Goal: Answer question/provide support: Share knowledge or assist other users

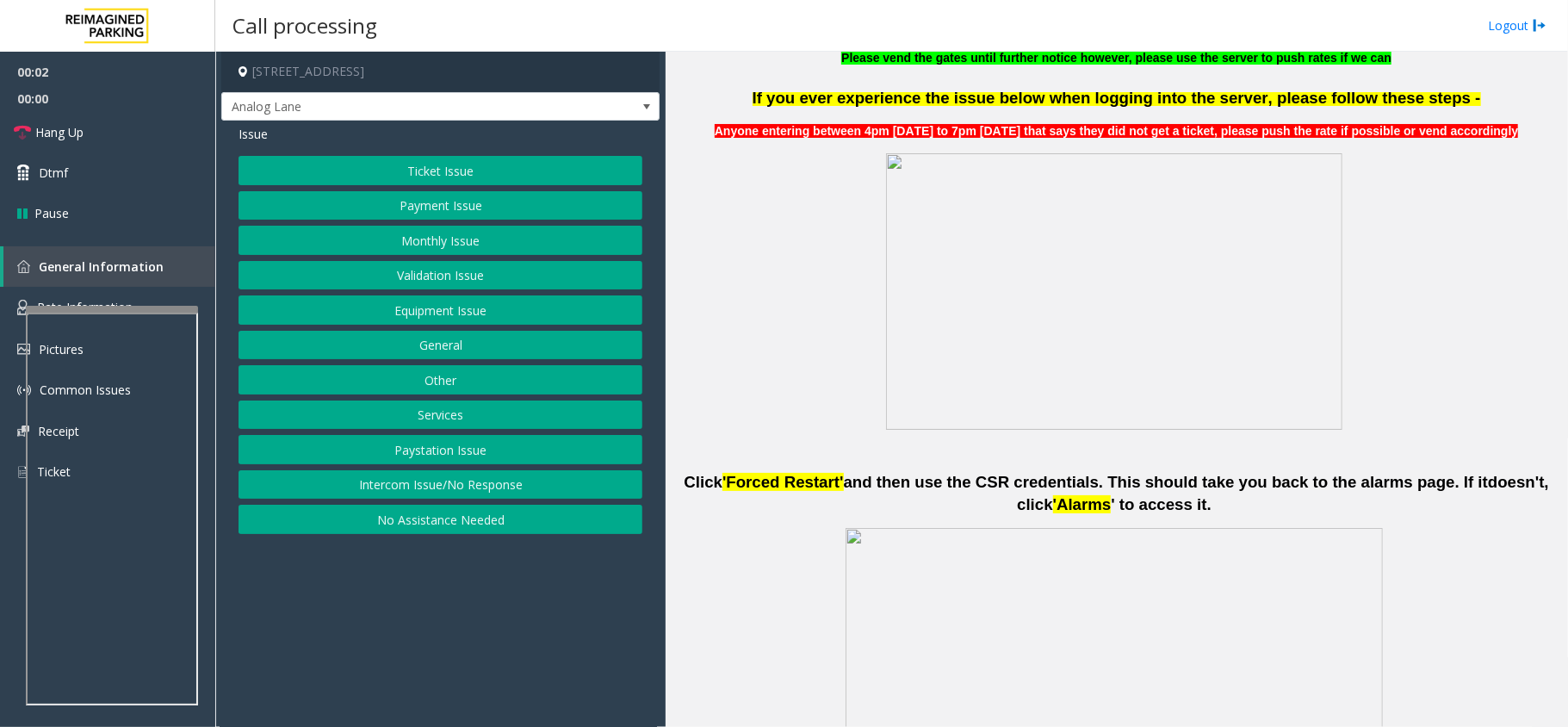
scroll to position [689, 0]
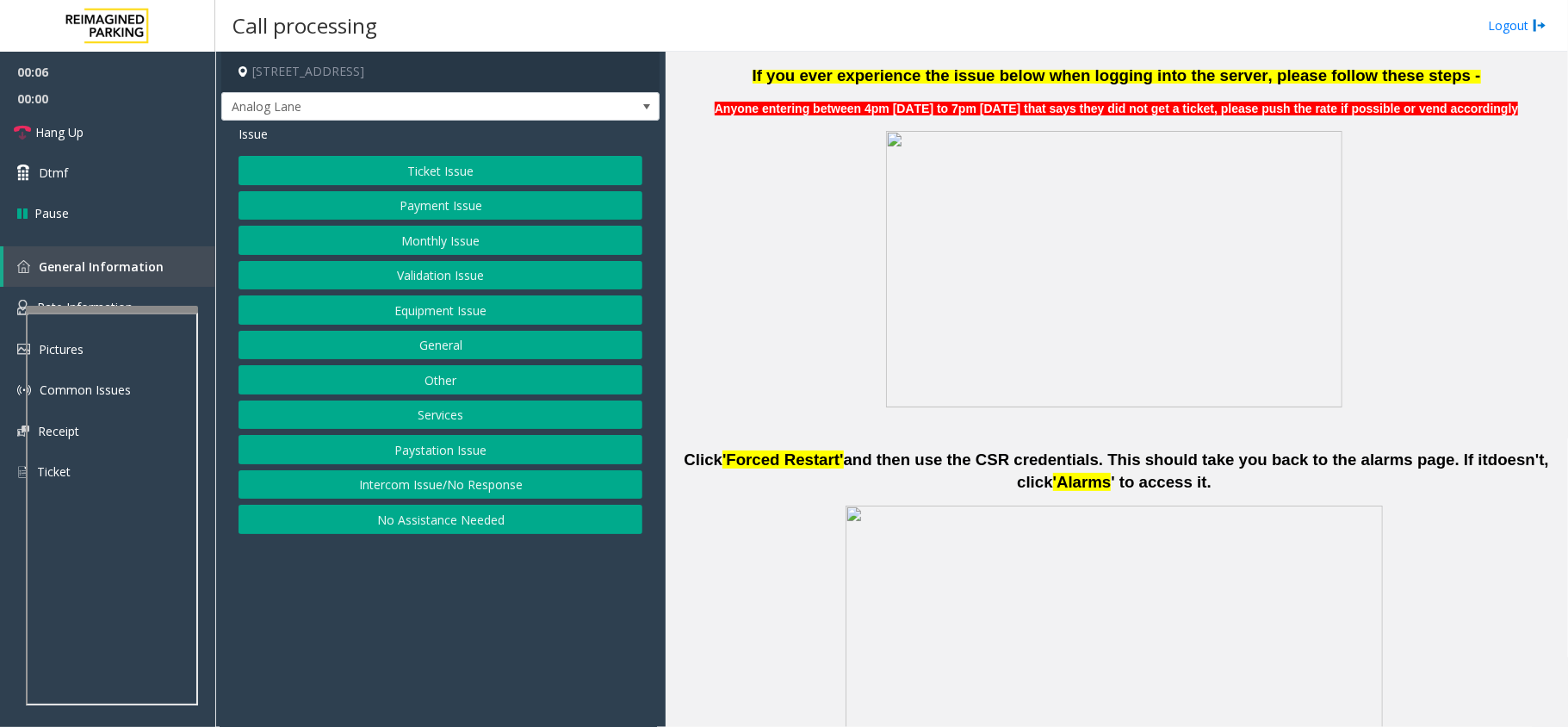
click at [453, 173] on button "Ticket Issue" at bounding box center [440, 170] width 404 height 29
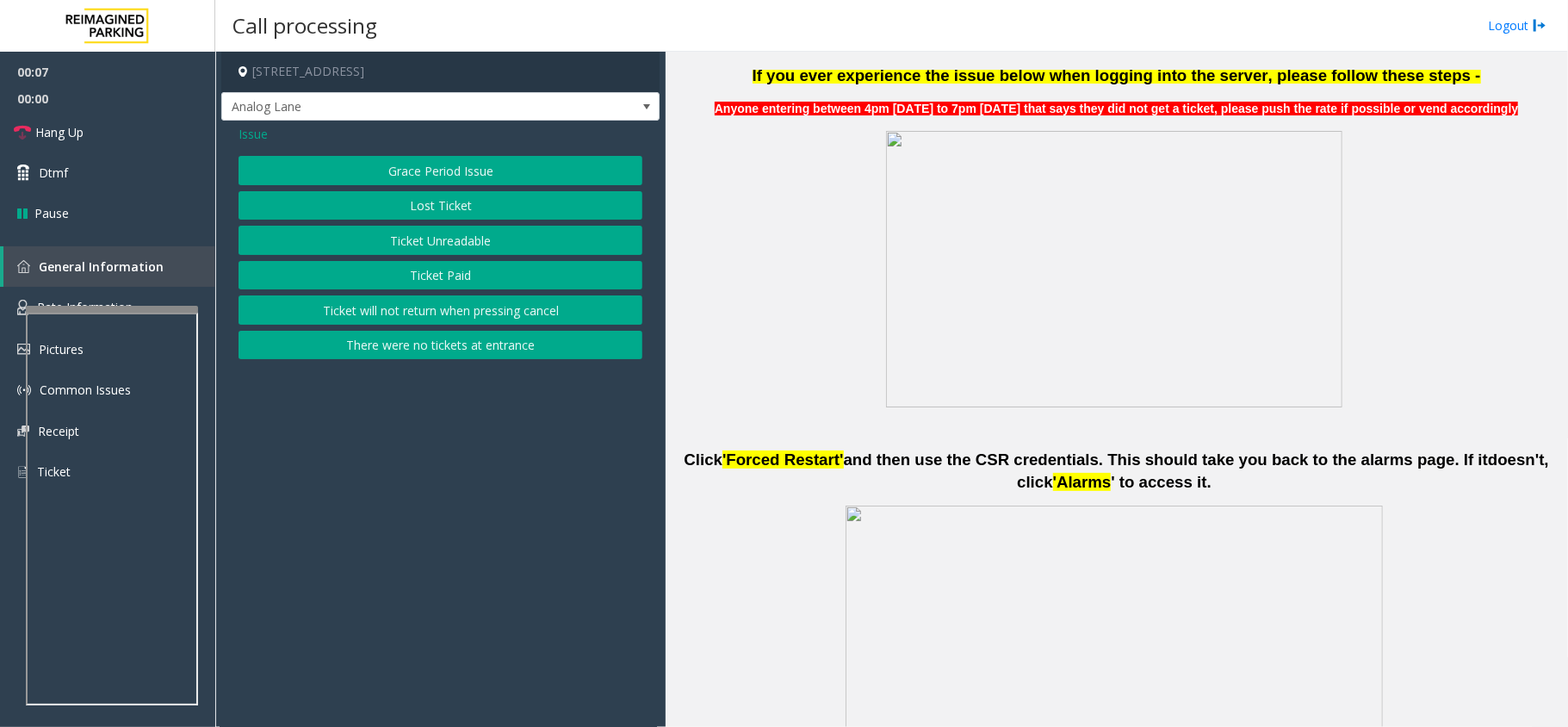
click at [463, 238] on button "Ticket Unreadable" at bounding box center [440, 239] width 404 height 29
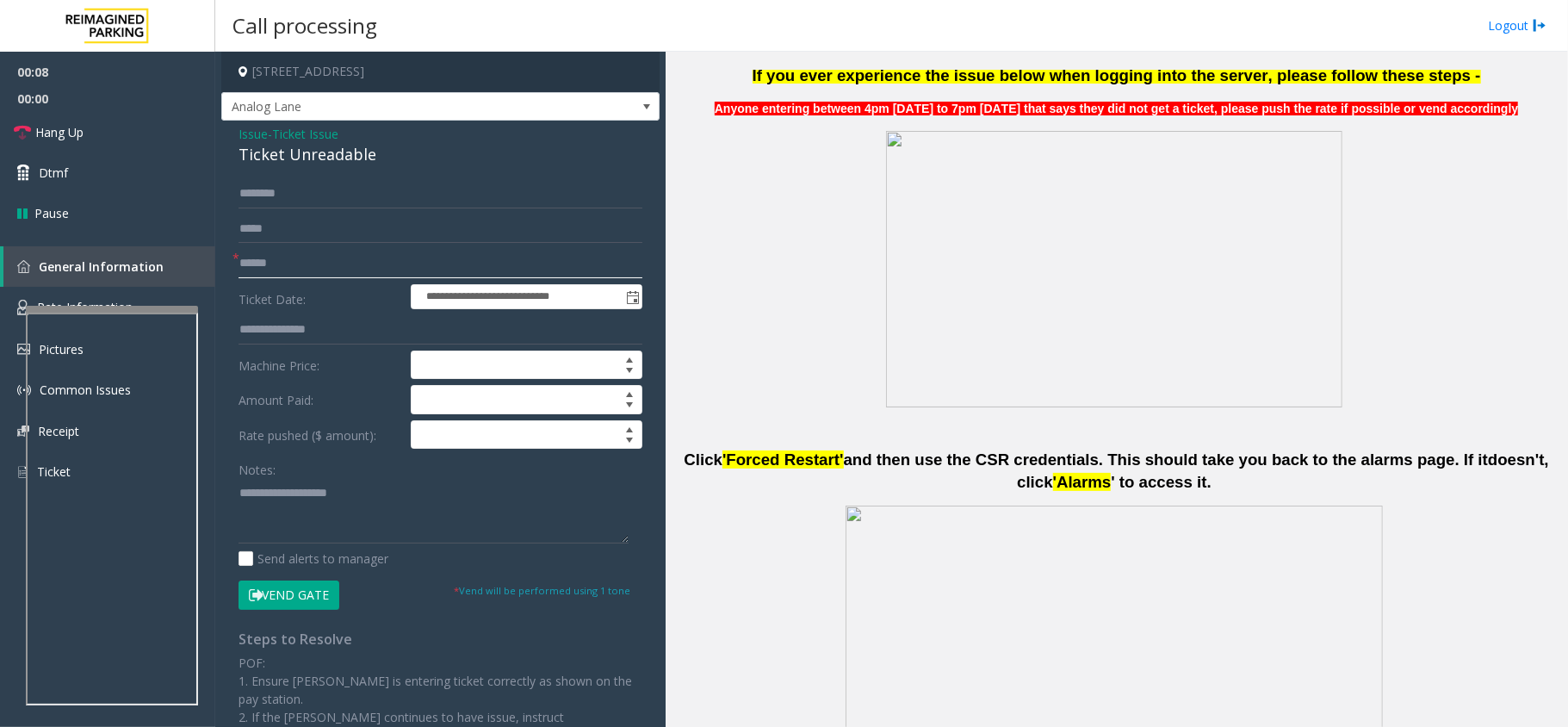
click at [329, 260] on input "text" at bounding box center [440, 263] width 404 height 29
drag, startPoint x: 369, startPoint y: 155, endPoint x: 218, endPoint y: 139, distance: 151.8
click at [218, 139] on app-call-processing-form "**********" at bounding box center [441, 389] width 451 height 675
click at [387, 506] on textarea at bounding box center [433, 511] width 390 height 65
type textarea "**********"
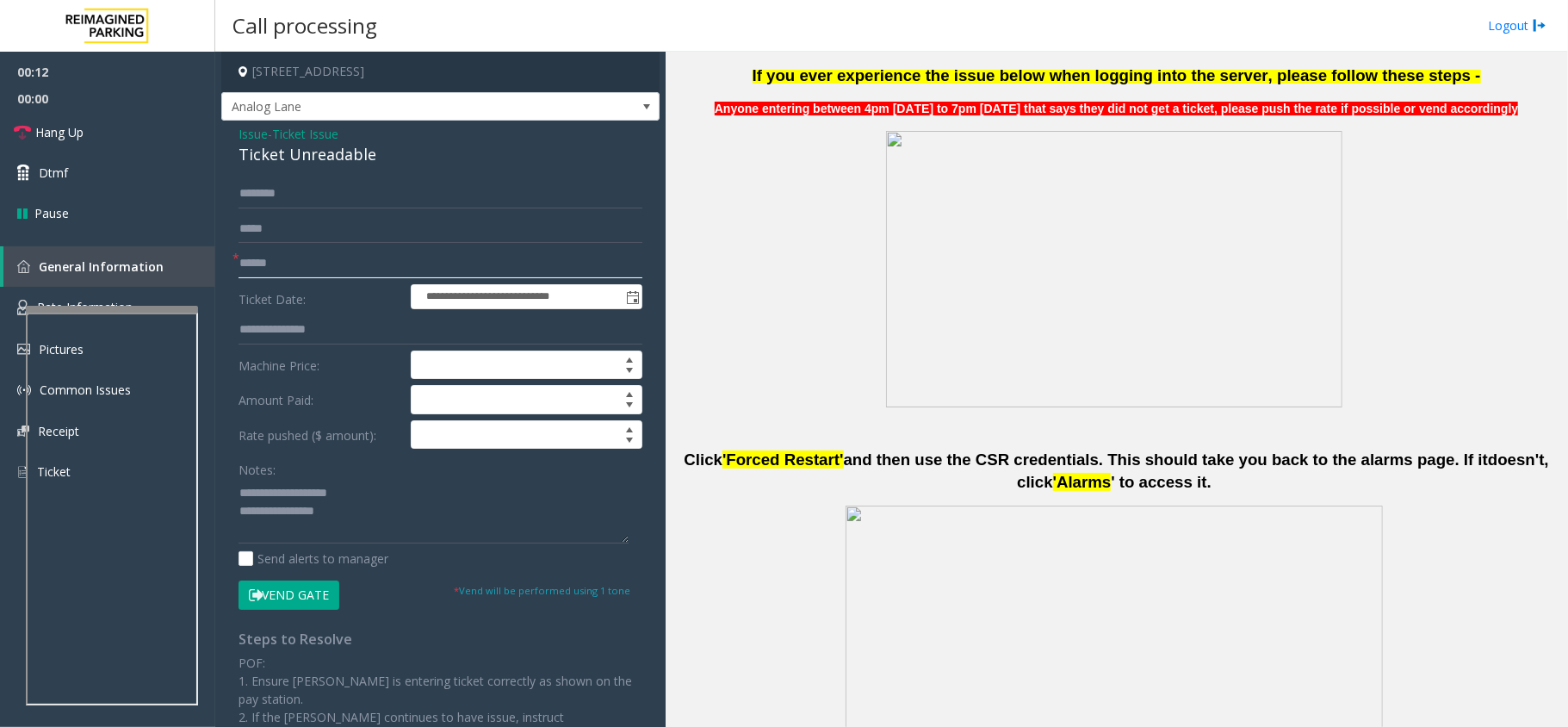
click at [290, 260] on input "text" at bounding box center [440, 263] width 404 height 29
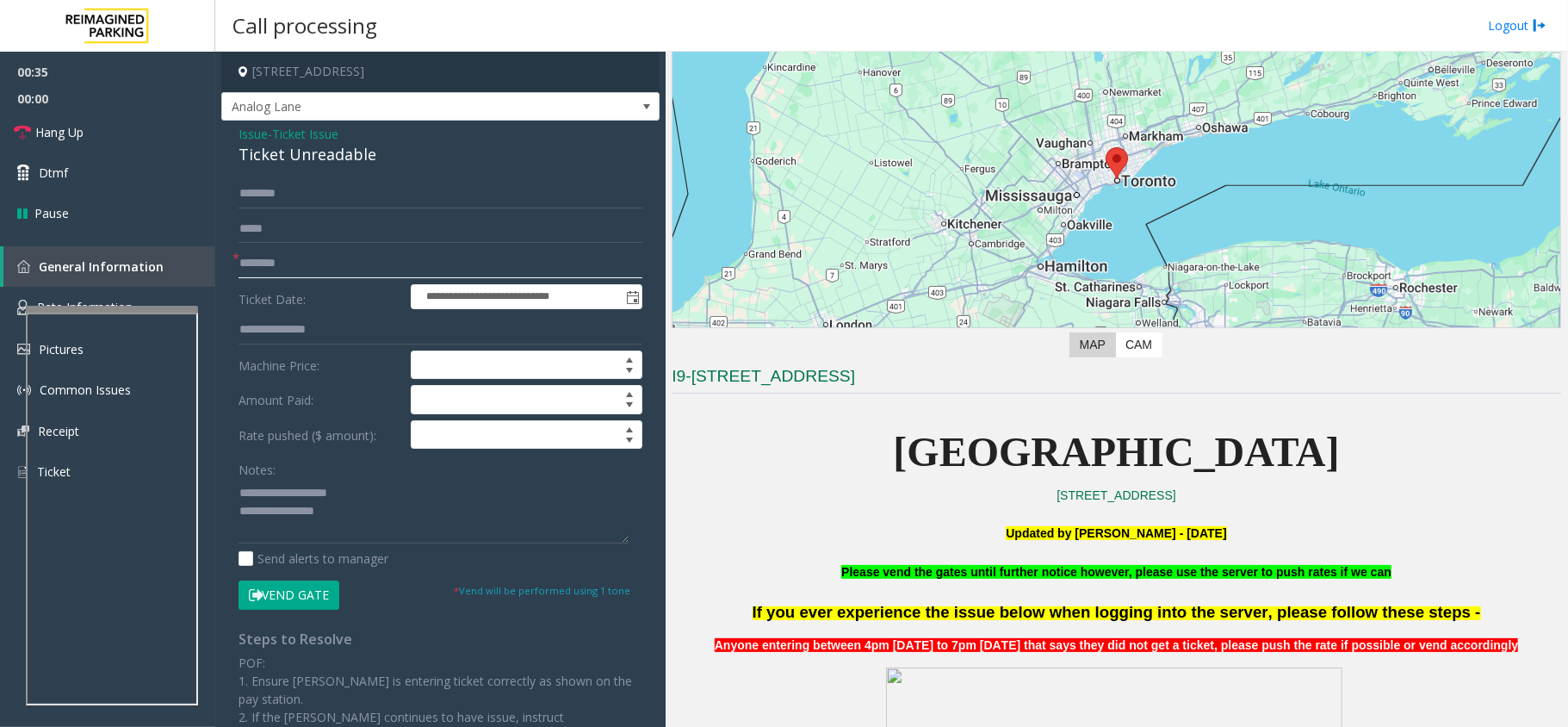
scroll to position [0, 0]
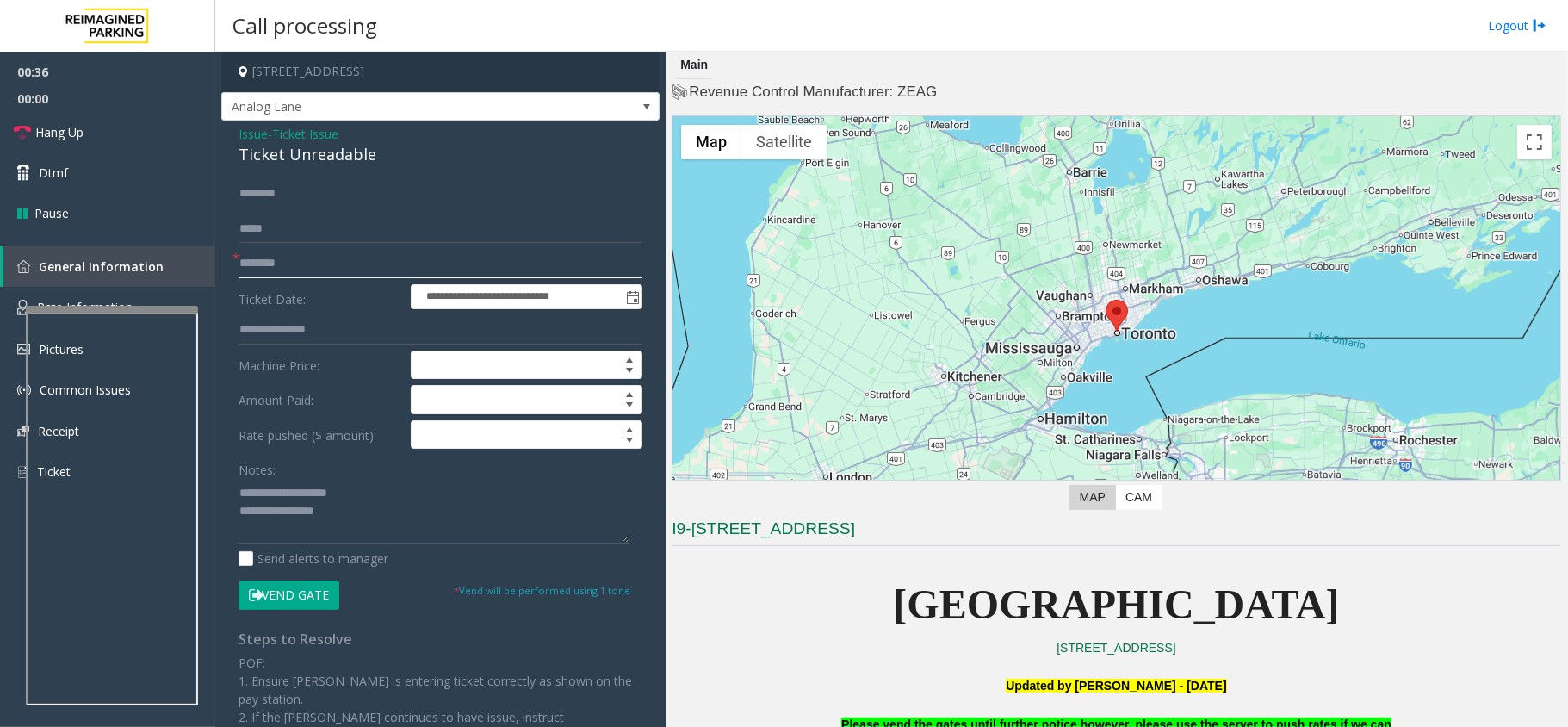
type input "********"
drag, startPoint x: 375, startPoint y: 152, endPoint x: 227, endPoint y: 139, distance: 148.6
click at [227, 139] on div "**********" at bounding box center [440, 531] width 438 height 822
click at [410, 168] on div "**********" at bounding box center [440, 531] width 438 height 822
click at [420, 491] on textarea at bounding box center [433, 511] width 390 height 65
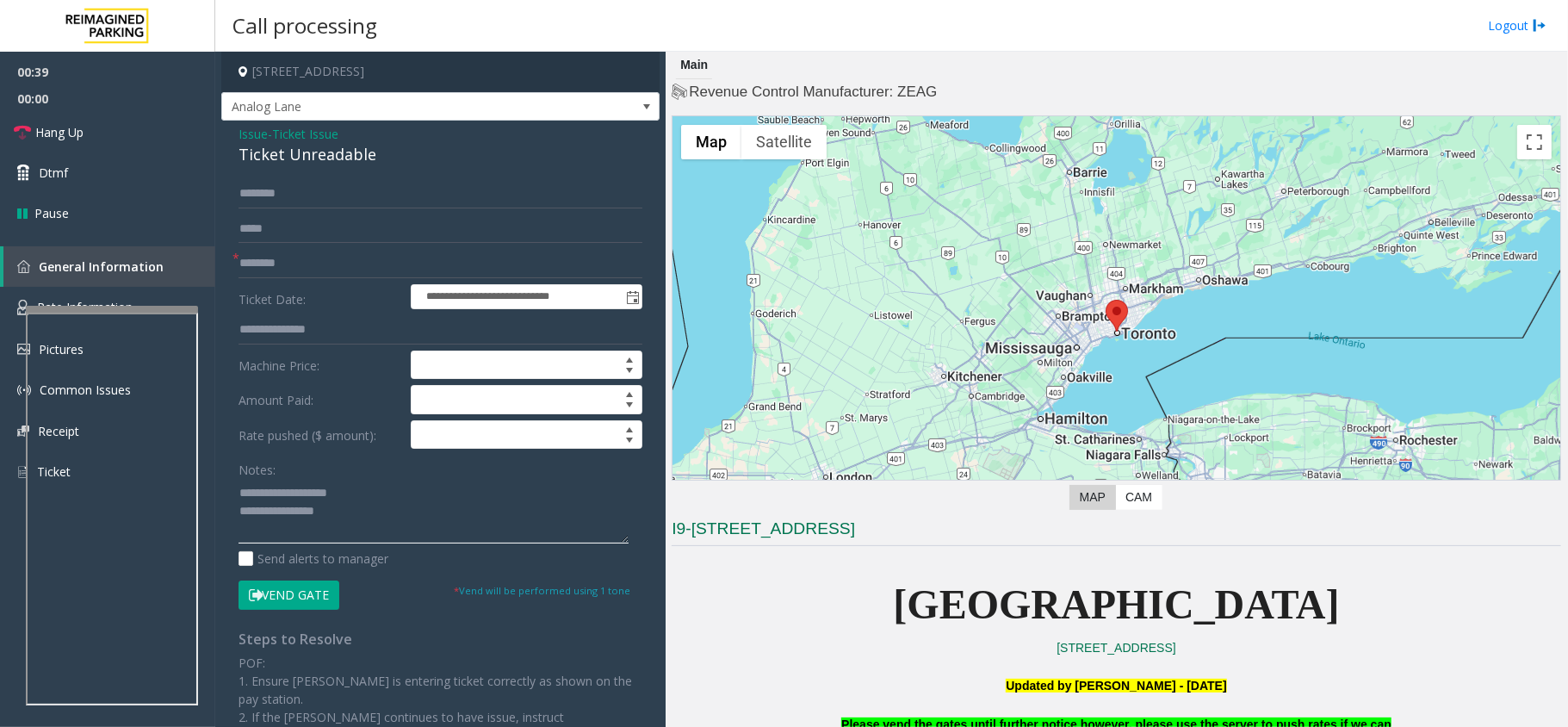
drag, startPoint x: 408, startPoint y: 507, endPoint x: 372, endPoint y: 541, distance: 49.5
click at [405, 508] on textarea at bounding box center [433, 511] width 390 height 65
click at [295, 597] on button "Vend Gate" at bounding box center [289, 595] width 101 height 29
click at [395, 511] on textarea at bounding box center [433, 511] width 390 height 65
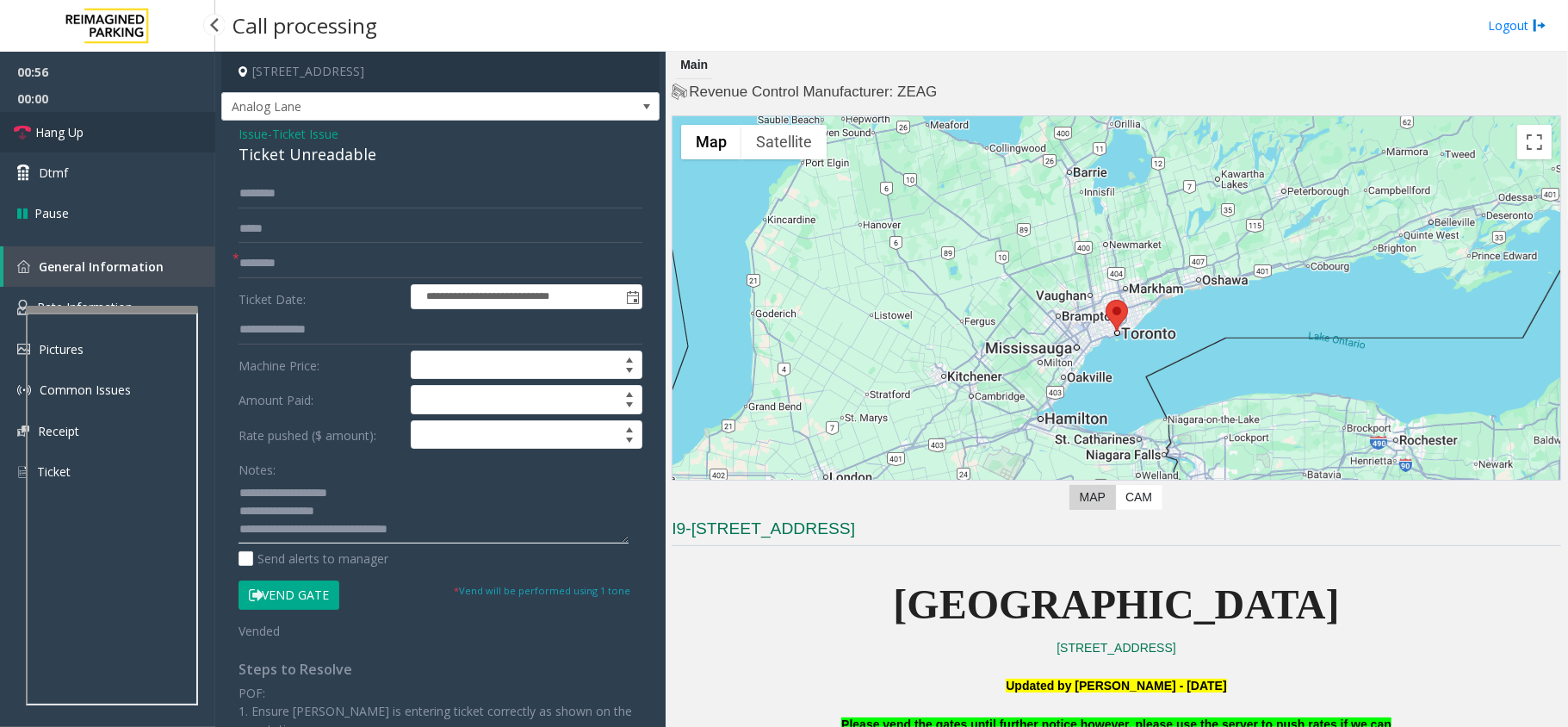
type textarea "**********"
click at [125, 138] on link "Hang Up" at bounding box center [108, 132] width 216 height 40
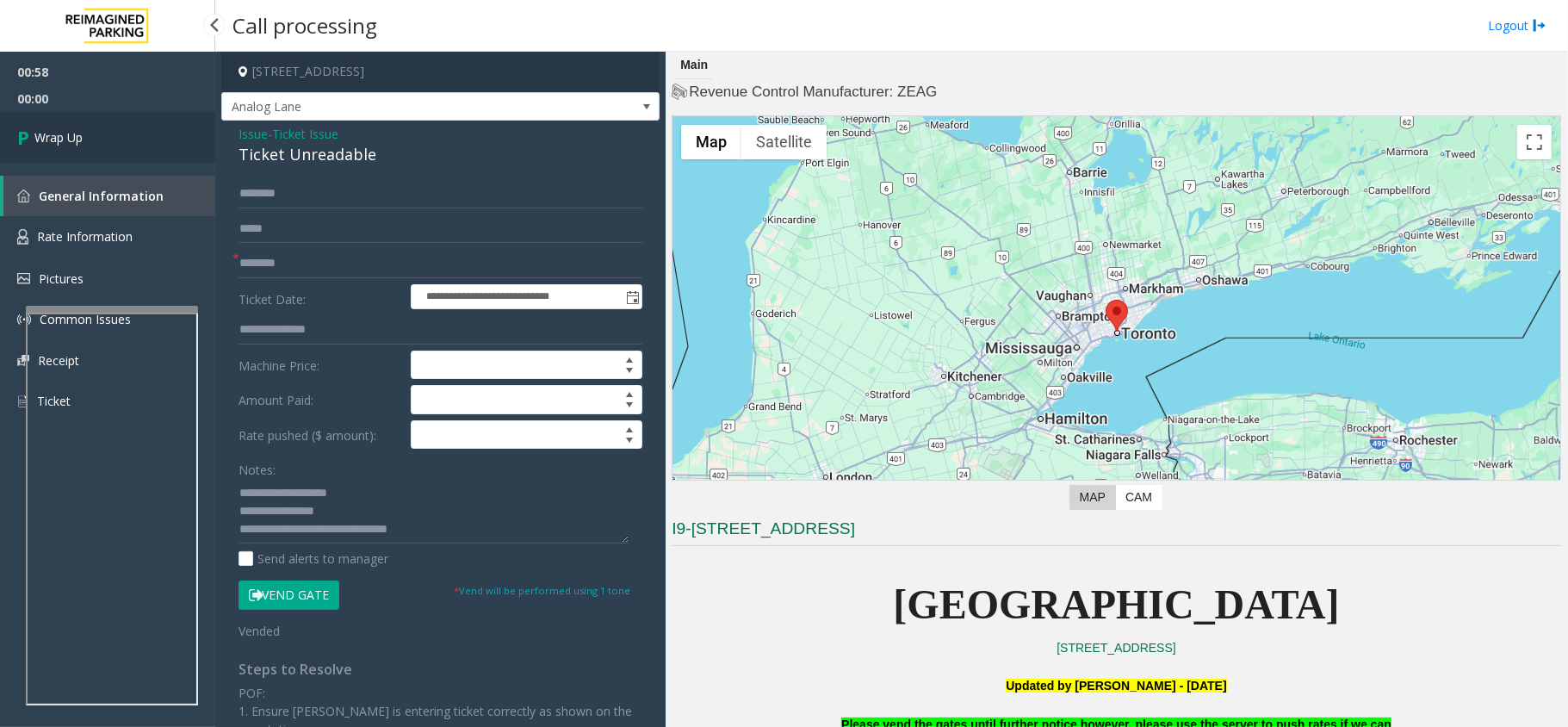
click at [125, 138] on link "Wrap Up" at bounding box center [108, 138] width 216 height 51
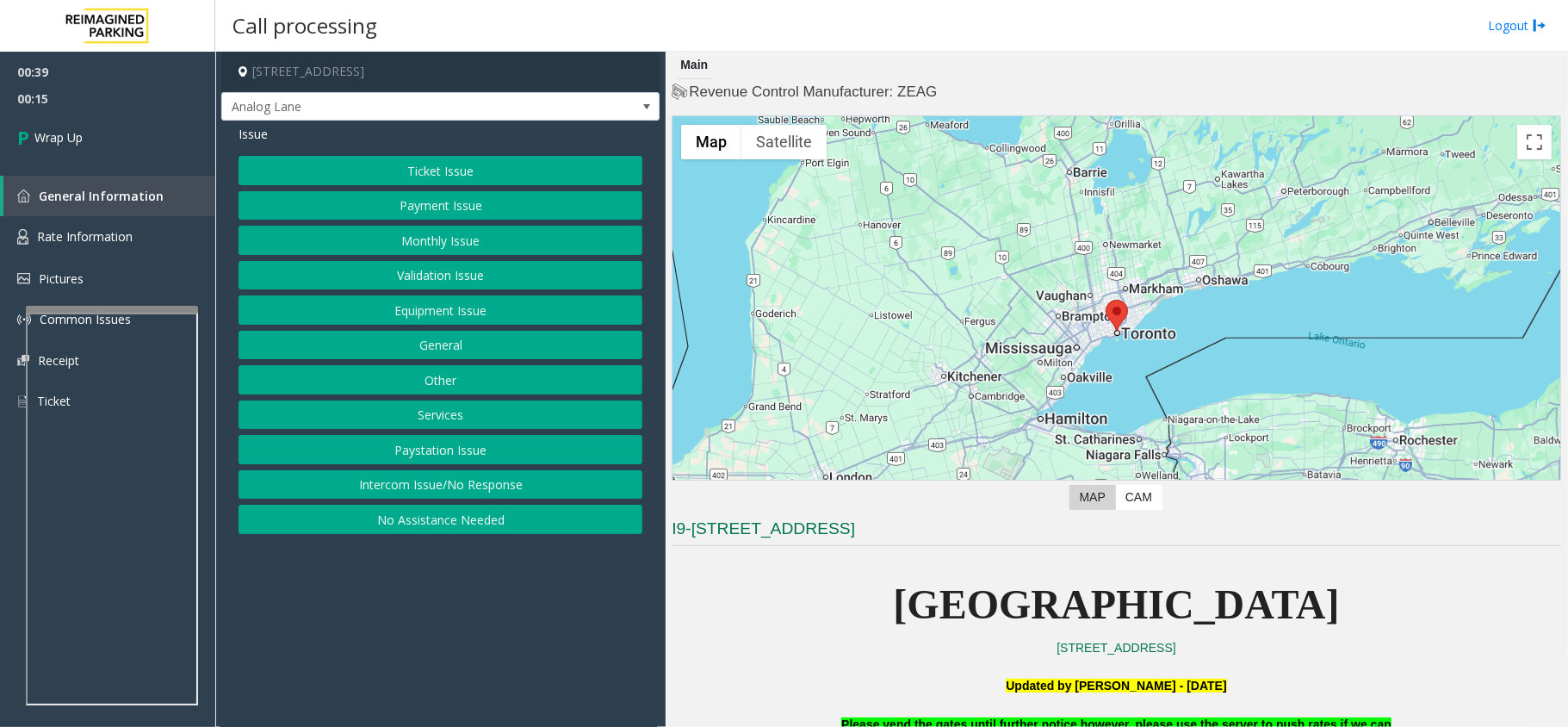
click at [468, 484] on button "Intercom Issue/No Response" at bounding box center [440, 484] width 404 height 29
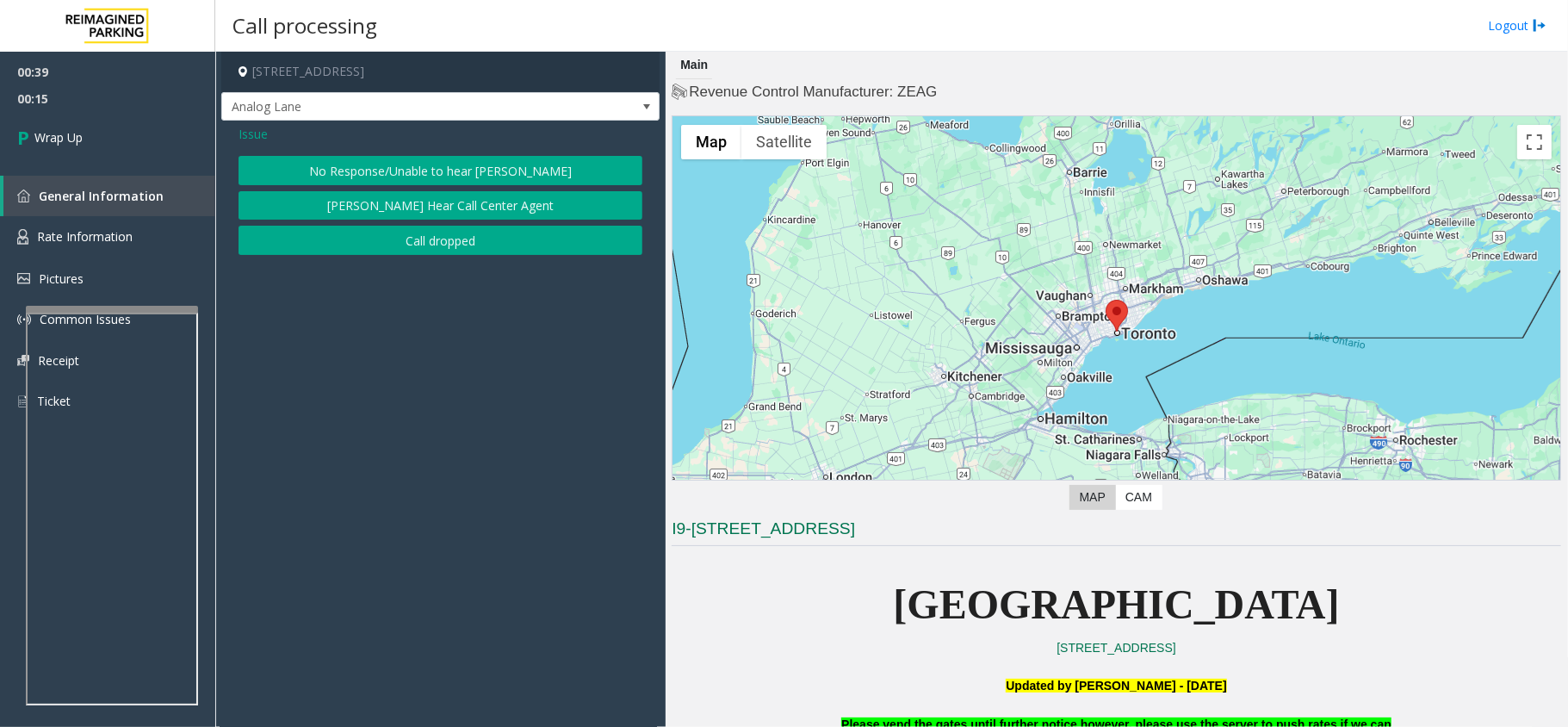
click at [466, 250] on button "Call dropped" at bounding box center [440, 239] width 404 height 29
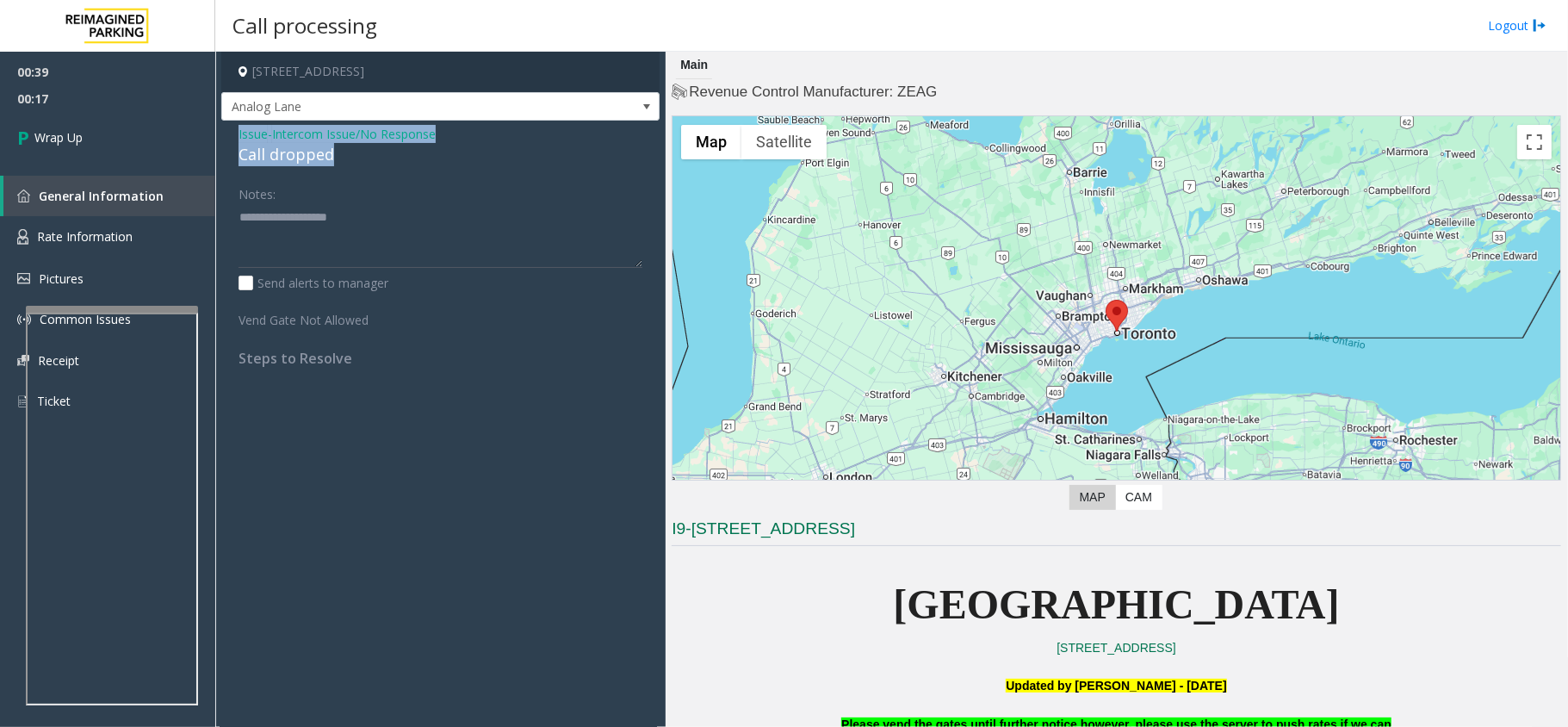
drag, startPoint x: 325, startPoint y: 155, endPoint x: 225, endPoint y: 139, distance: 101.3
click at [225, 139] on div "Issue - Intercom Issue/No Response Call dropped Notes: Send alerts to manager V…" at bounding box center [440, 252] width 438 height 264
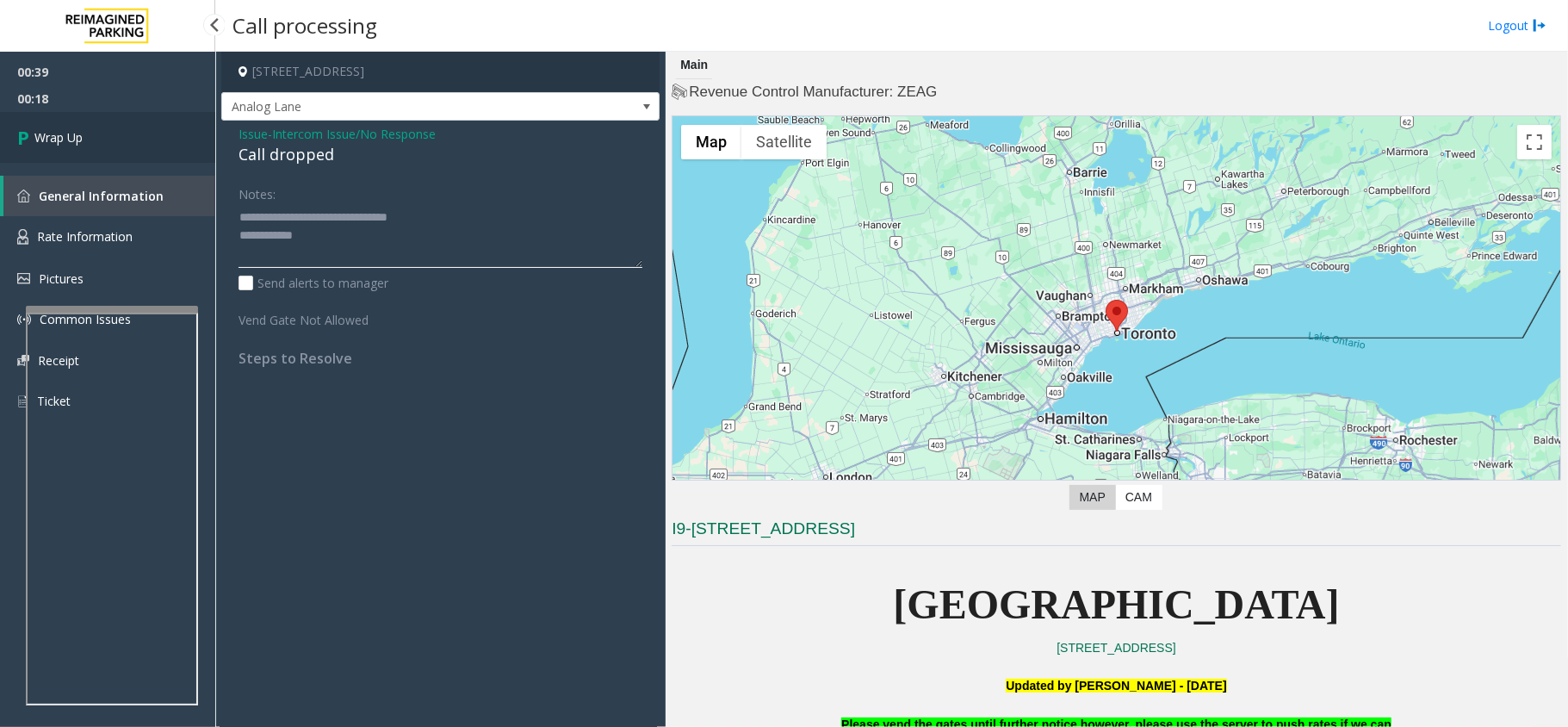
type textarea "**********"
click at [76, 141] on span "Wrap Up" at bounding box center [58, 137] width 48 height 18
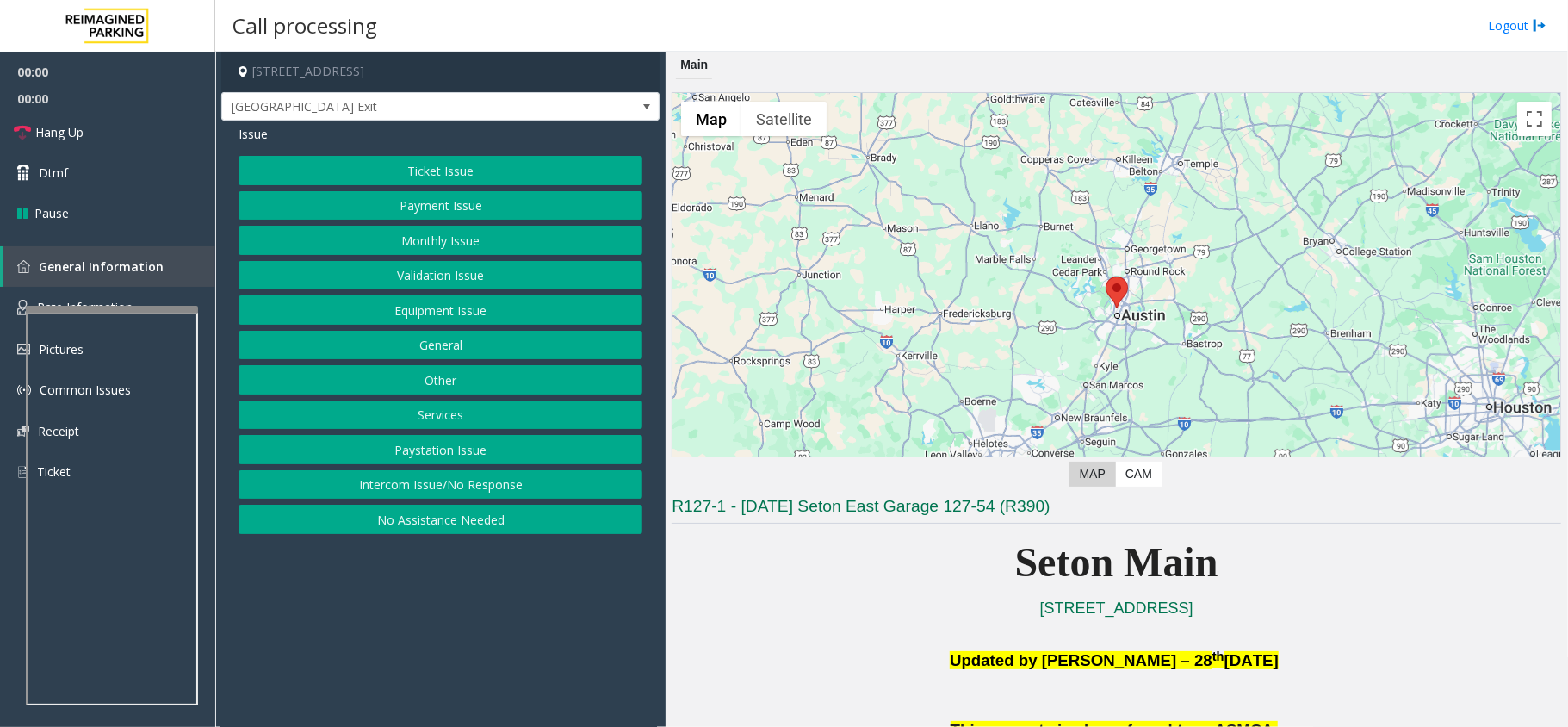
click at [461, 295] on div "Ticket Issue Payment Issue Monthly Issue Validation Issue Equipment Issue Gener…" at bounding box center [440, 345] width 404 height 378
click at [461, 308] on button "Equipment Issue" at bounding box center [440, 310] width 404 height 29
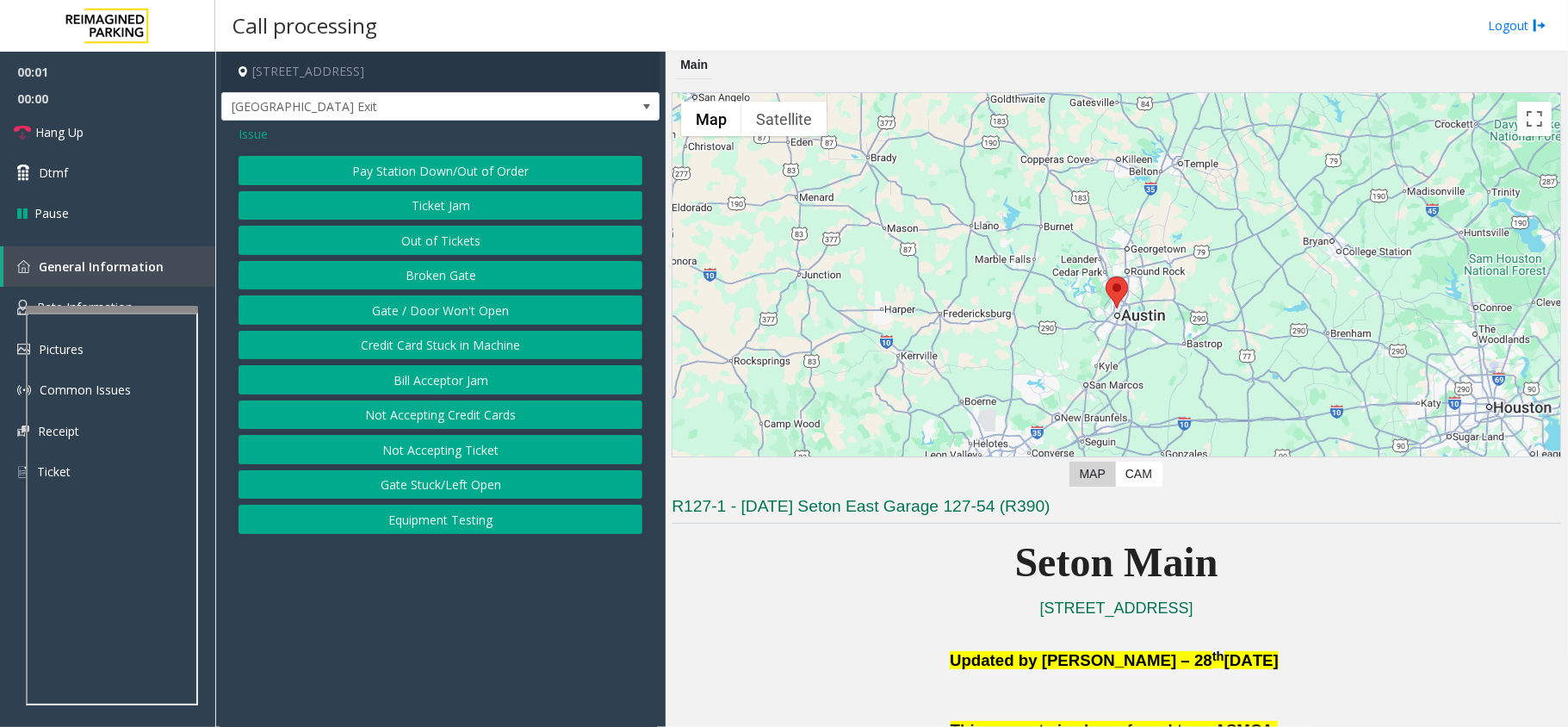
click at [461, 308] on button "Gate / Door Won't Open" at bounding box center [440, 310] width 404 height 29
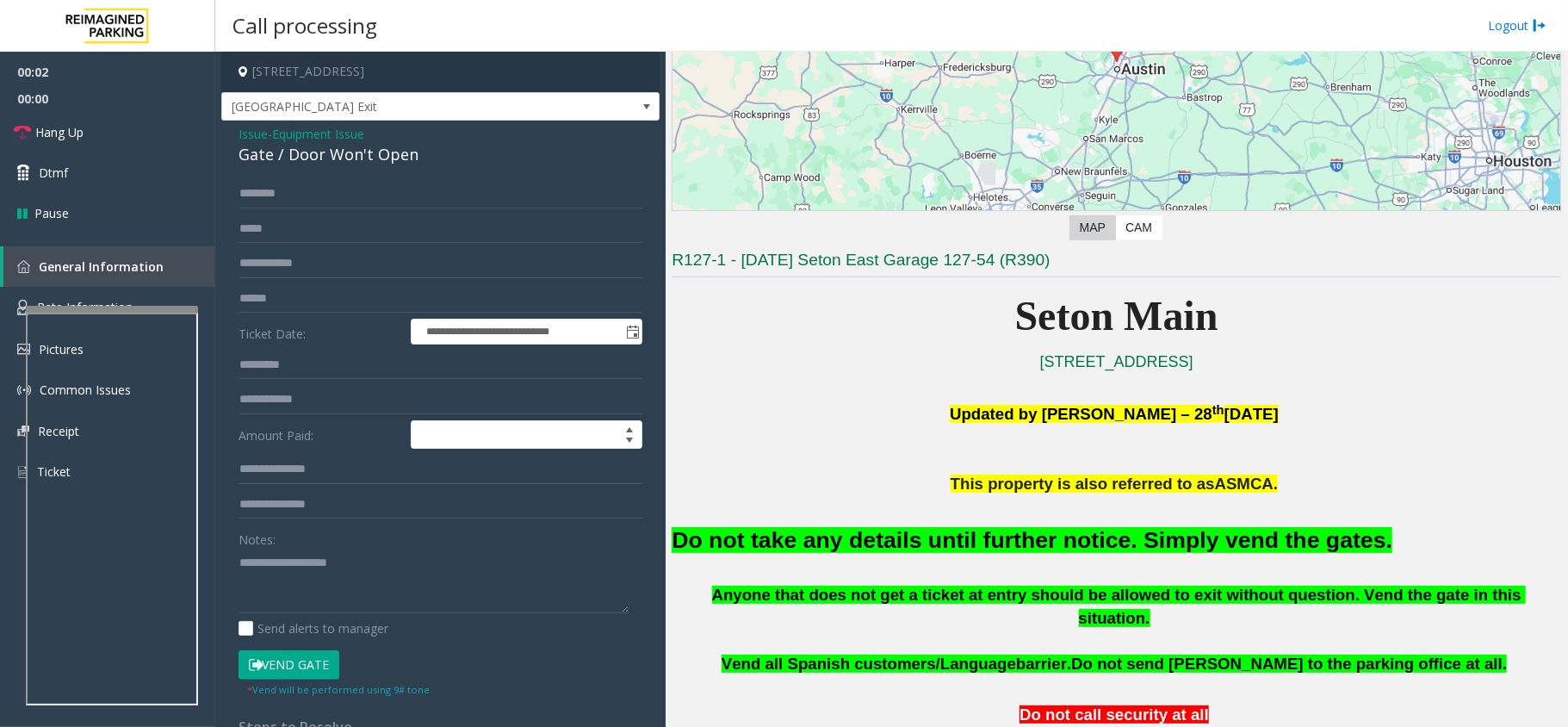
scroll to position [574, 0]
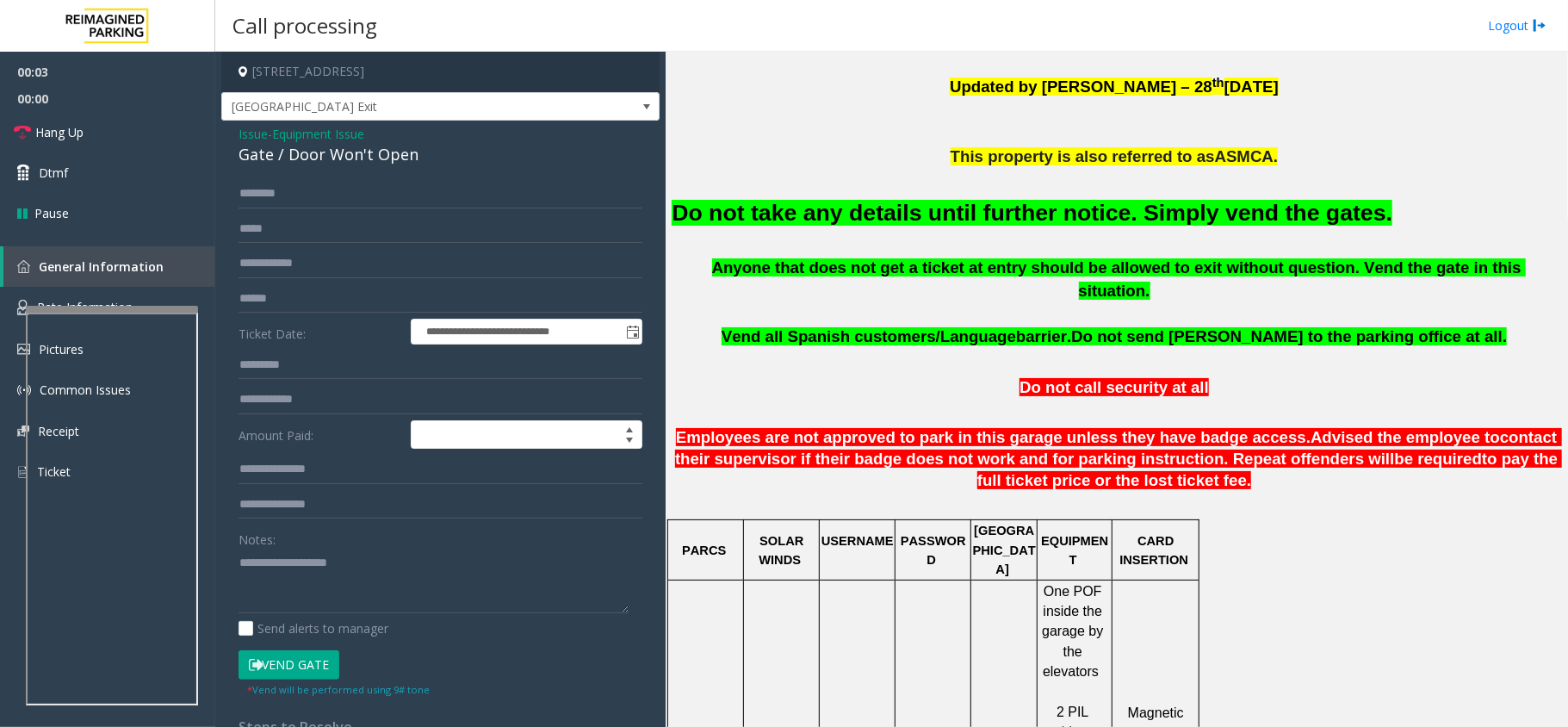
click at [1056, 232] on div "Do not take any details until further notice. Simply vend the gates." at bounding box center [1116, 212] width 889 height 88
click at [1090, 212] on font "Do not take any details until further notice. Simply vend the gates." at bounding box center [1032, 212] width 721 height 25
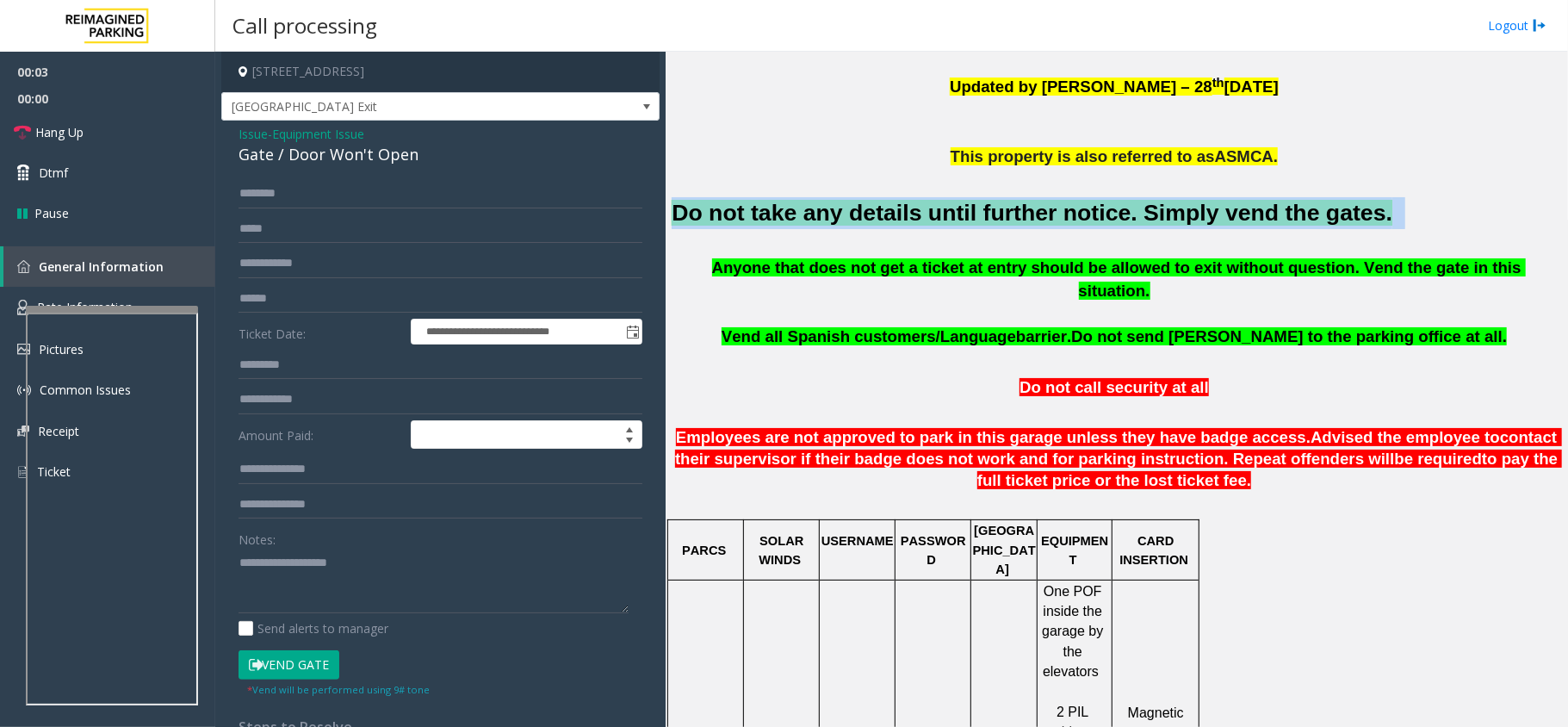
click at [1090, 212] on font "Do not take any details until further notice. Simply vend the gates." at bounding box center [1032, 212] width 721 height 25
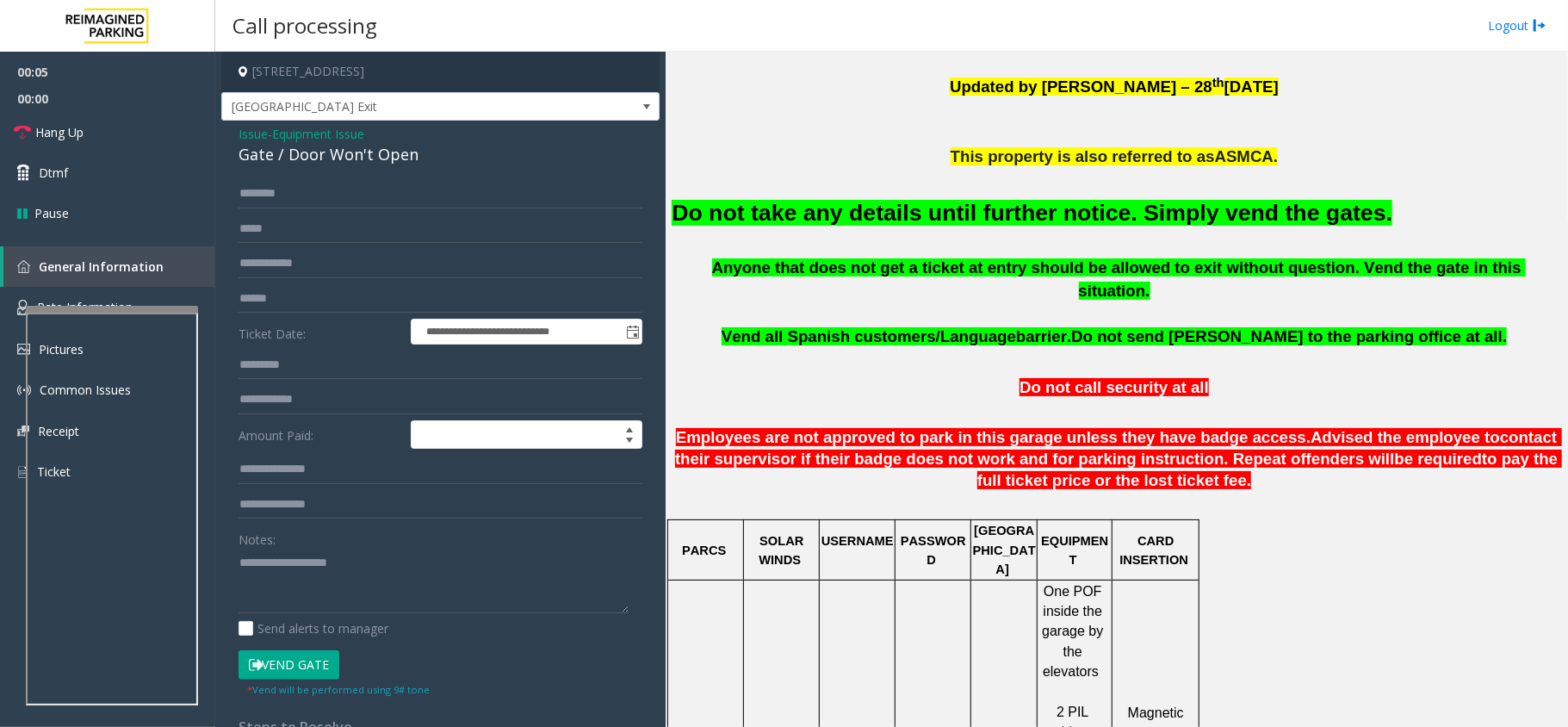
click at [260, 135] on span "Issue" at bounding box center [253, 133] width 29 height 18
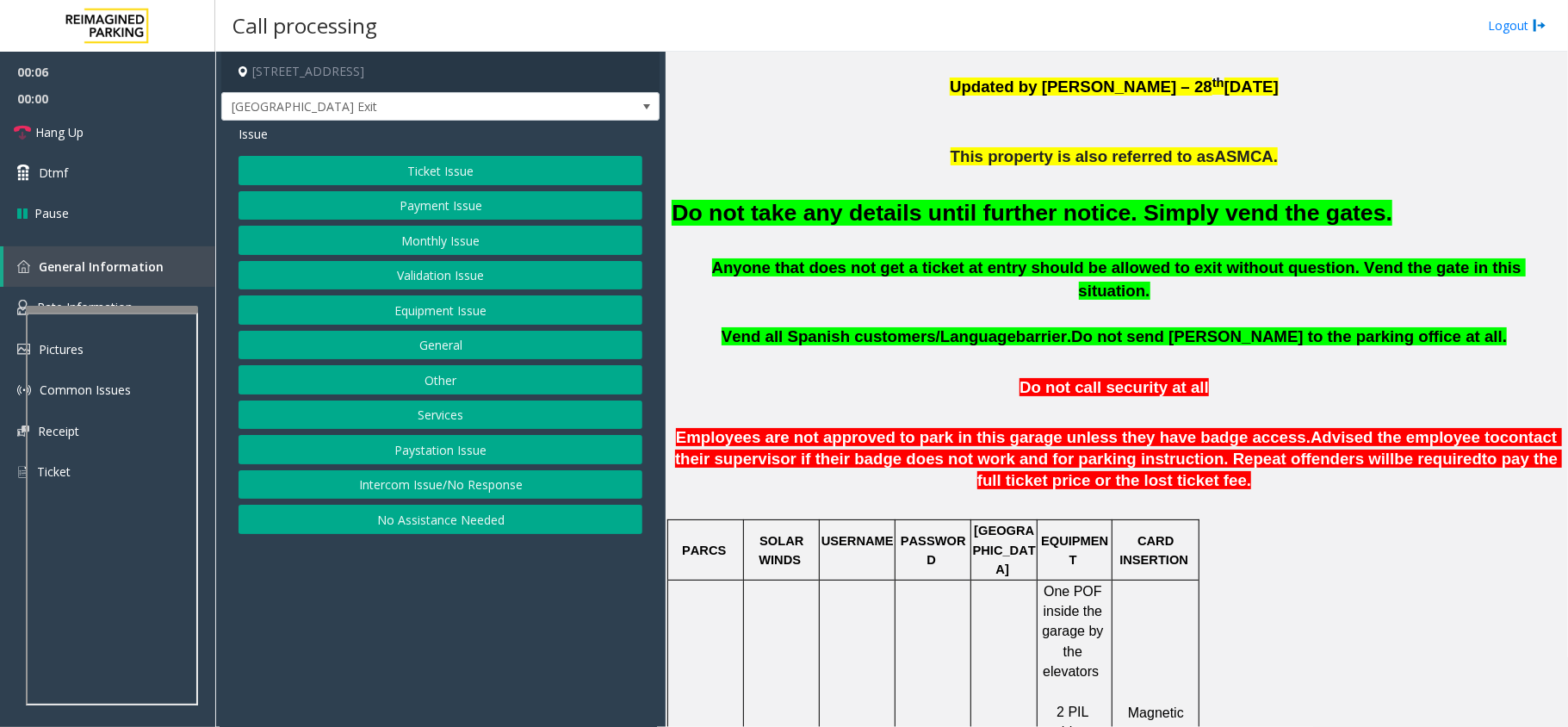
click at [457, 487] on button "Intercom Issue/No Response" at bounding box center [440, 484] width 404 height 29
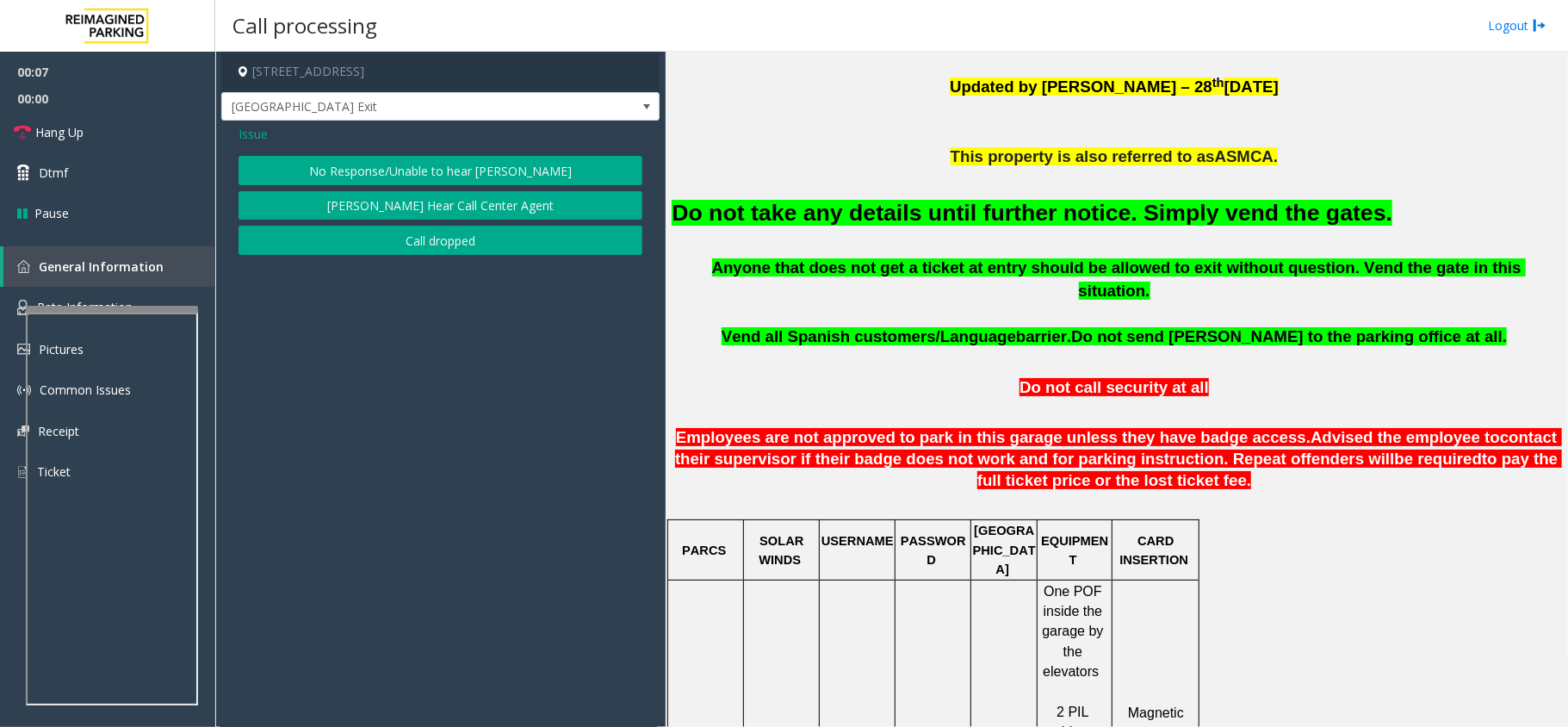
click at [489, 169] on button "No Response/Unable to hear [PERSON_NAME]" at bounding box center [440, 170] width 404 height 29
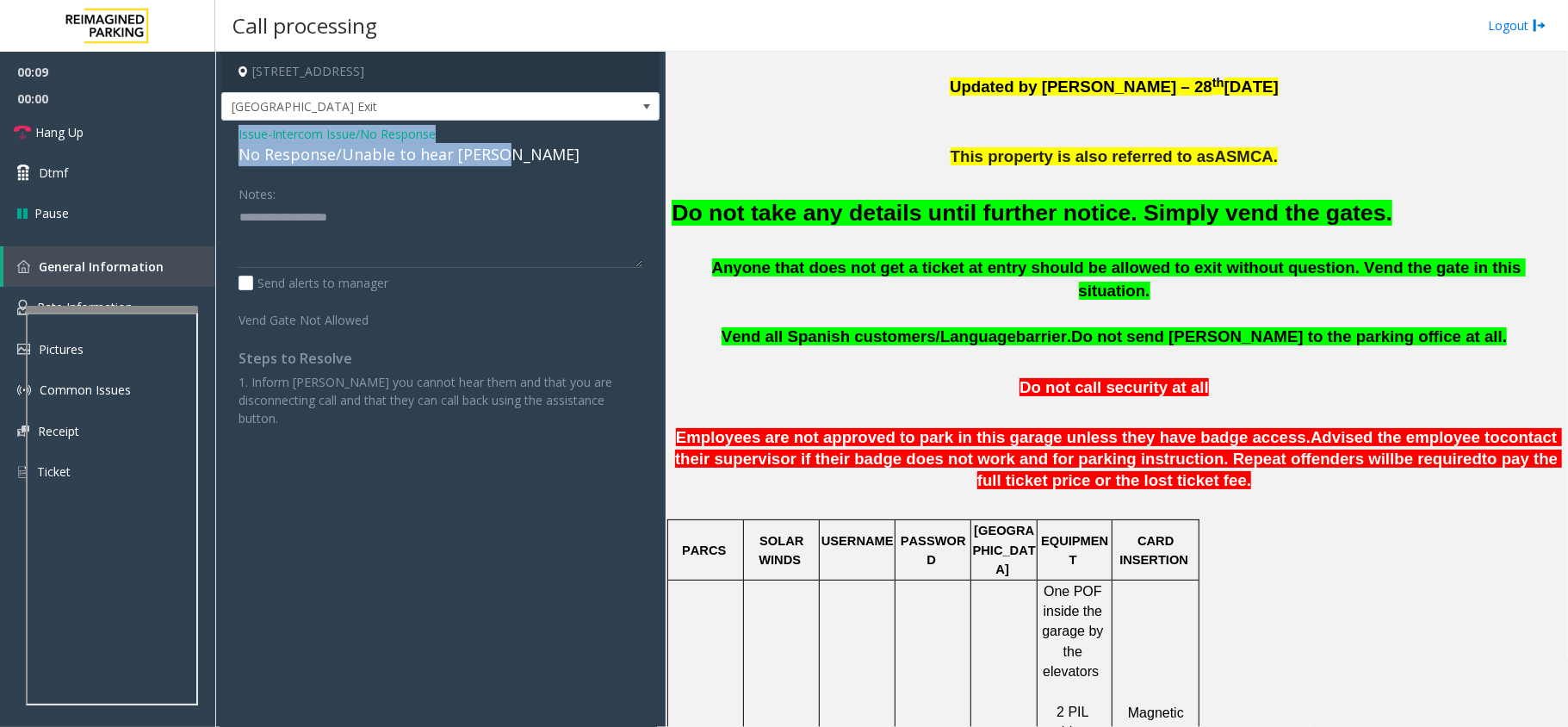
drag, startPoint x: 504, startPoint y: 149, endPoint x: 232, endPoint y: 121, distance: 273.4
click at [232, 121] on div "Issue - Intercom Issue/No Response No Response/Unable to hear [PERSON_NAME] Not…" at bounding box center [440, 282] width 438 height 324
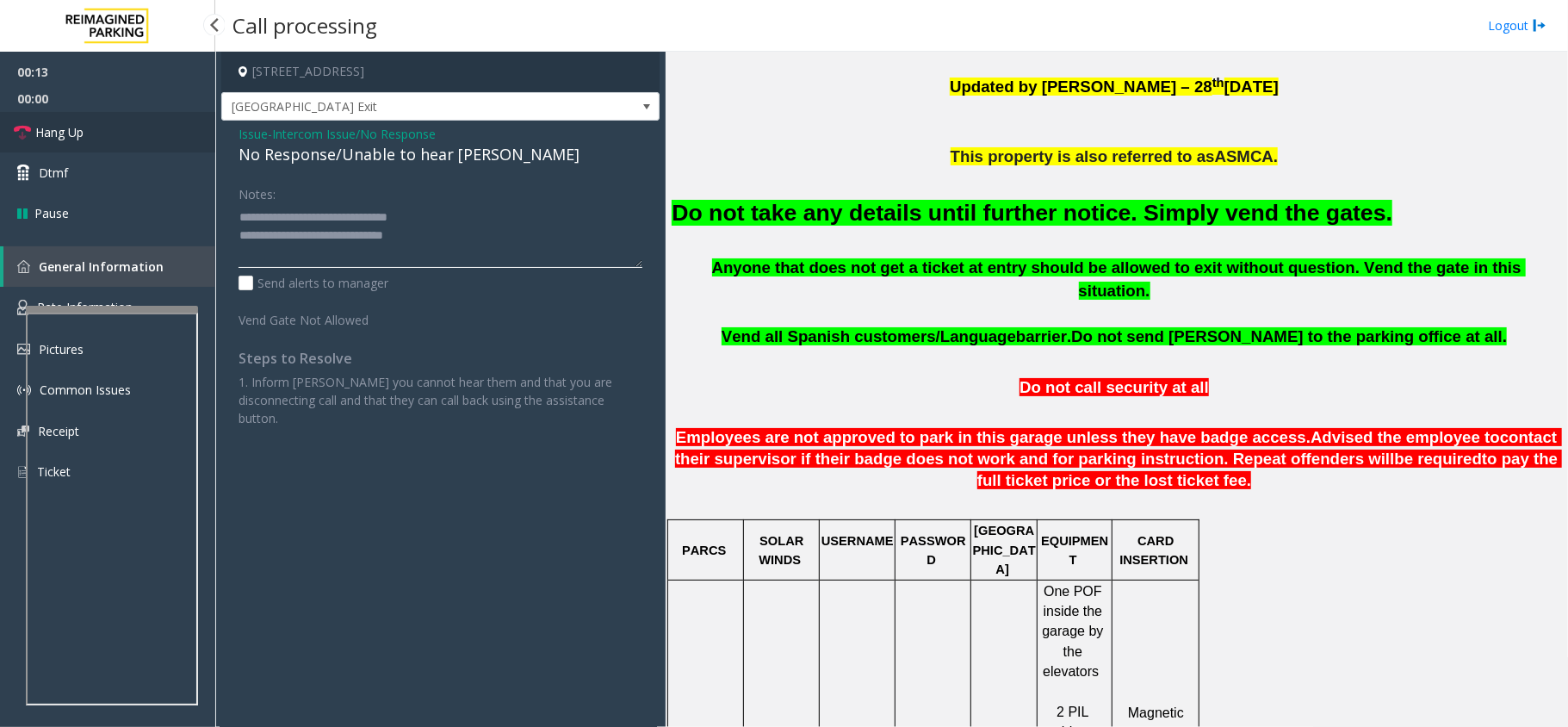
type textarea "**********"
click at [86, 129] on link "Hang Up" at bounding box center [108, 132] width 216 height 40
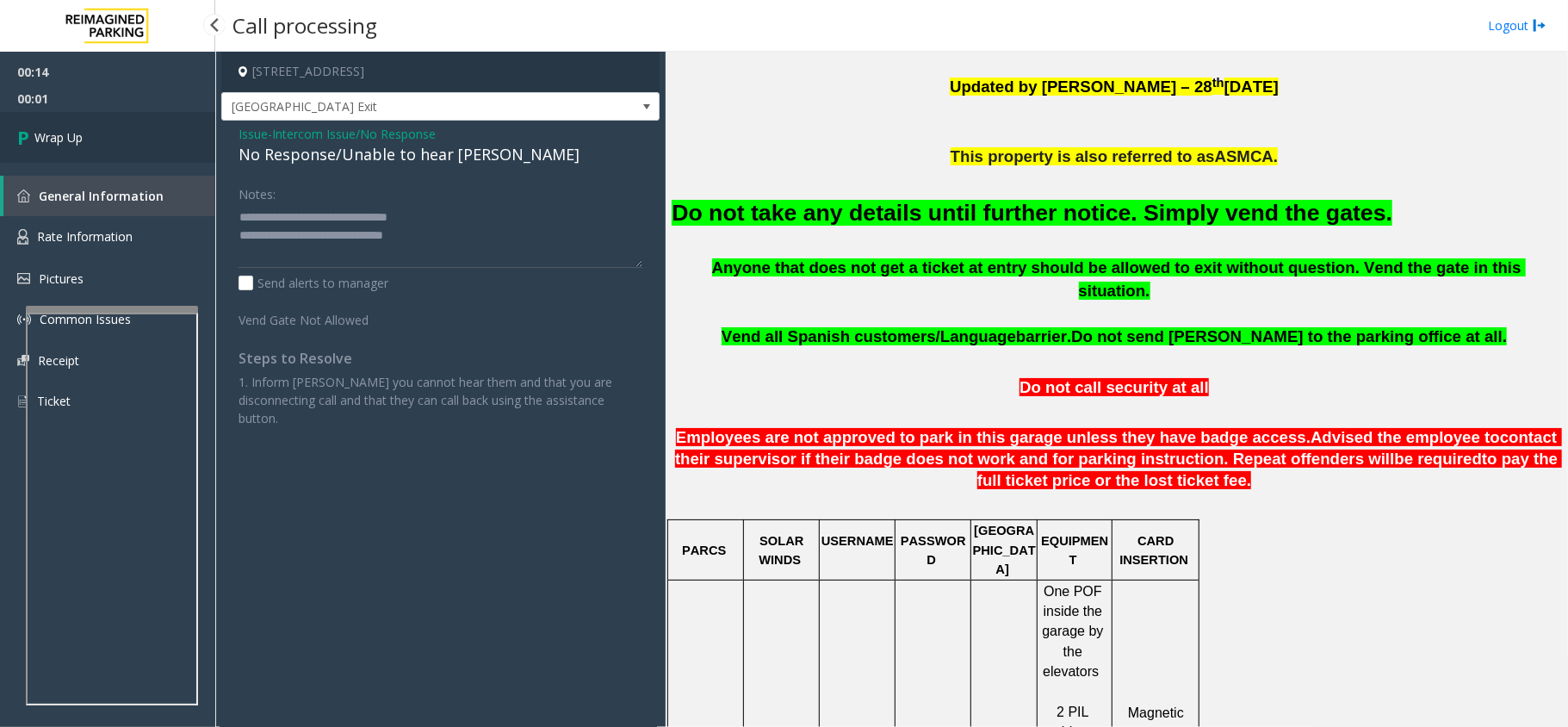
click at [86, 129] on link "Wrap Up" at bounding box center [108, 138] width 216 height 51
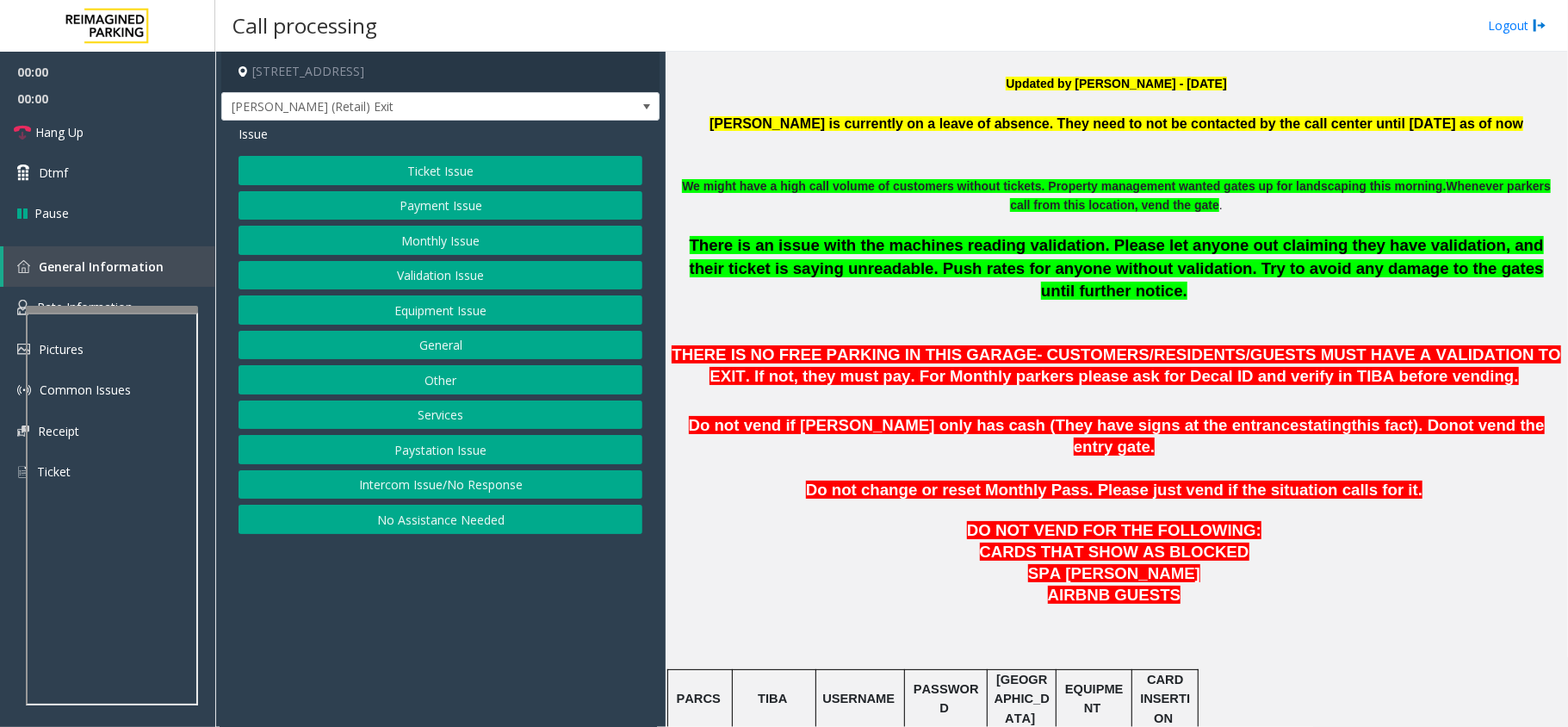
scroll to position [689, 0]
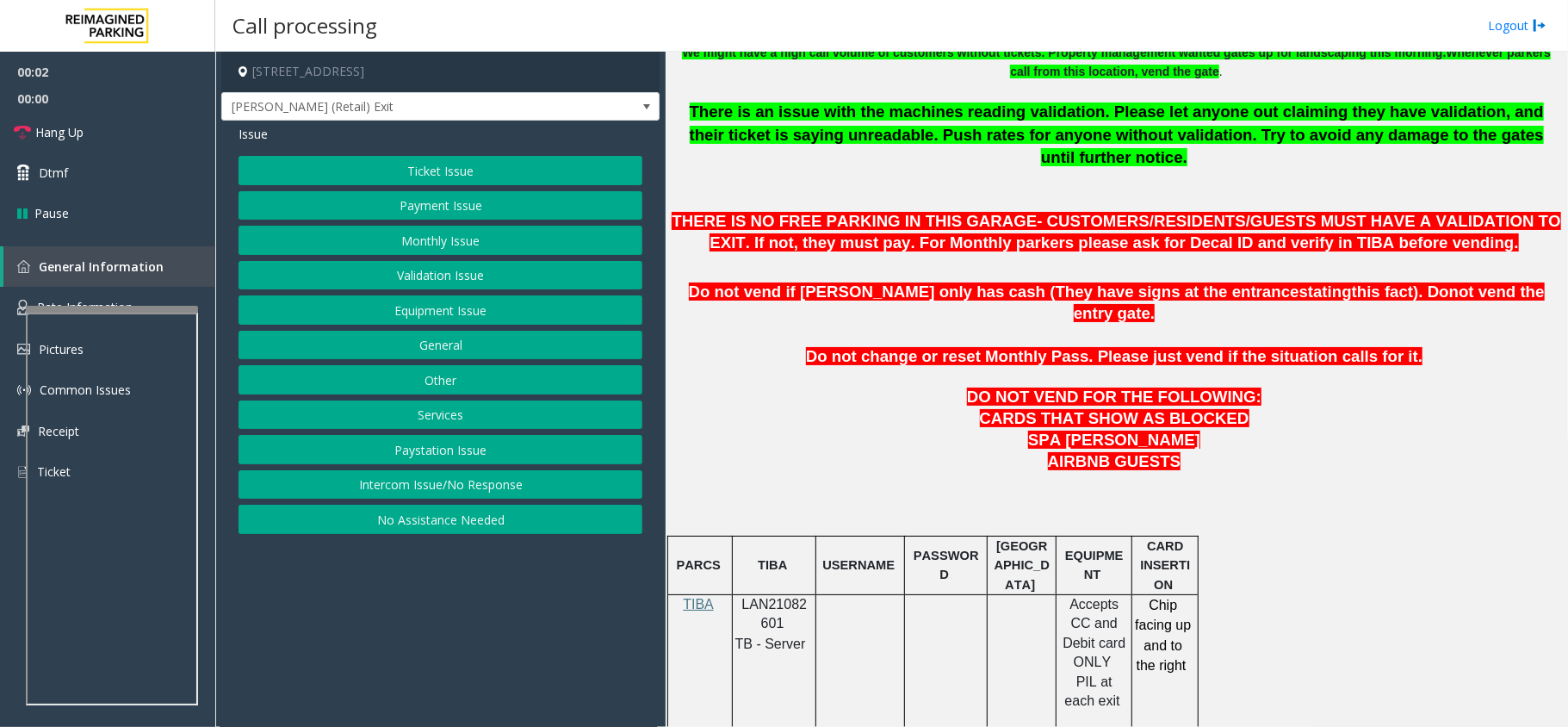
click at [788, 597] on span "LAN21082601" at bounding box center [775, 614] width 66 height 33
click at [758, 597] on span "LAN21082601" at bounding box center [775, 614] width 66 height 33
click at [114, 132] on link "Hang Up" at bounding box center [108, 132] width 216 height 40
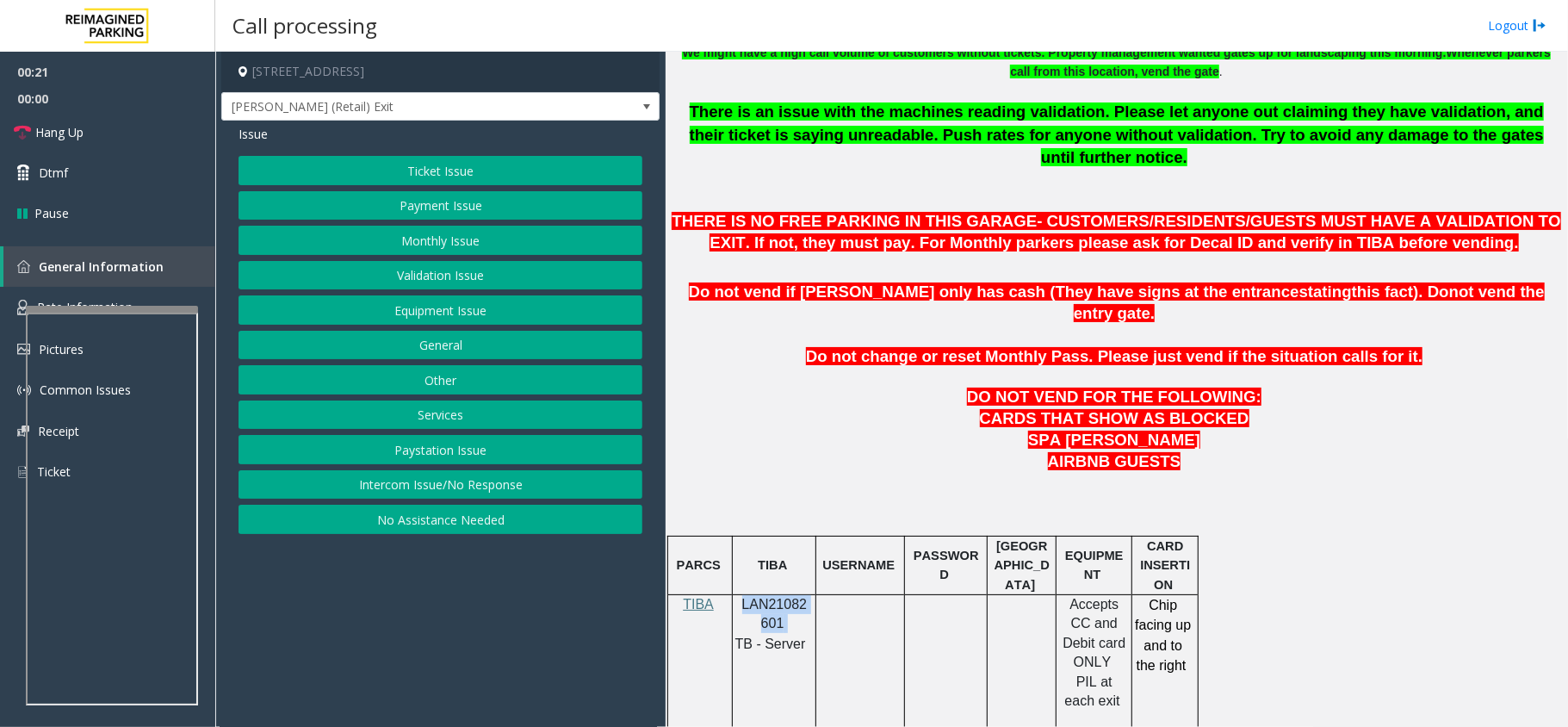
click at [460, 490] on button "Intercom Issue/No Response" at bounding box center [440, 484] width 404 height 29
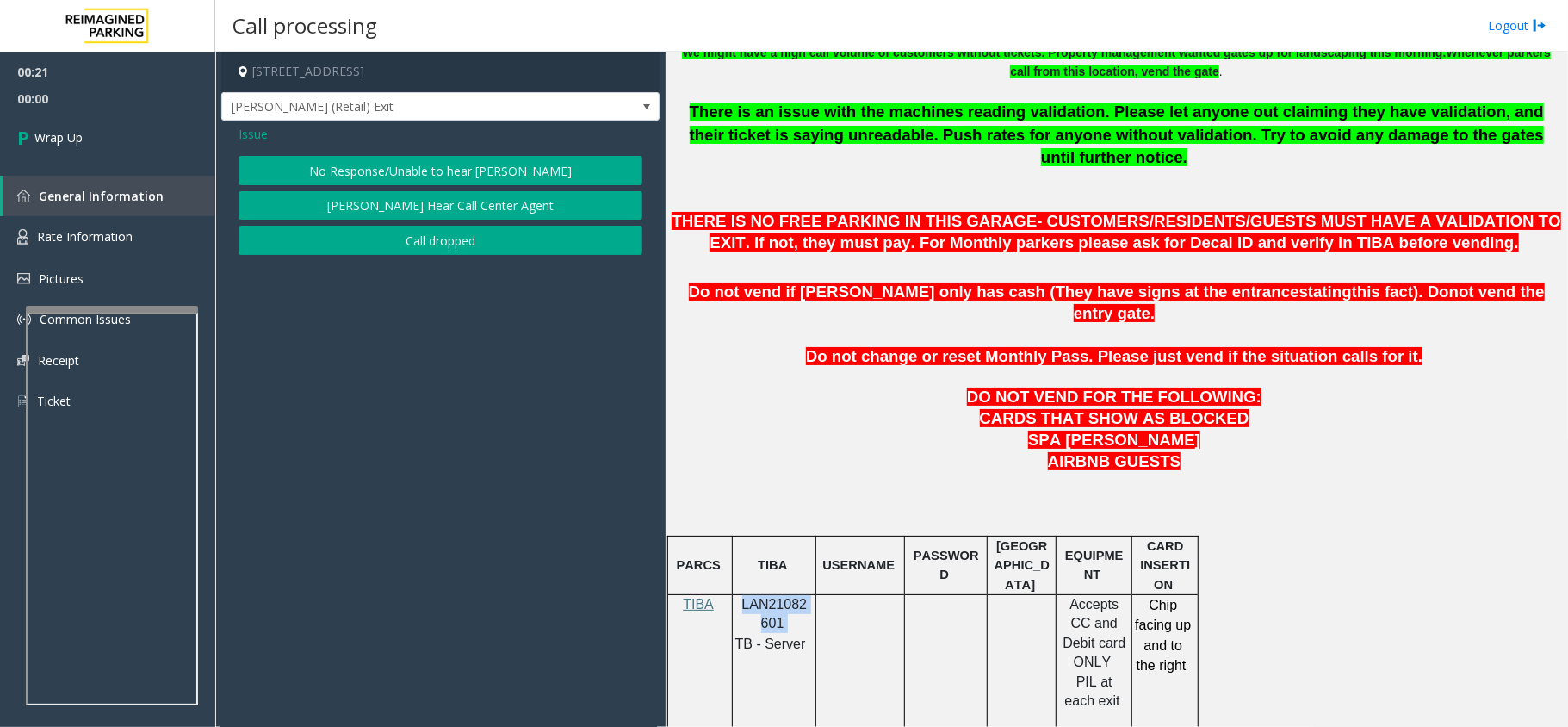
click at [542, 176] on button "No Response/Unable to hear [PERSON_NAME]" at bounding box center [440, 170] width 404 height 29
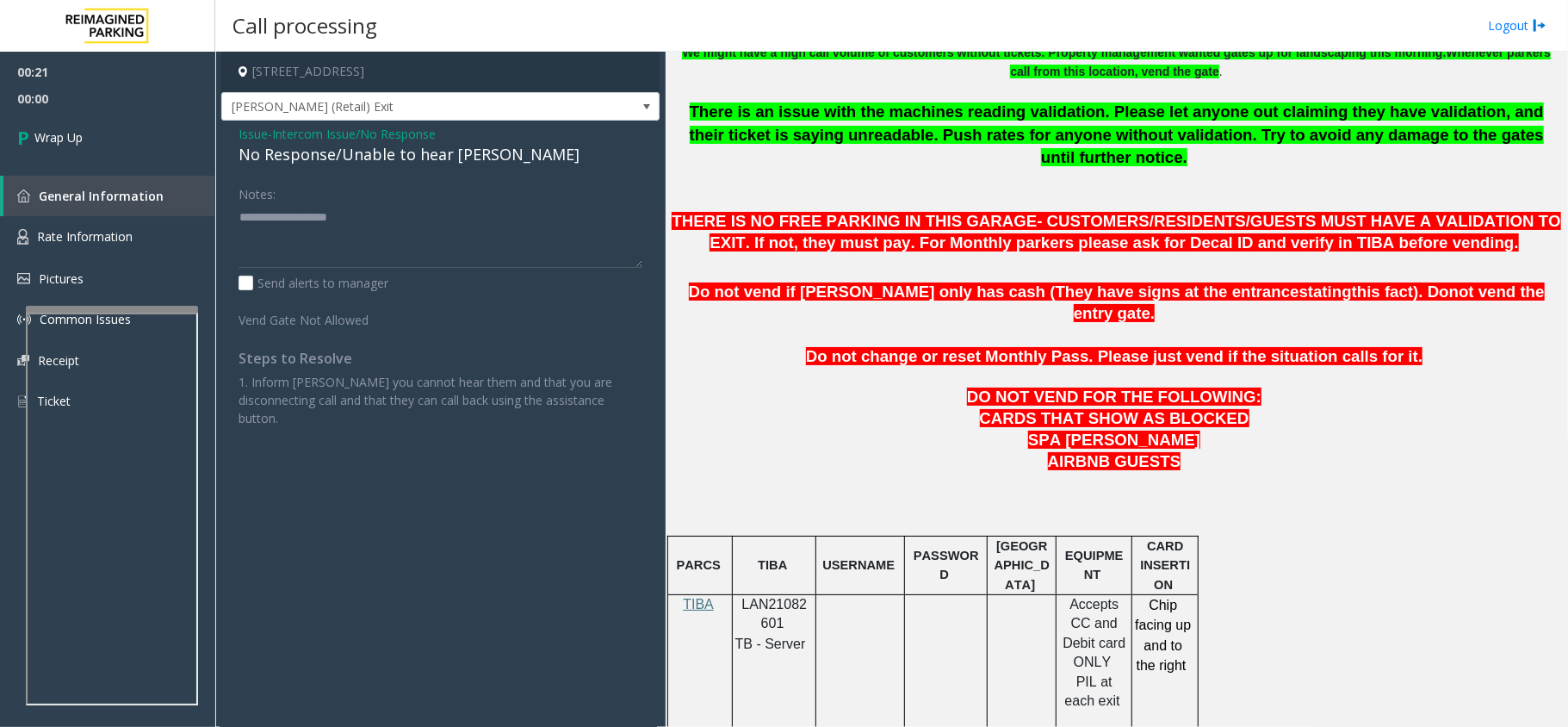
click at [479, 146] on div "No Response/Unable to hear [PERSON_NAME]" at bounding box center [440, 154] width 404 height 24
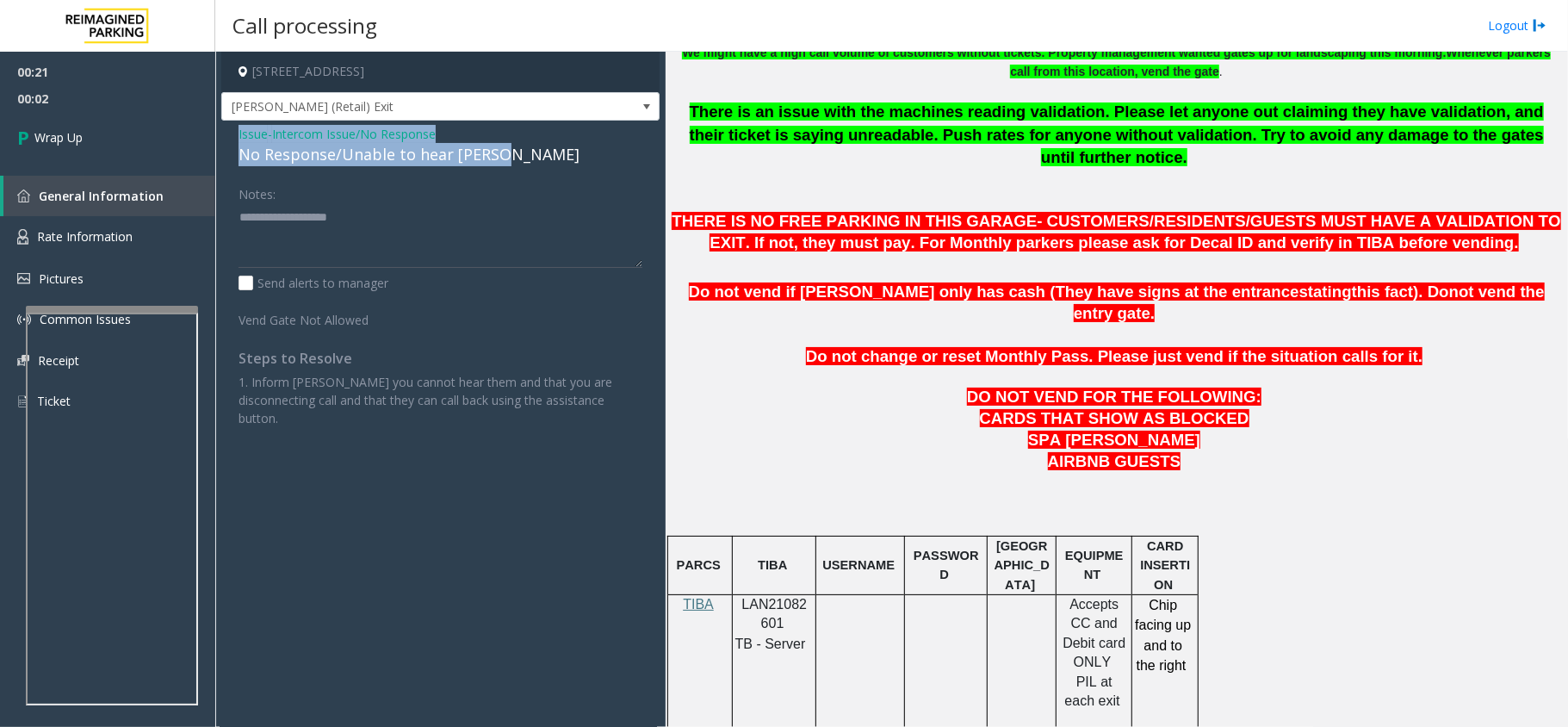
drag, startPoint x: 510, startPoint y: 160, endPoint x: 239, endPoint y: 125, distance: 273.3
click at [239, 125] on div "Issue - Intercom Issue/No Response No Response/Unable to hear [PERSON_NAME]" at bounding box center [440, 145] width 404 height 41
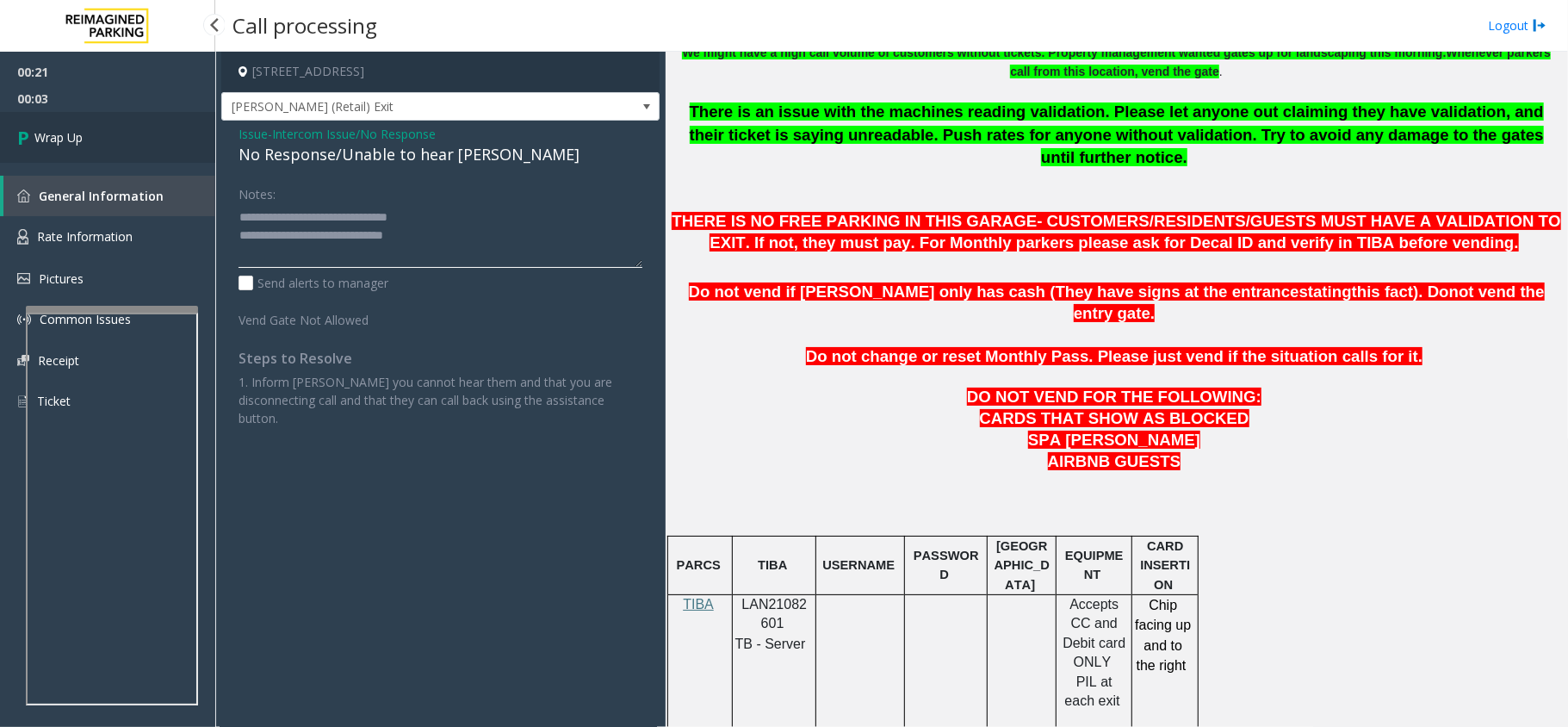
type textarea "**********"
click at [97, 145] on link "Wrap Up" at bounding box center [108, 138] width 216 height 51
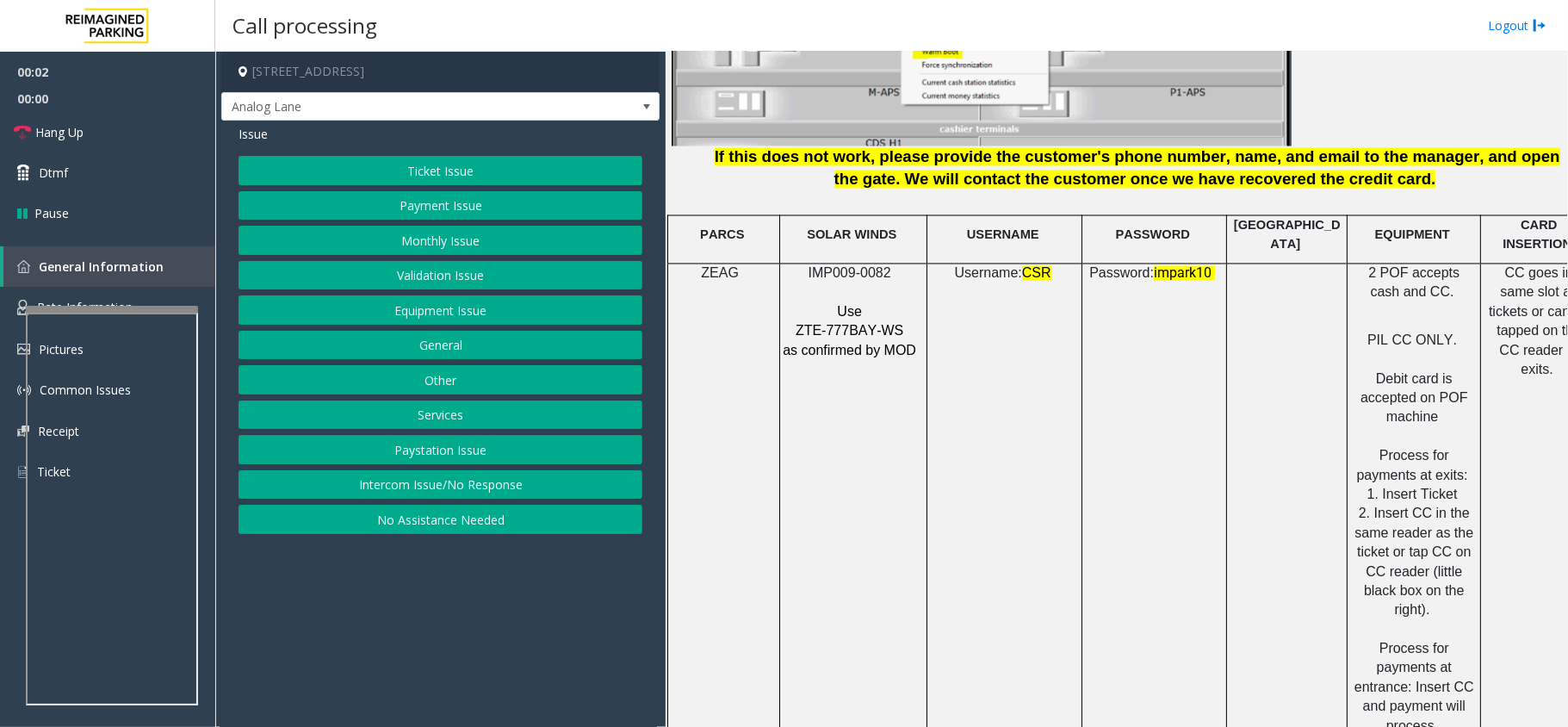
scroll to position [2296, 0]
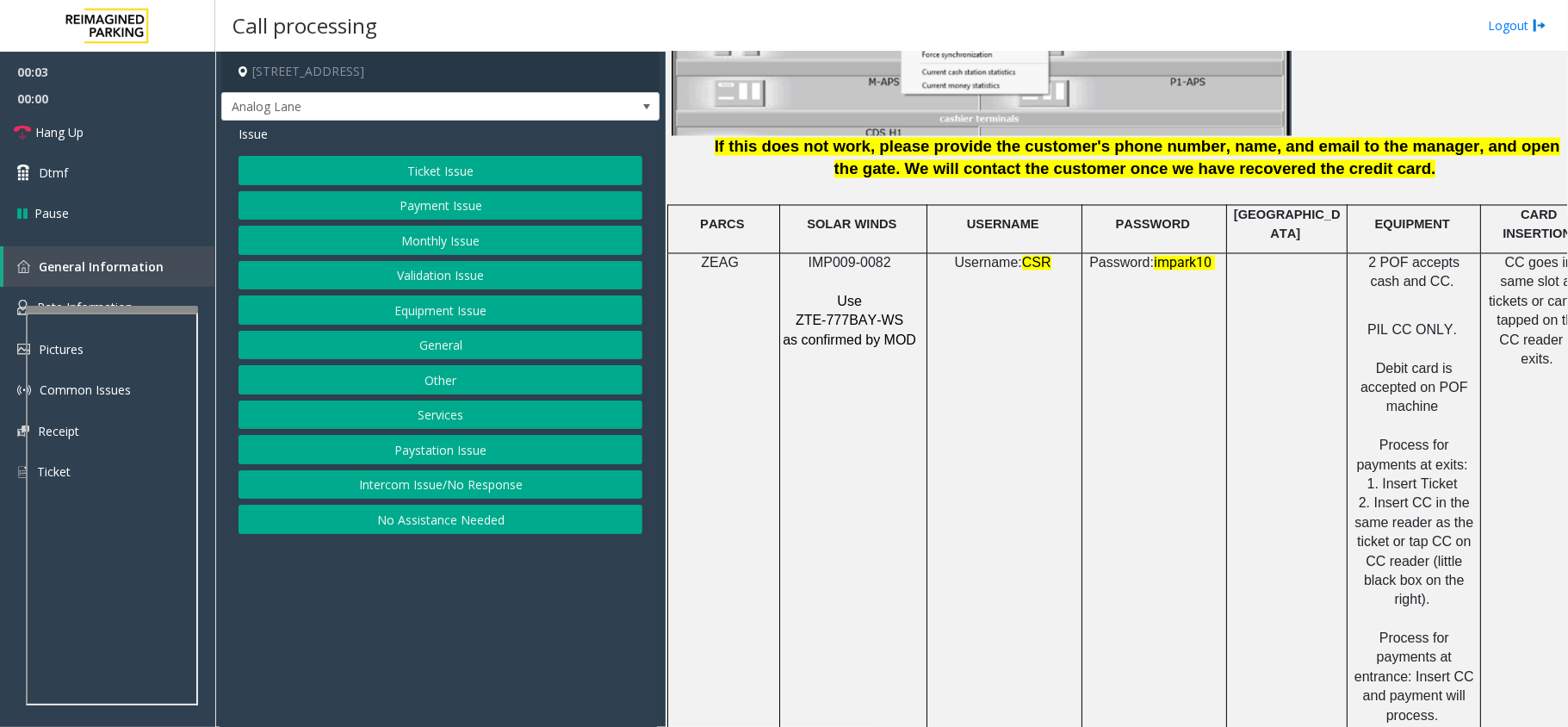
click at [866, 256] on span "IMP009-0082" at bounding box center [850, 263] width 82 height 15
click at [475, 177] on button "Ticket Issue" at bounding box center [440, 170] width 404 height 29
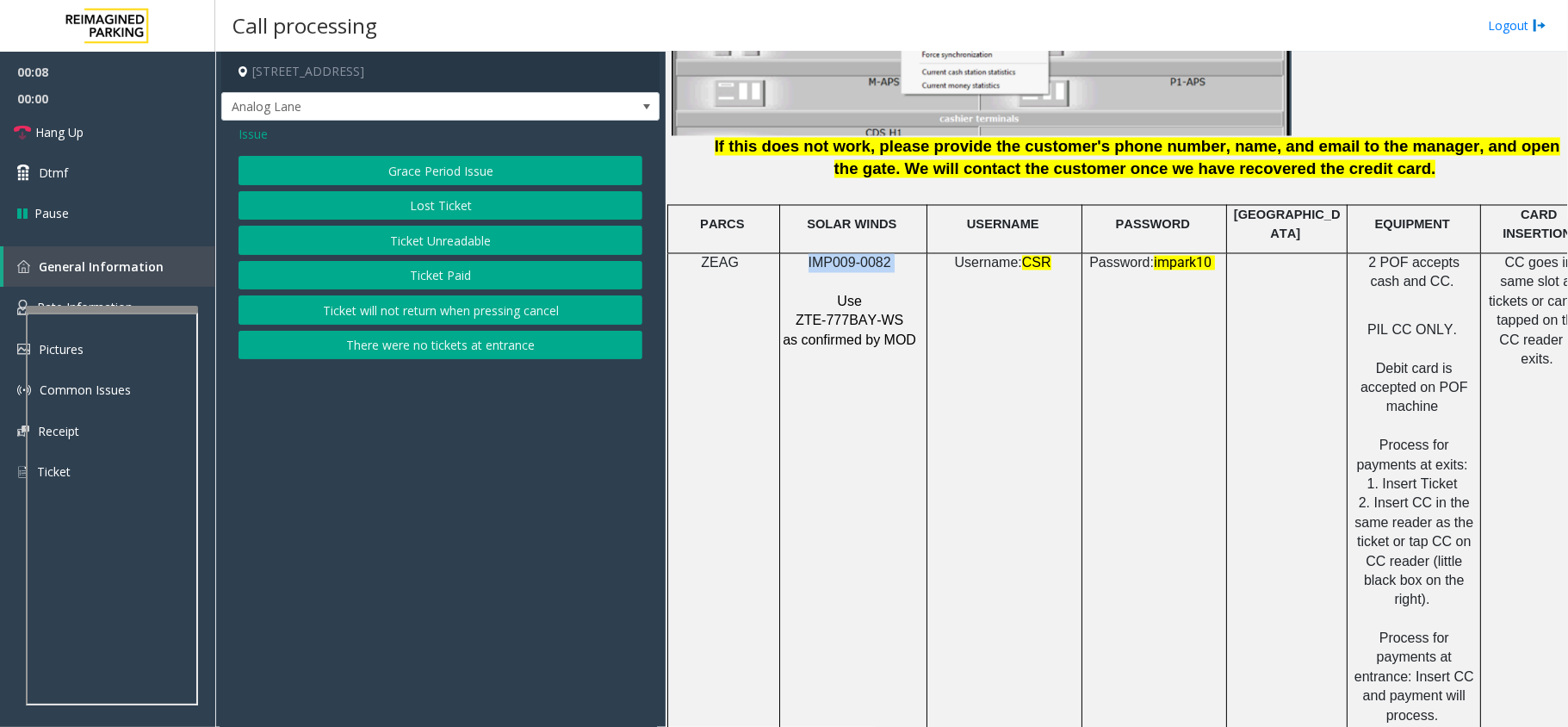
click at [410, 250] on button "Ticket Unreadable" at bounding box center [440, 239] width 404 height 29
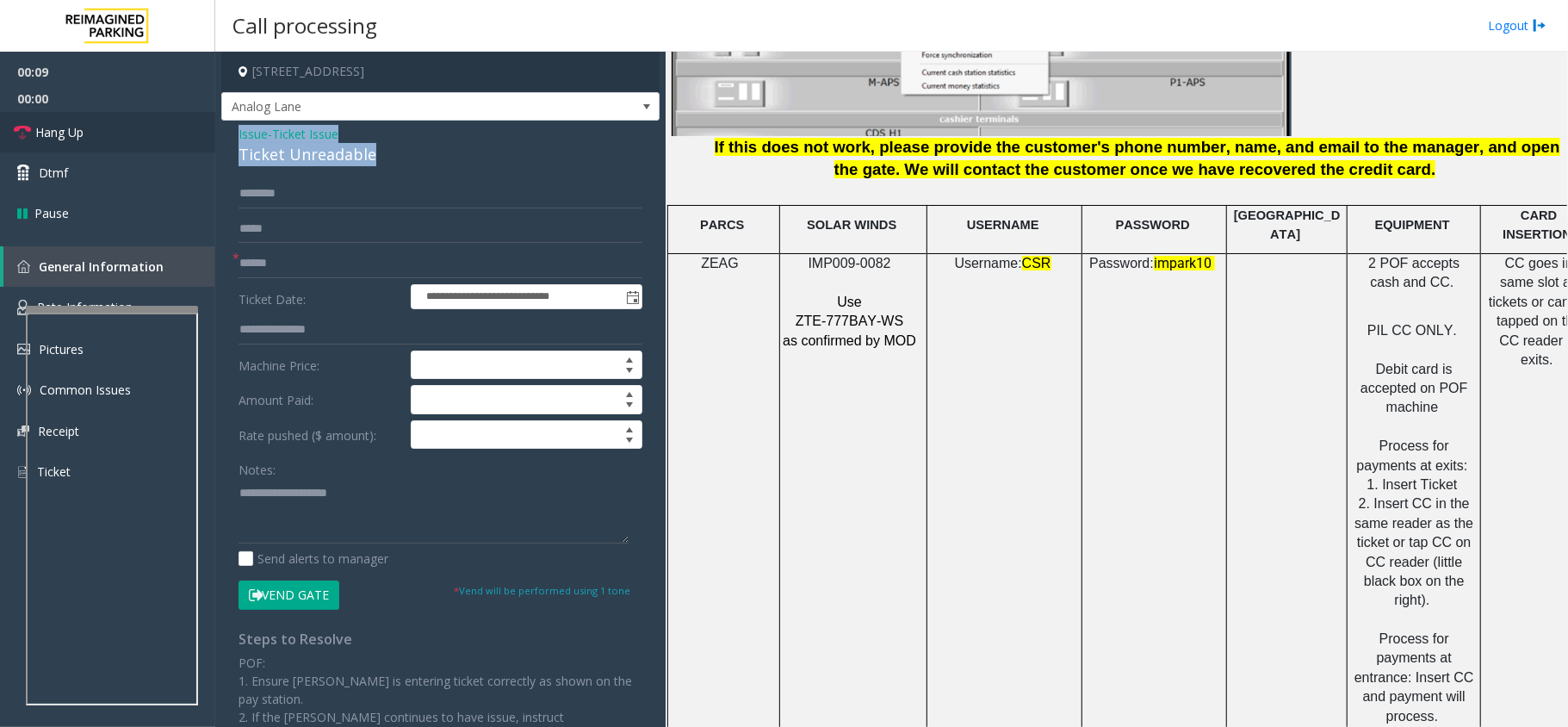
drag, startPoint x: 389, startPoint y: 148, endPoint x: 214, endPoint y: 121, distance: 177.1
click at [214, 121] on app-root "**********" at bounding box center [784, 363] width 1568 height 727
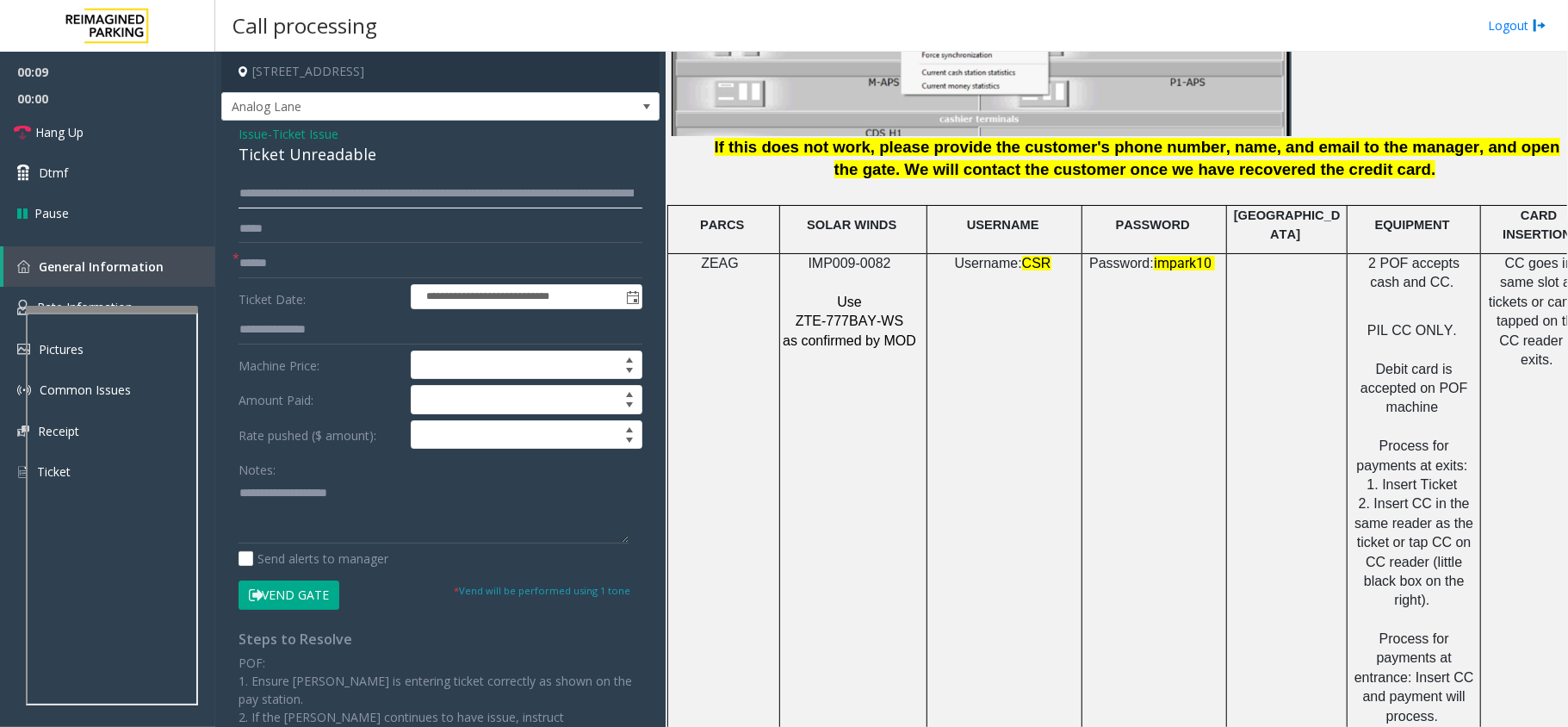
type input "**********"
click at [395, 168] on div "**********" at bounding box center [440, 531] width 438 height 822
drag, startPoint x: 400, startPoint y: 153, endPoint x: 238, endPoint y: 132, distance: 163.4
click at [239, 132] on div "Issue - Ticket Issue Ticket Unreadable" at bounding box center [440, 145] width 404 height 41
type textarea "**********"
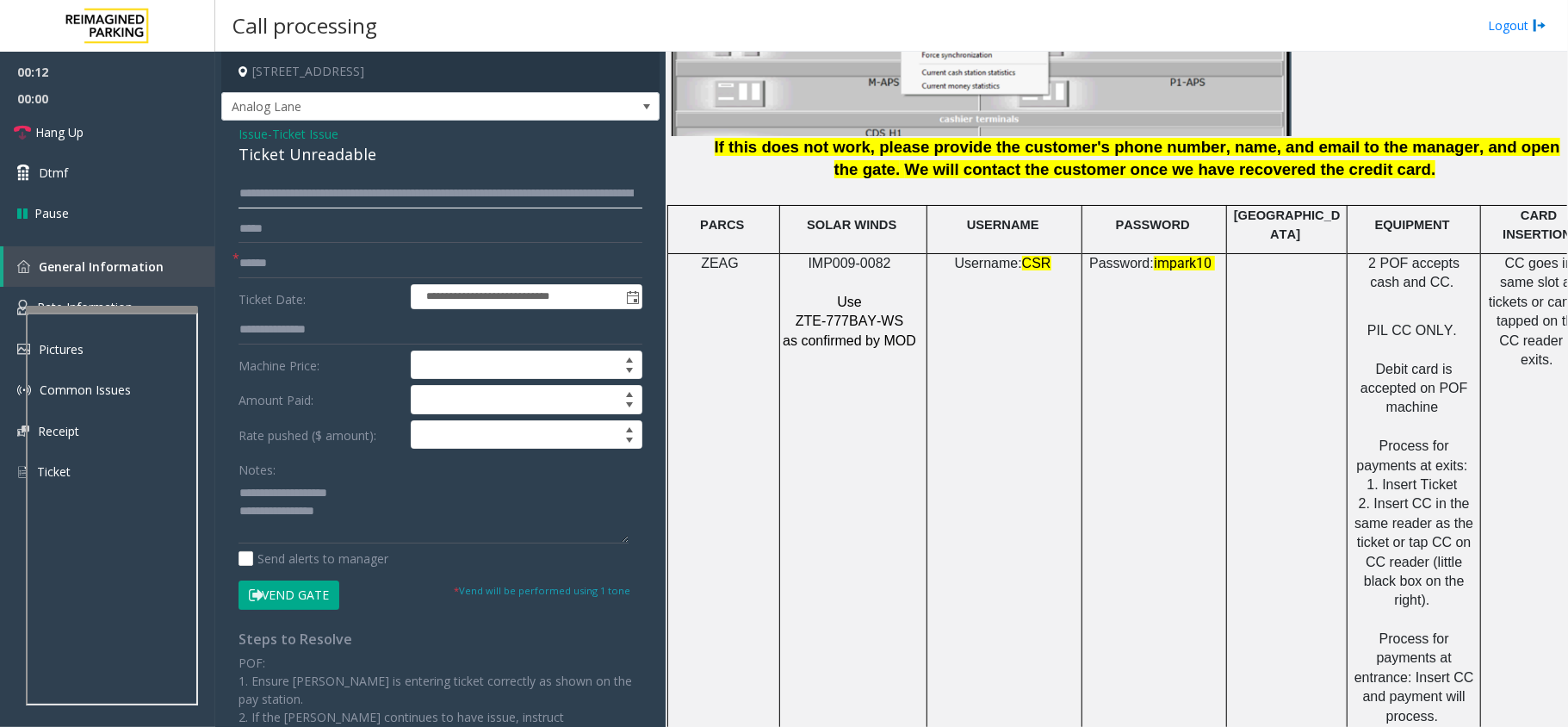
click at [431, 203] on input "**********" at bounding box center [440, 193] width 404 height 29
click at [453, 195] on input "**********" at bounding box center [440, 193] width 404 height 29
click at [283, 269] on input "text" at bounding box center [440, 263] width 404 height 29
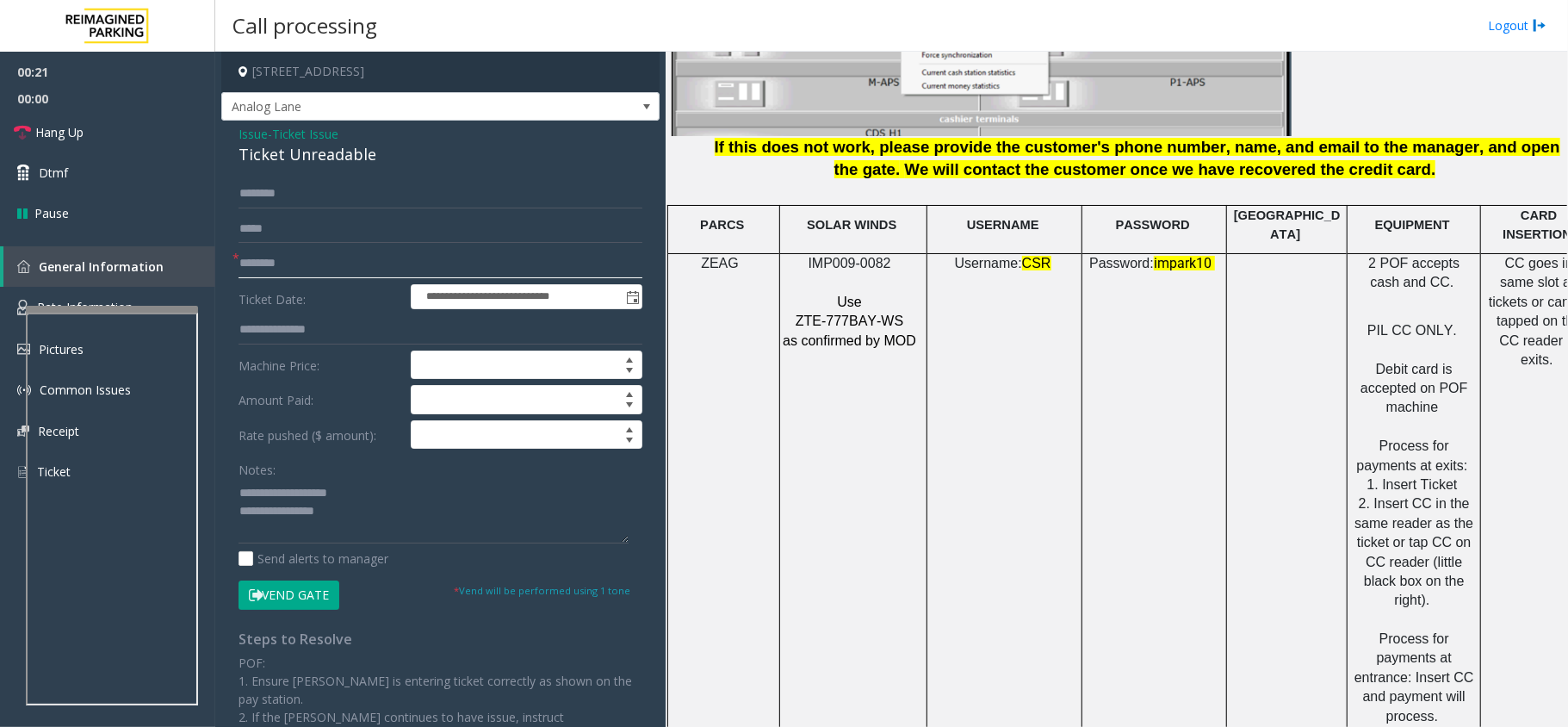
type input "********"
click at [409, 517] on textarea at bounding box center [433, 511] width 390 height 65
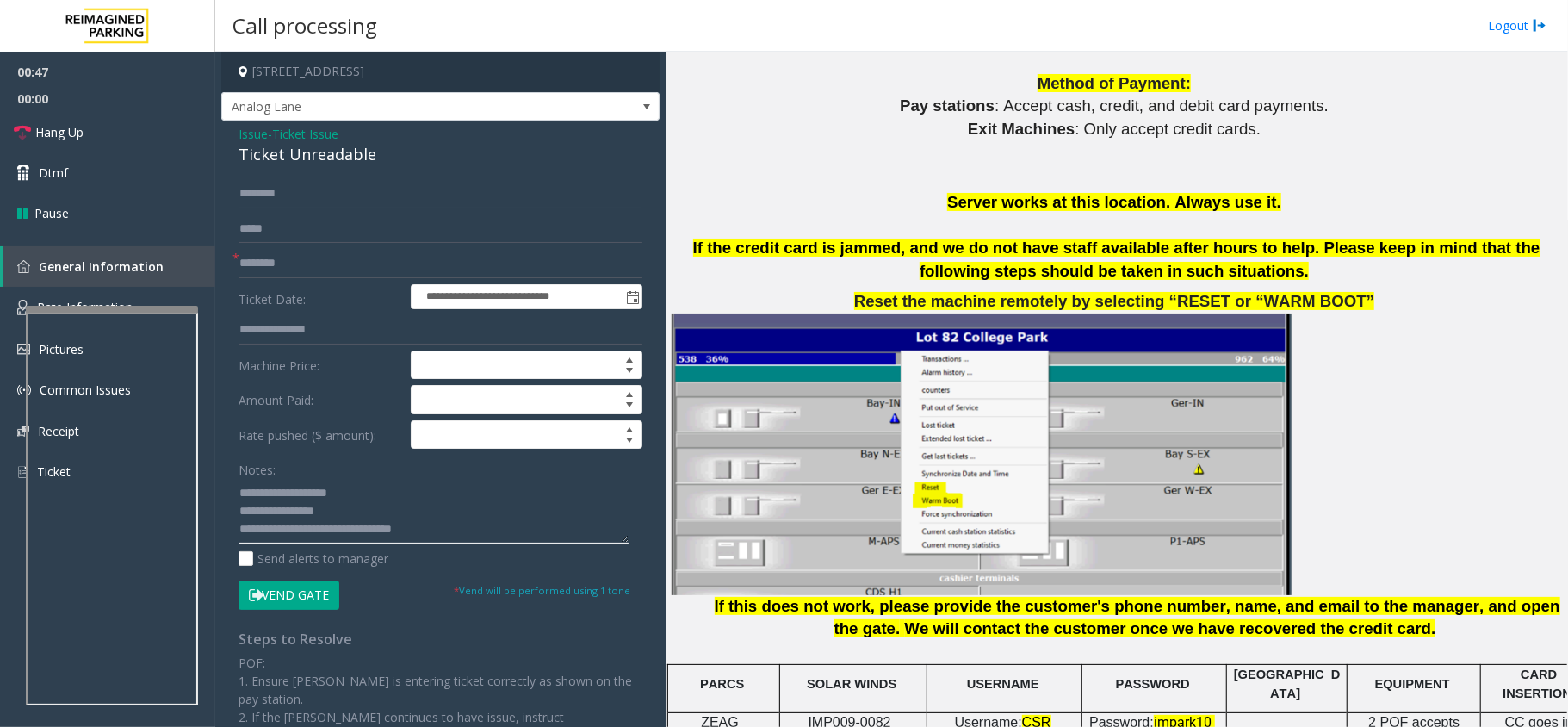
scroll to position [1951, 0]
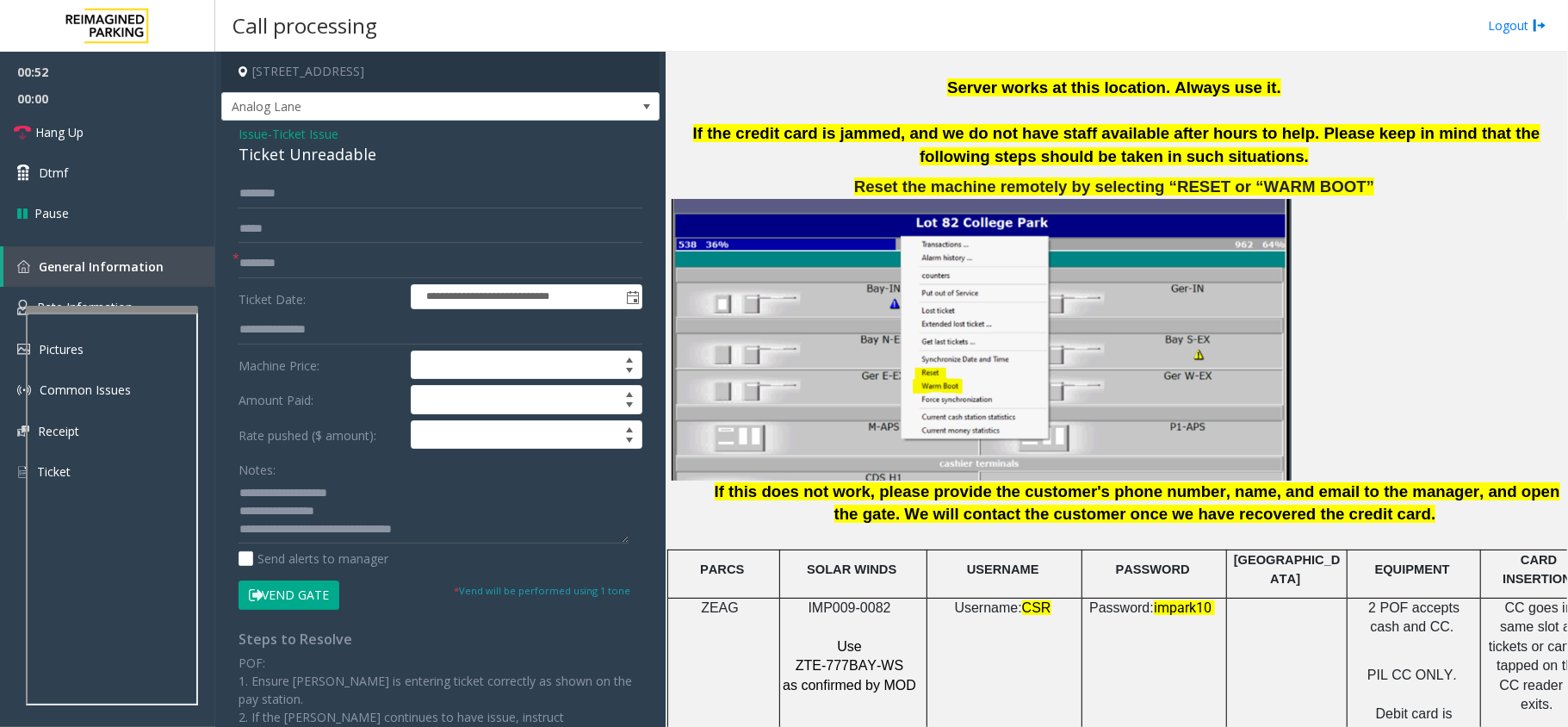
click at [856, 658] on span "ZTE-777BAY-WS" at bounding box center [849, 665] width 108 height 15
click at [869, 601] on span "IMP009-0082" at bounding box center [850, 608] width 82 height 15
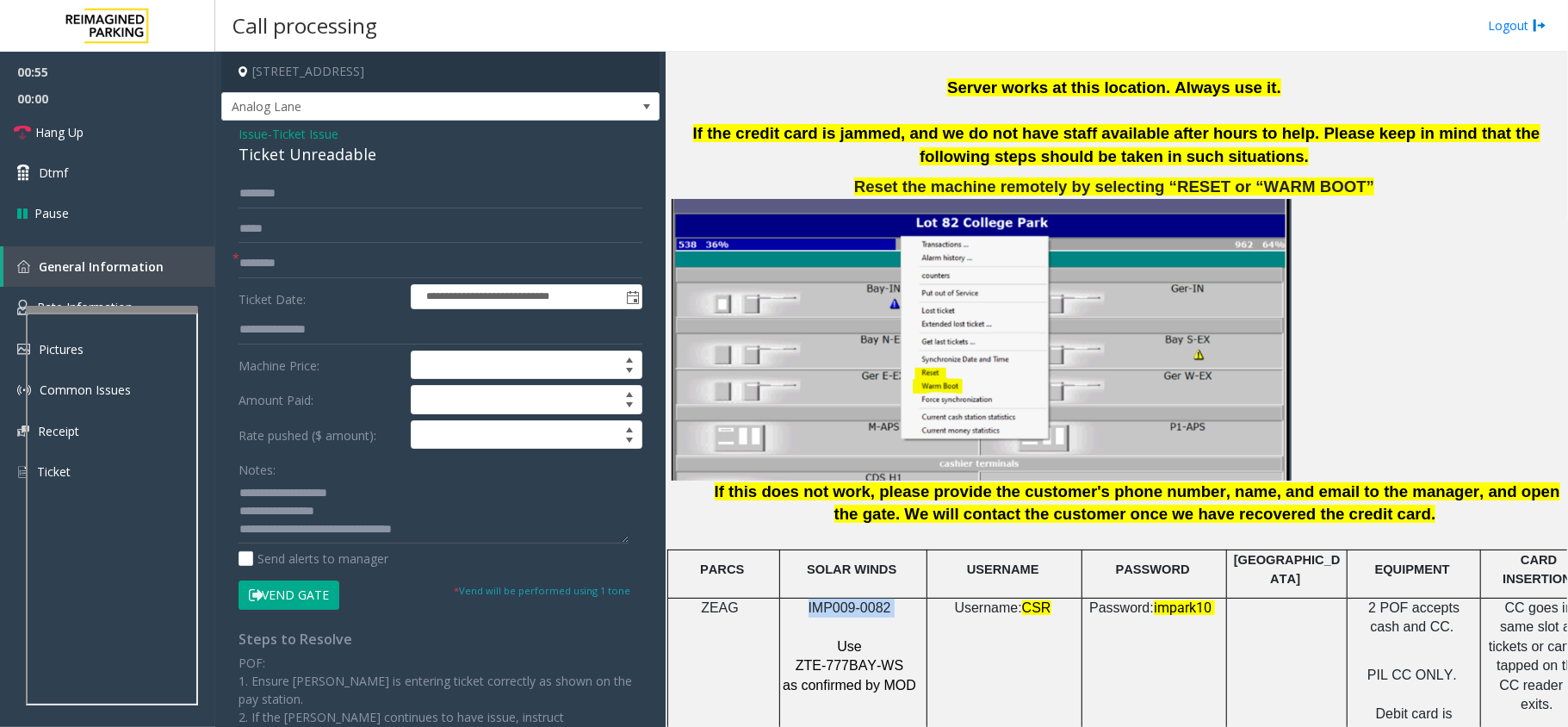
click at [869, 601] on span "IMP009-0082" at bounding box center [850, 608] width 82 height 15
click at [312, 591] on button "Vend Gate" at bounding box center [289, 595] width 101 height 29
click at [458, 535] on textarea at bounding box center [433, 511] width 390 height 65
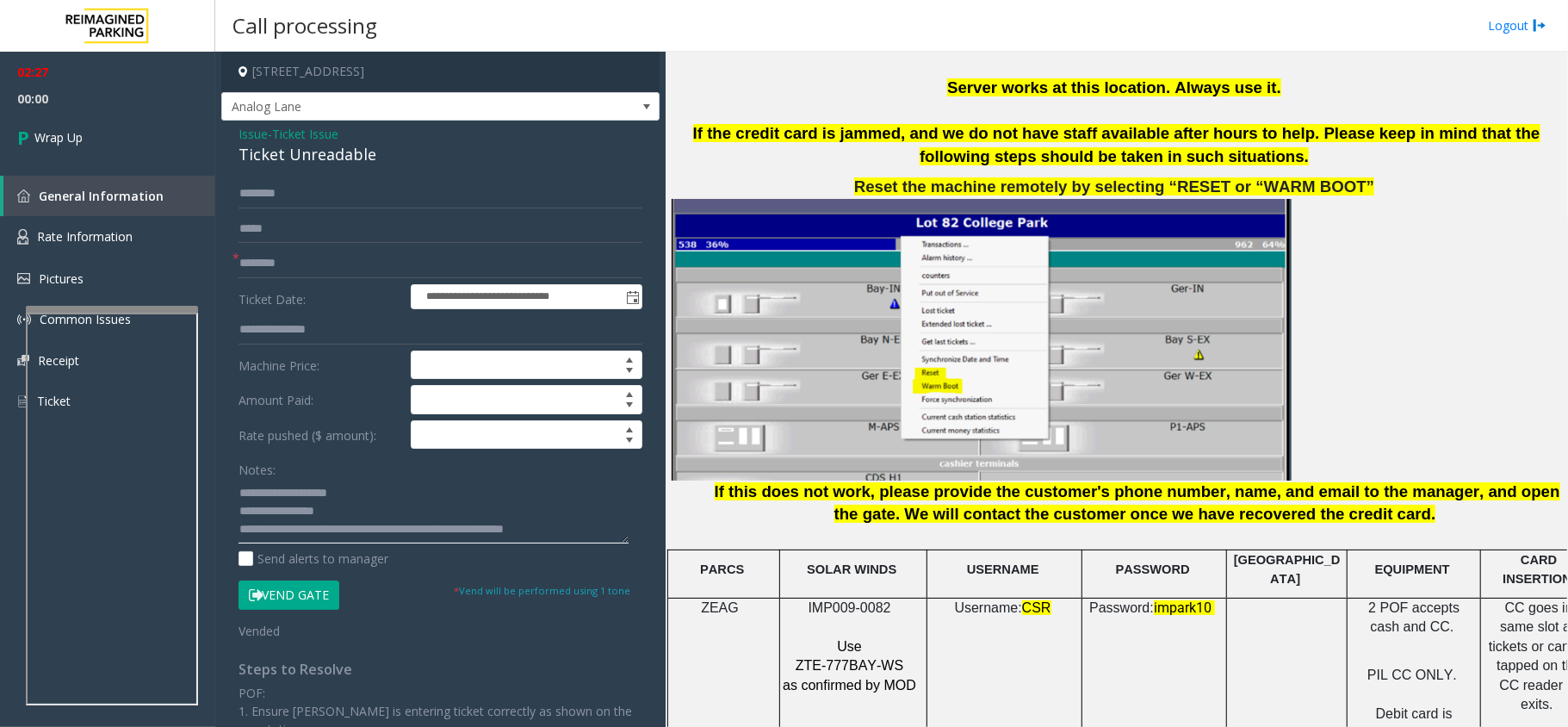
click at [587, 536] on textarea at bounding box center [433, 511] width 390 height 65
type textarea "**********"
click at [112, 124] on link "Wrap Up" at bounding box center [108, 138] width 216 height 51
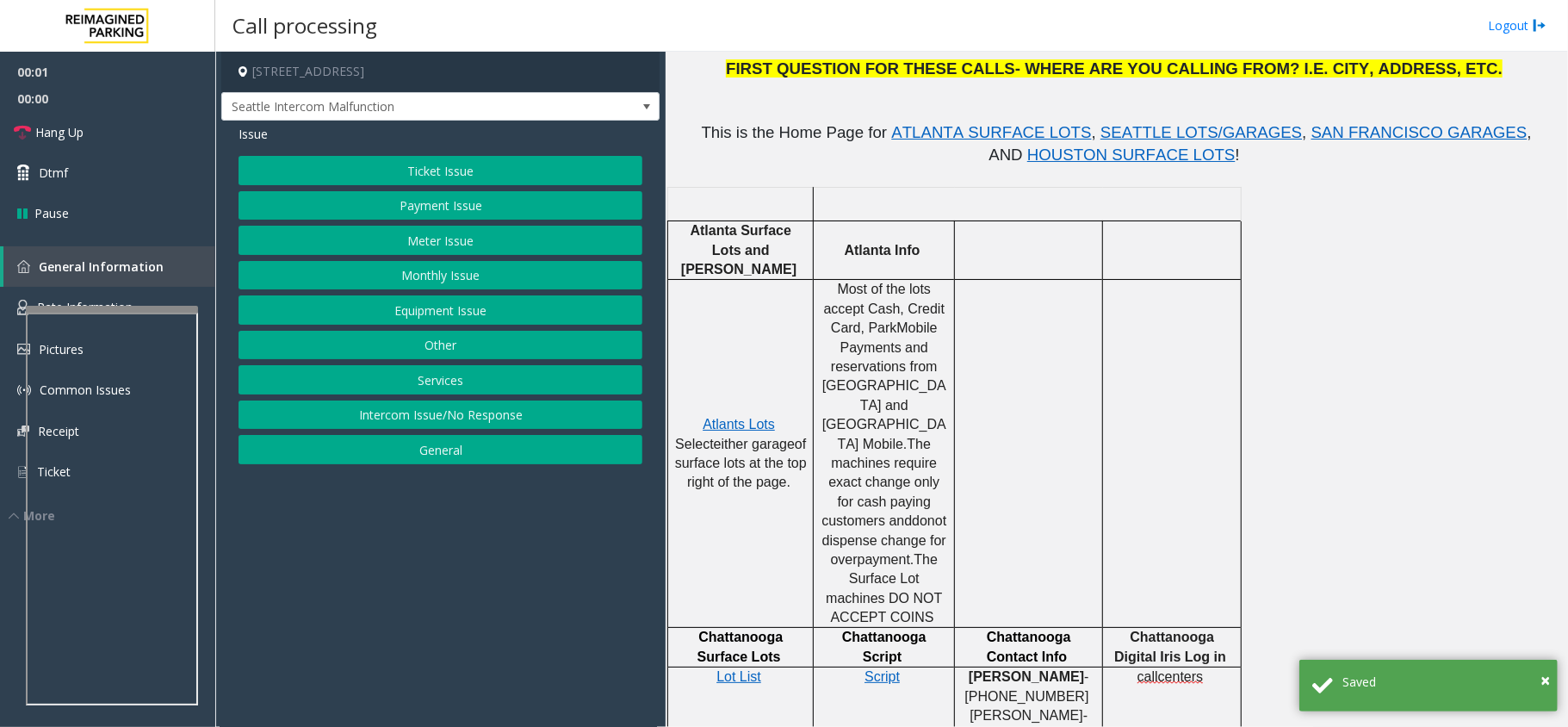
scroll to position [574, 0]
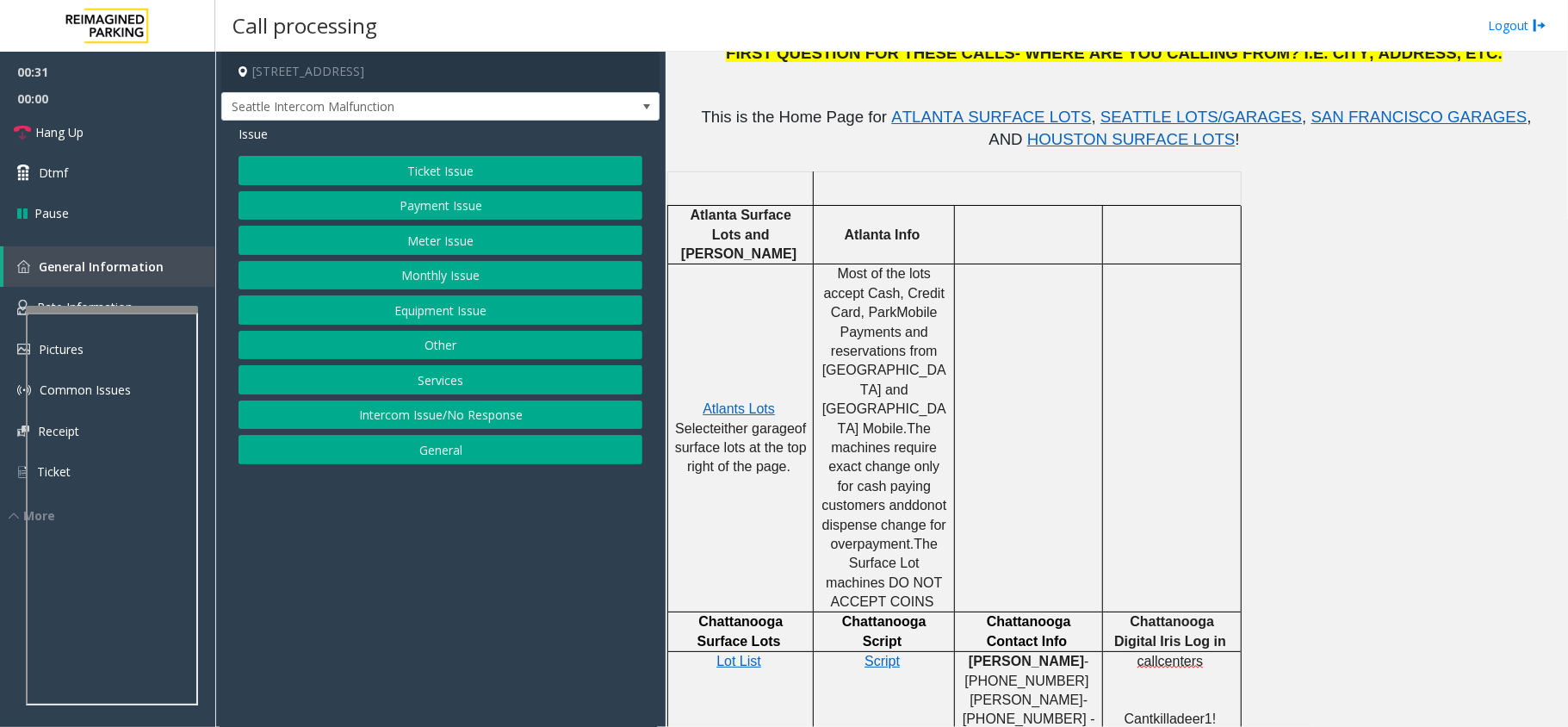
click at [459, 184] on button "Ticket Issue" at bounding box center [440, 170] width 404 height 29
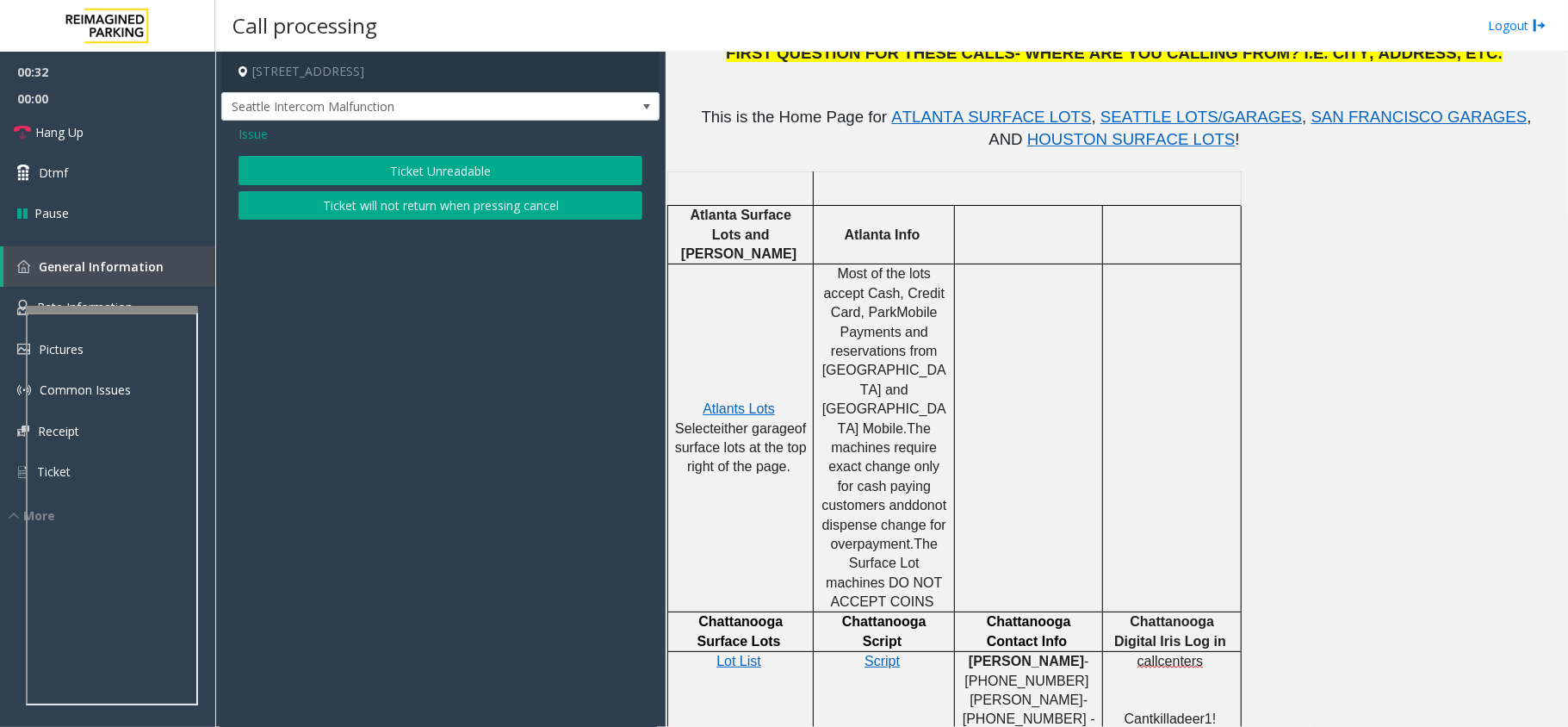
click at [486, 179] on button "Ticket Unreadable" at bounding box center [440, 170] width 404 height 29
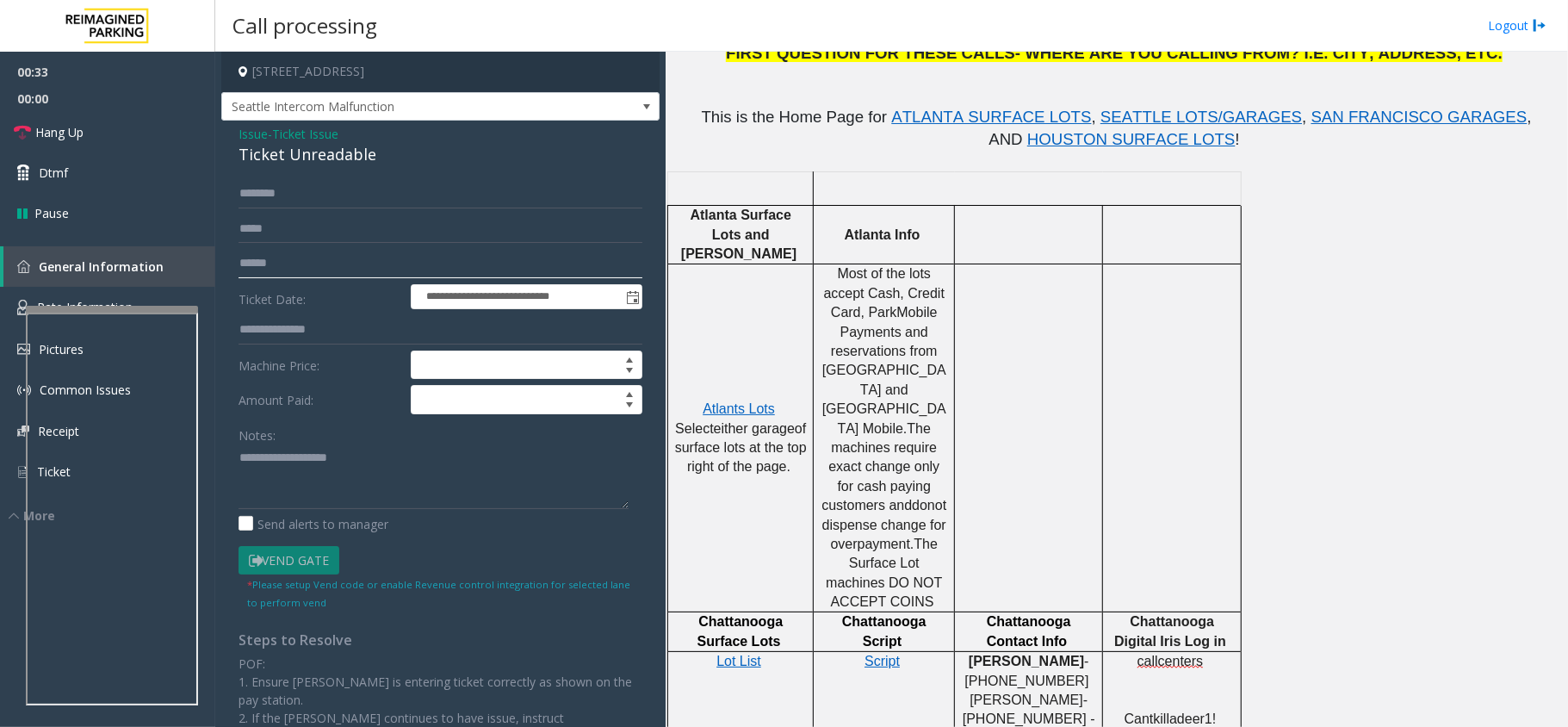
click at [301, 267] on input "text" at bounding box center [440, 263] width 404 height 29
type input "******"
drag, startPoint x: 368, startPoint y: 155, endPoint x: 225, endPoint y: 129, distance: 145.3
click at [225, 129] on div "**********" at bounding box center [440, 504] width 438 height 768
click at [391, 491] on textarea at bounding box center [433, 477] width 390 height 65
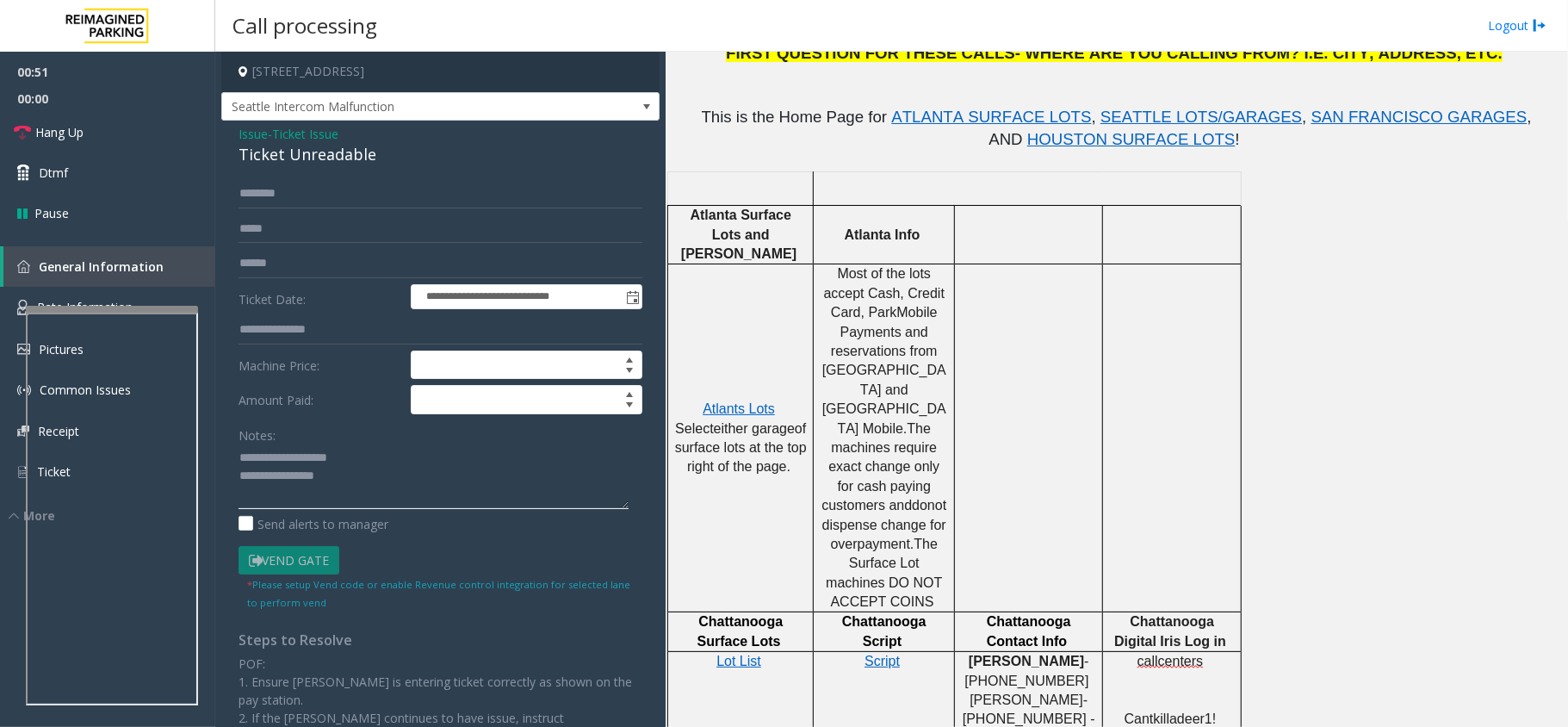
type textarea "**********"
click at [314, 264] on input "******" at bounding box center [440, 263] width 404 height 29
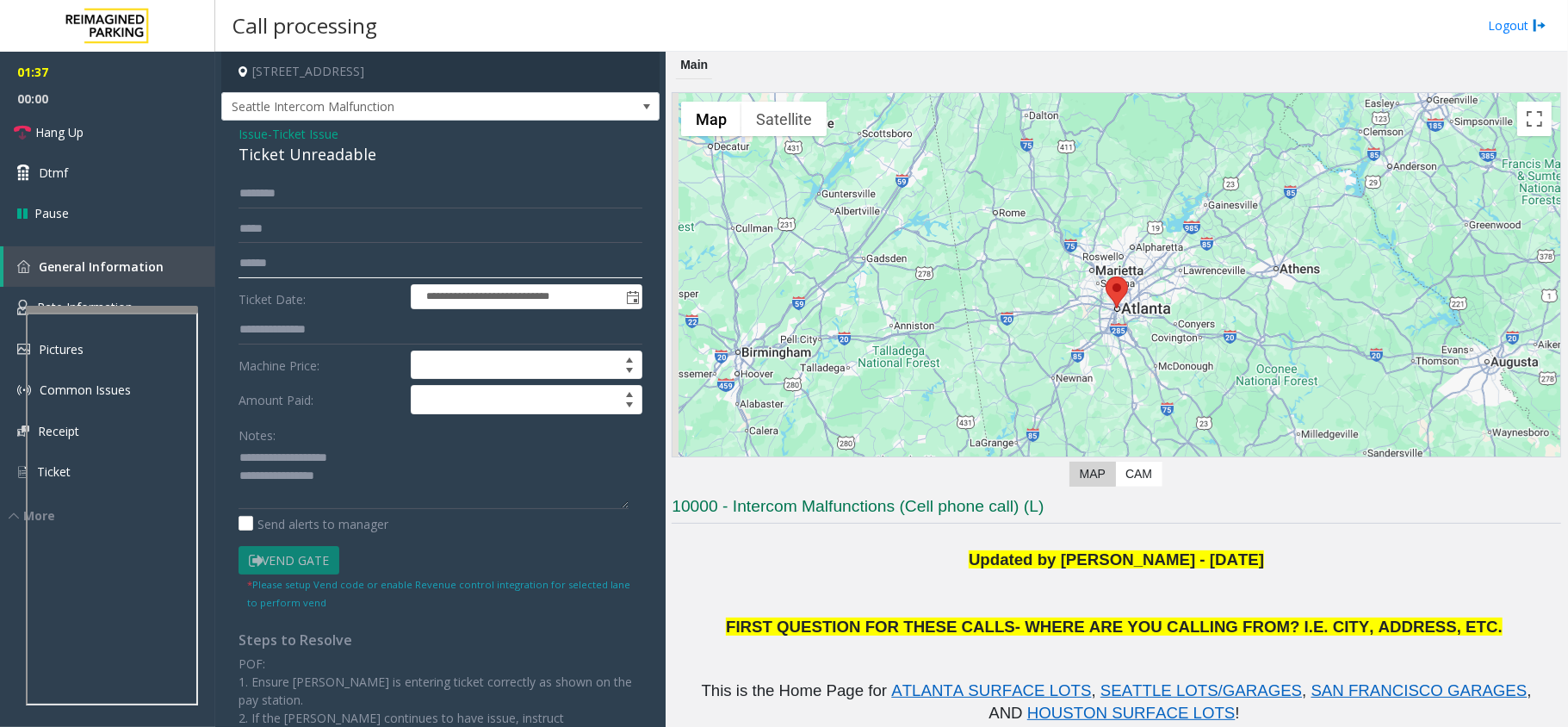
scroll to position [229, 0]
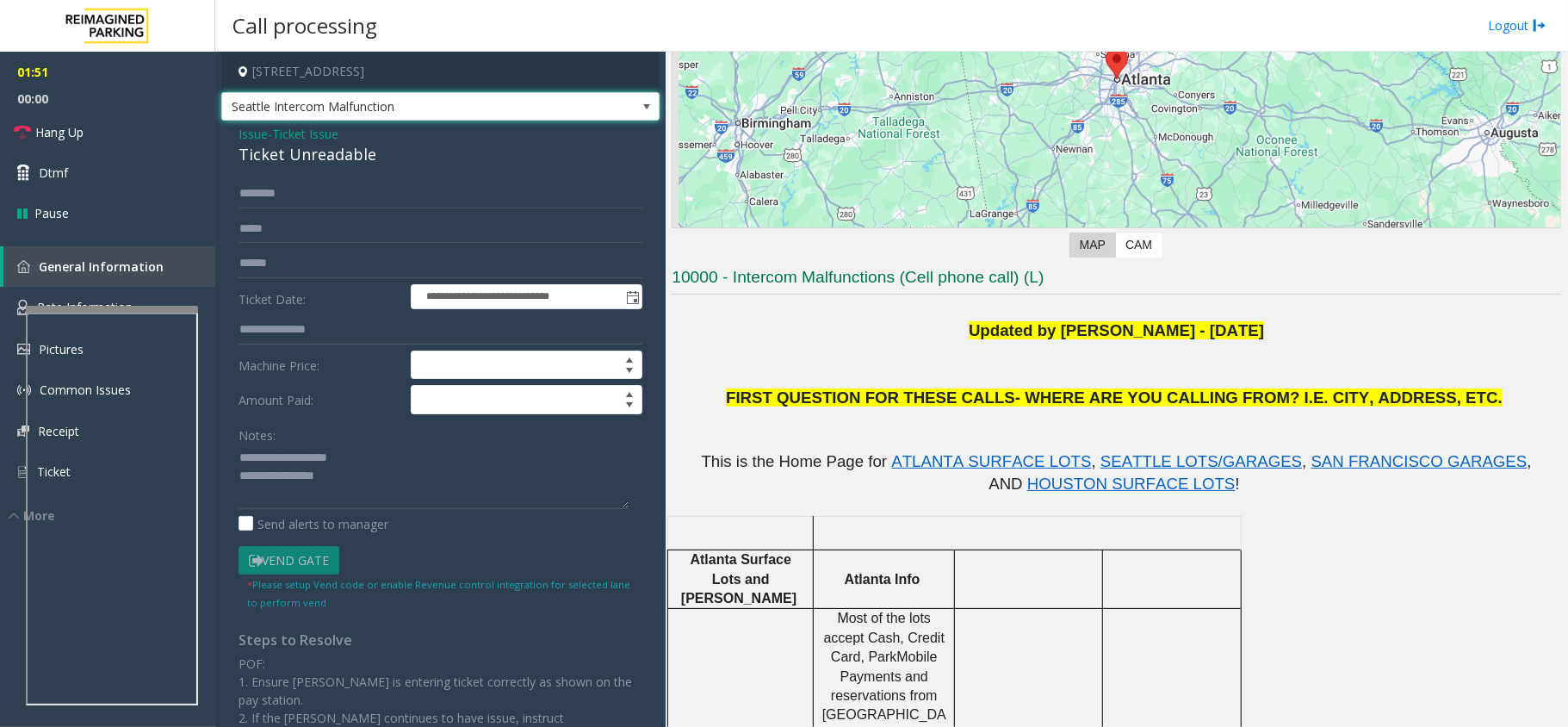
click at [446, 111] on span "Seattle Intercom Malfunction" at bounding box center [396, 106] width 350 height 27
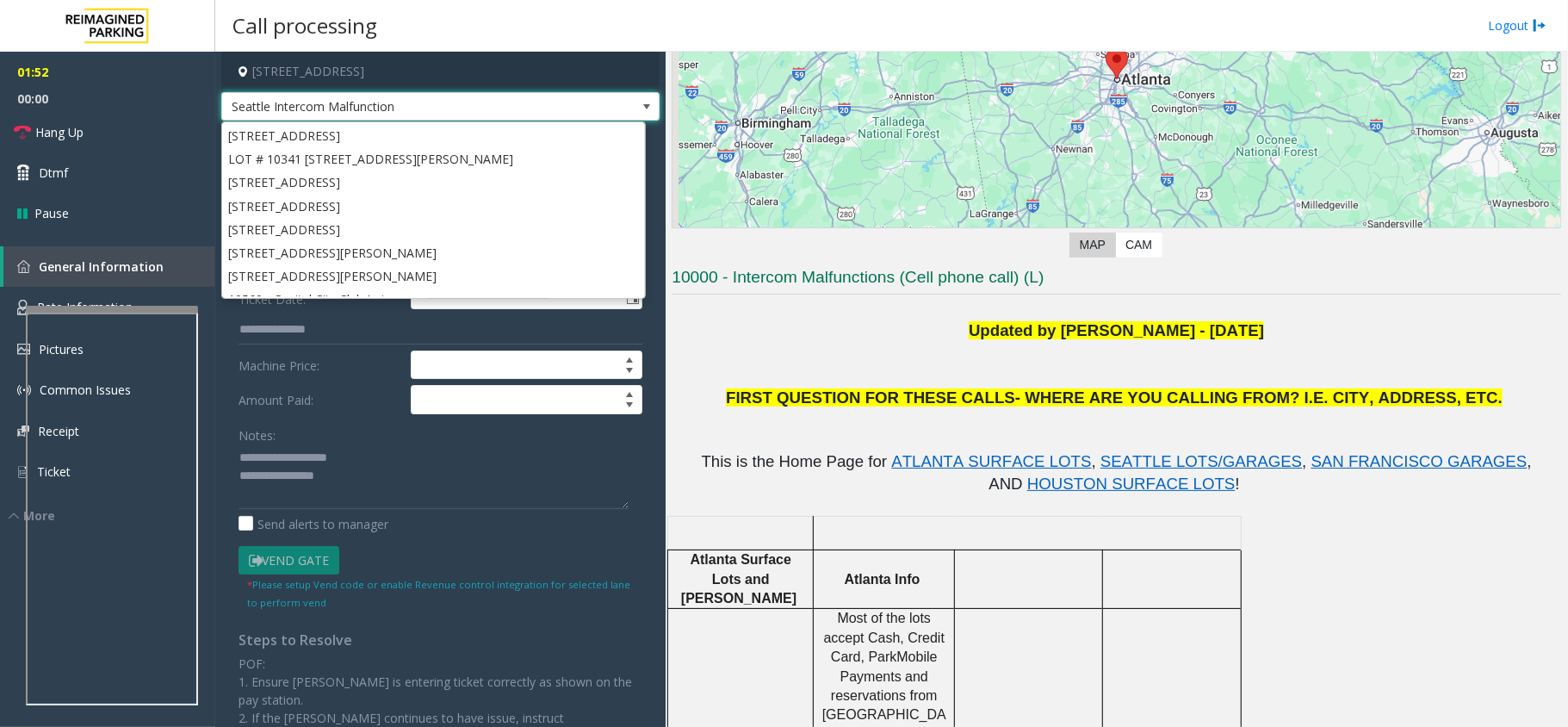
scroll to position [164, 0]
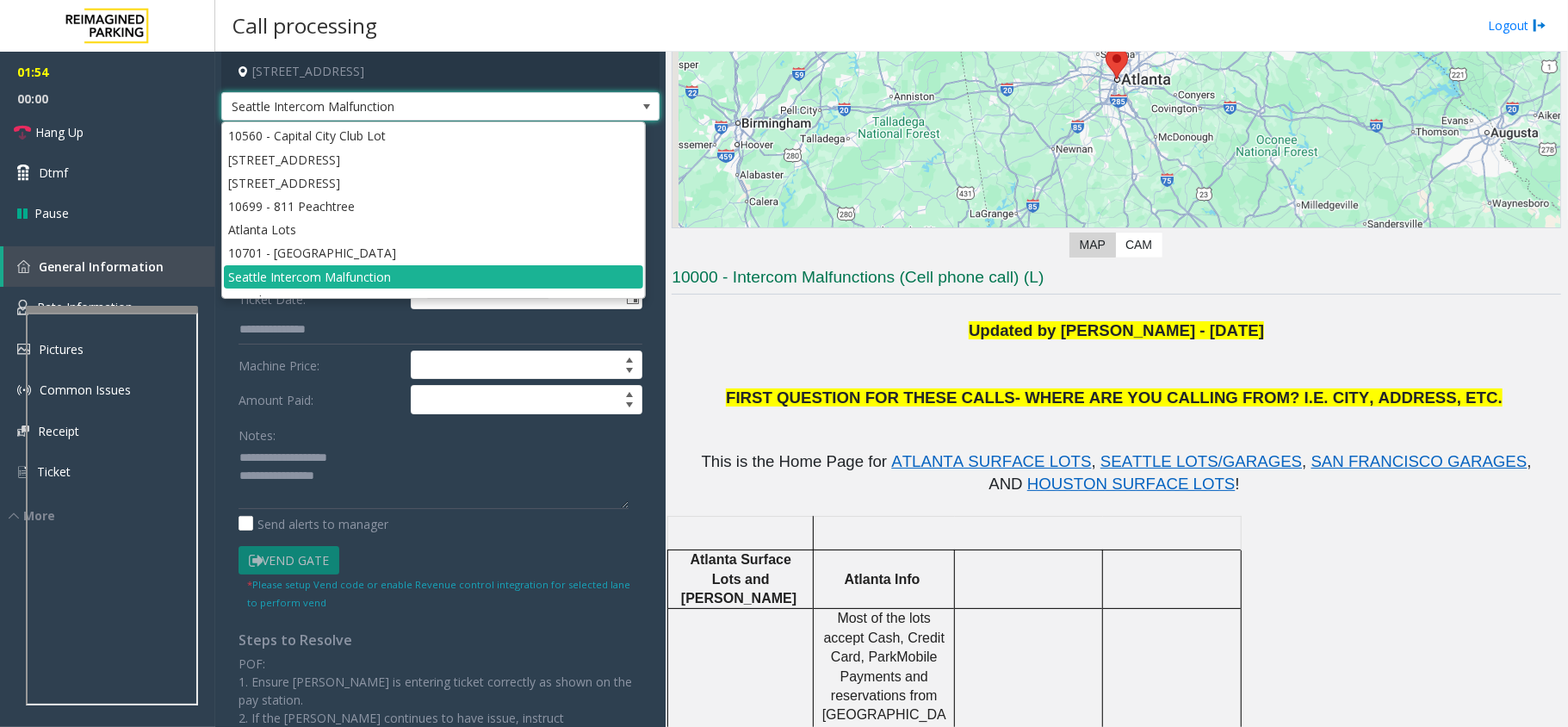
click at [446, 111] on span "Seattle Intercom Malfunction" at bounding box center [396, 106] width 350 height 27
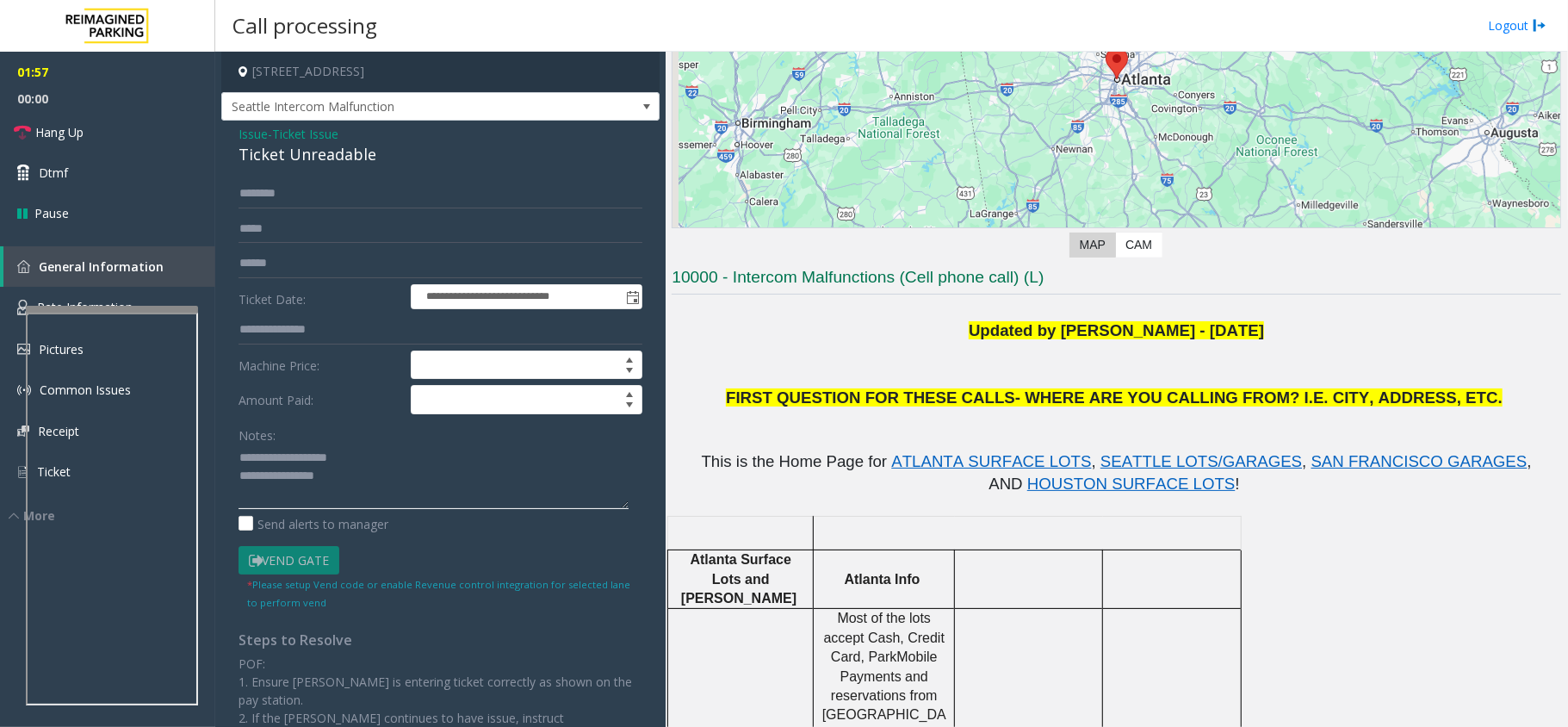
click at [389, 479] on textarea at bounding box center [433, 477] width 390 height 65
click at [250, 125] on span "Issue" at bounding box center [253, 133] width 29 height 18
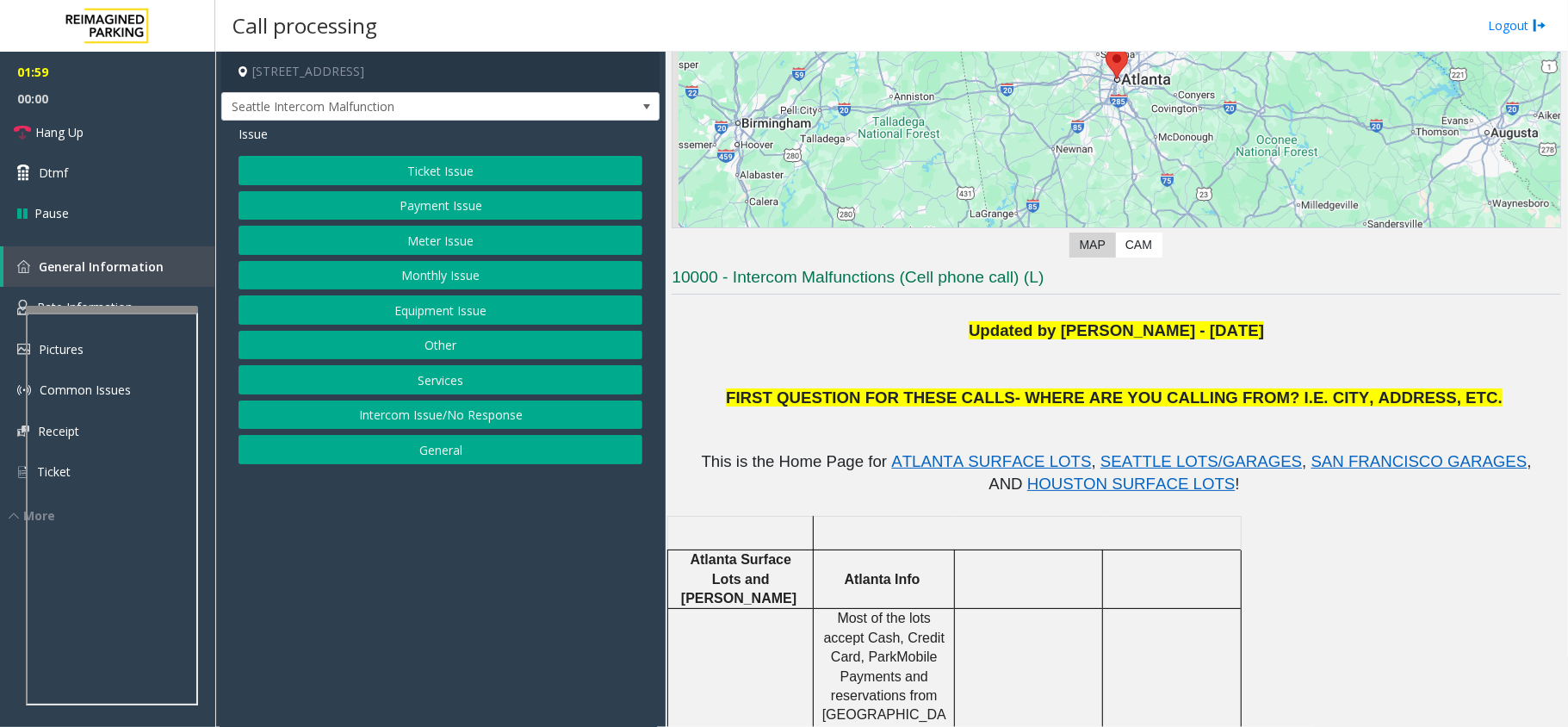
click at [453, 168] on button "Ticket Issue" at bounding box center [440, 170] width 404 height 29
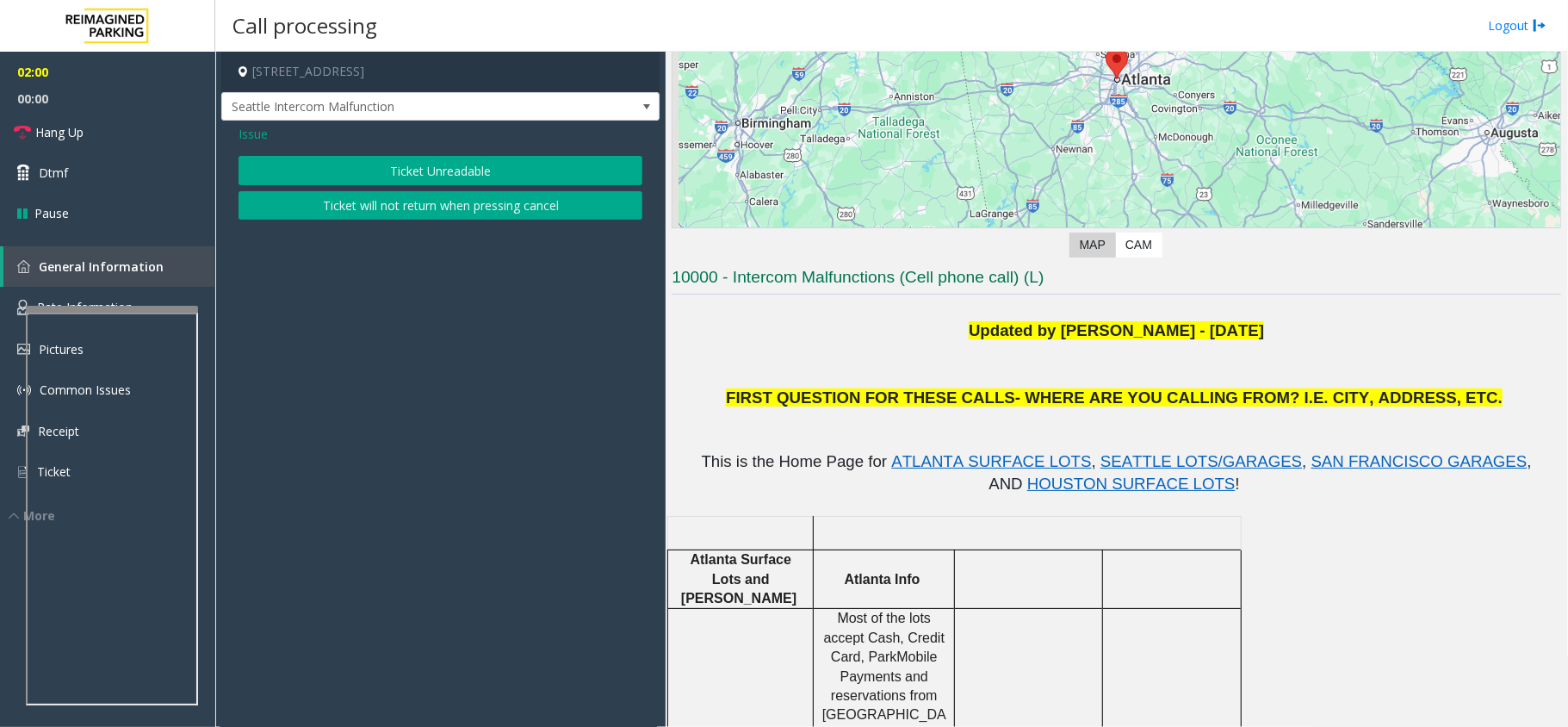
click at [242, 127] on span "Issue" at bounding box center [253, 133] width 29 height 18
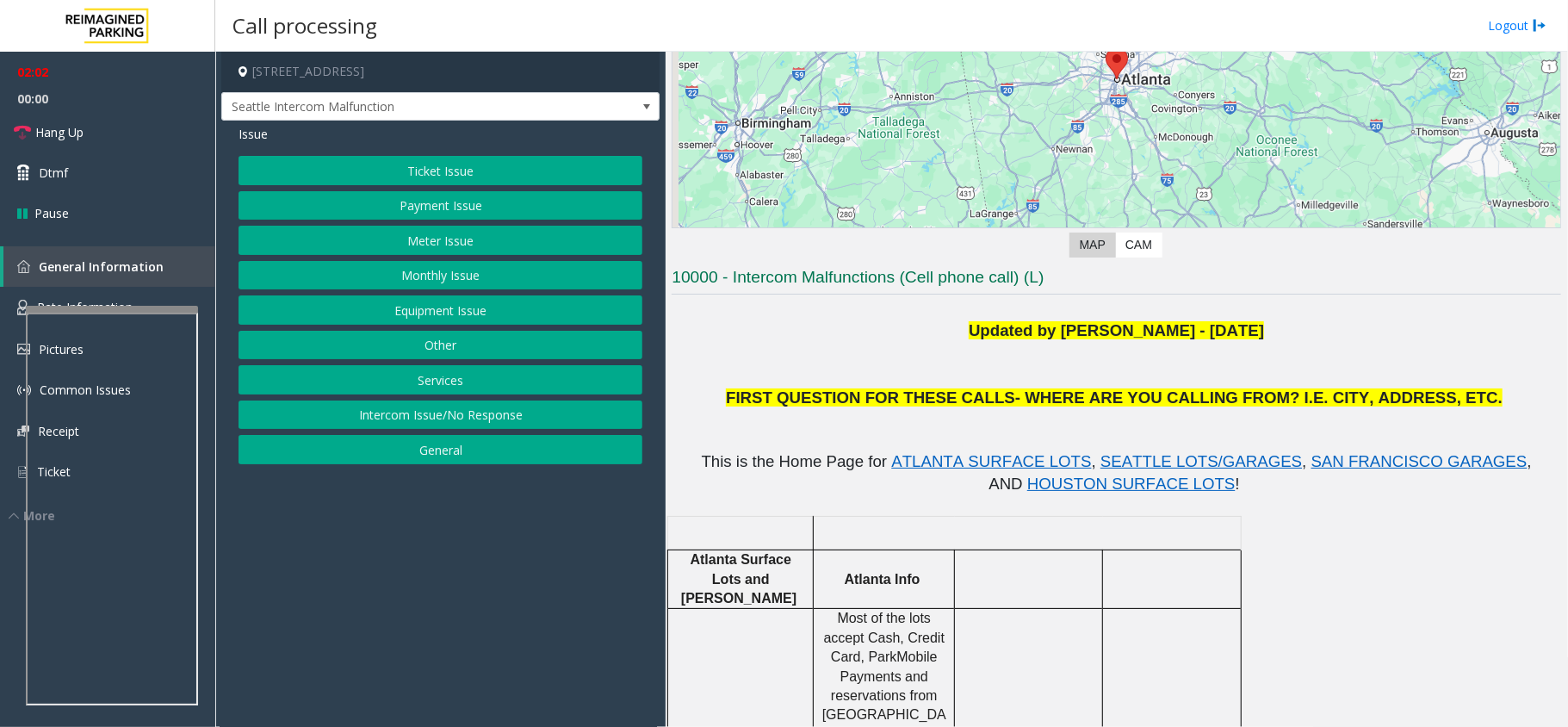
click at [455, 310] on button "Equipment Issue" at bounding box center [440, 310] width 404 height 29
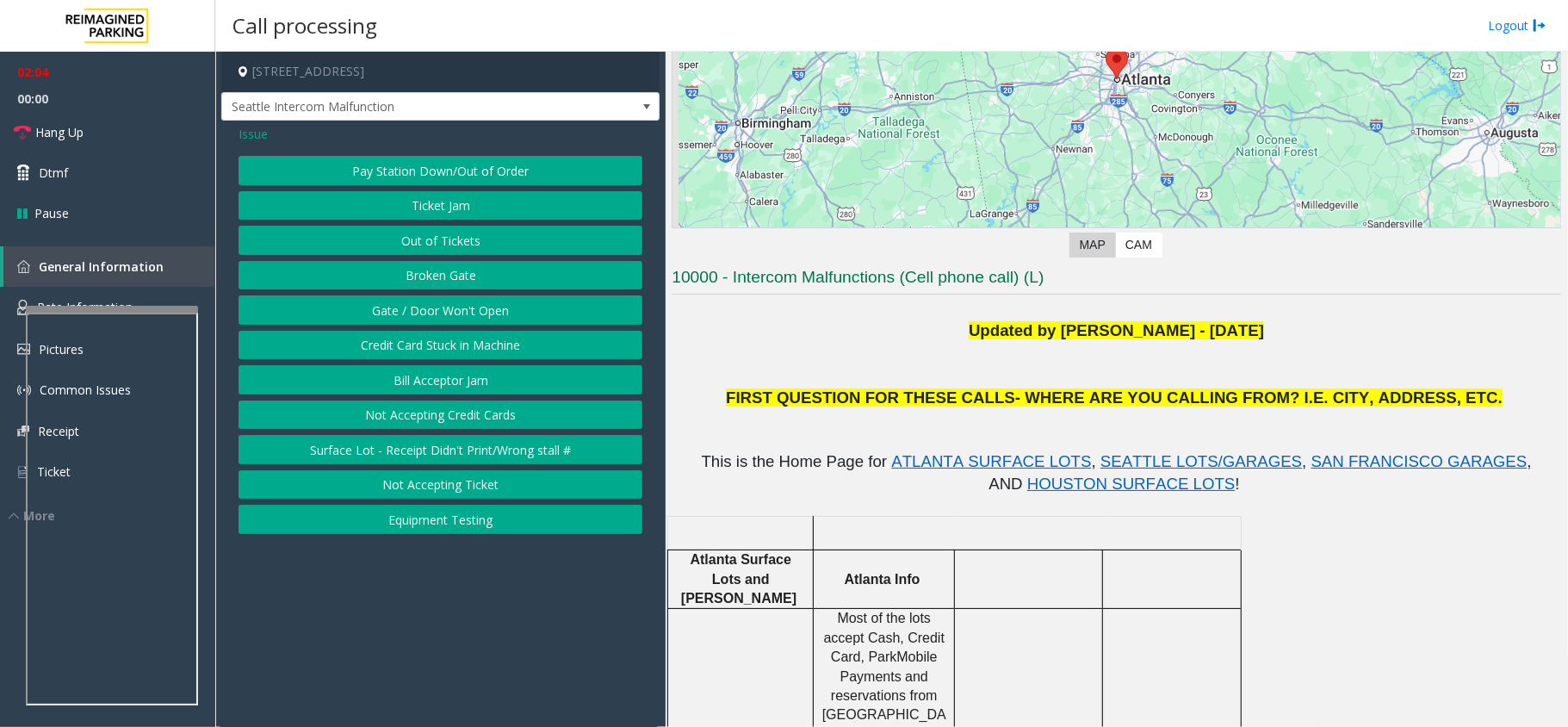
click at [441, 346] on button "Credit Card Stuck in Machine" at bounding box center [440, 345] width 404 height 29
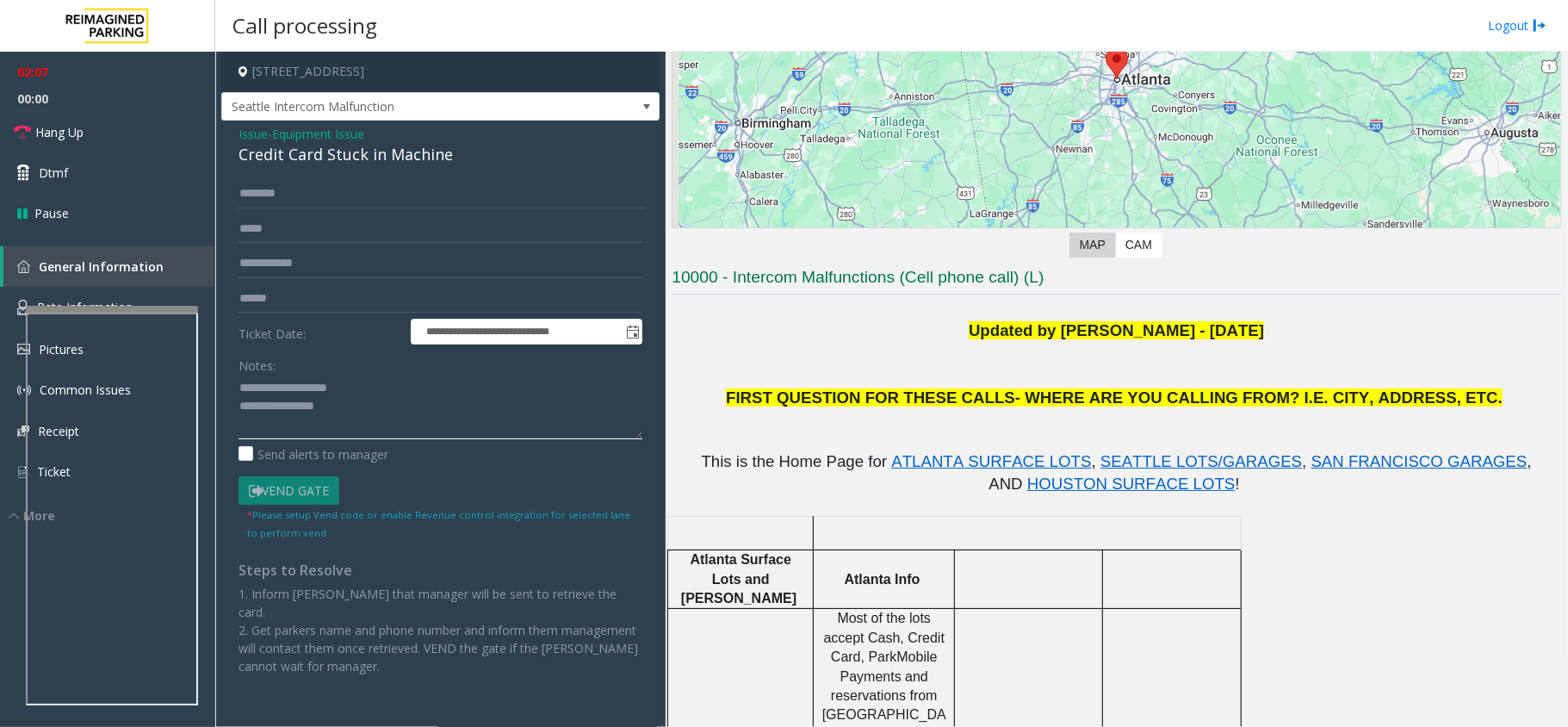
drag, startPoint x: 361, startPoint y: 410, endPoint x: 227, endPoint y: 367, distance: 140.7
click at [227, 367] on div "**********" at bounding box center [440, 427] width 430 height 496
click at [246, 138] on span "Issue" at bounding box center [253, 133] width 29 height 18
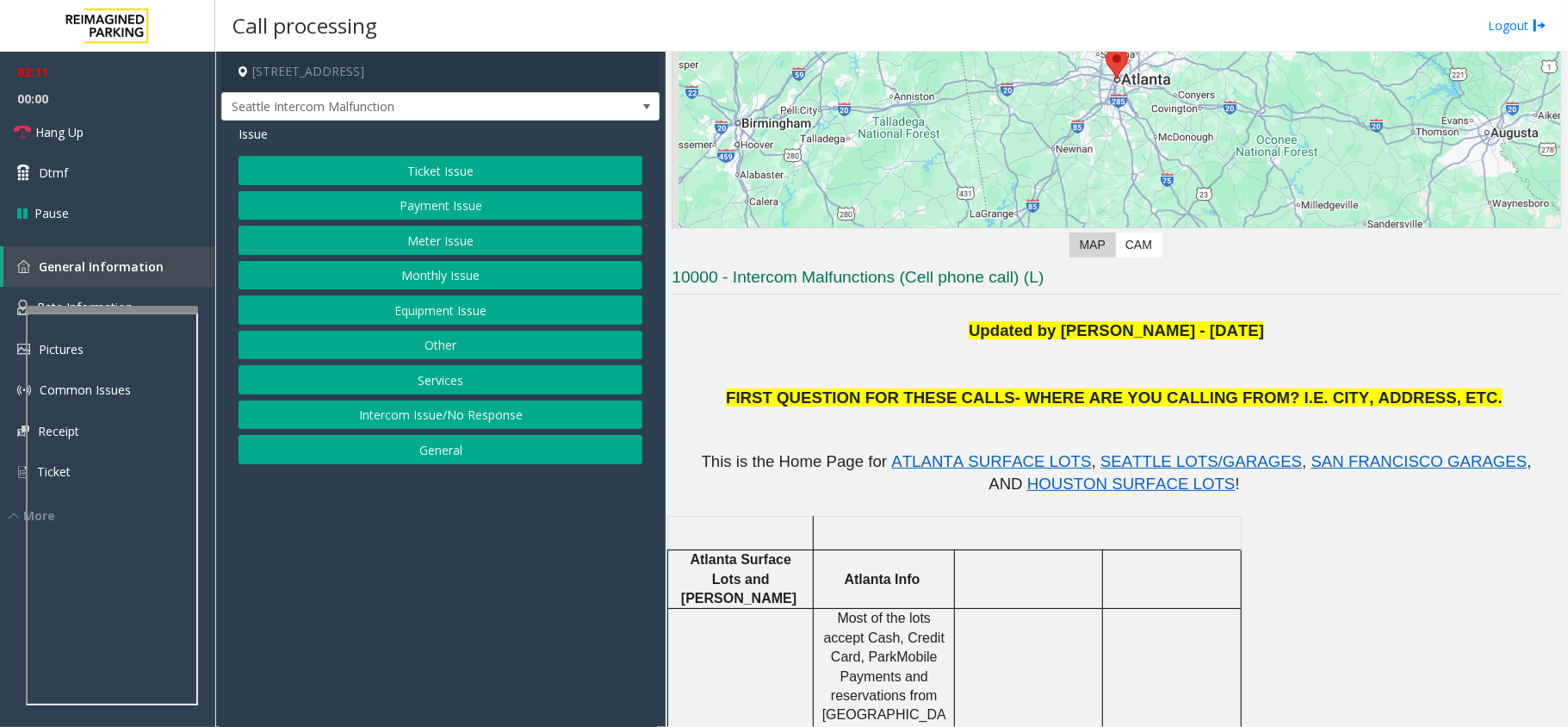
click at [428, 386] on button "Services" at bounding box center [440, 379] width 404 height 29
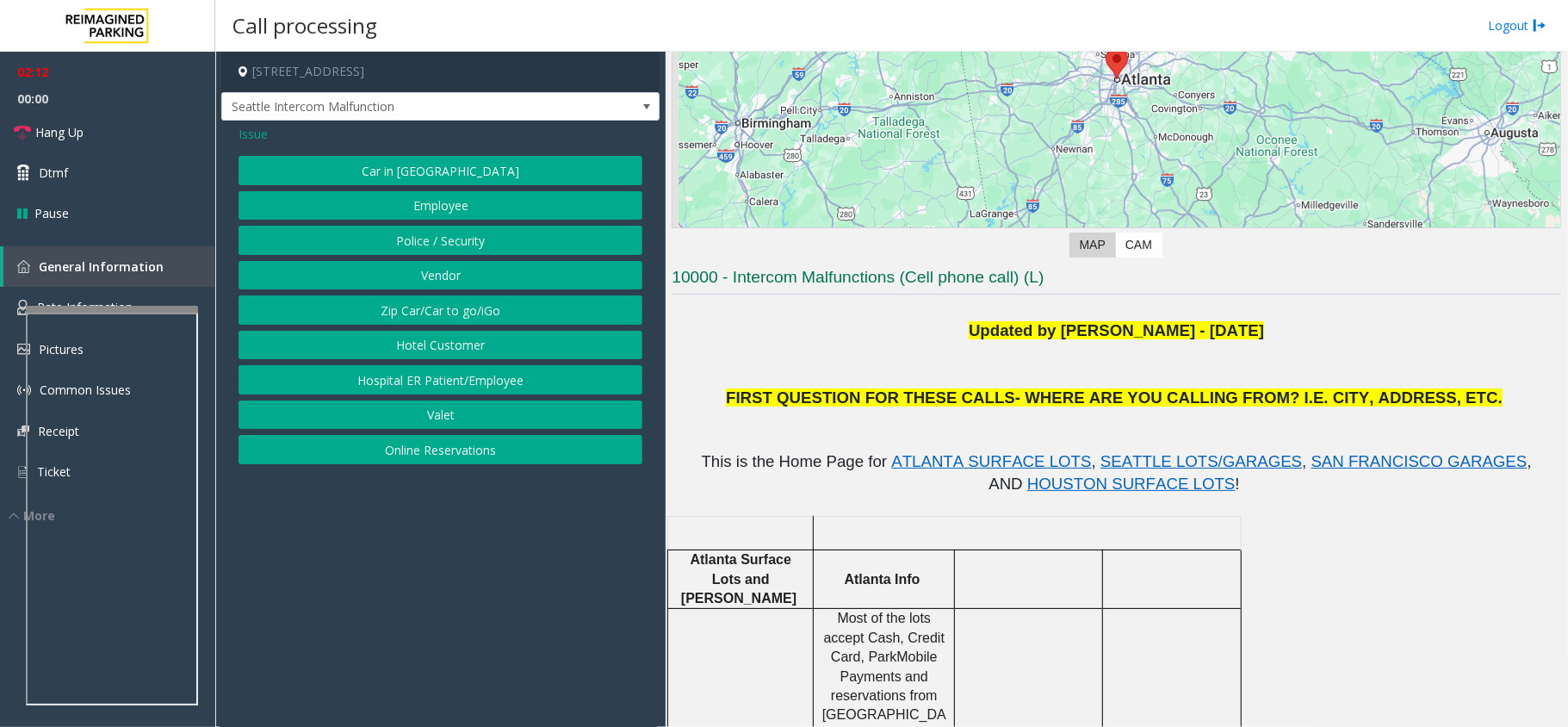
click at [432, 452] on button "Online Reservations" at bounding box center [440, 449] width 404 height 29
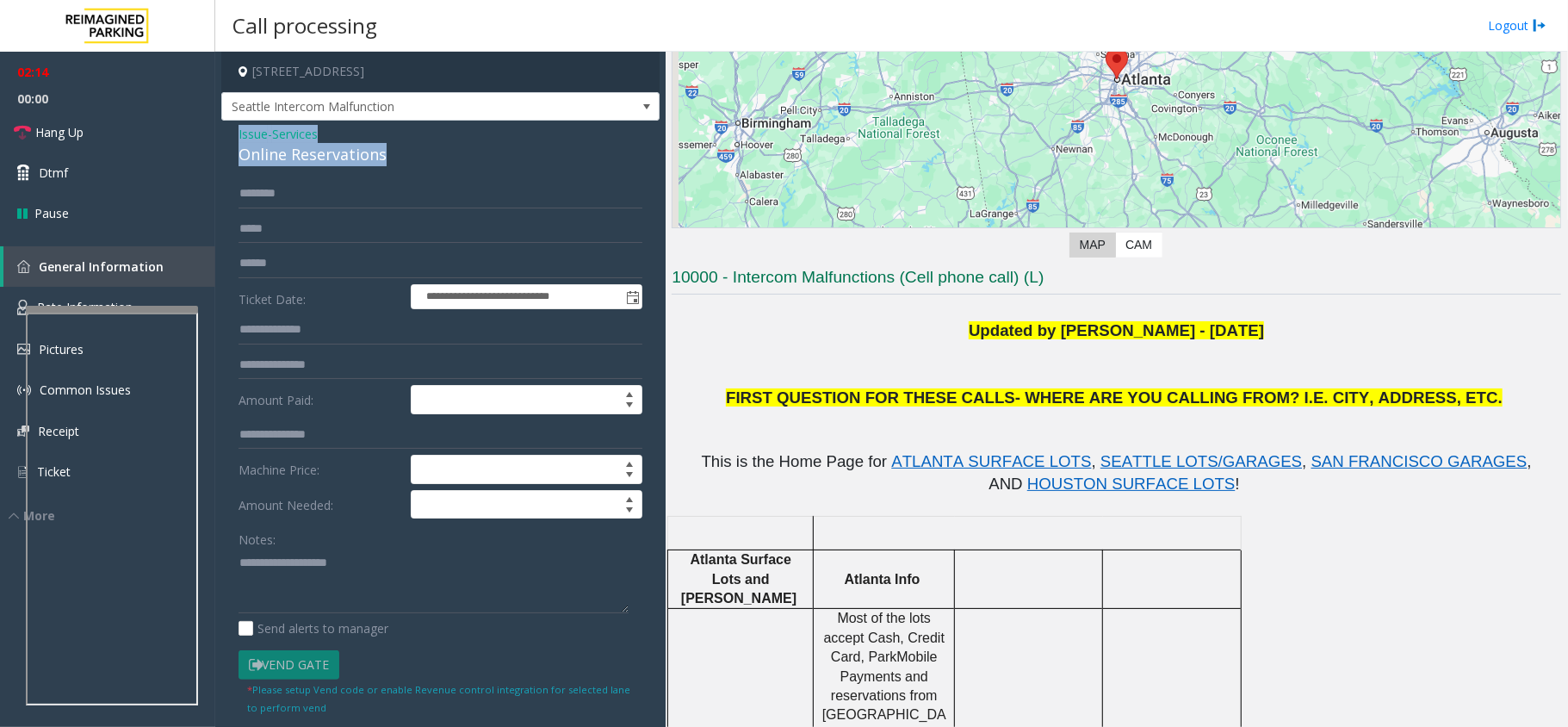
drag, startPoint x: 397, startPoint y: 155, endPoint x: 225, endPoint y: 135, distance: 173.2
click at [225, 135] on div "**********" at bounding box center [440, 593] width 438 height 945
click at [391, 588] on textarea at bounding box center [433, 581] width 390 height 65
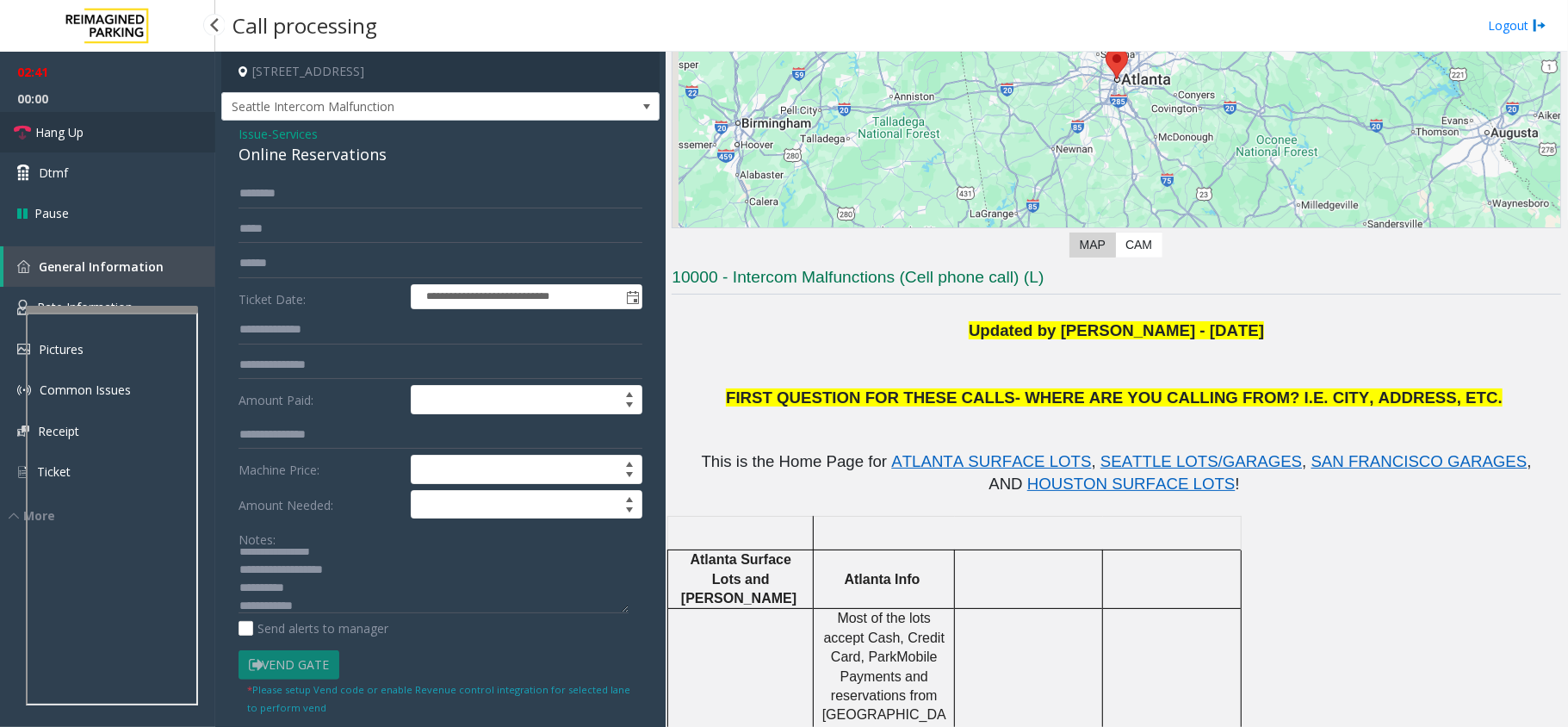
click at [90, 136] on link "Hang Up" at bounding box center [108, 132] width 216 height 40
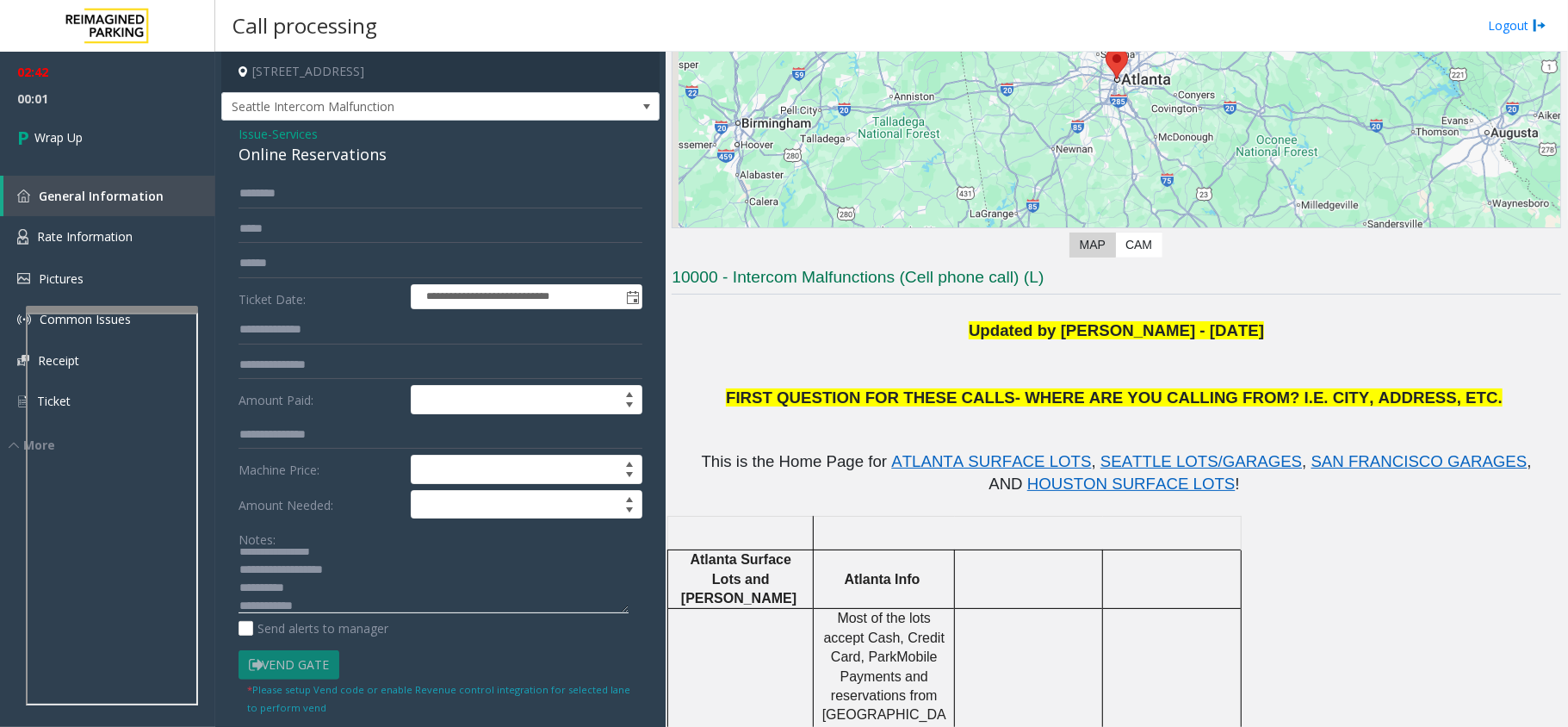
click at [339, 607] on textarea at bounding box center [433, 581] width 390 height 65
click at [346, 603] on textarea at bounding box center [433, 581] width 390 height 65
type textarea "**********"
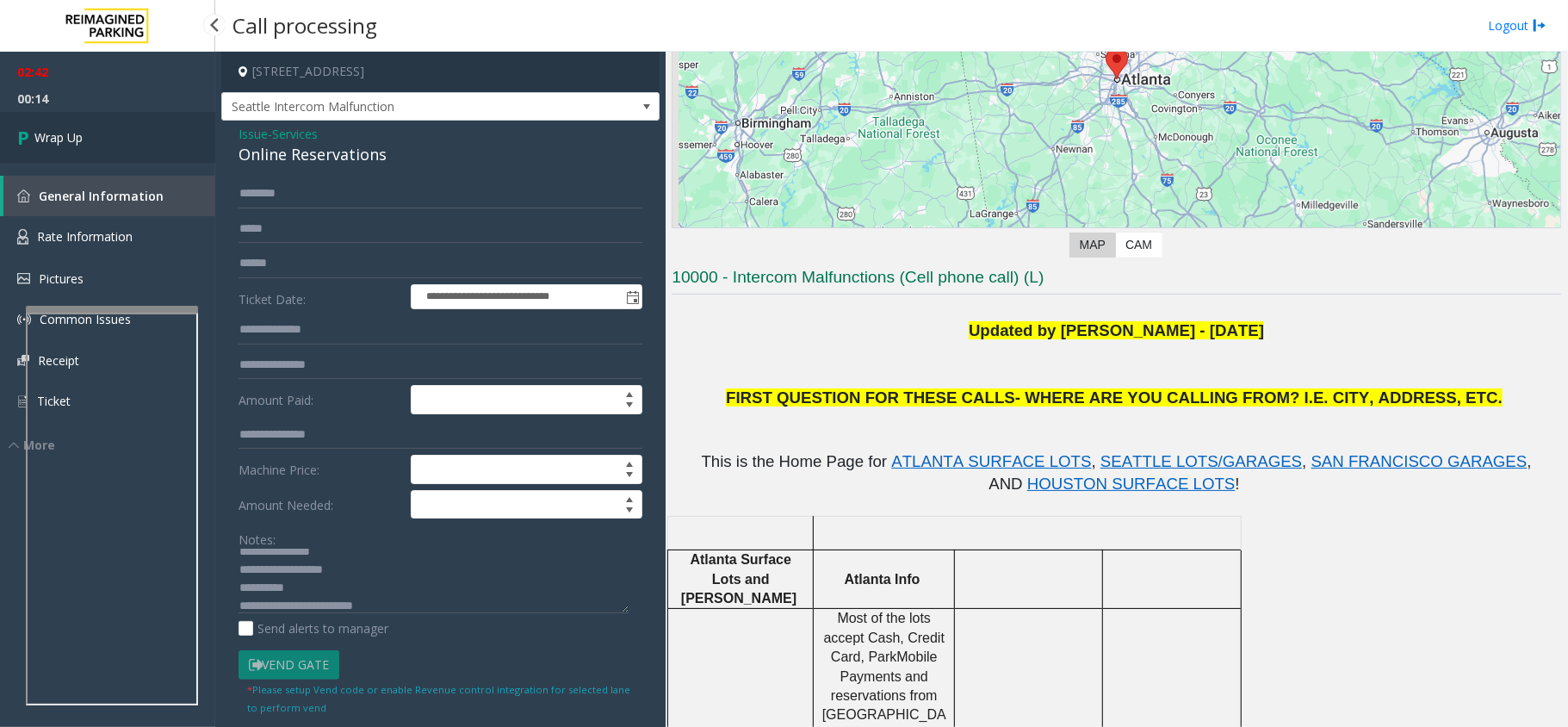
click at [83, 153] on link "Wrap Up" at bounding box center [108, 138] width 216 height 51
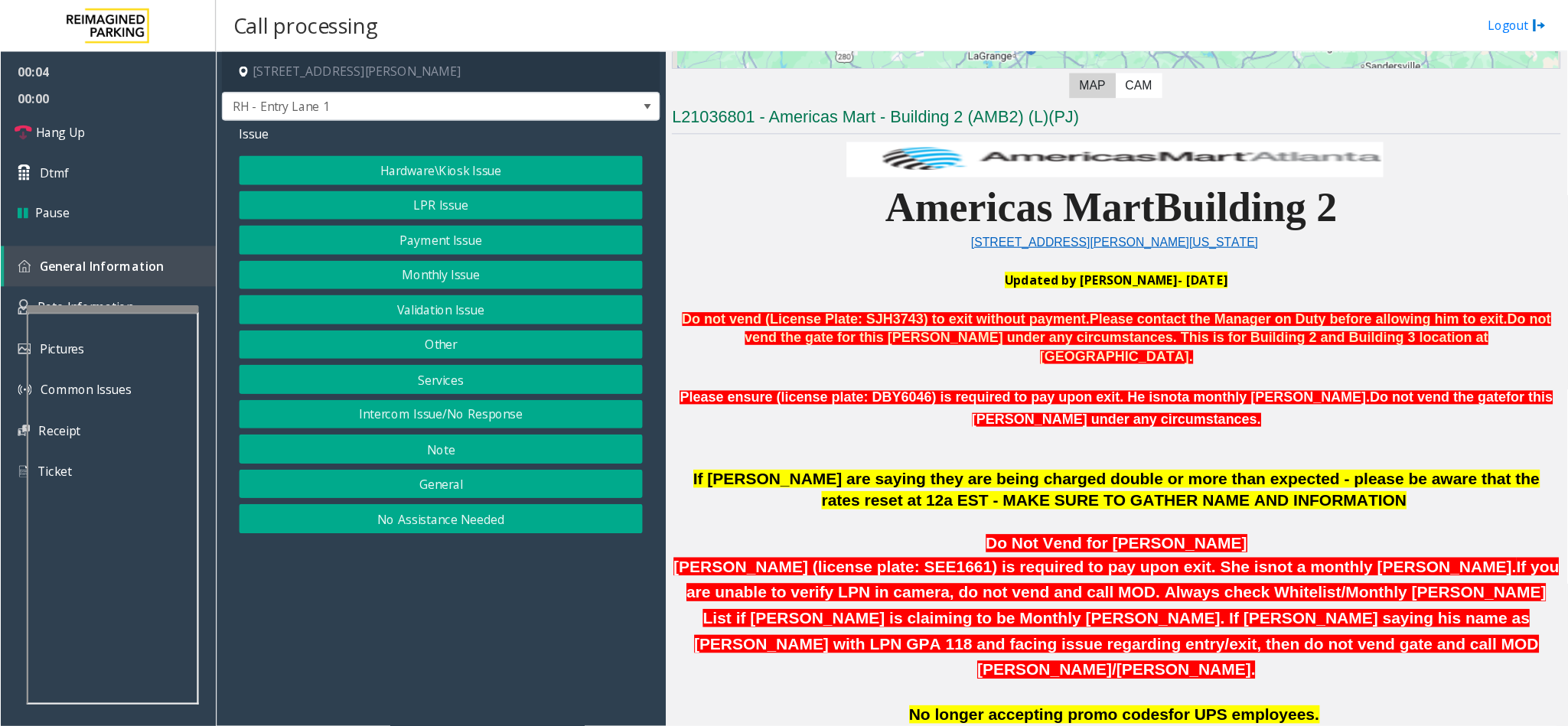
scroll to position [714, 0]
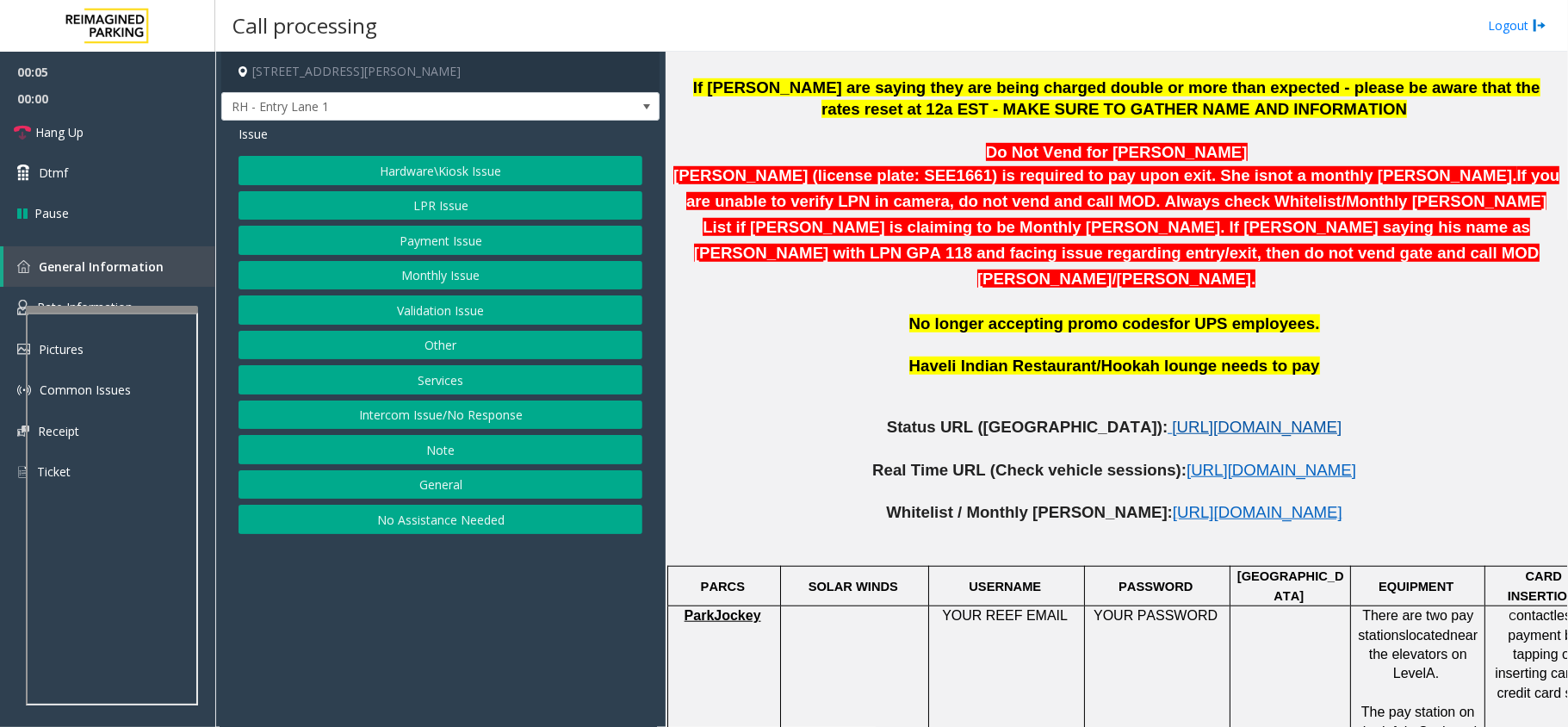
click at [1178, 417] on span "[URL][DOMAIN_NAME]" at bounding box center [1257, 426] width 169 height 18
click at [452, 205] on button "LPR Issue" at bounding box center [440, 205] width 404 height 29
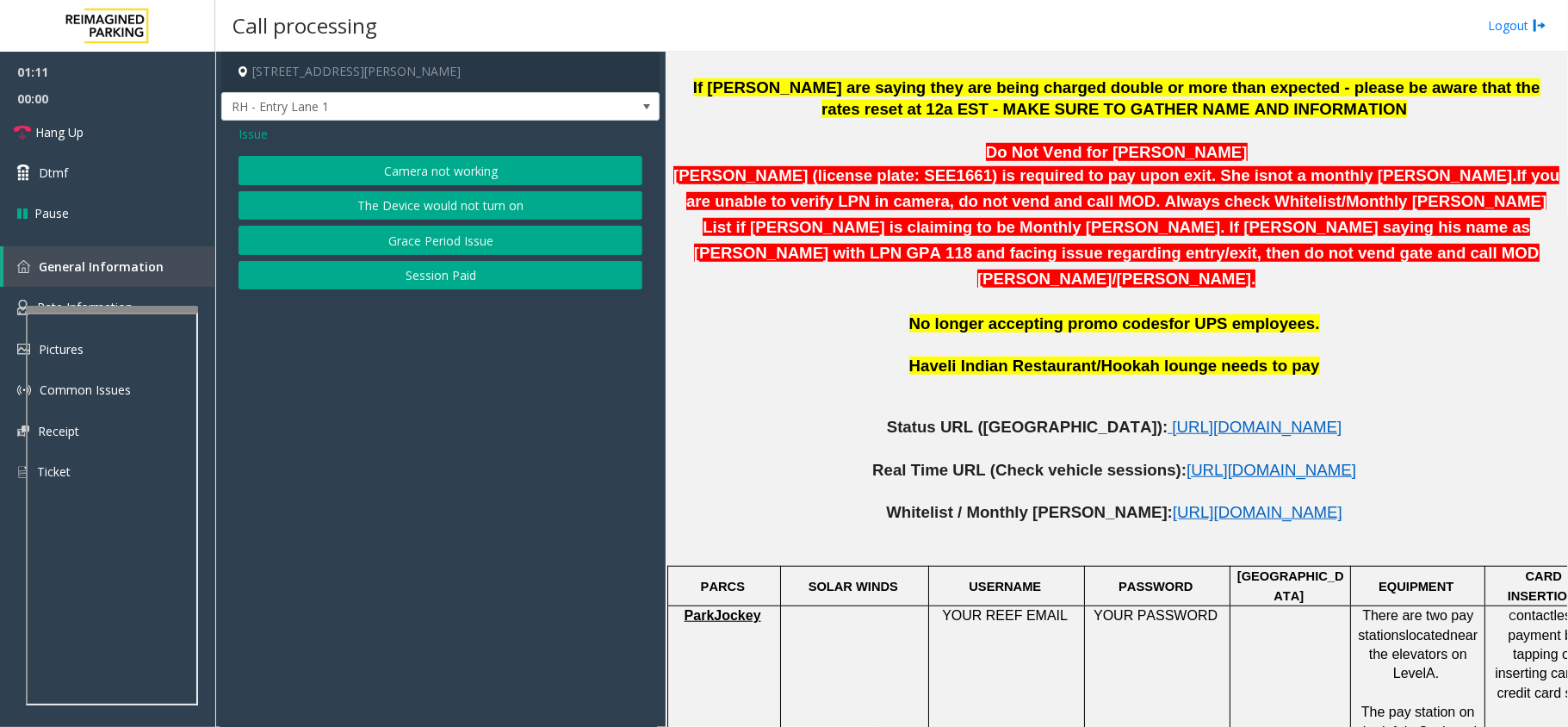
click at [479, 168] on button "Camera not working" at bounding box center [440, 170] width 404 height 29
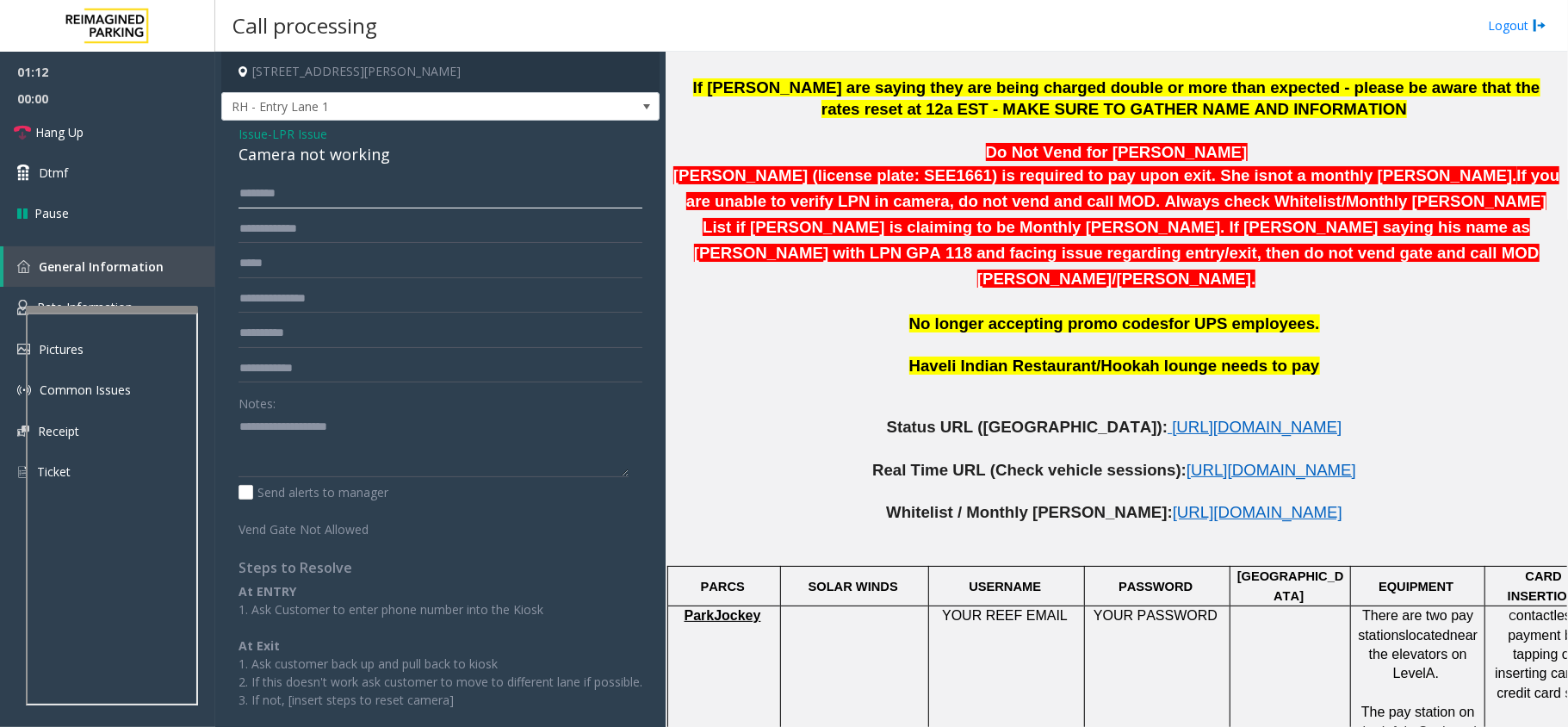
click at [328, 191] on input "text" at bounding box center [440, 193] width 404 height 29
drag, startPoint x: 391, startPoint y: 162, endPoint x: 260, endPoint y: 139, distance: 133.0
click at [222, 131] on div "Issue - LPR Issue Camera not working Notes: Send alerts to manager Vend Gate No…" at bounding box center [440, 441] width 438 height 642
click at [414, 453] on textarea at bounding box center [433, 445] width 390 height 65
type textarea "**********"
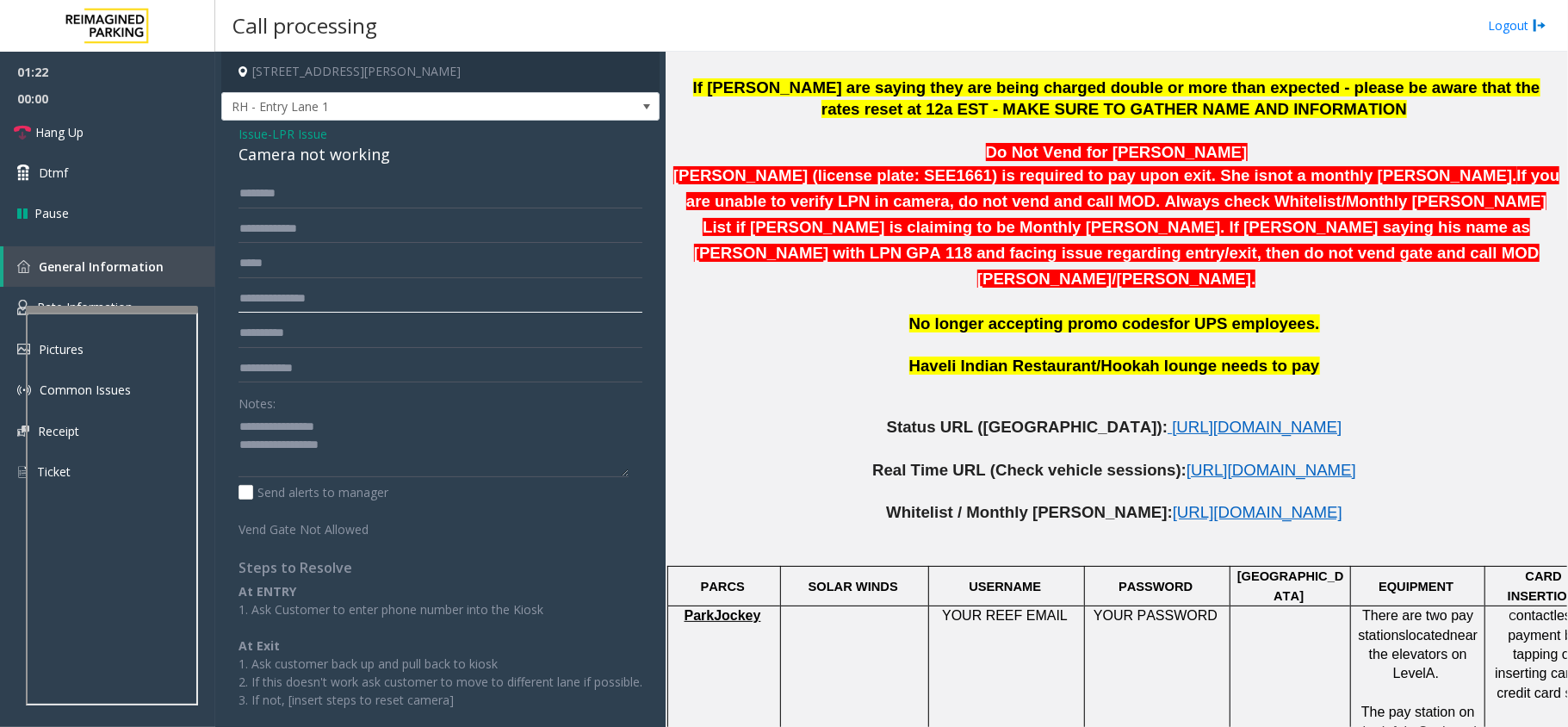
click at [305, 304] on input "text" at bounding box center [440, 298] width 404 height 29
click at [324, 301] on input "****" at bounding box center [440, 298] width 404 height 29
type input "******"
click at [308, 297] on input "******" at bounding box center [440, 298] width 404 height 29
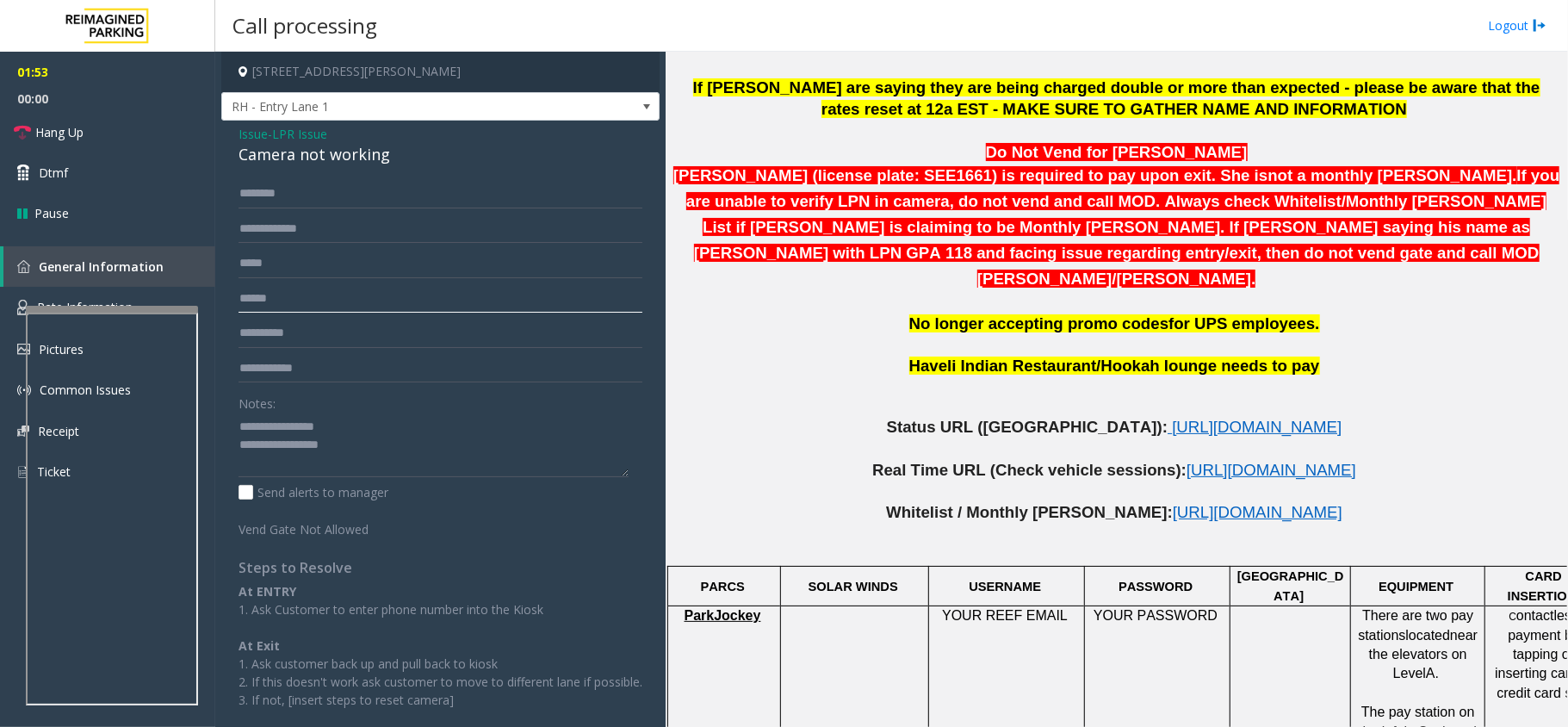
click at [308, 297] on input "******" at bounding box center [440, 298] width 404 height 29
click at [102, 139] on link "Hang Up" at bounding box center [108, 132] width 216 height 40
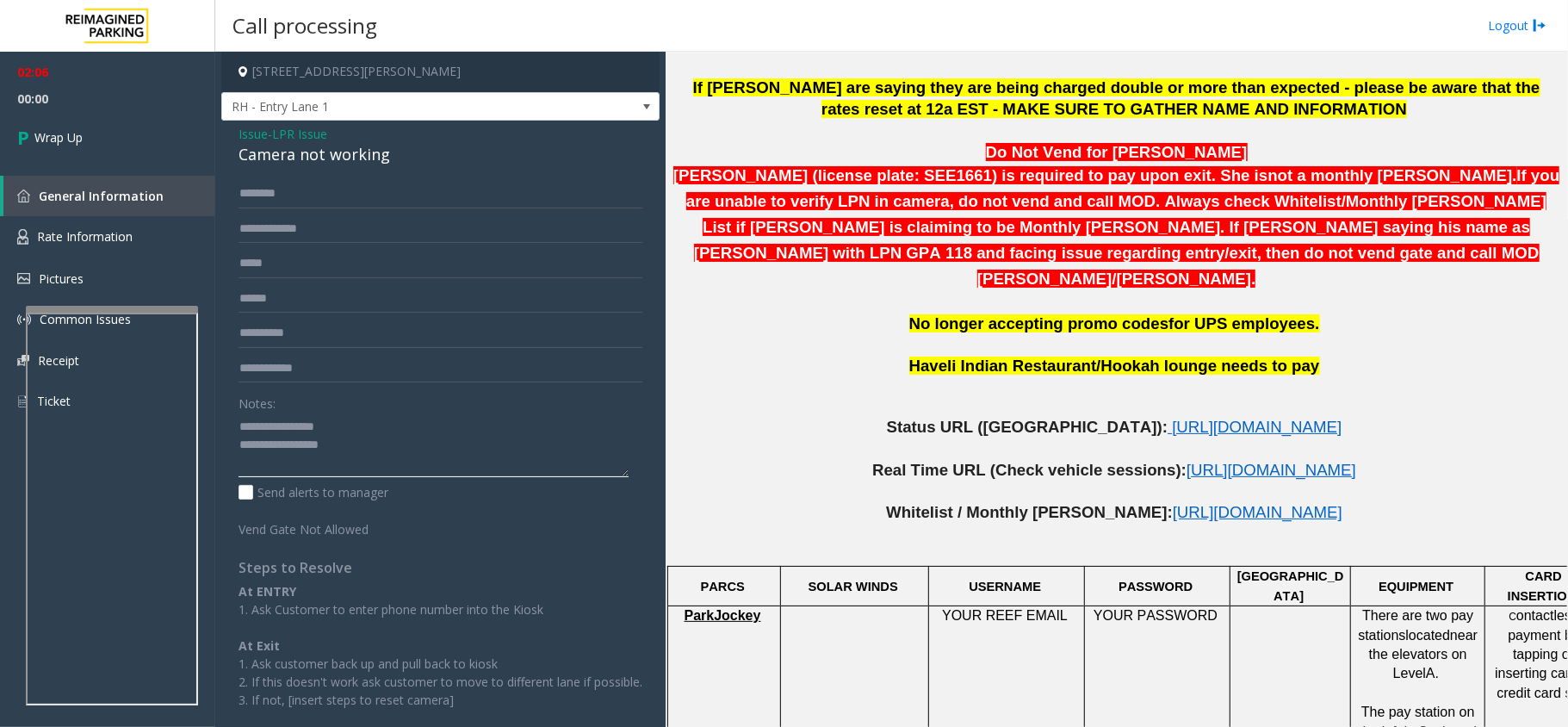
click at [421, 453] on textarea at bounding box center [433, 445] width 390 height 65
type textarea "**********"
click at [308, 293] on input "******" at bounding box center [440, 298] width 404 height 29
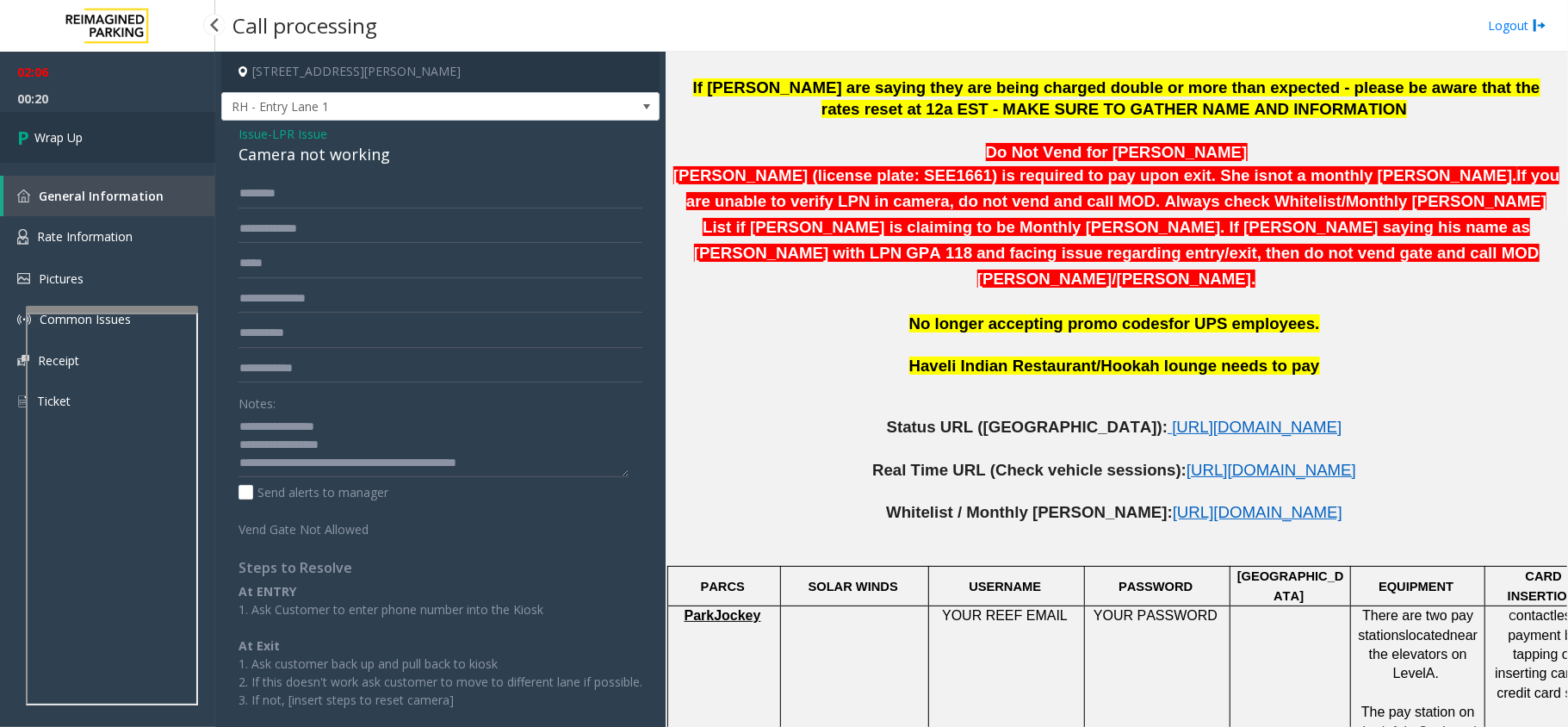
click at [59, 146] on span "Wrap Up" at bounding box center [58, 137] width 48 height 18
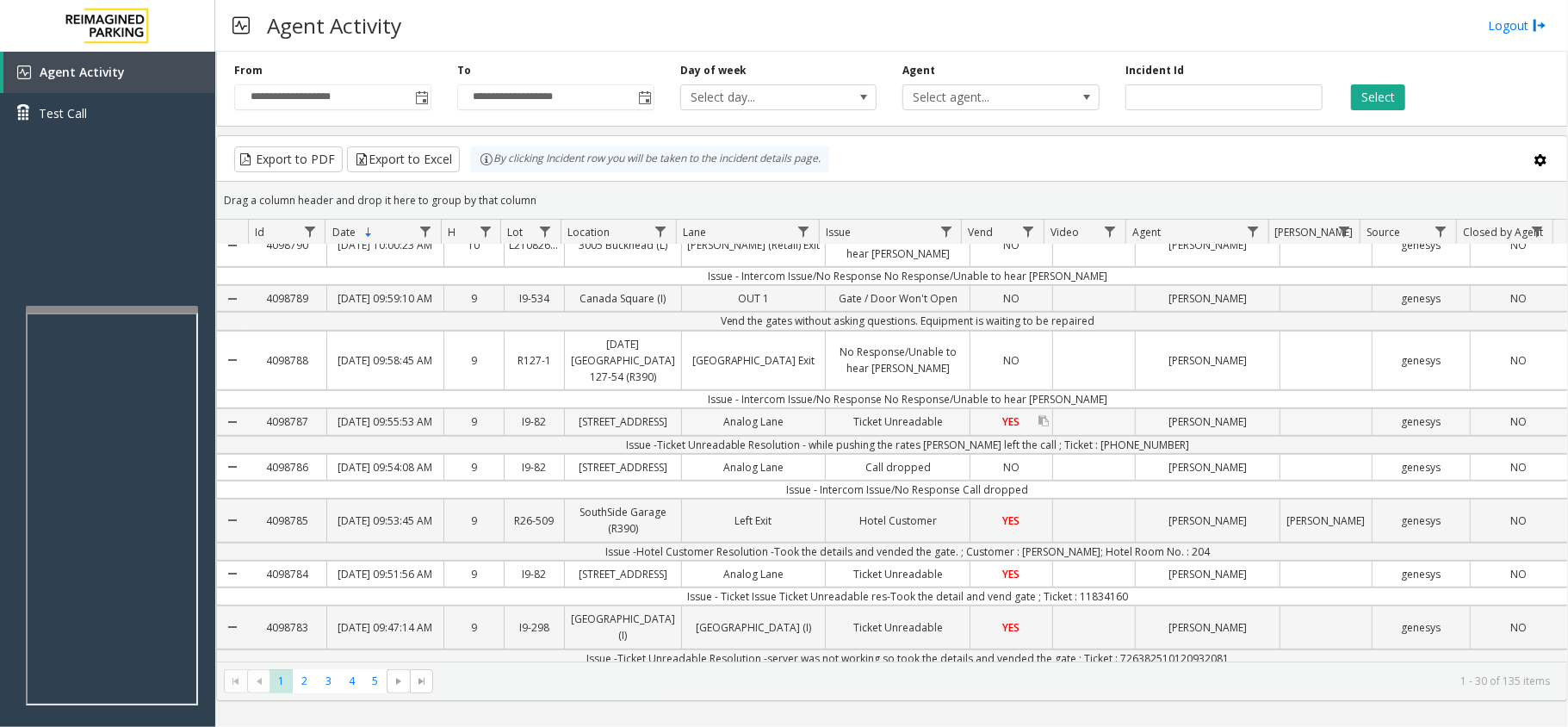
scroll to position [574, 0]
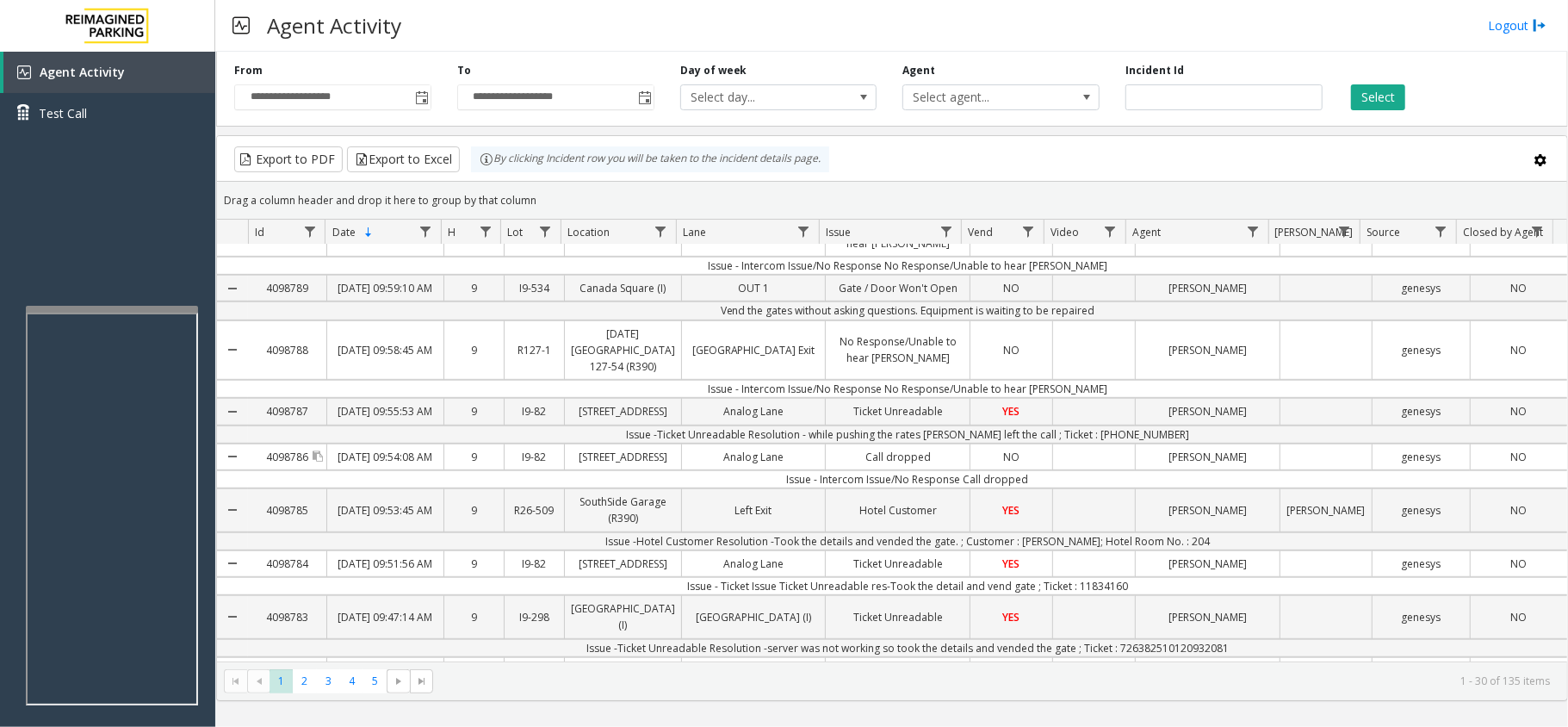
drag, startPoint x: 317, startPoint y: 511, endPoint x: 273, endPoint y: 517, distance: 44.4
click at [273, 469] on div "4098786" at bounding box center [287, 457] width 78 height 25
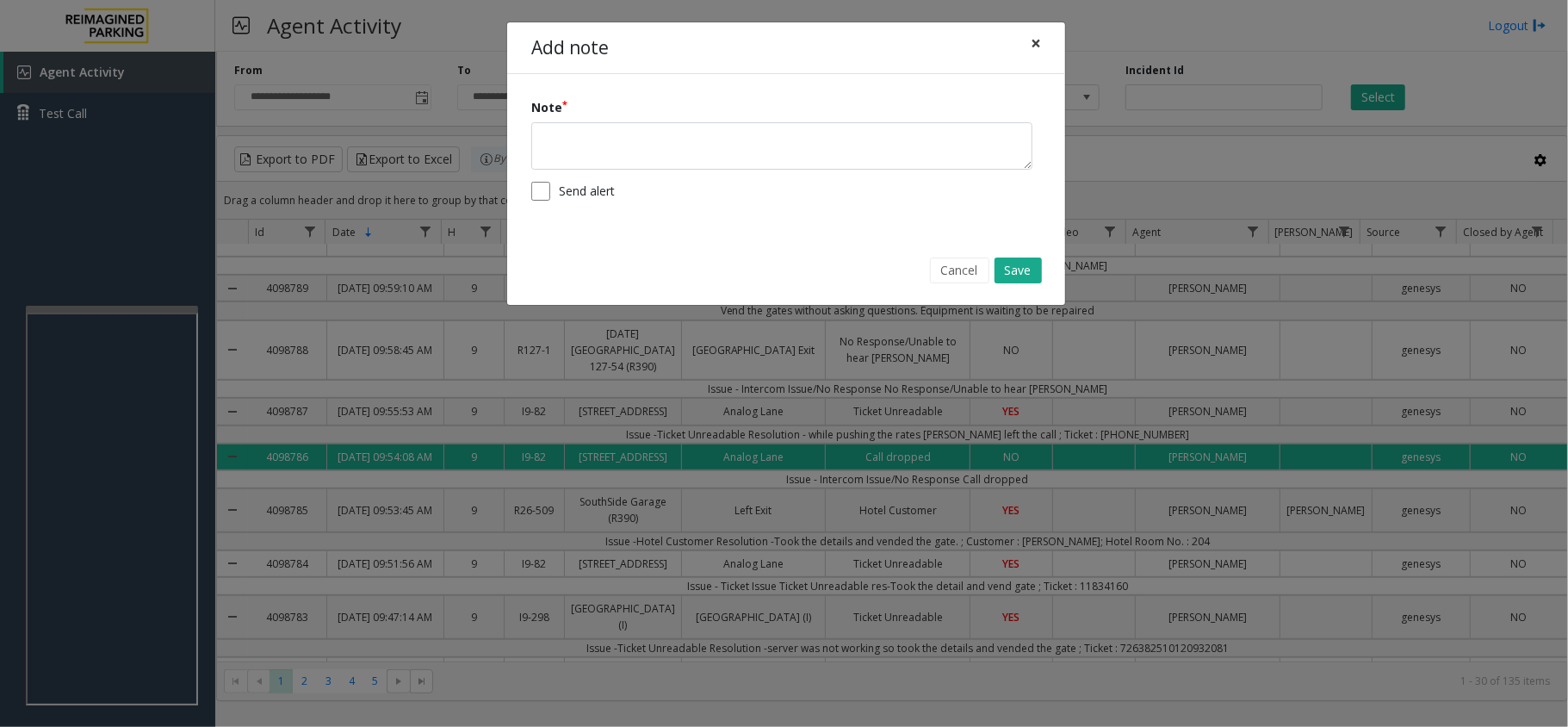
click at [1044, 41] on button "×" at bounding box center [1036, 44] width 34 height 42
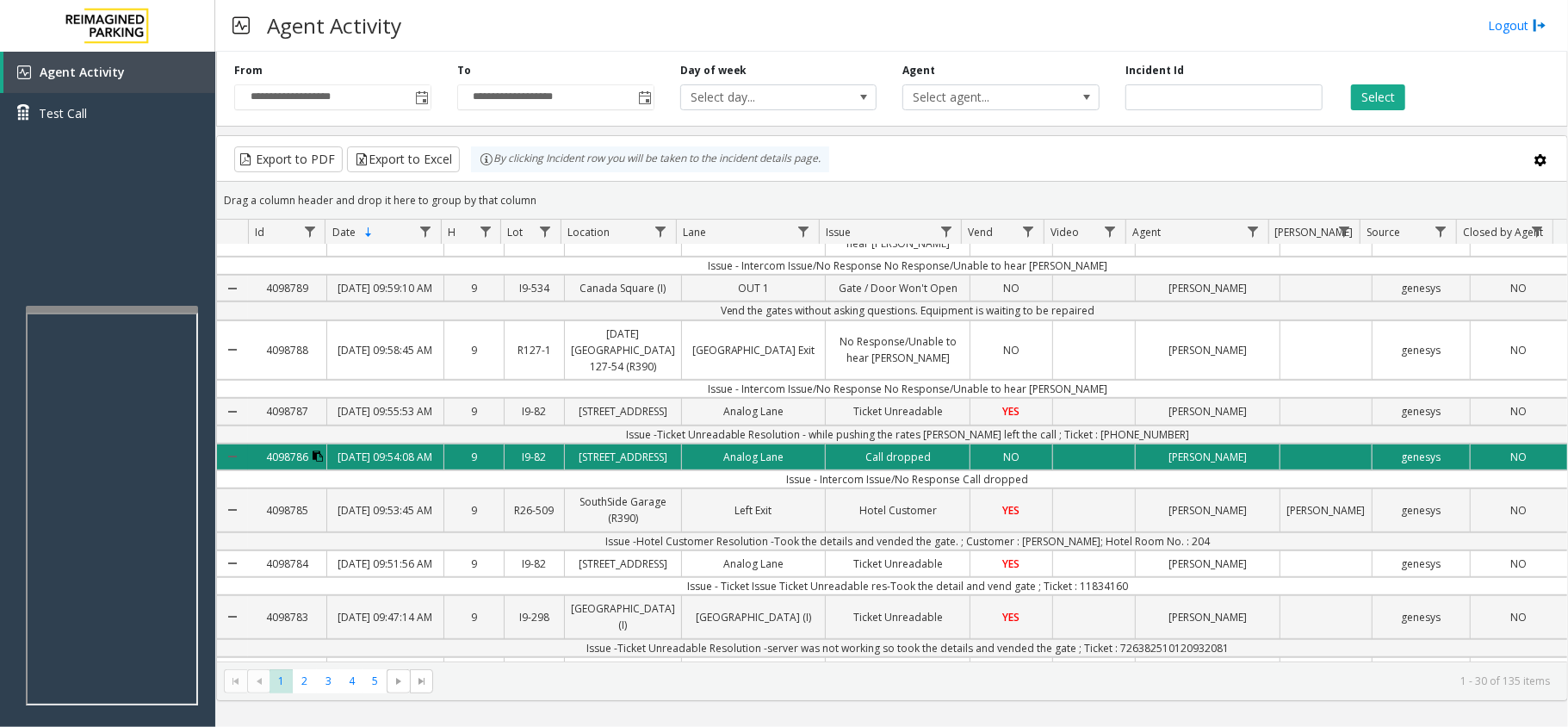
click at [320, 461] on icon "Data table" at bounding box center [317, 457] width 11 height 11
click at [312, 461] on icon "Data table" at bounding box center [317, 457] width 11 height 11
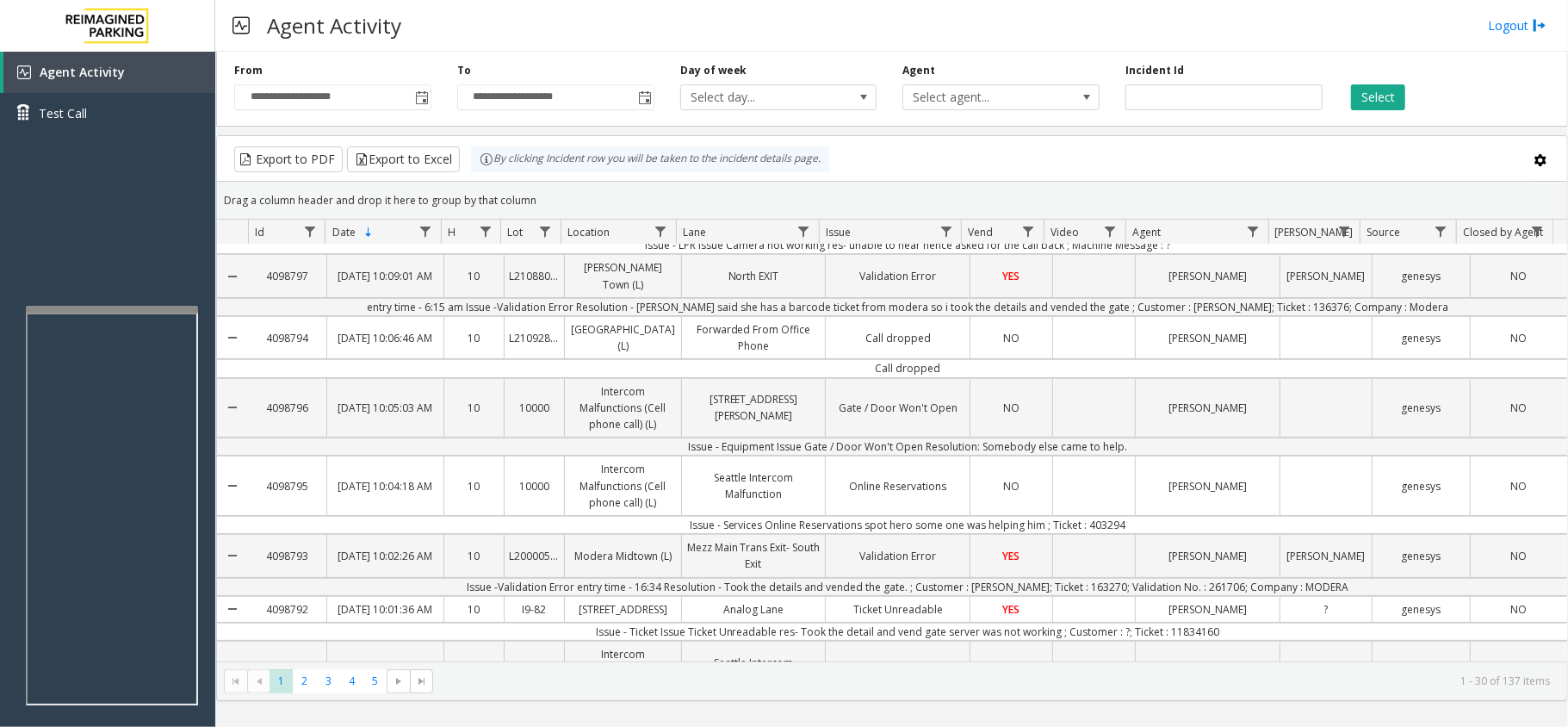
scroll to position [0, 0]
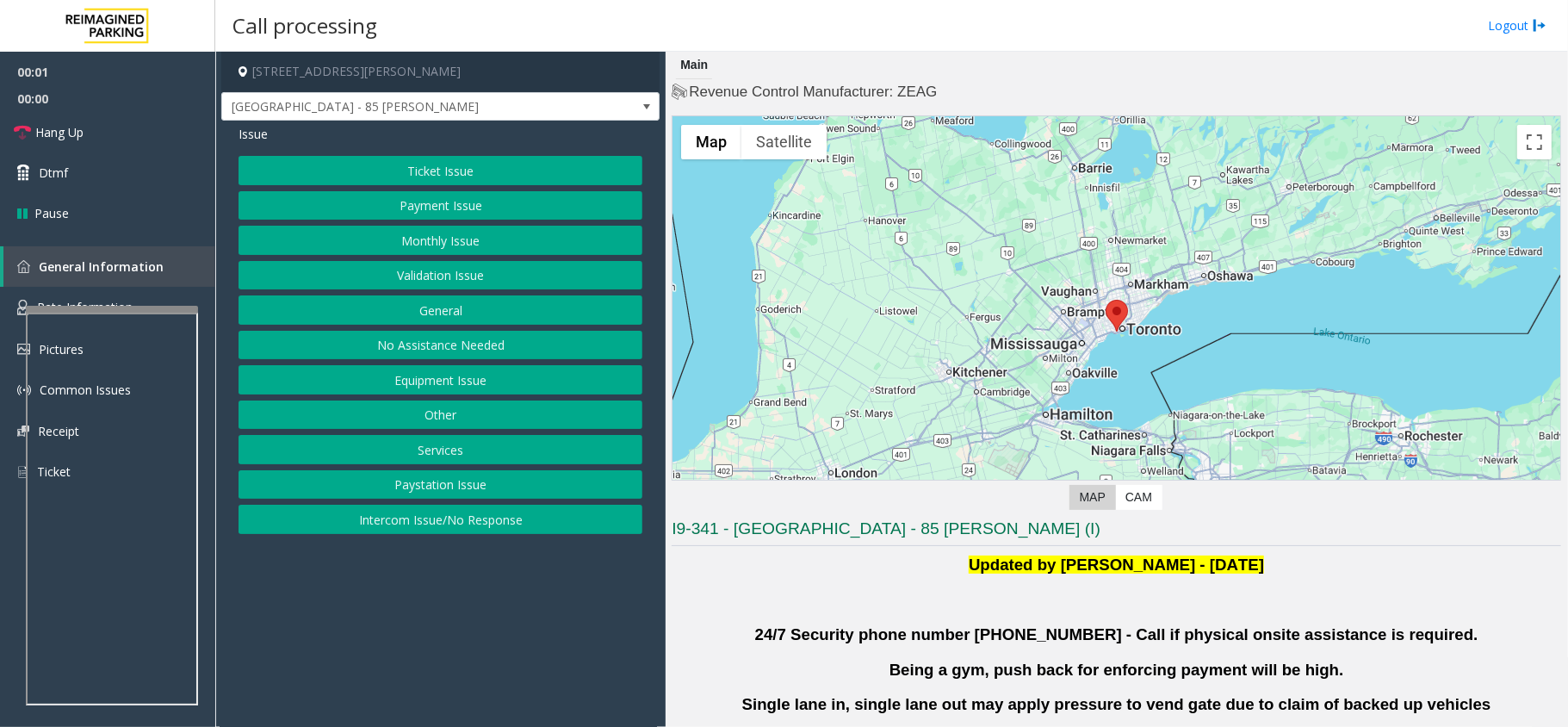
click at [431, 266] on button "Validation Issue" at bounding box center [440, 275] width 404 height 29
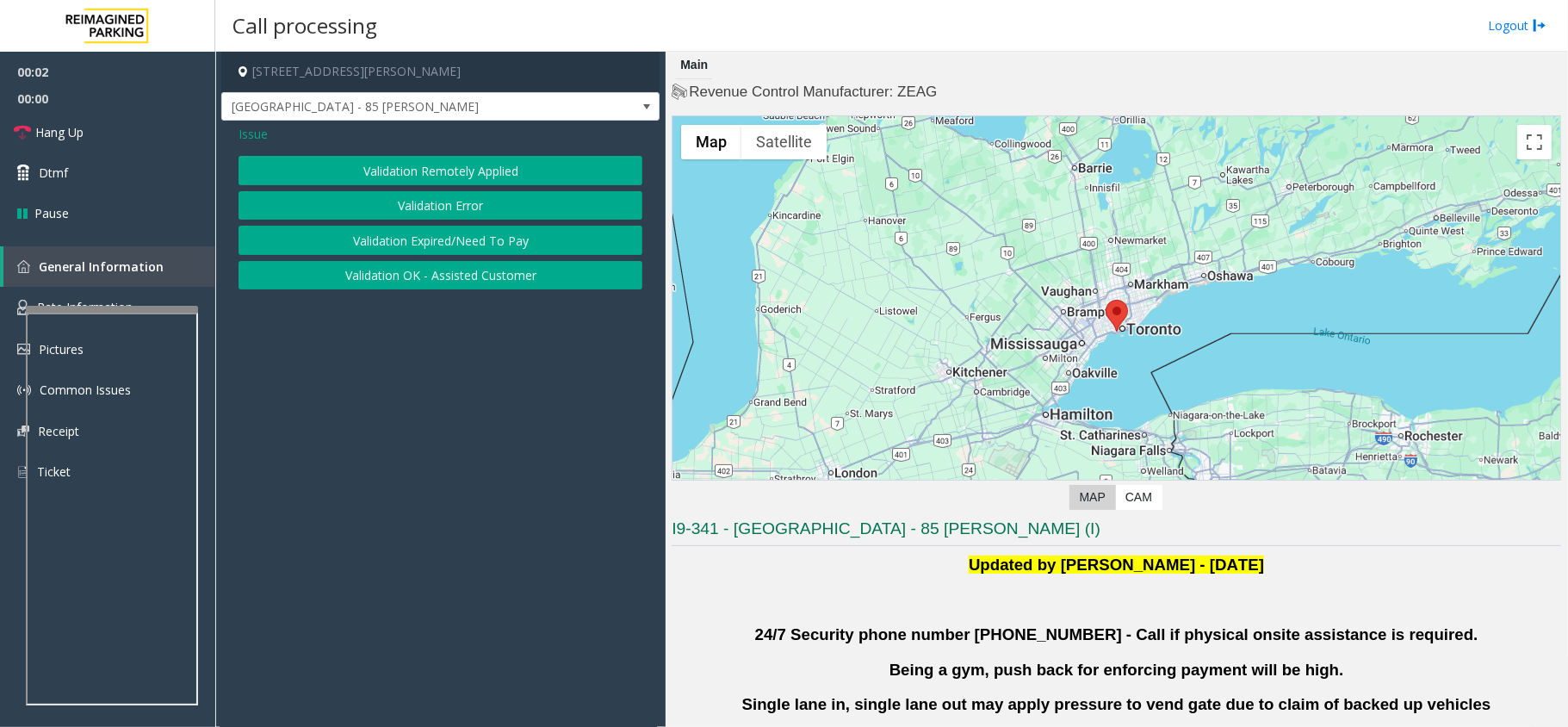
click at [479, 196] on button "Validation Error" at bounding box center [440, 205] width 404 height 29
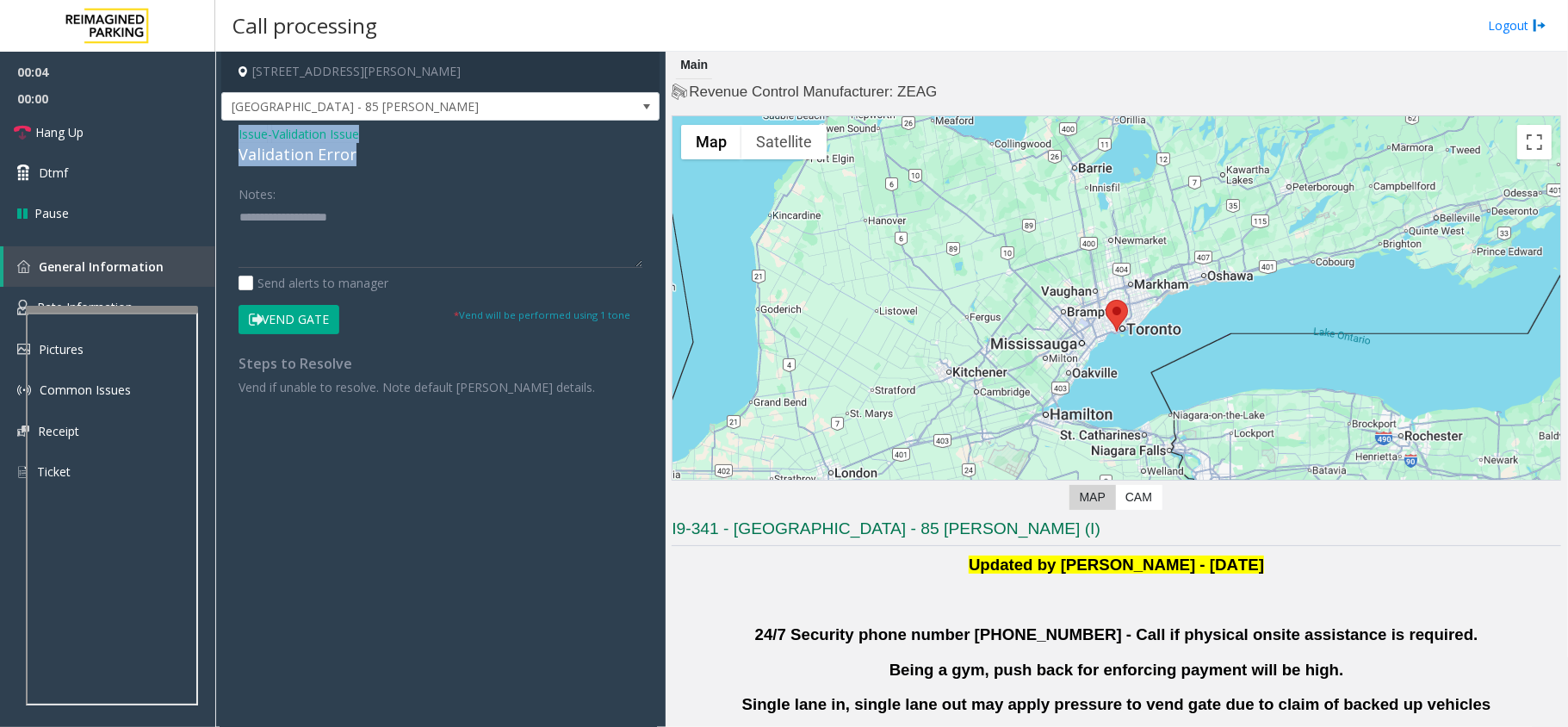
drag, startPoint x: 359, startPoint y: 157, endPoint x: 225, endPoint y: 132, distance: 136.3
click at [225, 132] on div "Issue - Validation Issue Validation Error Notes: Send alerts to manager Vend Ga…" at bounding box center [440, 266] width 438 height 292
click at [357, 227] on textarea at bounding box center [440, 236] width 404 height 65
click at [332, 259] on textarea at bounding box center [440, 236] width 404 height 65
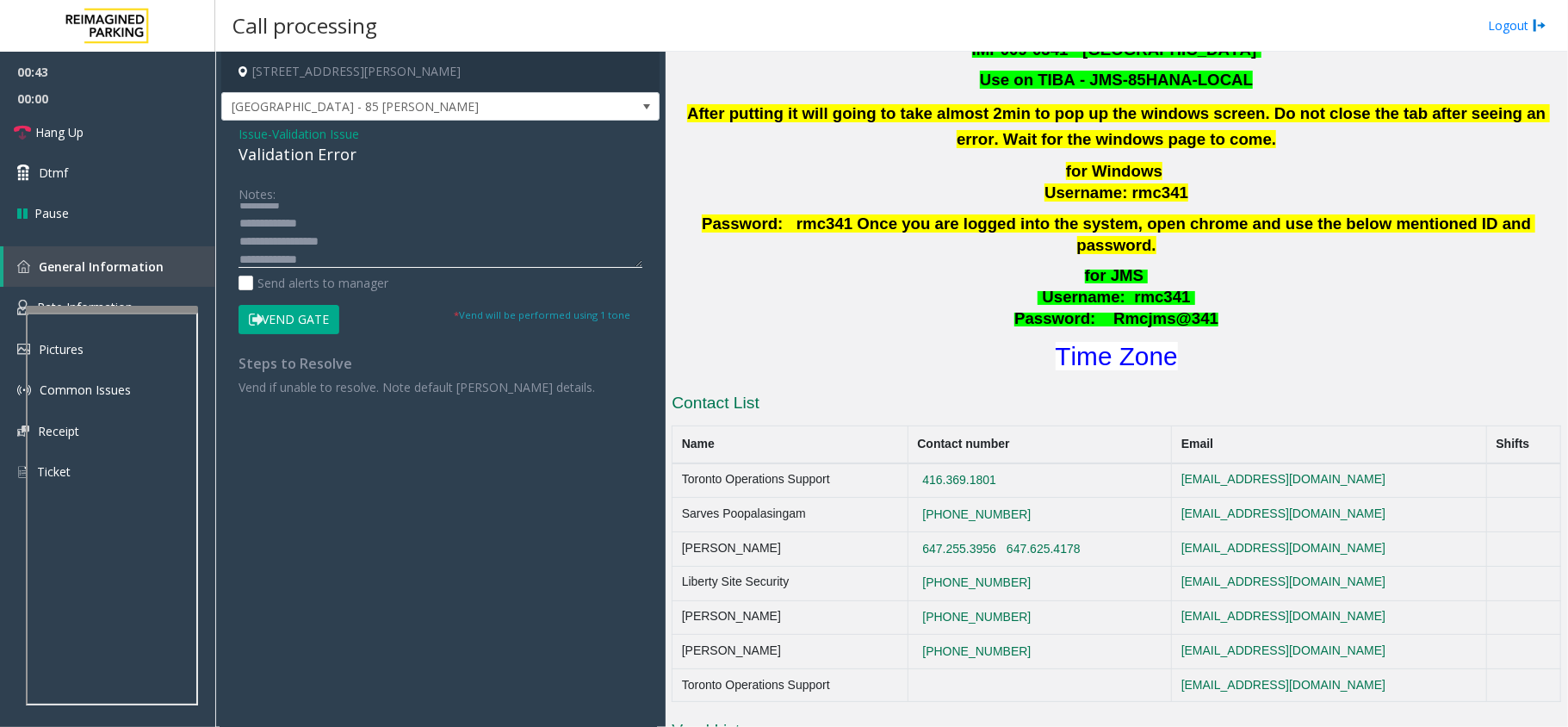
scroll to position [689, 0]
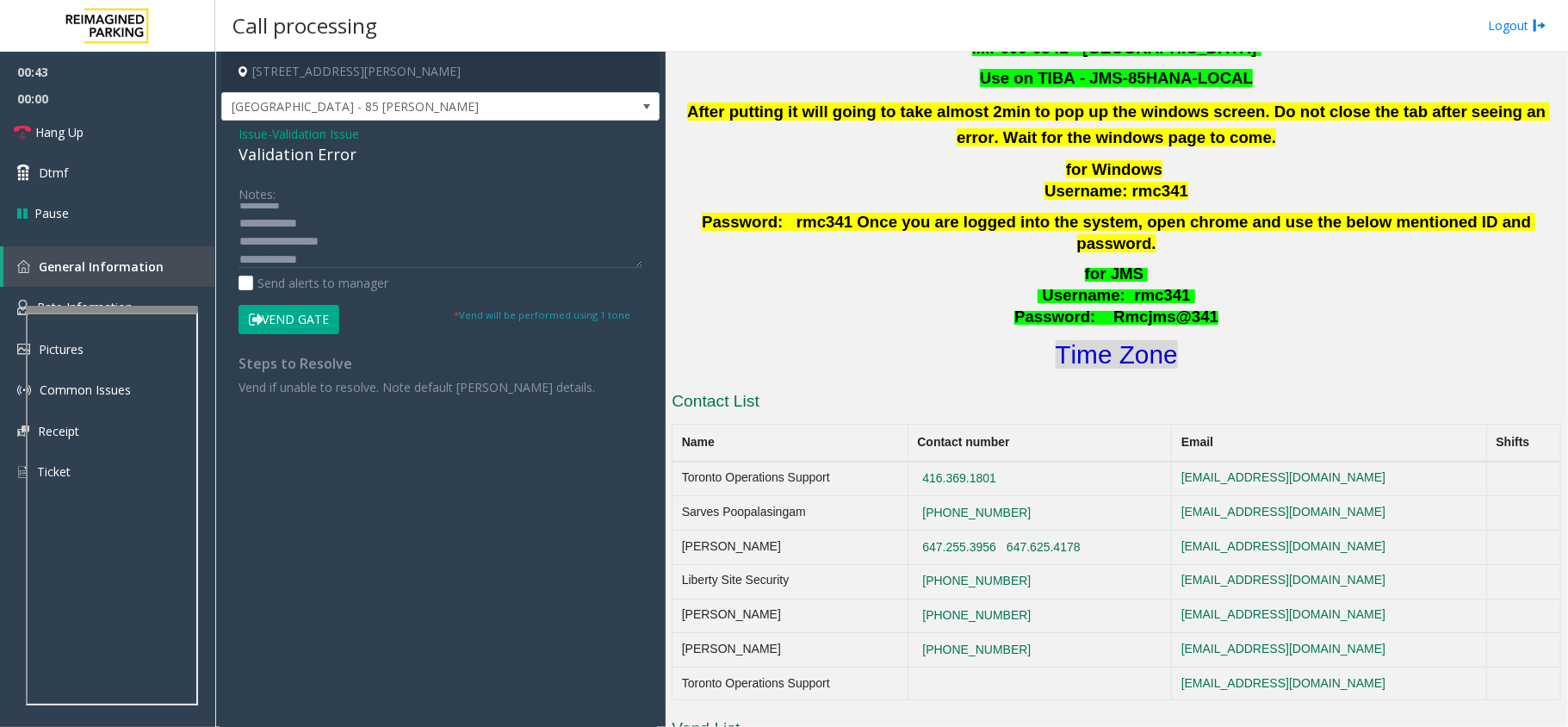
click at [1115, 340] on font "Time Zone" at bounding box center [1116, 354] width 122 height 28
click at [350, 256] on textarea at bounding box center [440, 236] width 404 height 65
drag, startPoint x: 259, startPoint y: 253, endPoint x: 267, endPoint y: 255, distance: 8.2
click at [260, 253] on textarea at bounding box center [440, 236] width 404 height 65
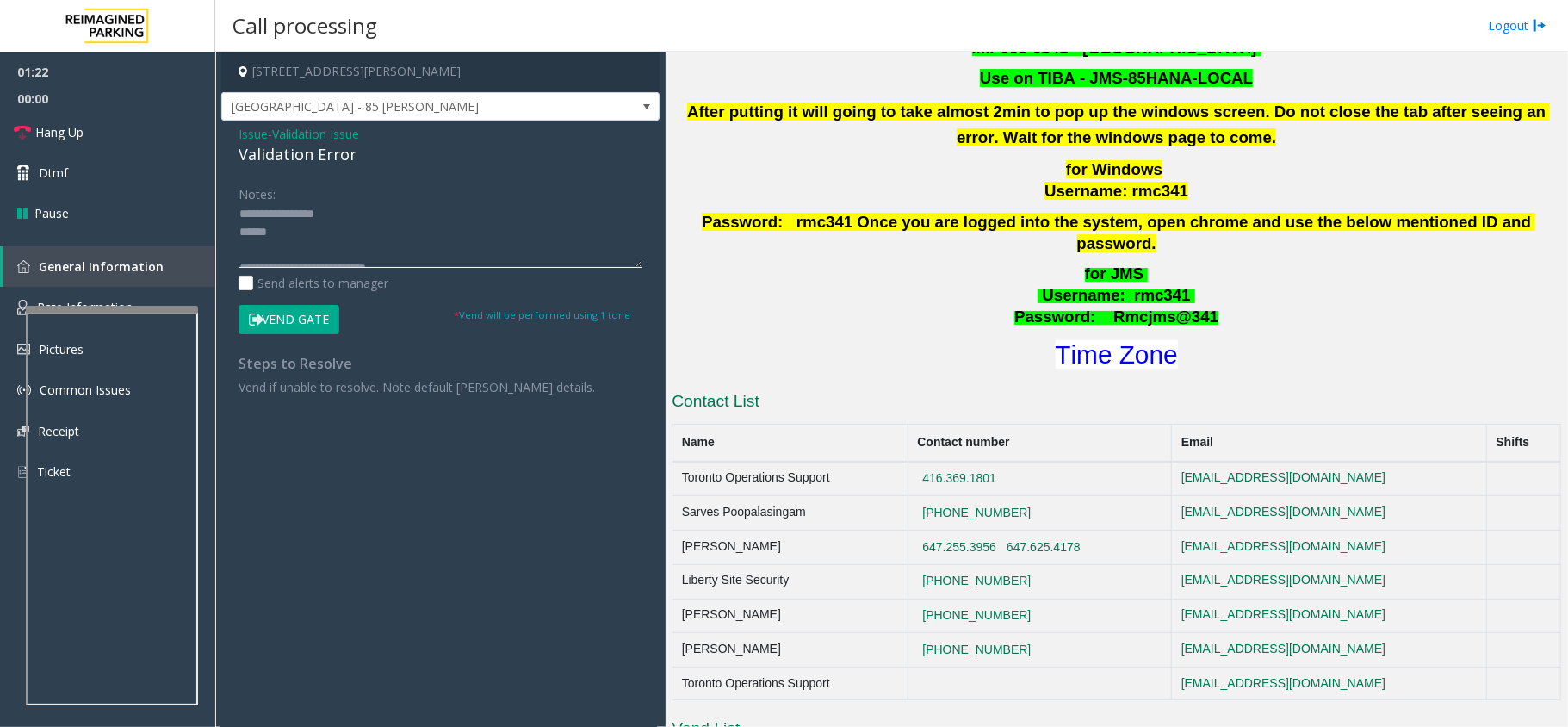
scroll to position [108, 0]
click at [445, 245] on textarea at bounding box center [440, 236] width 404 height 65
click at [438, 252] on textarea at bounding box center [440, 236] width 404 height 65
type textarea "**********"
click at [328, 304] on form "Notes: Send alerts to manager Vend Gate * Vend will be performed using 1 tone" at bounding box center [440, 256] width 404 height 154
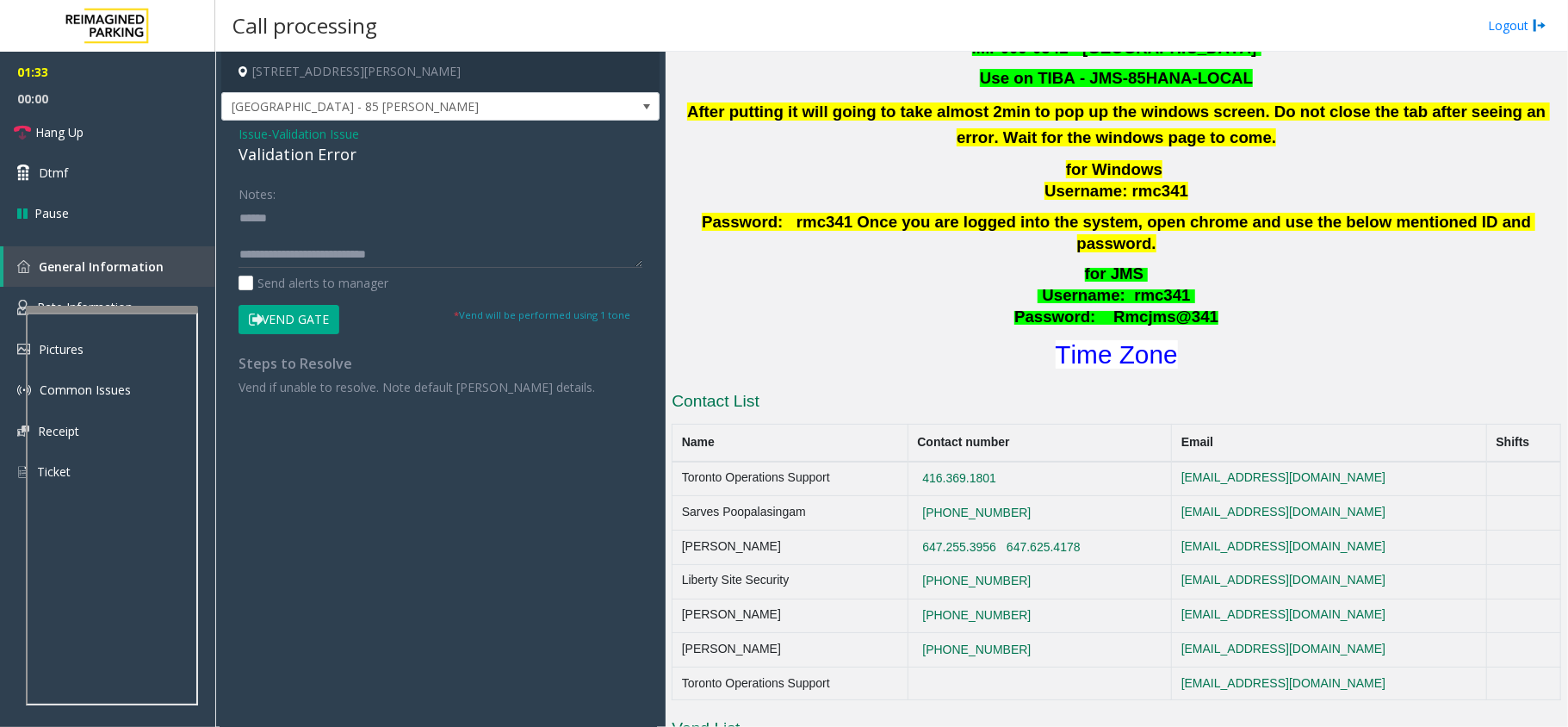
click at [324, 315] on button "Vend Gate" at bounding box center [289, 319] width 101 height 29
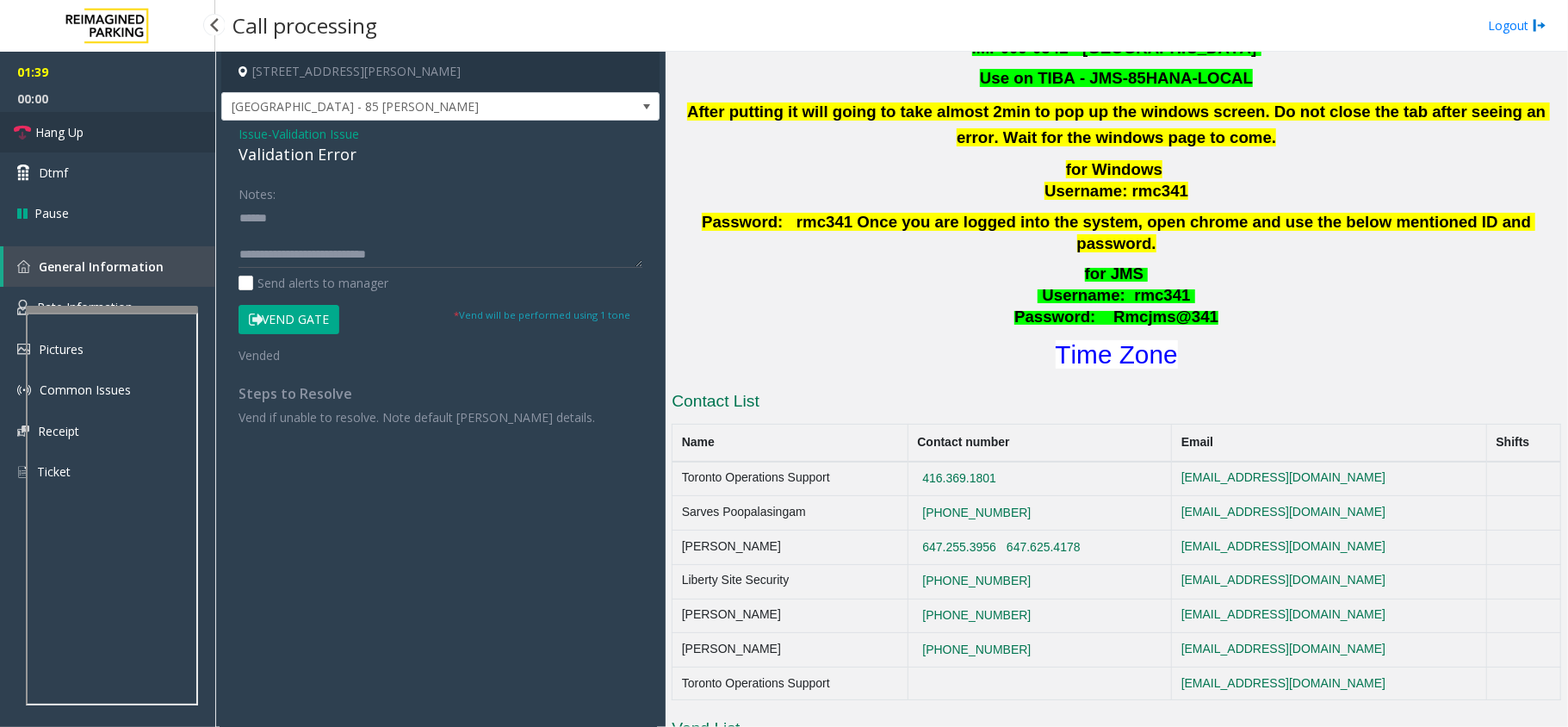
click at [73, 132] on span "Hang Up" at bounding box center [59, 132] width 48 height 18
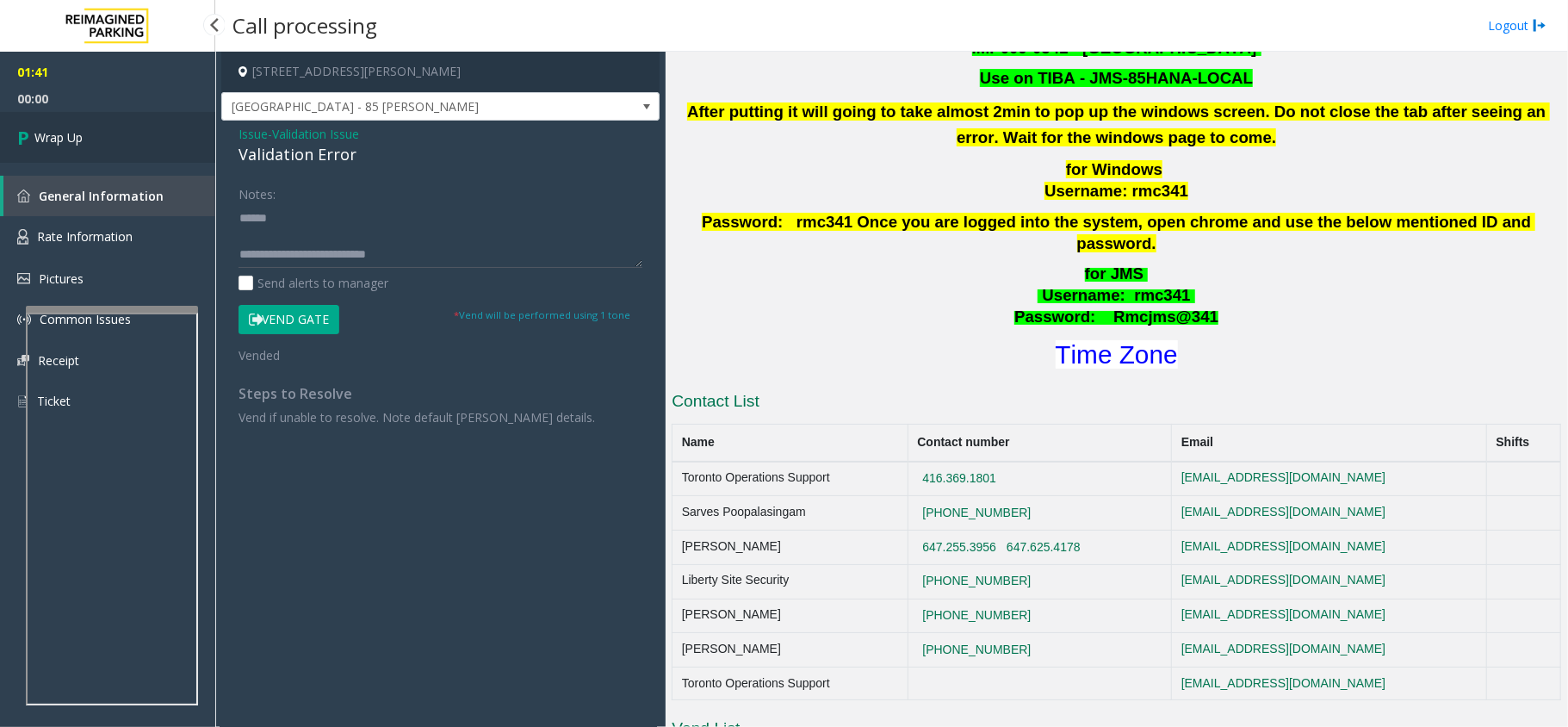
click at [70, 139] on span "Wrap Up" at bounding box center [58, 137] width 48 height 18
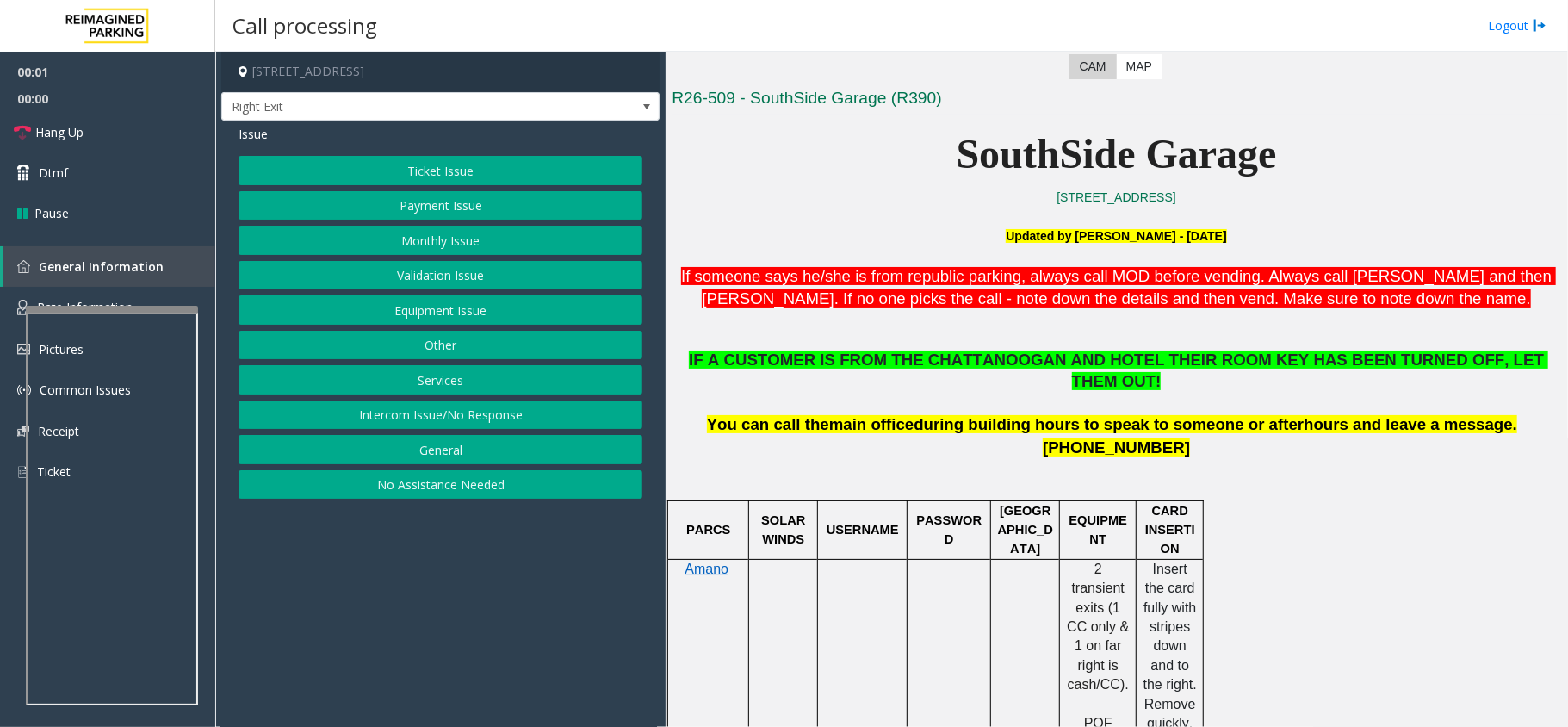
scroll to position [459, 0]
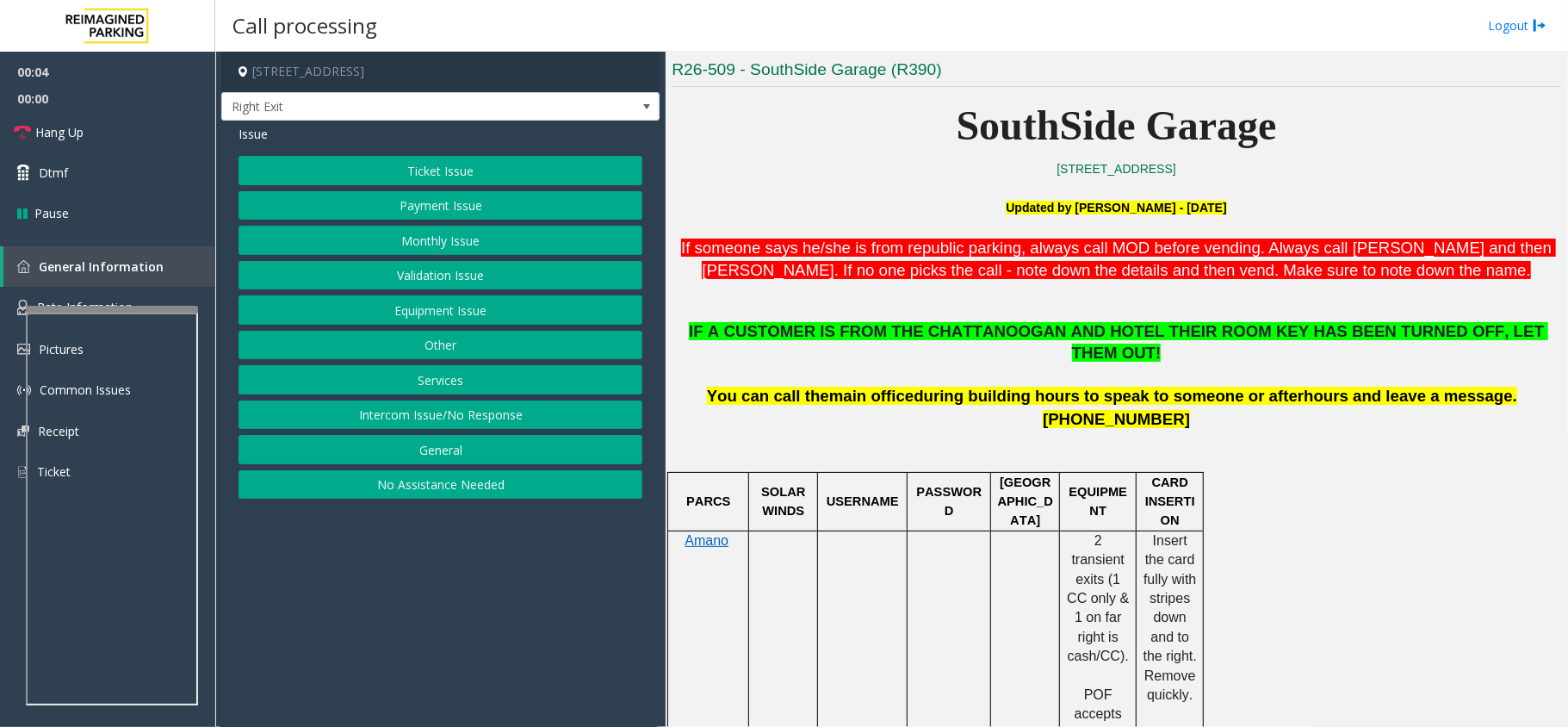
click at [445, 383] on button "Services" at bounding box center [440, 379] width 404 height 29
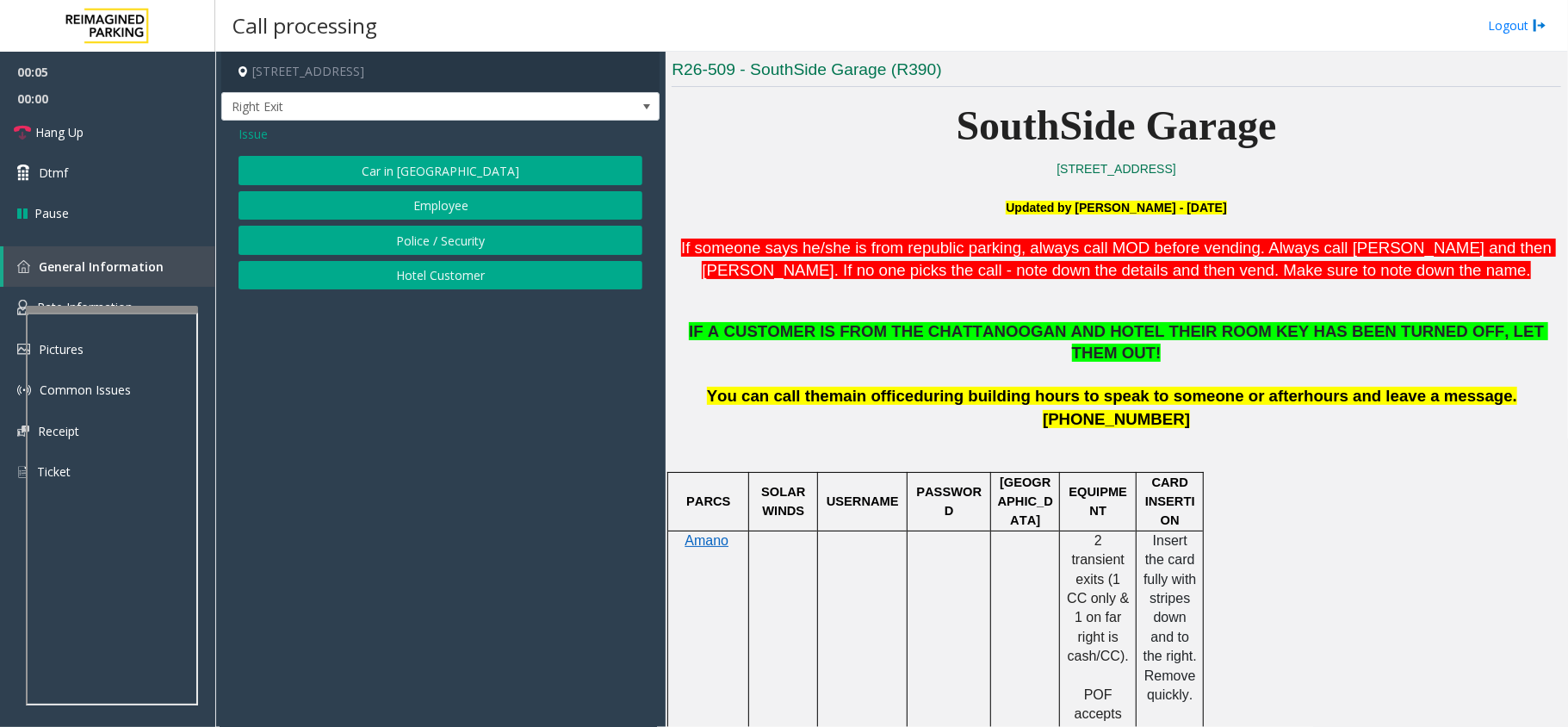
click at [429, 281] on button "Hotel Customer" at bounding box center [440, 275] width 404 height 29
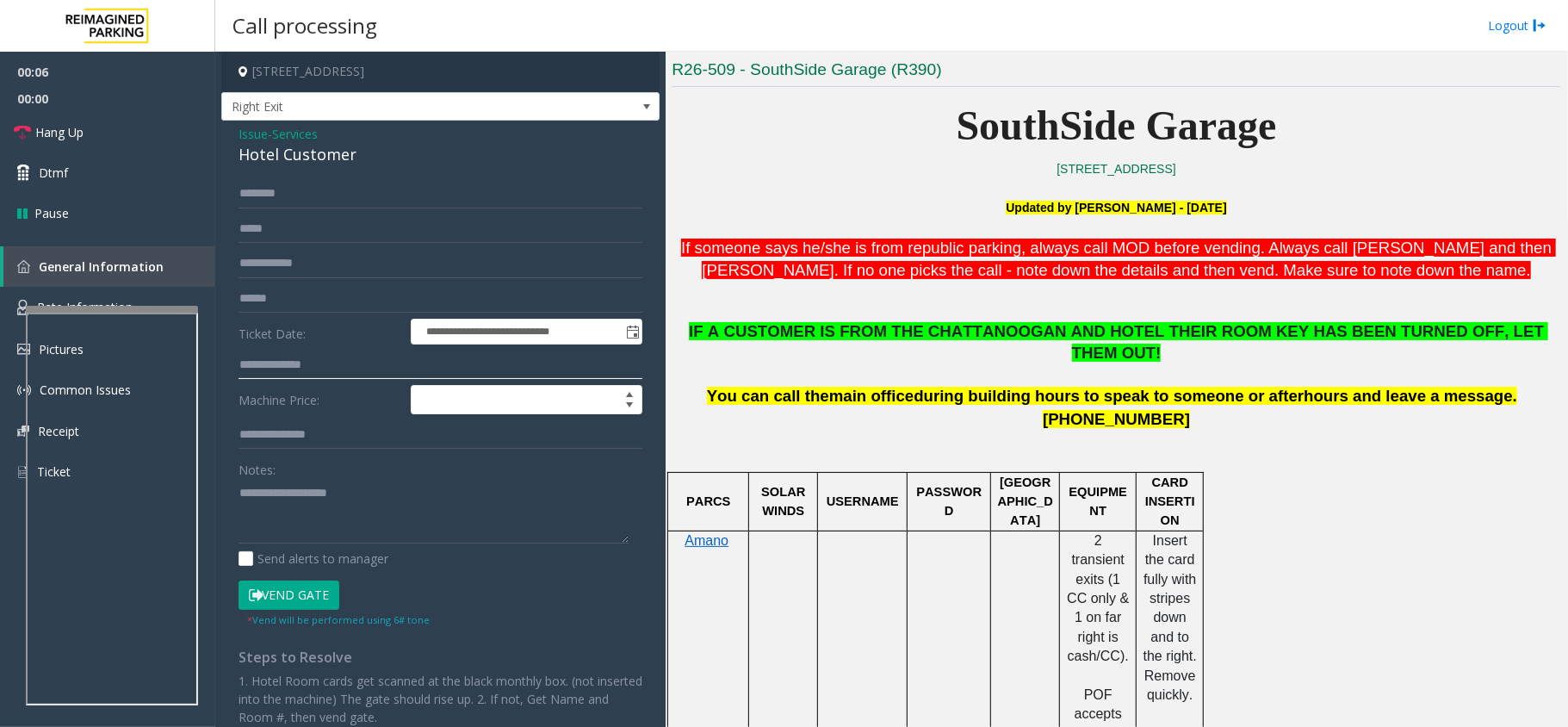
click at [293, 353] on input "text" at bounding box center [440, 365] width 404 height 29
drag, startPoint x: 353, startPoint y: 160, endPoint x: 236, endPoint y: 136, distance: 119.4
click at [236, 136] on div "**********" at bounding box center [440, 495] width 438 height 750
click at [325, 507] on textarea at bounding box center [433, 511] width 390 height 65
click at [346, 522] on textarea at bounding box center [433, 511] width 390 height 65
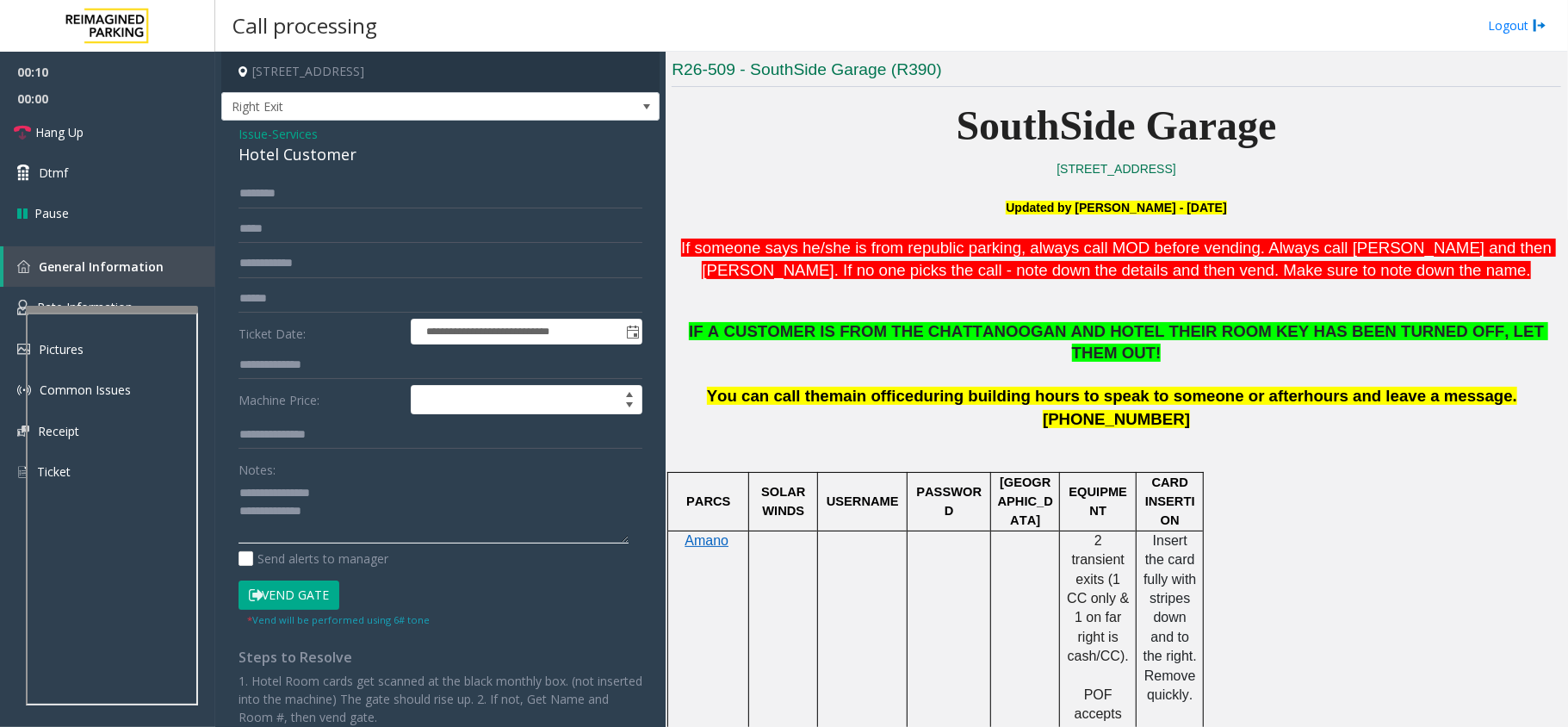
type textarea "**********"
click at [310, 367] on input "text" at bounding box center [440, 365] width 404 height 29
type input "***"
click at [381, 205] on input "text" at bounding box center [440, 193] width 404 height 29
type input "*****"
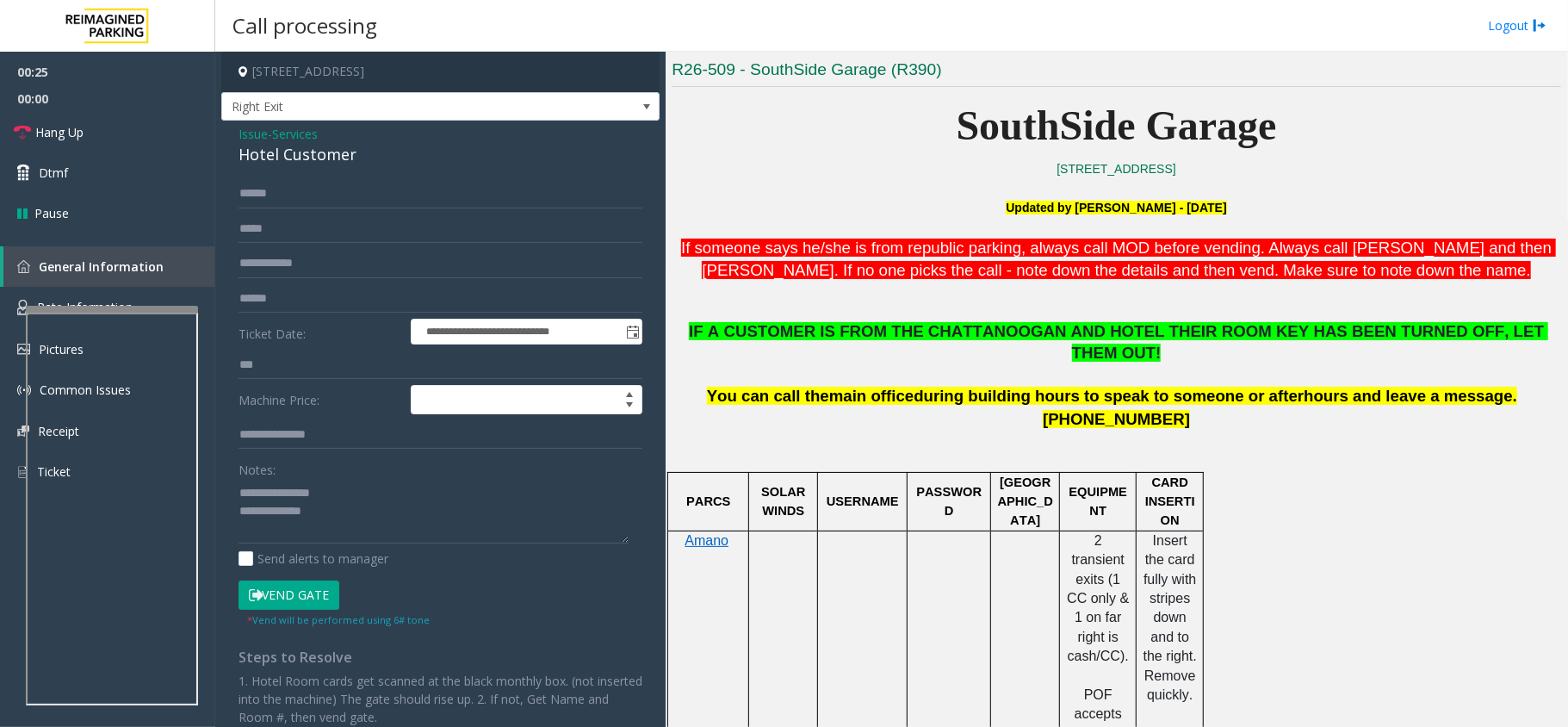
click at [312, 588] on button "Vend Gate" at bounding box center [289, 595] width 101 height 29
click at [357, 535] on textarea at bounding box center [433, 511] width 390 height 65
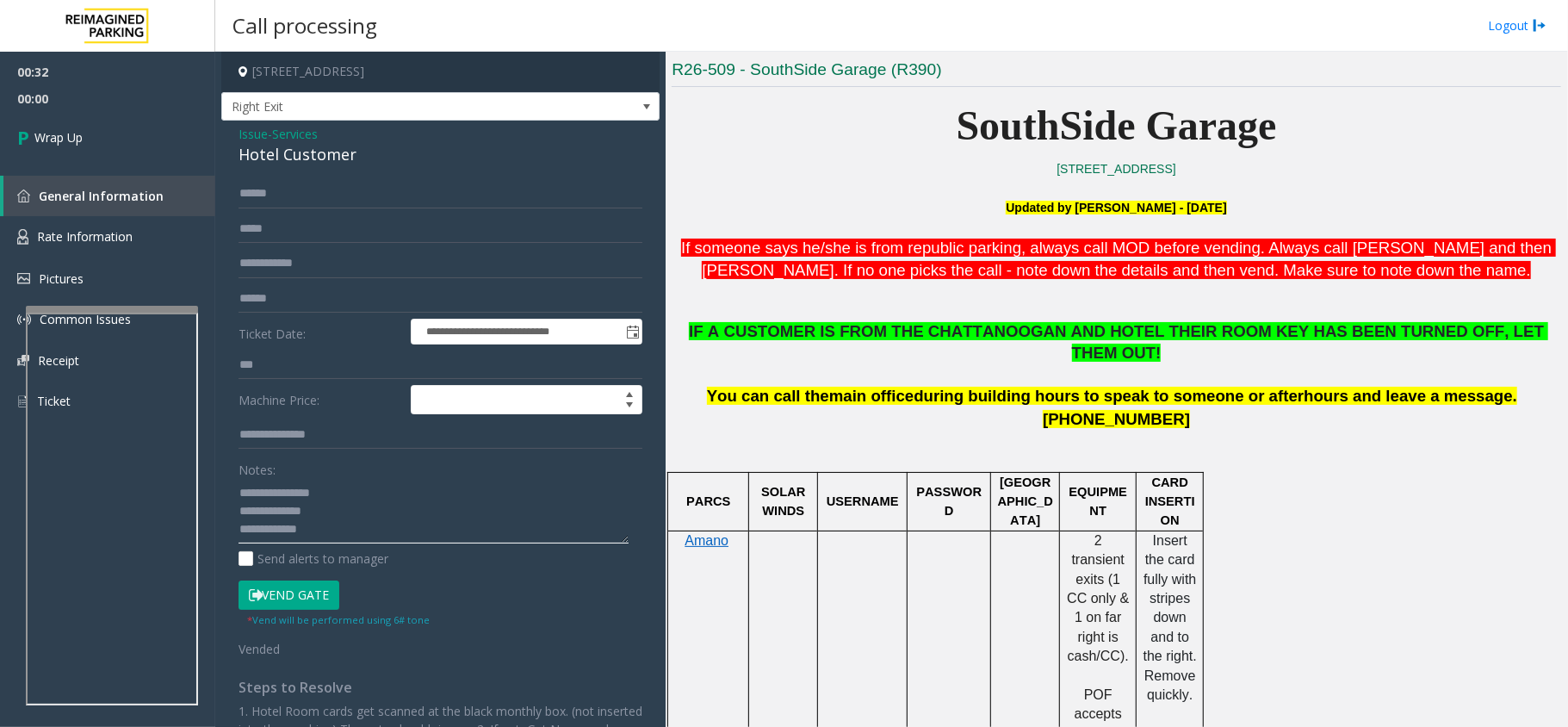
click at [301, 538] on textarea at bounding box center [433, 511] width 390 height 65
type textarea "**********"
click at [82, 125] on link "Wrap Up" at bounding box center [108, 138] width 216 height 51
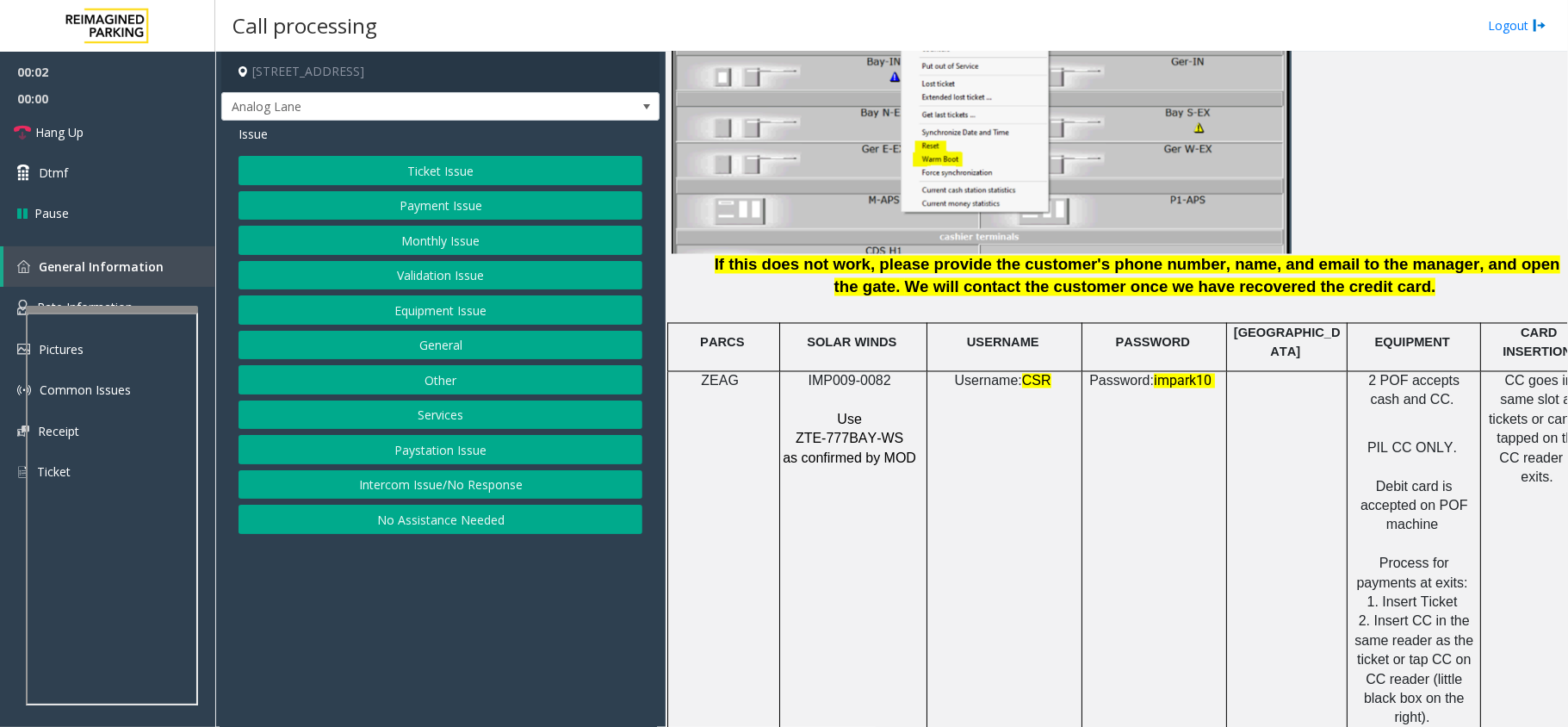
scroll to position [2182, 0]
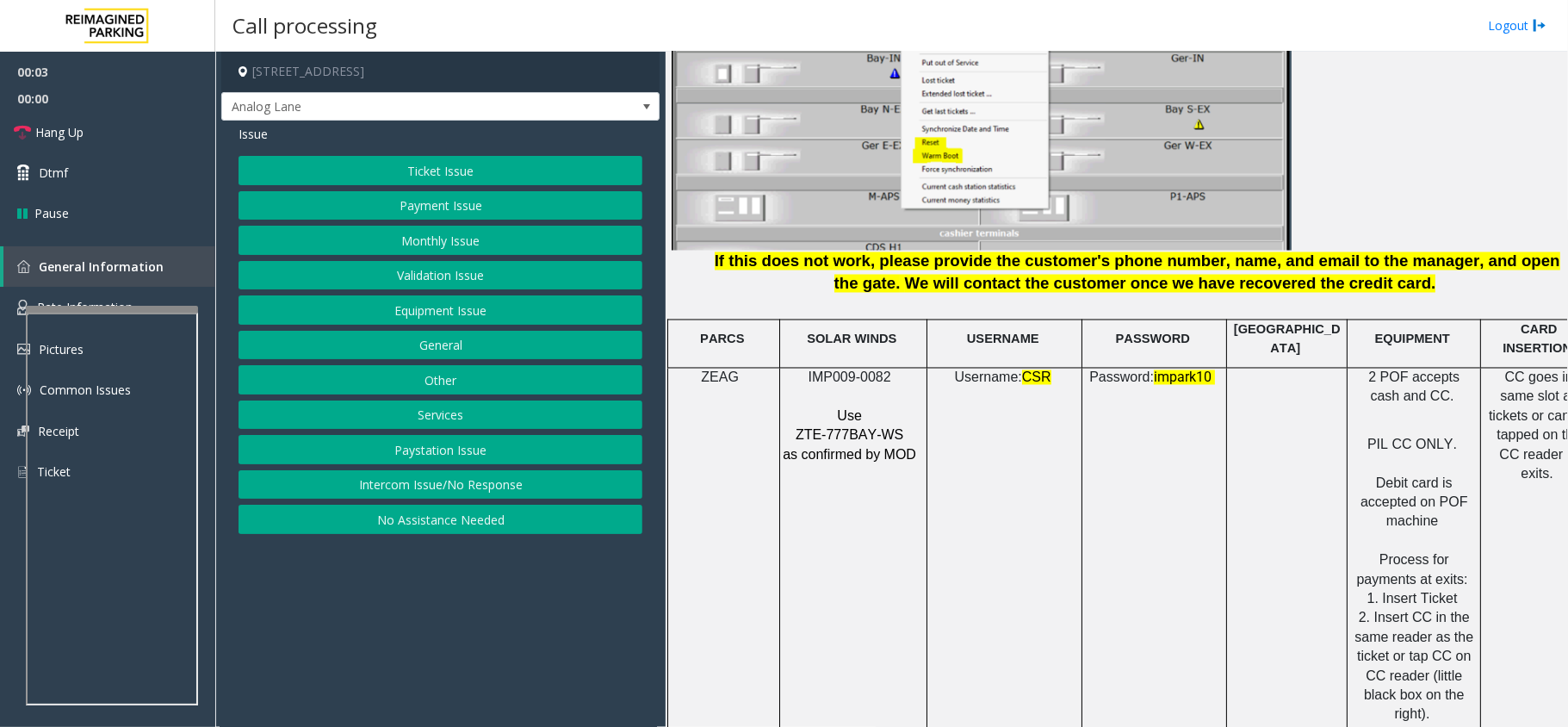
click at [852, 370] on span "IMP009-0082" at bounding box center [850, 377] width 82 height 15
click at [498, 475] on button "Intercom Issue/No Response" at bounding box center [440, 484] width 404 height 29
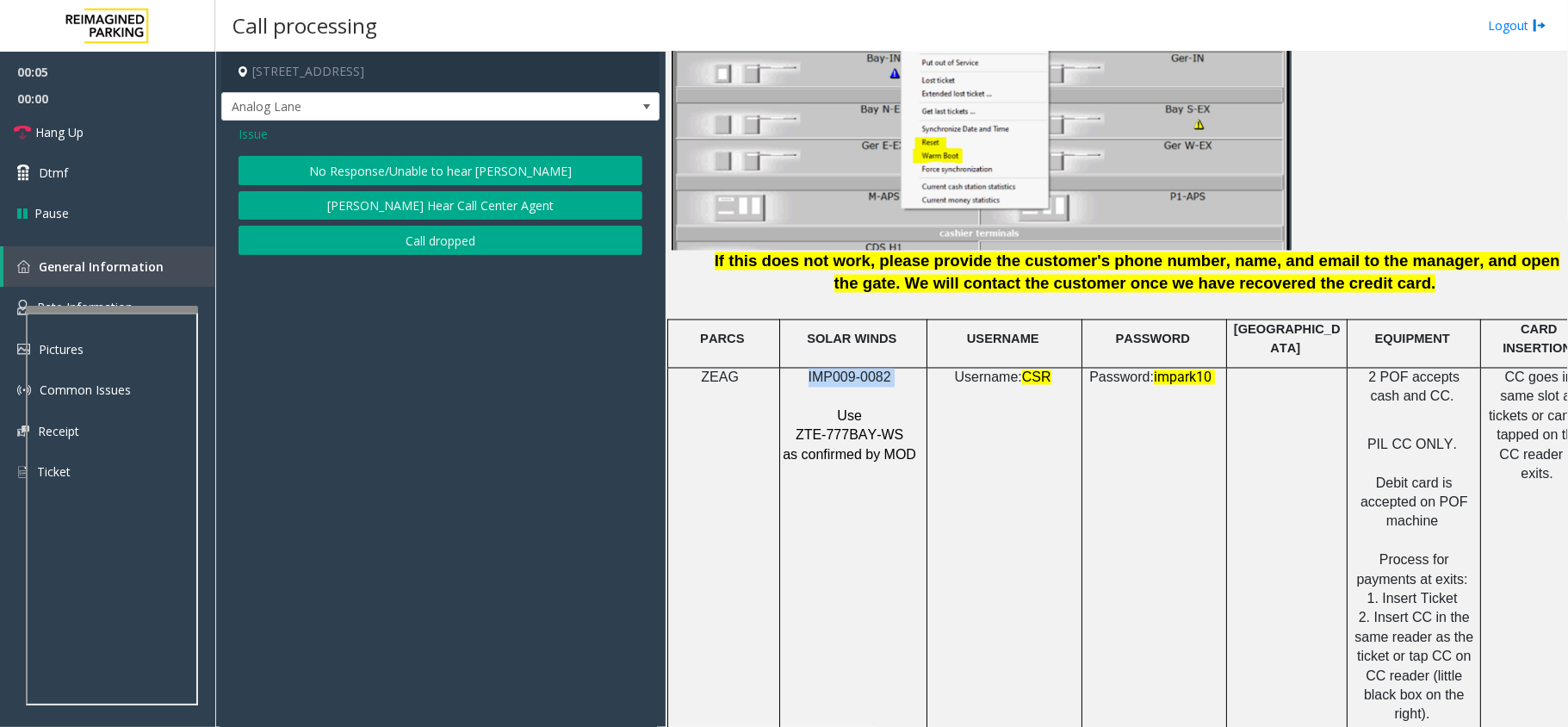
click at [481, 173] on button "No Response/Unable to hear [PERSON_NAME]" at bounding box center [440, 170] width 404 height 29
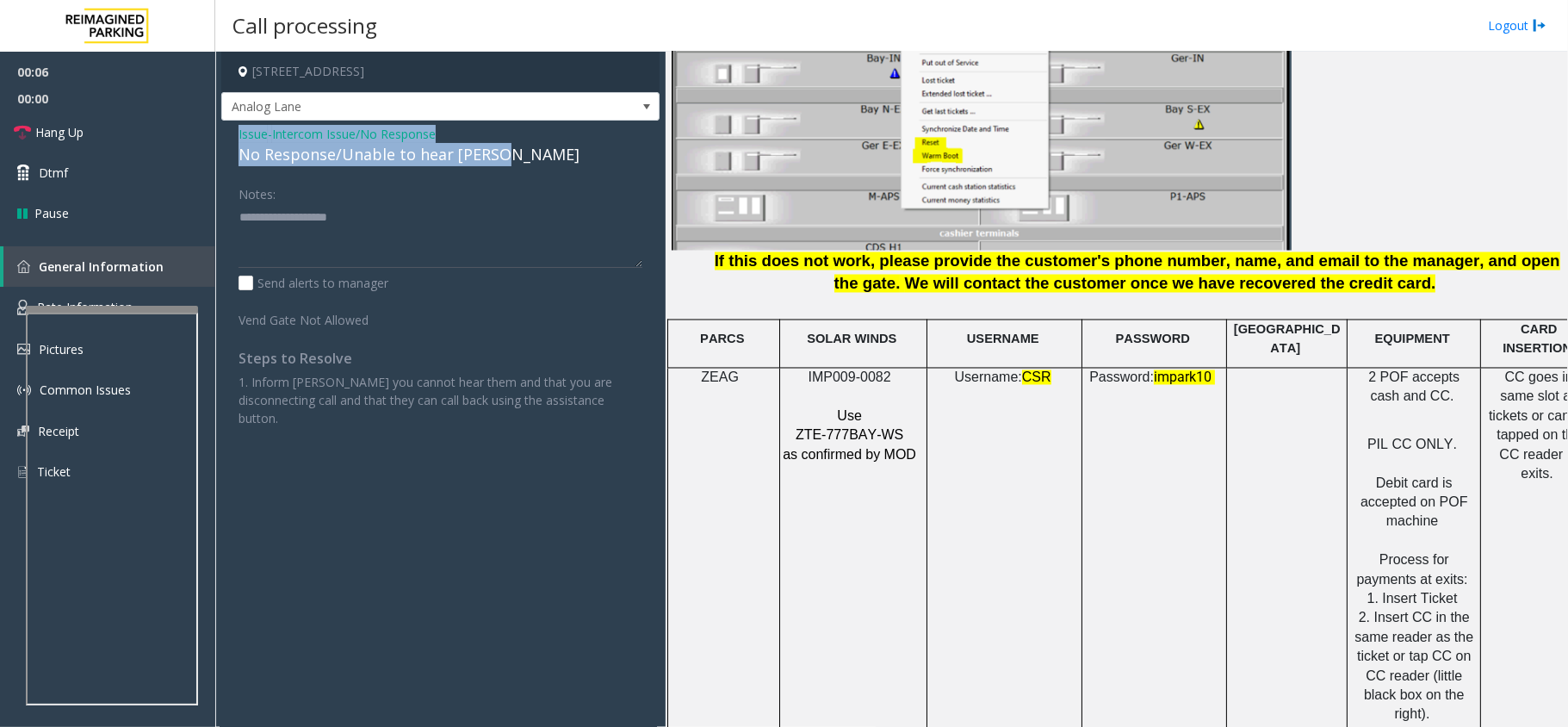
drag, startPoint x: 500, startPoint y: 153, endPoint x: 222, endPoint y: 134, distance: 278.6
click at [222, 134] on div "Issue - Intercom Issue/No Response No Response/Unable to hear [PERSON_NAME] Not…" at bounding box center [440, 282] width 438 height 324
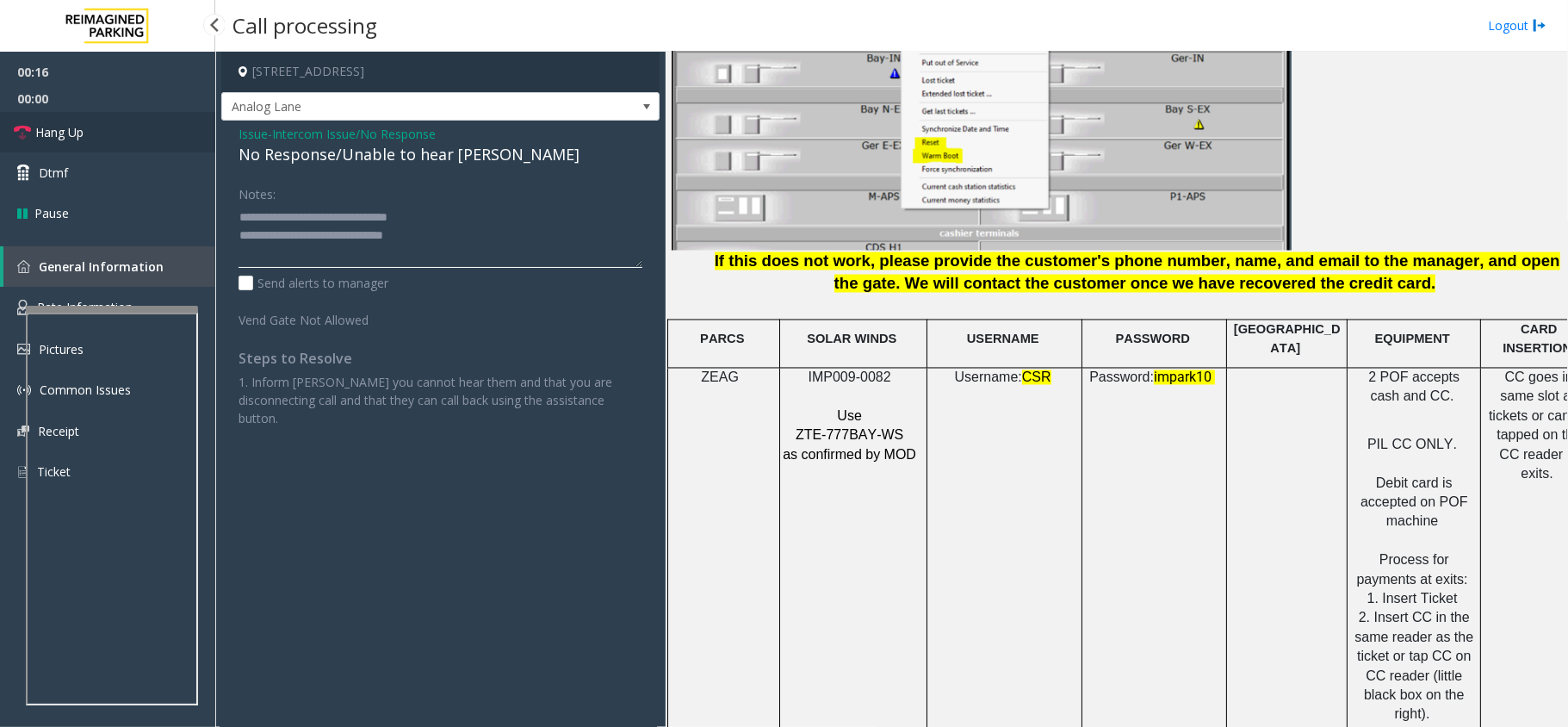
type textarea "**********"
click at [119, 128] on link "Hang Up" at bounding box center [108, 132] width 216 height 40
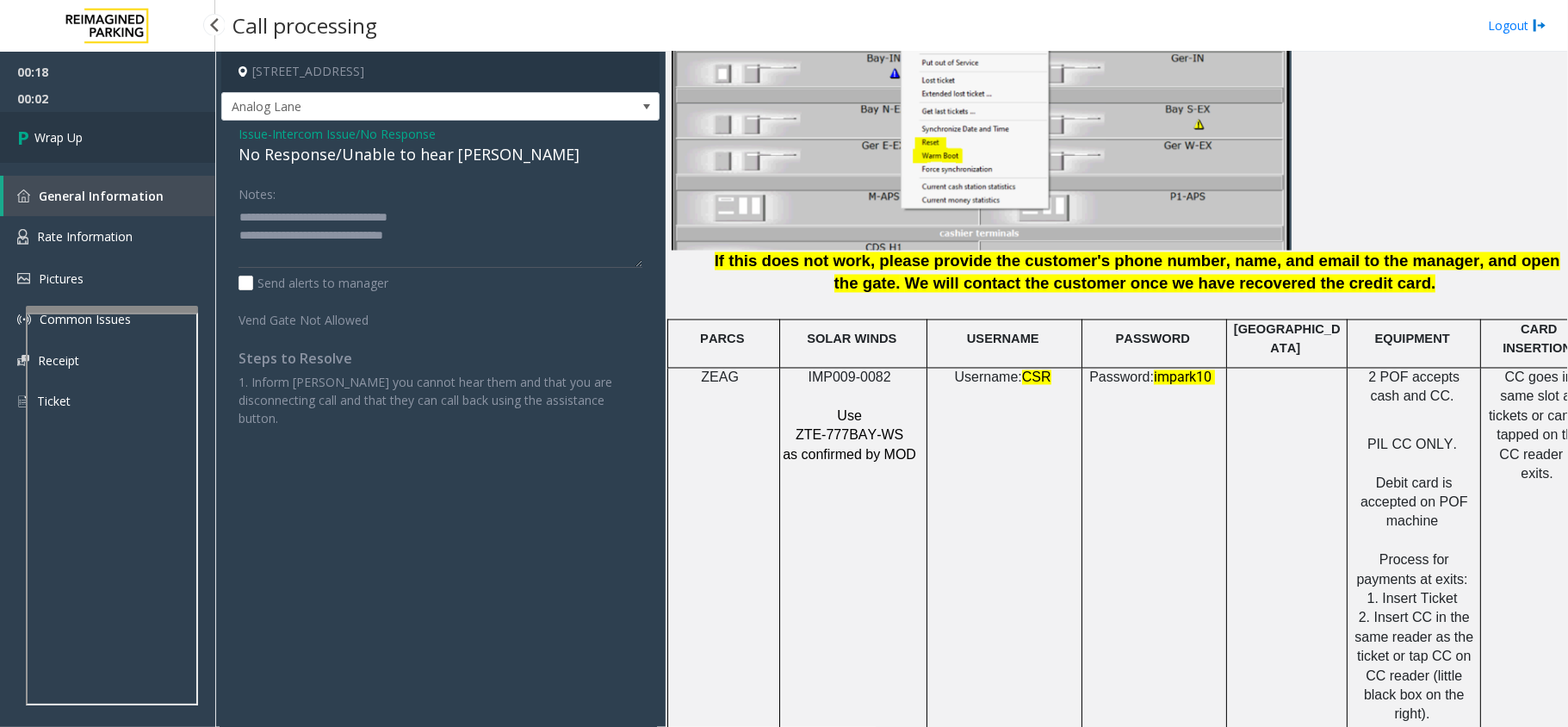
click at [74, 138] on span "Wrap Up" at bounding box center [58, 137] width 48 height 18
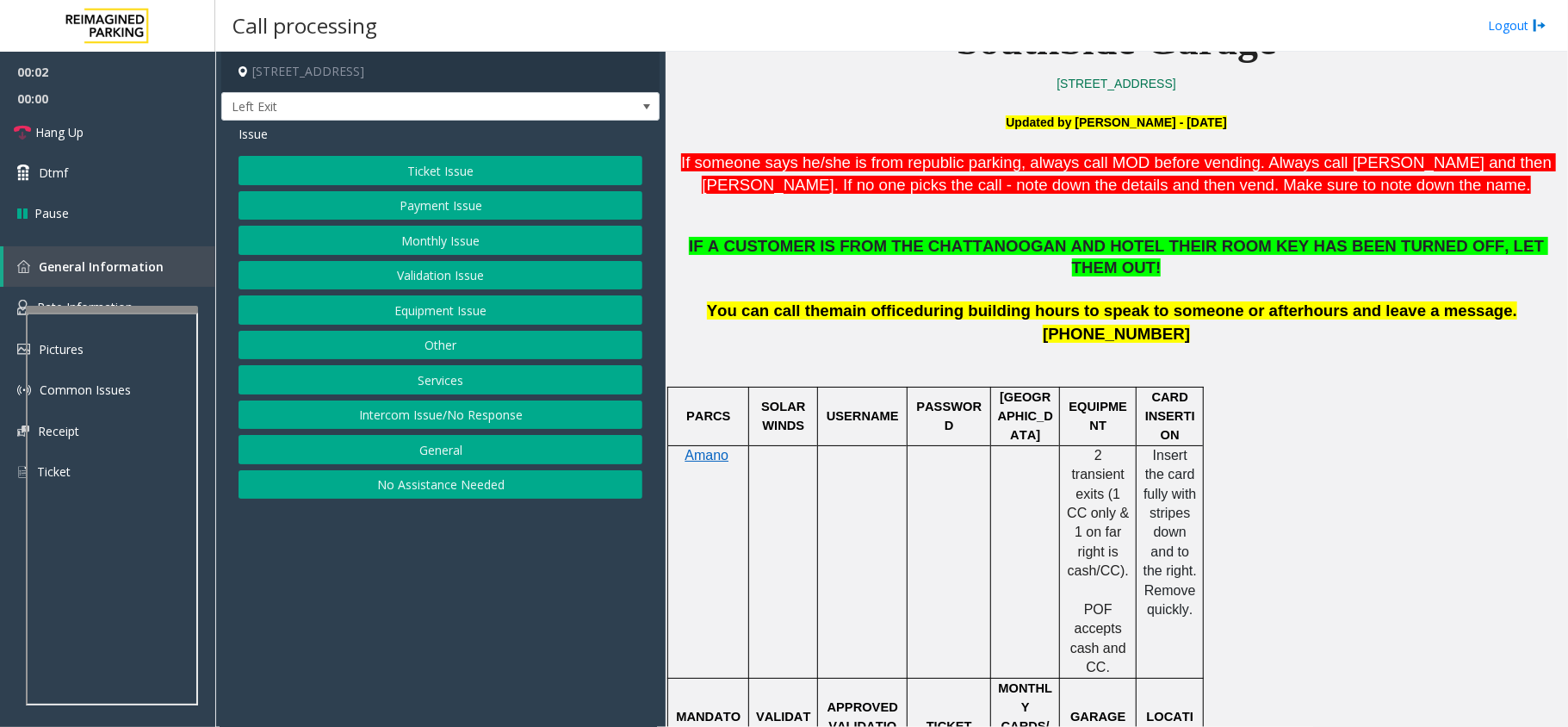
scroll to position [574, 0]
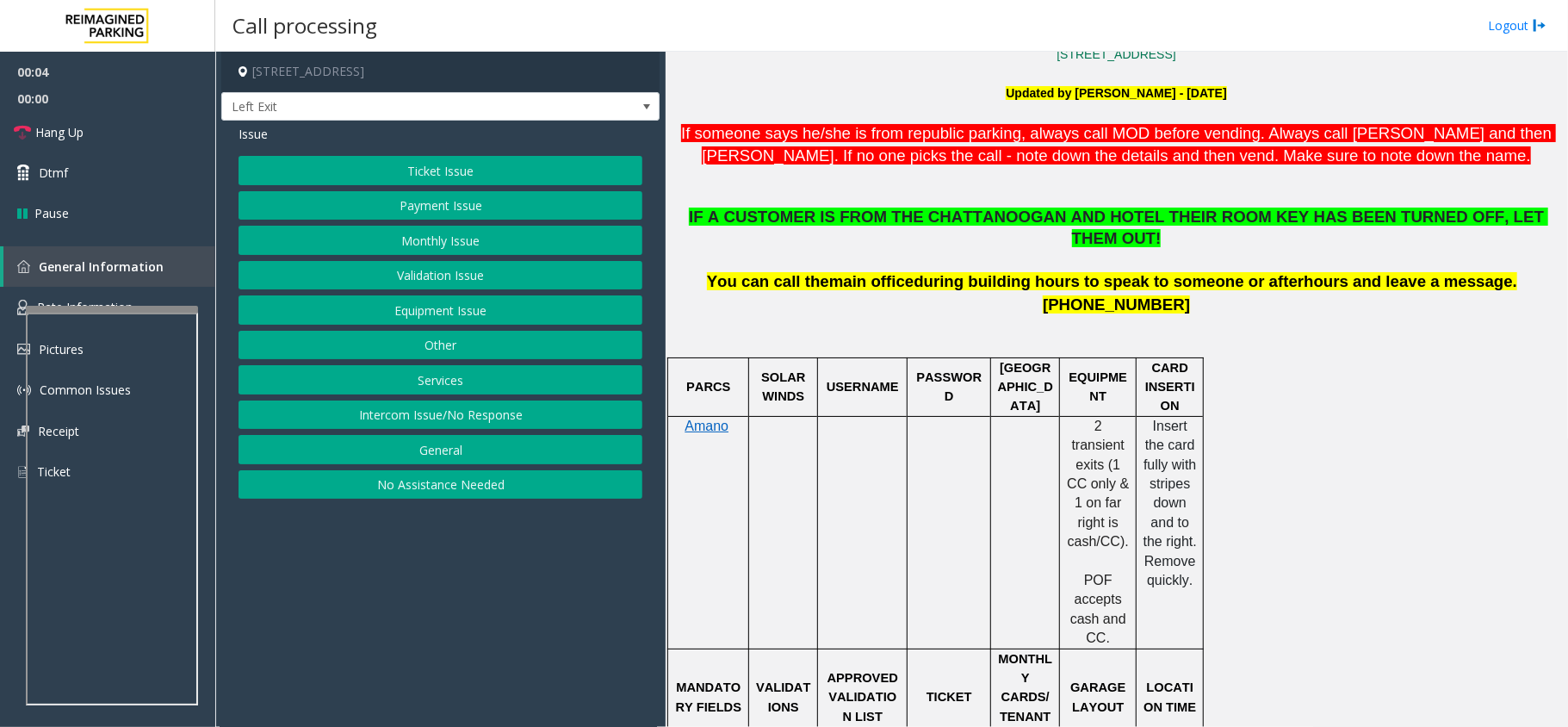
click at [436, 379] on button "Services" at bounding box center [440, 379] width 404 height 29
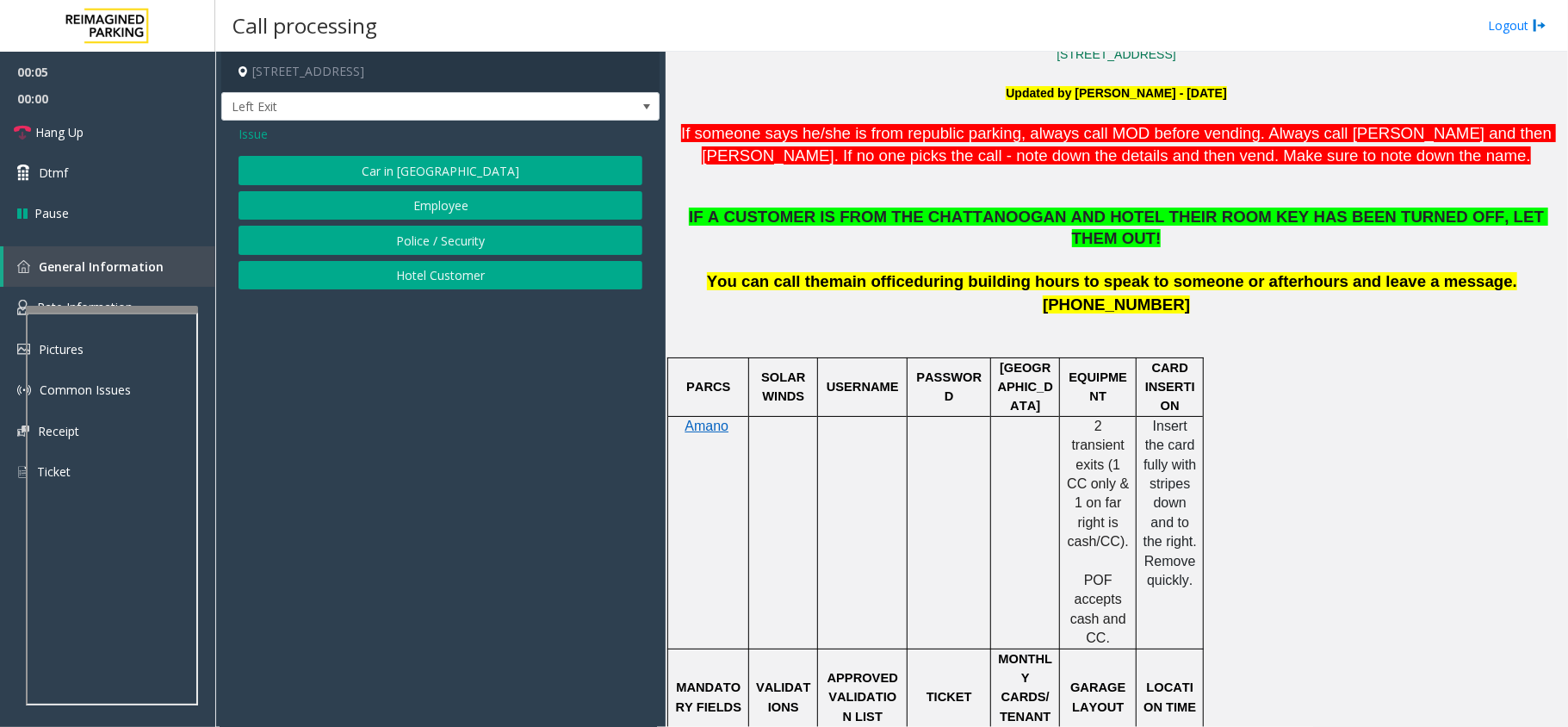
click at [453, 277] on button "Hotel Customer" at bounding box center [440, 275] width 404 height 29
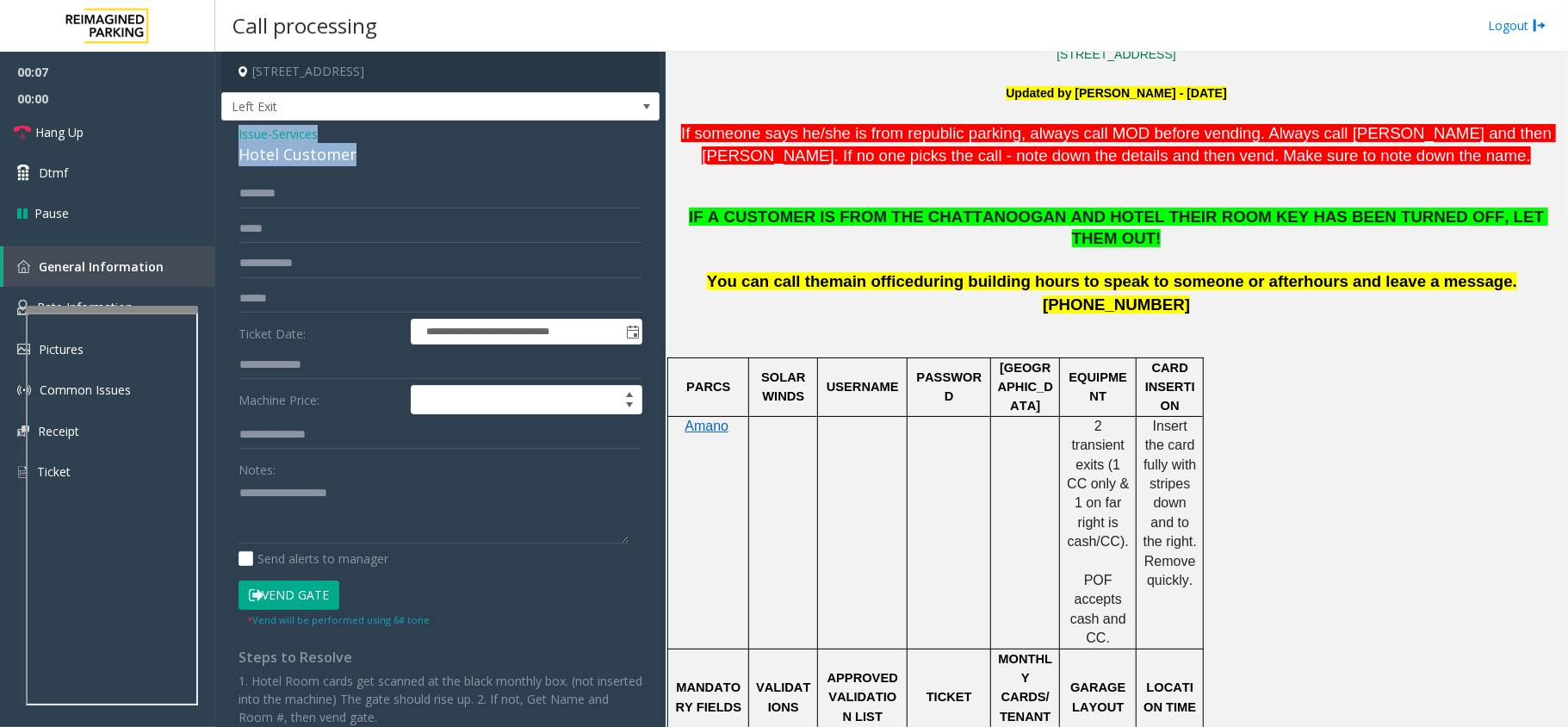
drag, startPoint x: 355, startPoint y: 153, endPoint x: 238, endPoint y: 139, distance: 117.8
click at [238, 139] on div "**********" at bounding box center [440, 495] width 438 height 750
click at [380, 525] on textarea at bounding box center [433, 511] width 390 height 65
type textarea "**********"
click at [317, 359] on input "text" at bounding box center [440, 365] width 404 height 29
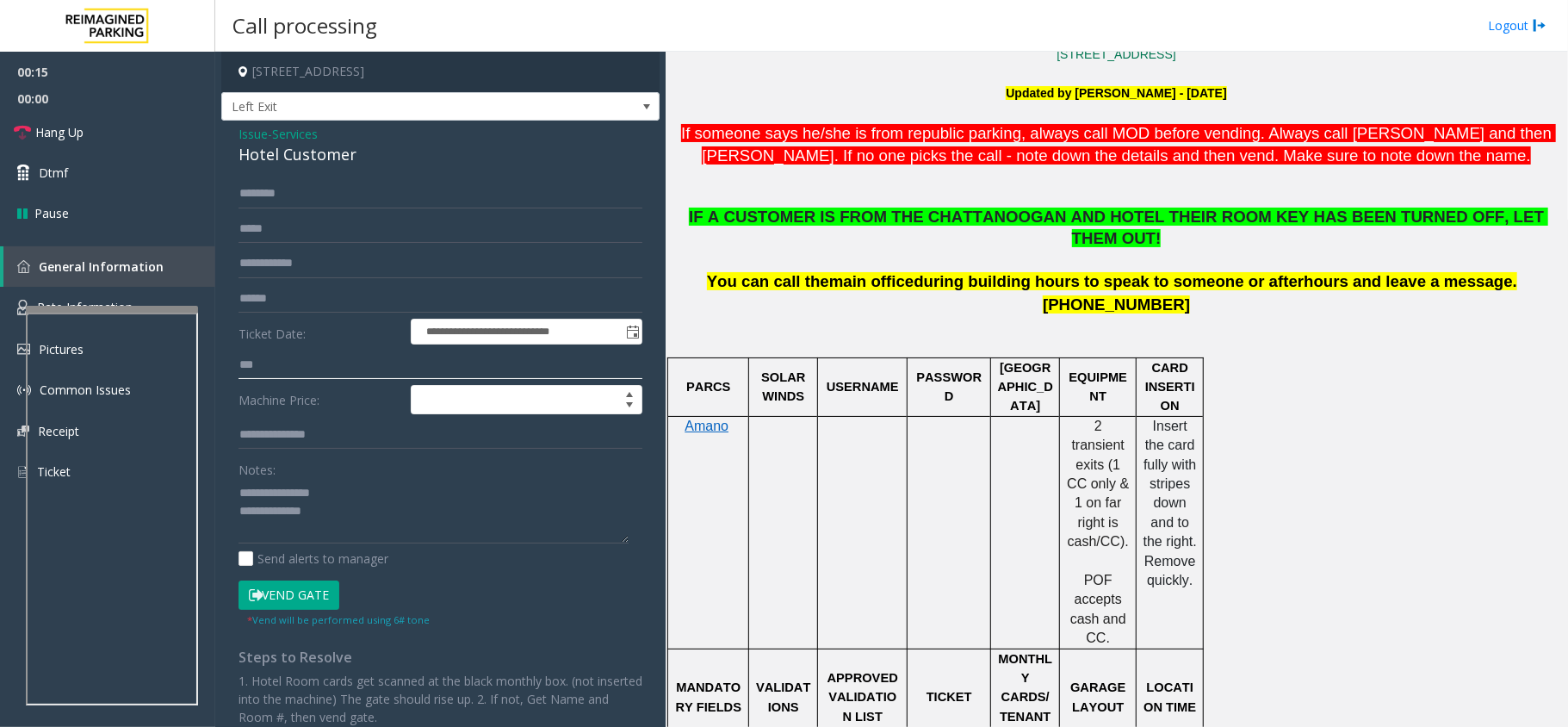
type input "***"
click at [336, 181] on input "text" at bounding box center [440, 193] width 404 height 29
type input "******"
click at [295, 593] on button "Vend Gate" at bounding box center [289, 595] width 101 height 29
click at [360, 502] on textarea at bounding box center [433, 511] width 390 height 65
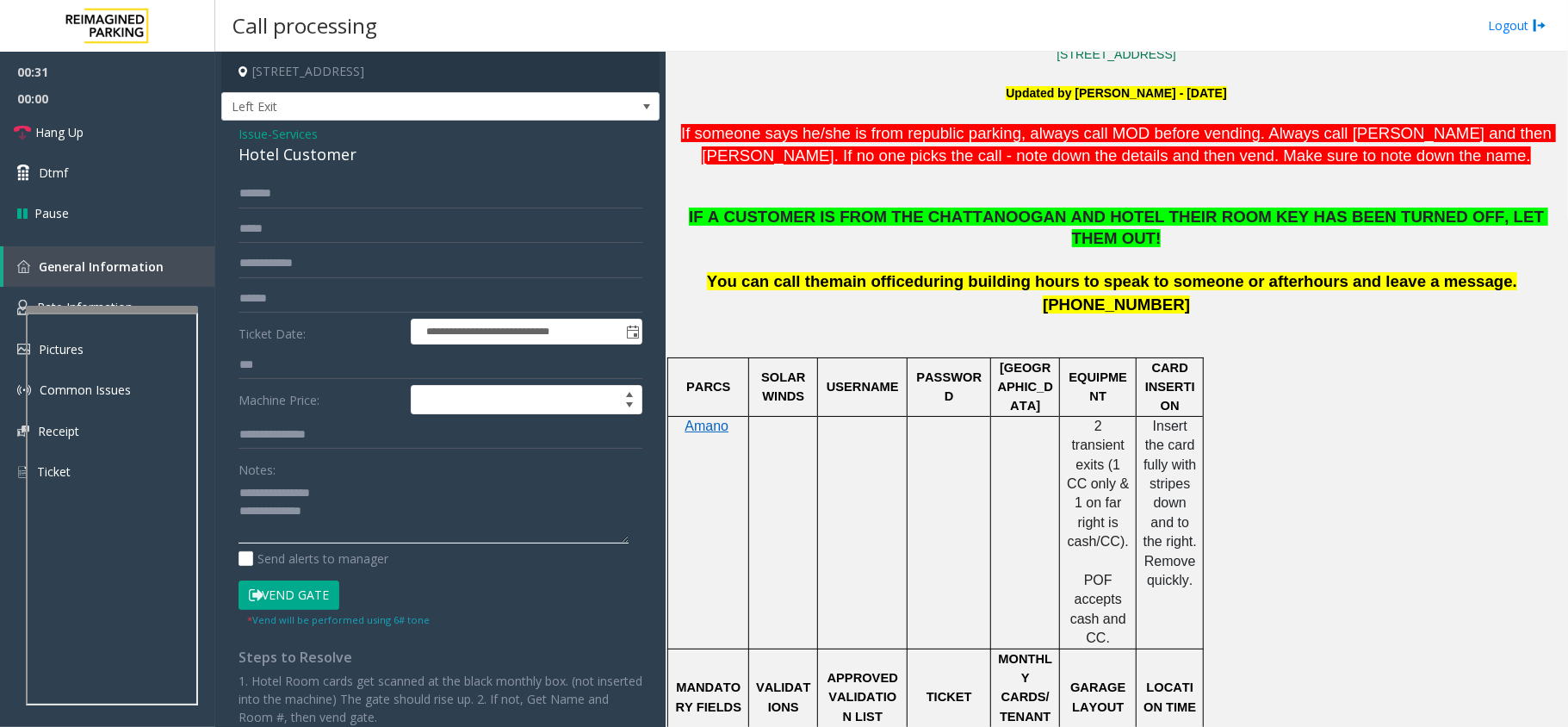
click at [360, 506] on textarea at bounding box center [433, 511] width 390 height 65
click at [75, 132] on span "Hang Up" at bounding box center [59, 132] width 48 height 18
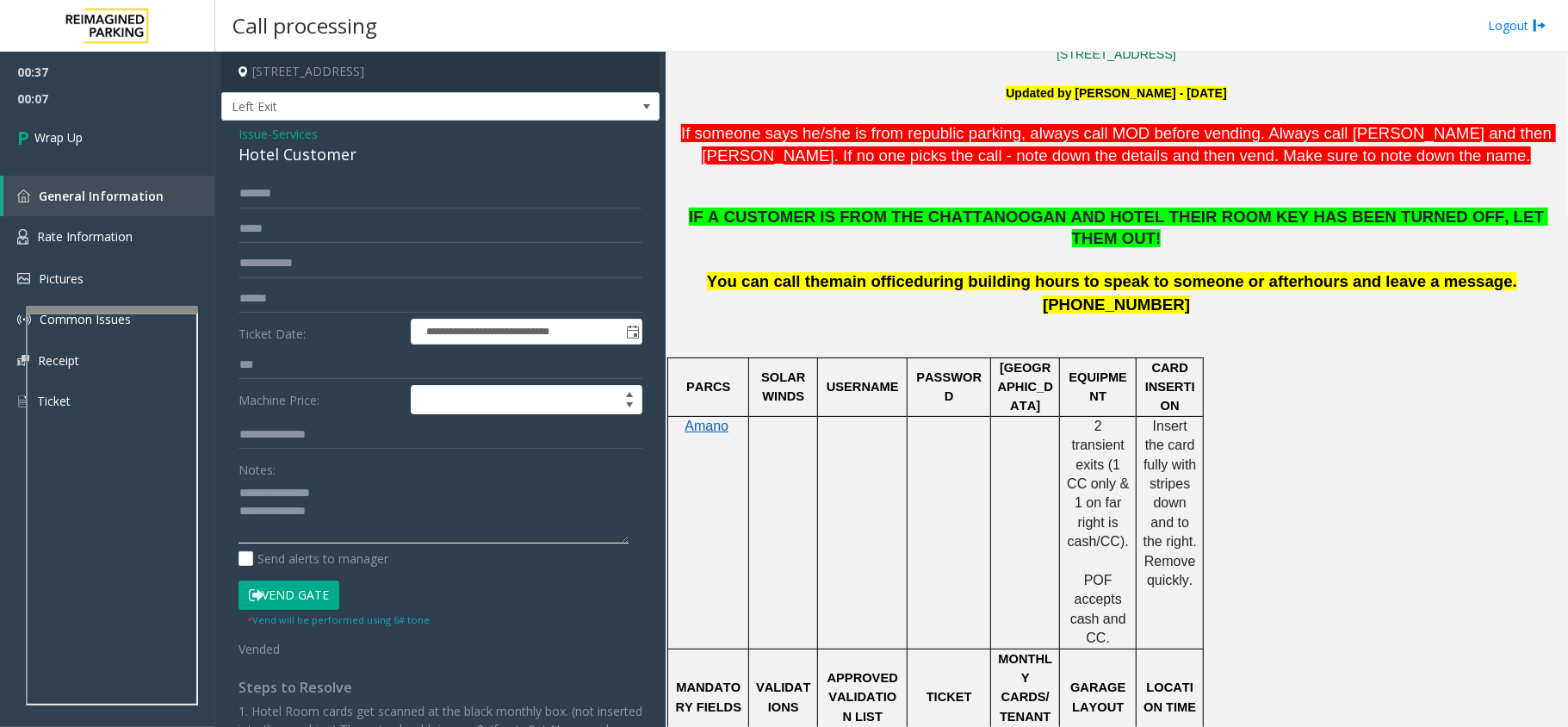
click at [355, 524] on textarea at bounding box center [433, 511] width 390 height 65
paste textarea "**********"
type textarea "**********"
click at [70, 132] on span "Wrap Up" at bounding box center [58, 137] width 48 height 18
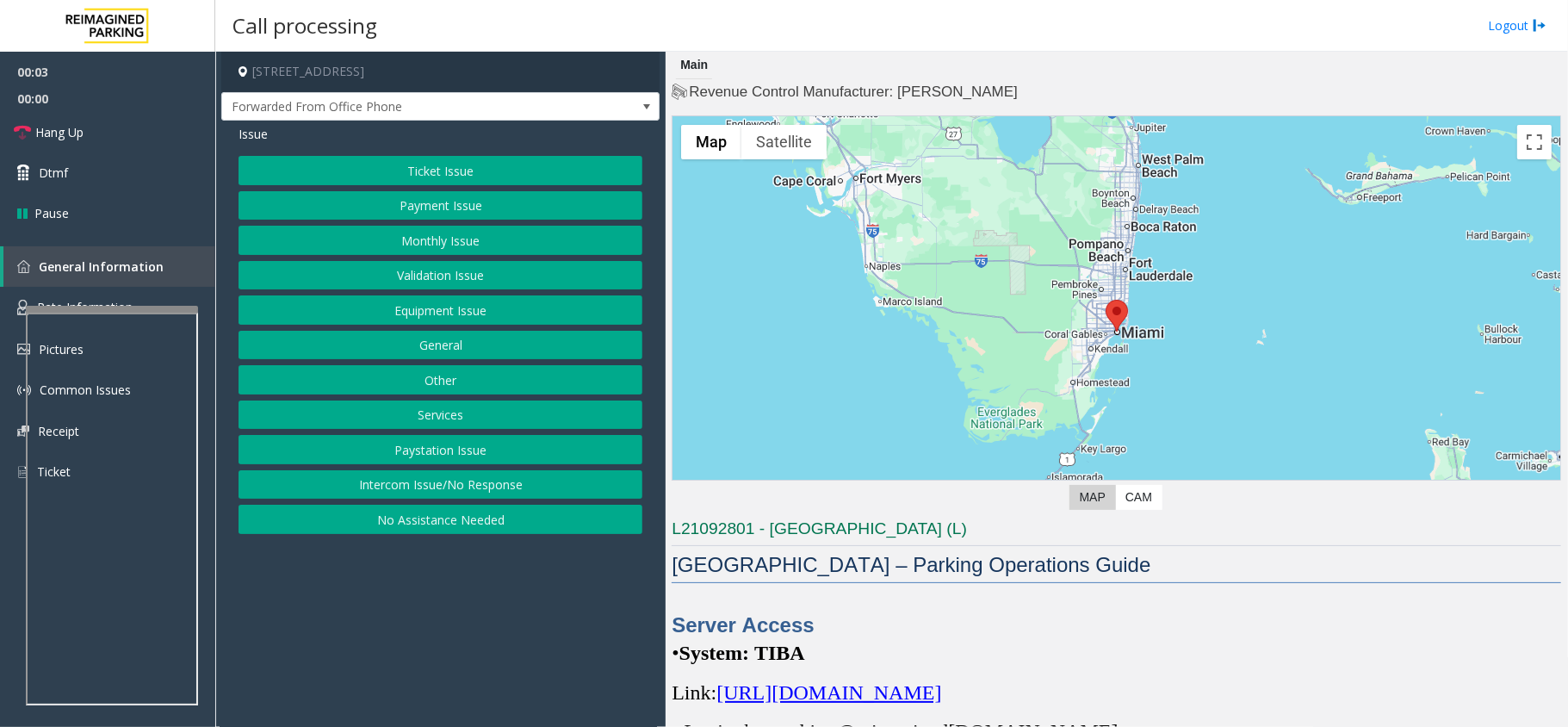
scroll to position [345, 0]
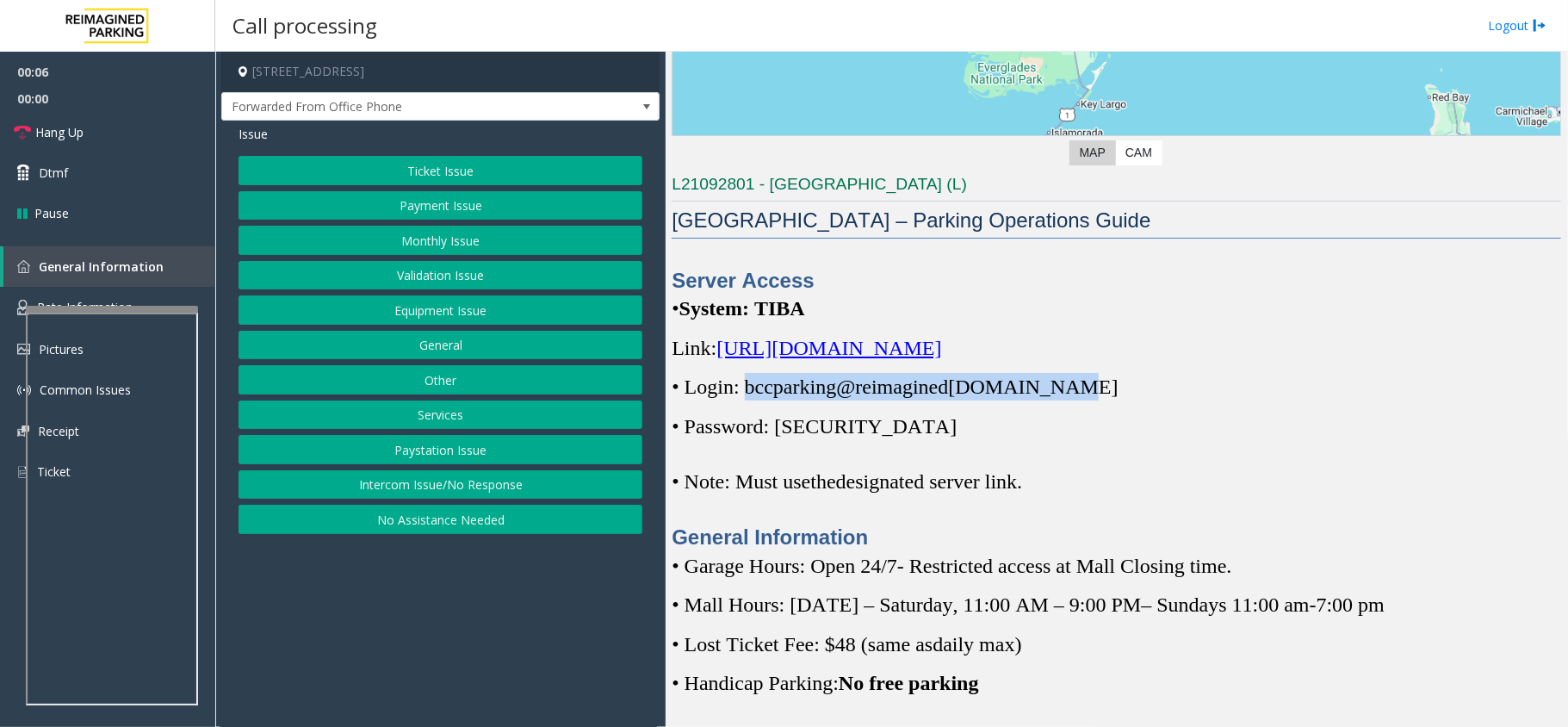
drag, startPoint x: 1072, startPoint y: 388, endPoint x: 745, endPoint y: 393, distance: 327.0
click at [745, 393] on span "• Login: bccparking@re imagined [DOMAIN_NAME]" at bounding box center [894, 387] width 446 height 23
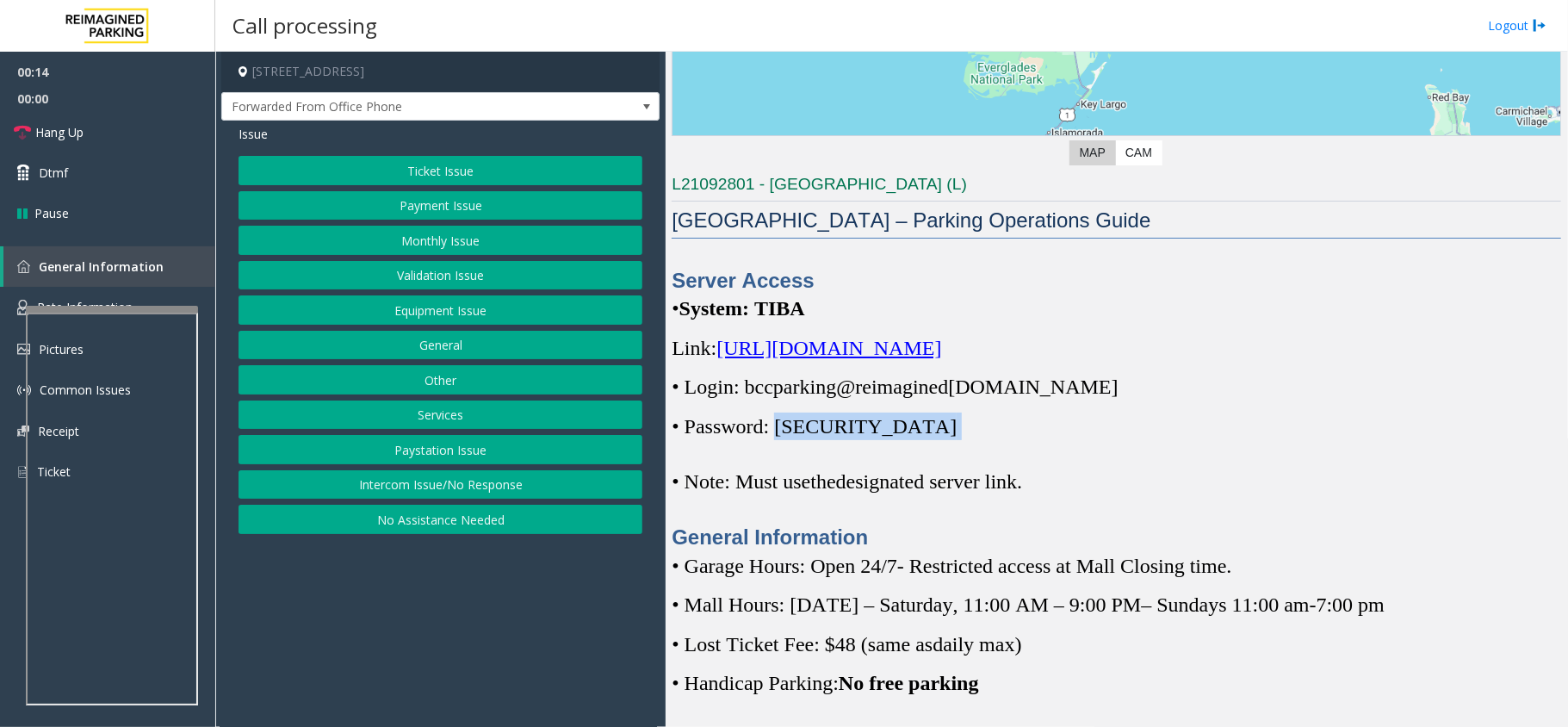
drag, startPoint x: 883, startPoint y: 428, endPoint x: 783, endPoint y: 431, distance: 100.0
click at [783, 431] on p "• Password: [SECURITY_DATA]" at bounding box center [1116, 425] width 889 height 27
click at [446, 273] on button "Validation Issue" at bounding box center [440, 275] width 404 height 29
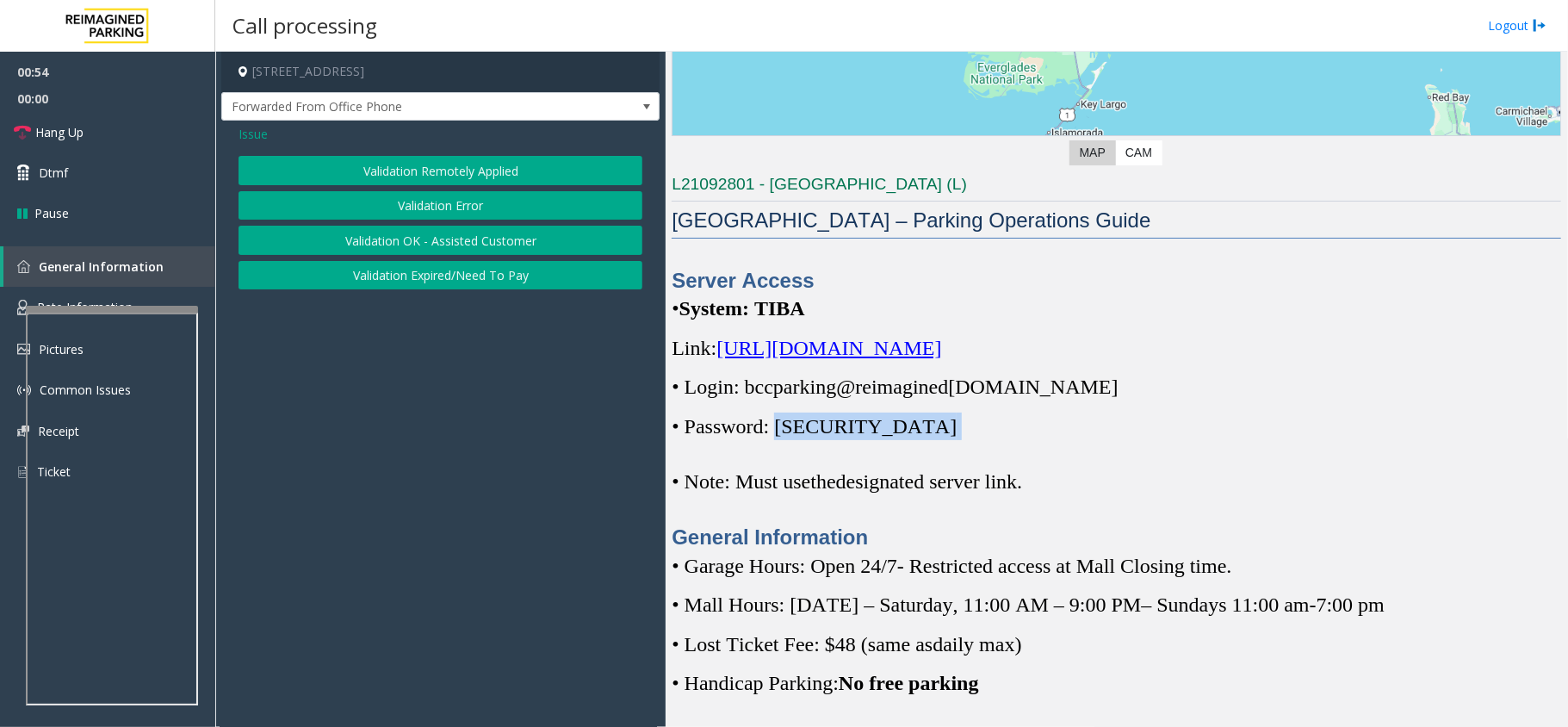
click at [458, 215] on button "Validation Error" at bounding box center [440, 205] width 404 height 29
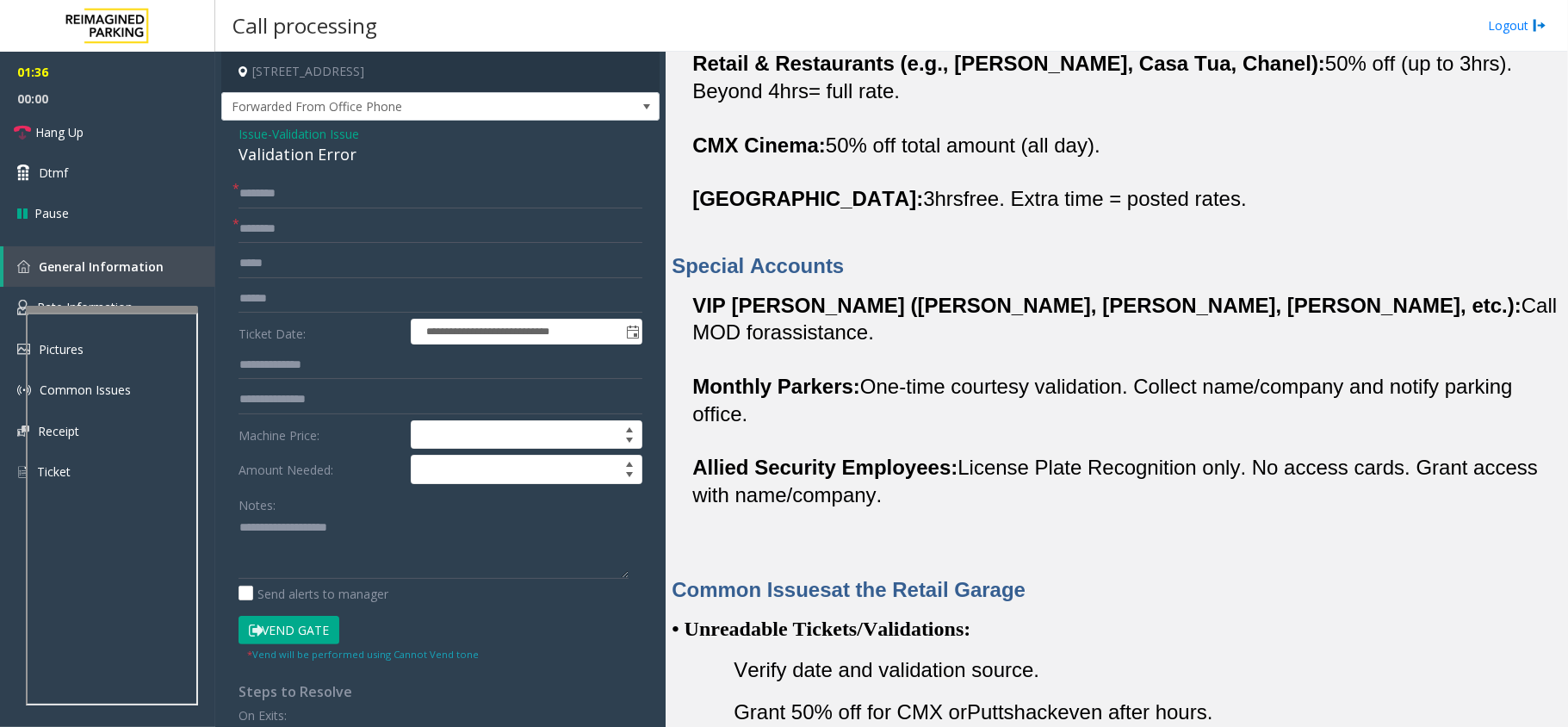
scroll to position [918, 0]
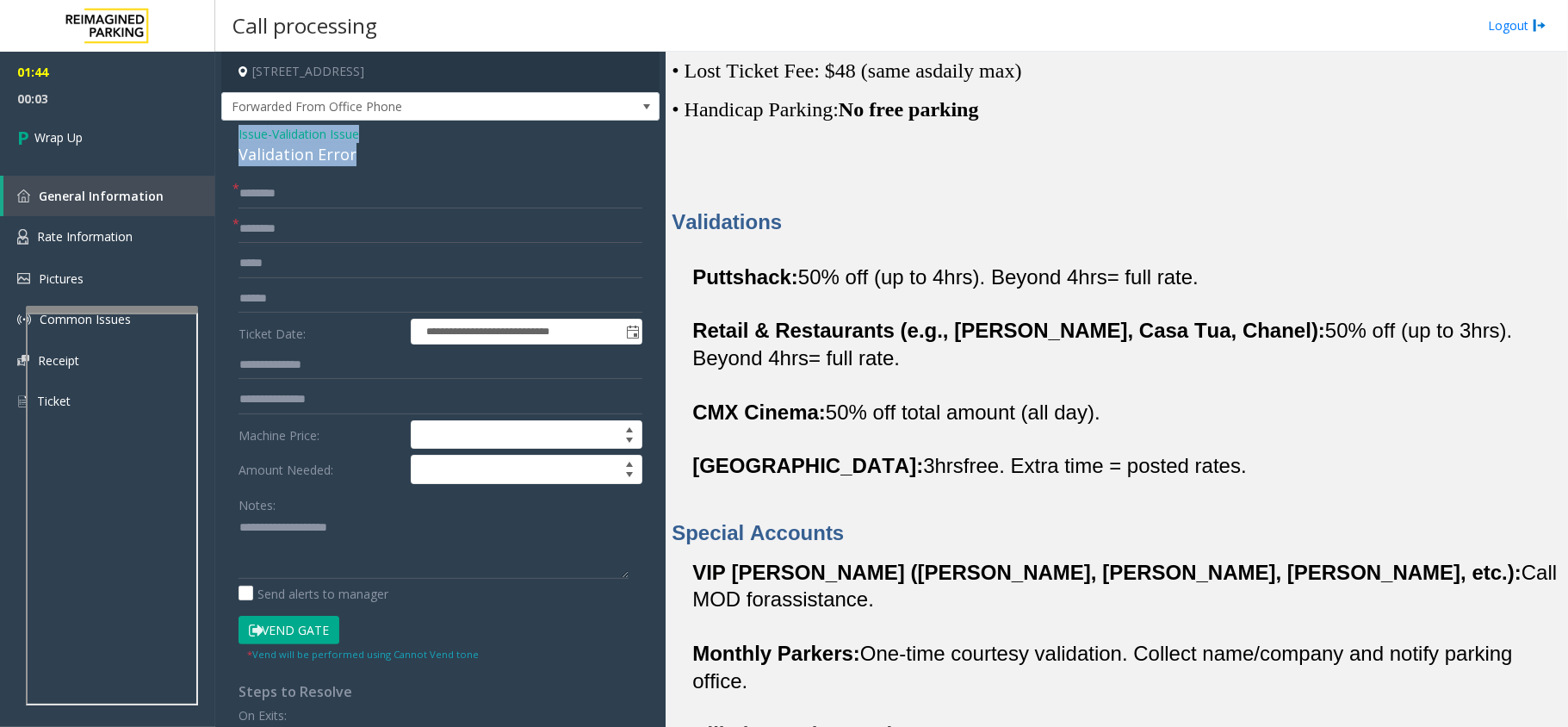
drag, startPoint x: 363, startPoint y: 153, endPoint x: 248, endPoint y: 139, distance: 115.8
click at [232, 132] on div "**********" at bounding box center [440, 548] width 438 height 856
click at [407, 573] on textarea at bounding box center [433, 546] width 390 height 65
type textarea "**********"
click at [346, 242] on input "text" at bounding box center [440, 229] width 404 height 29
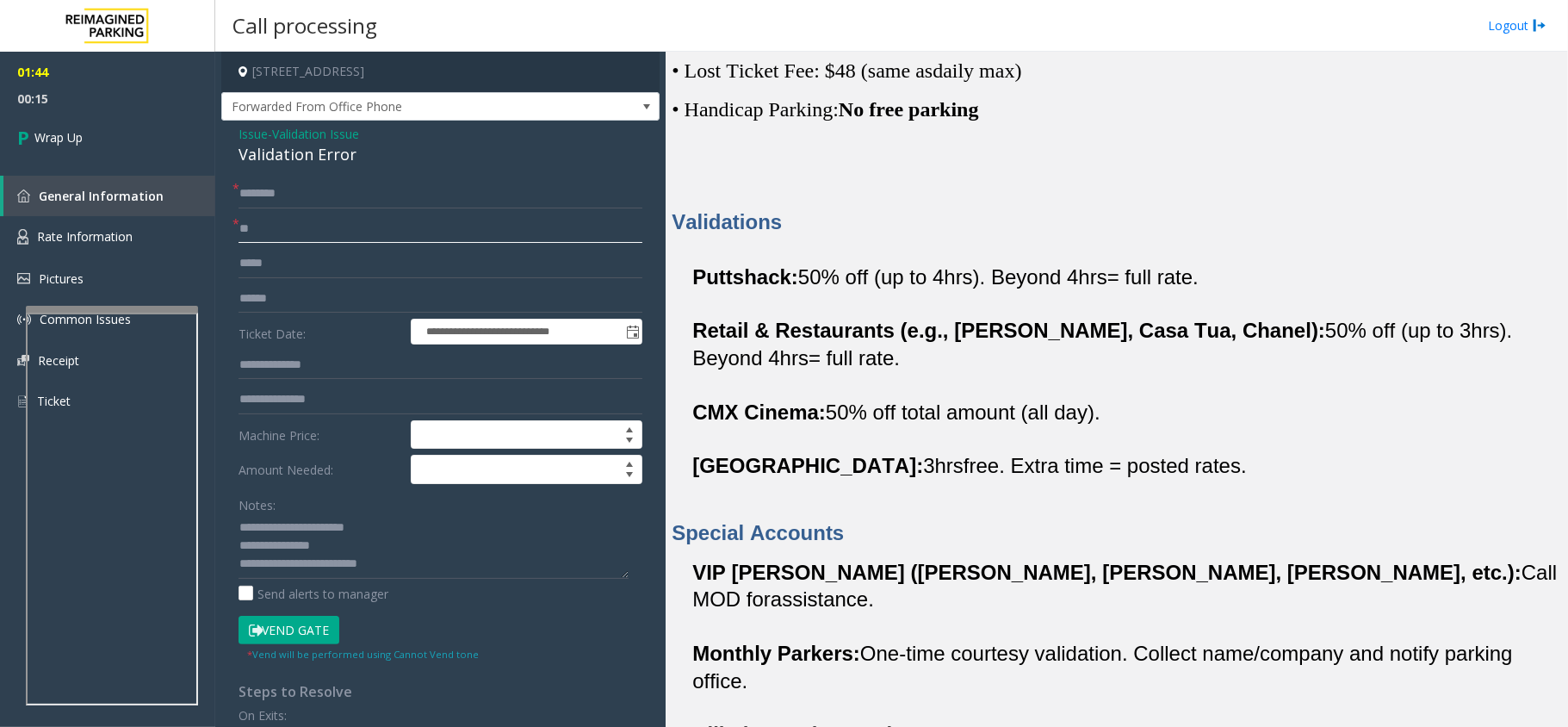
type input "**"
drag, startPoint x: 376, startPoint y: 208, endPoint x: 389, endPoint y: 193, distance: 19.8
click at [384, 196] on input "text" at bounding box center [440, 193] width 404 height 29
type input "**"
click at [131, 138] on link "Wrap Up" at bounding box center [108, 138] width 216 height 51
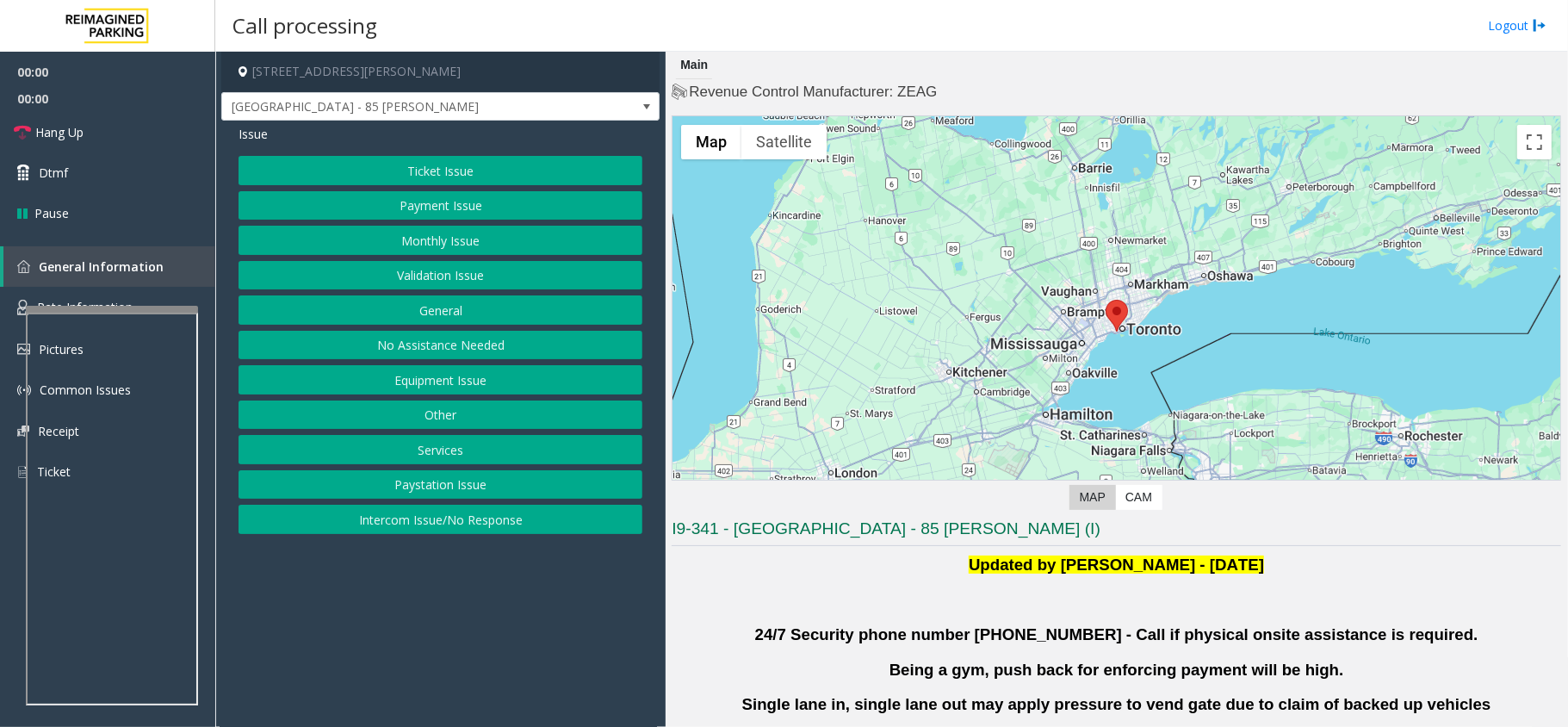
click at [463, 274] on button "Validation Issue" at bounding box center [440, 275] width 404 height 29
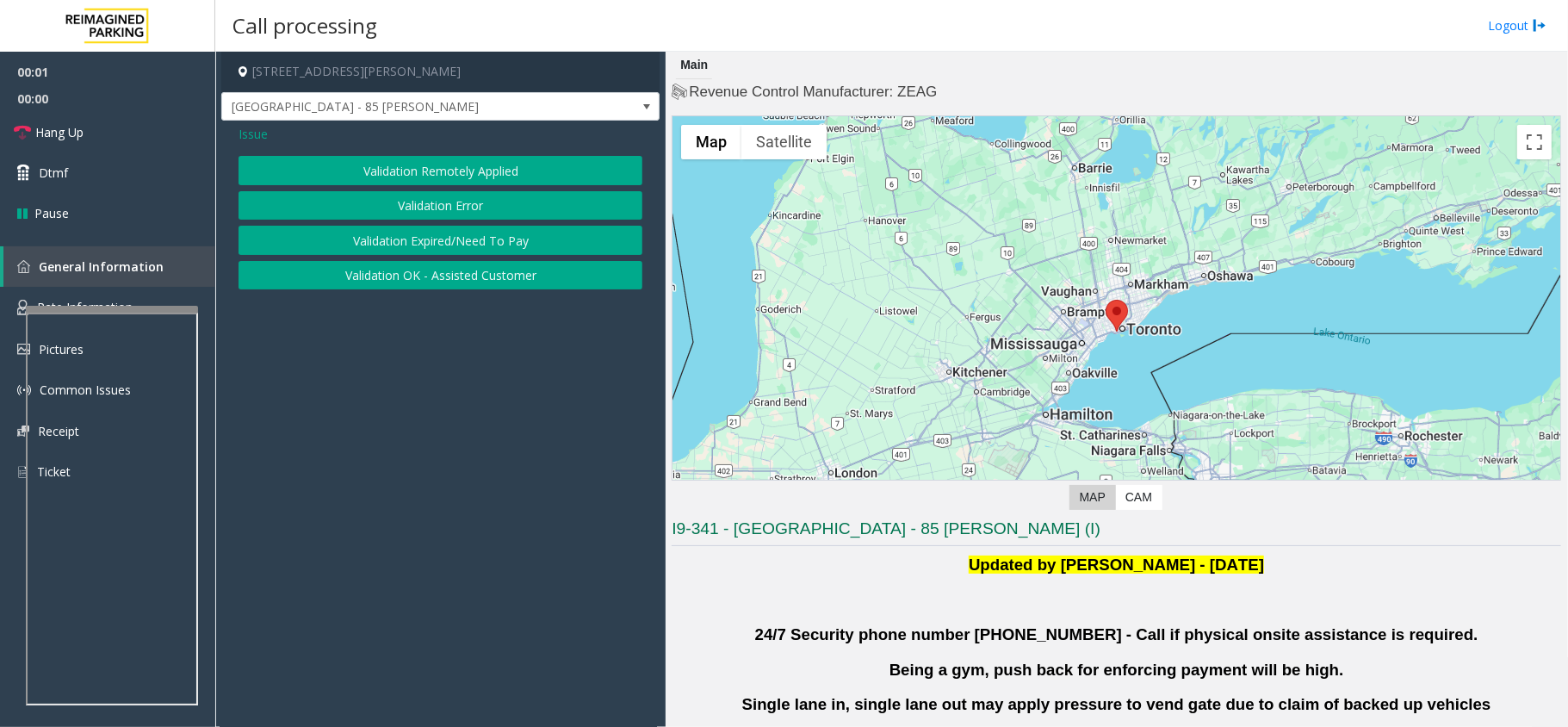
click at [468, 203] on button "Validation Error" at bounding box center [440, 205] width 404 height 29
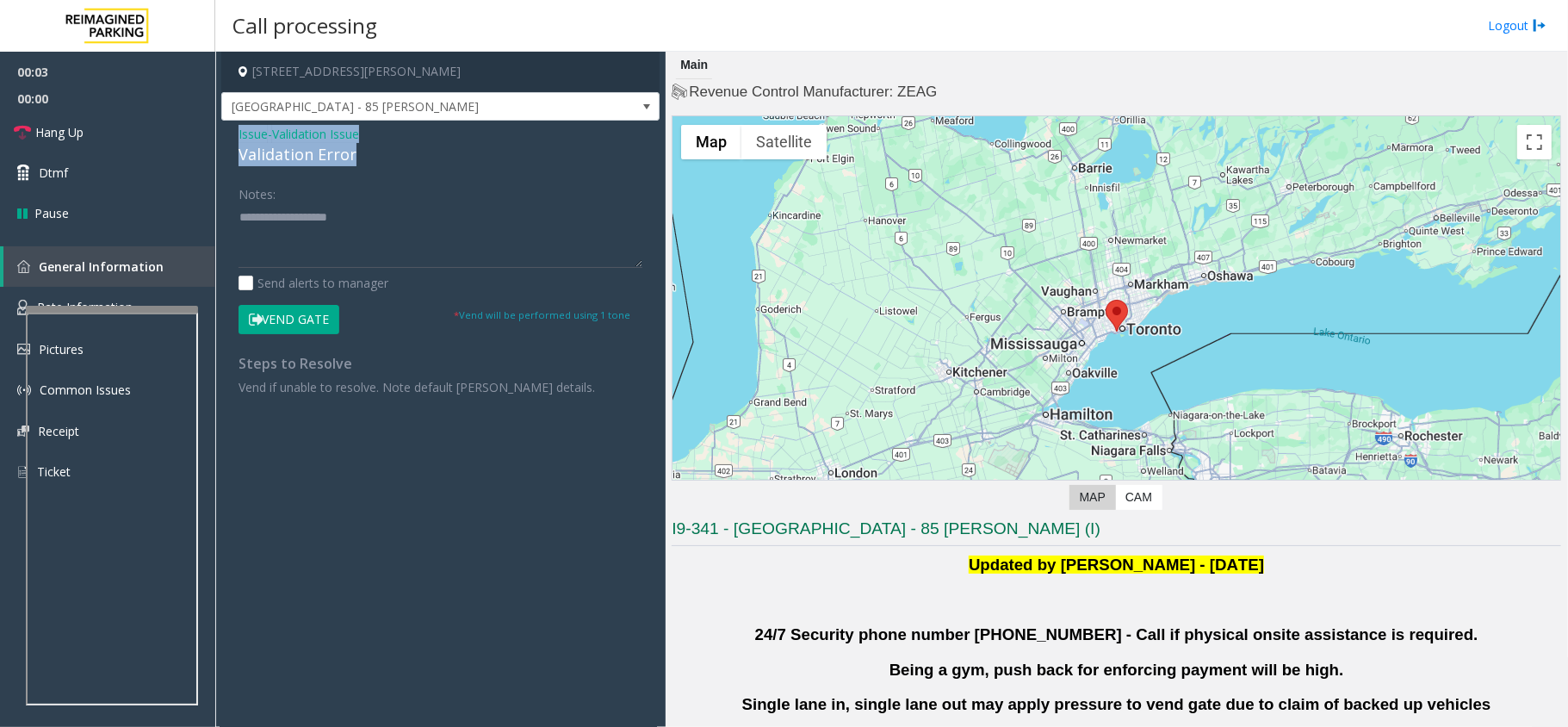
drag, startPoint x: 355, startPoint y: 157, endPoint x: 220, endPoint y: 129, distance: 137.9
click at [220, 129] on app-call-processing-form "[STREET_ADDRESS][PERSON_NAME] [GEOGRAPHIC_DATA] - 85 [PERSON_NAME] Issue - Vali…" at bounding box center [441, 389] width 451 height 675
click at [366, 228] on textarea at bounding box center [440, 236] width 404 height 65
click at [350, 229] on textarea at bounding box center [440, 236] width 404 height 65
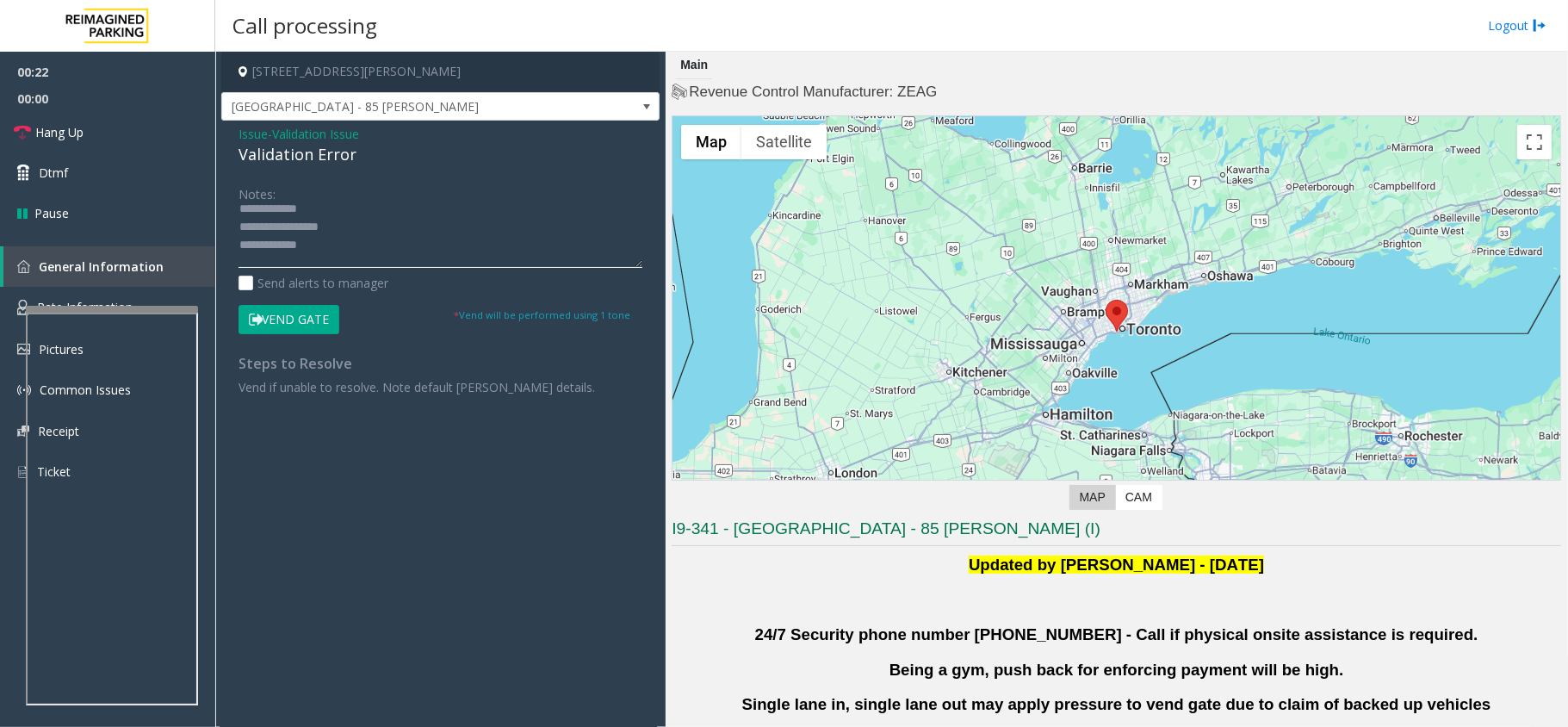
click at [331, 246] on textarea at bounding box center [440, 236] width 404 height 65
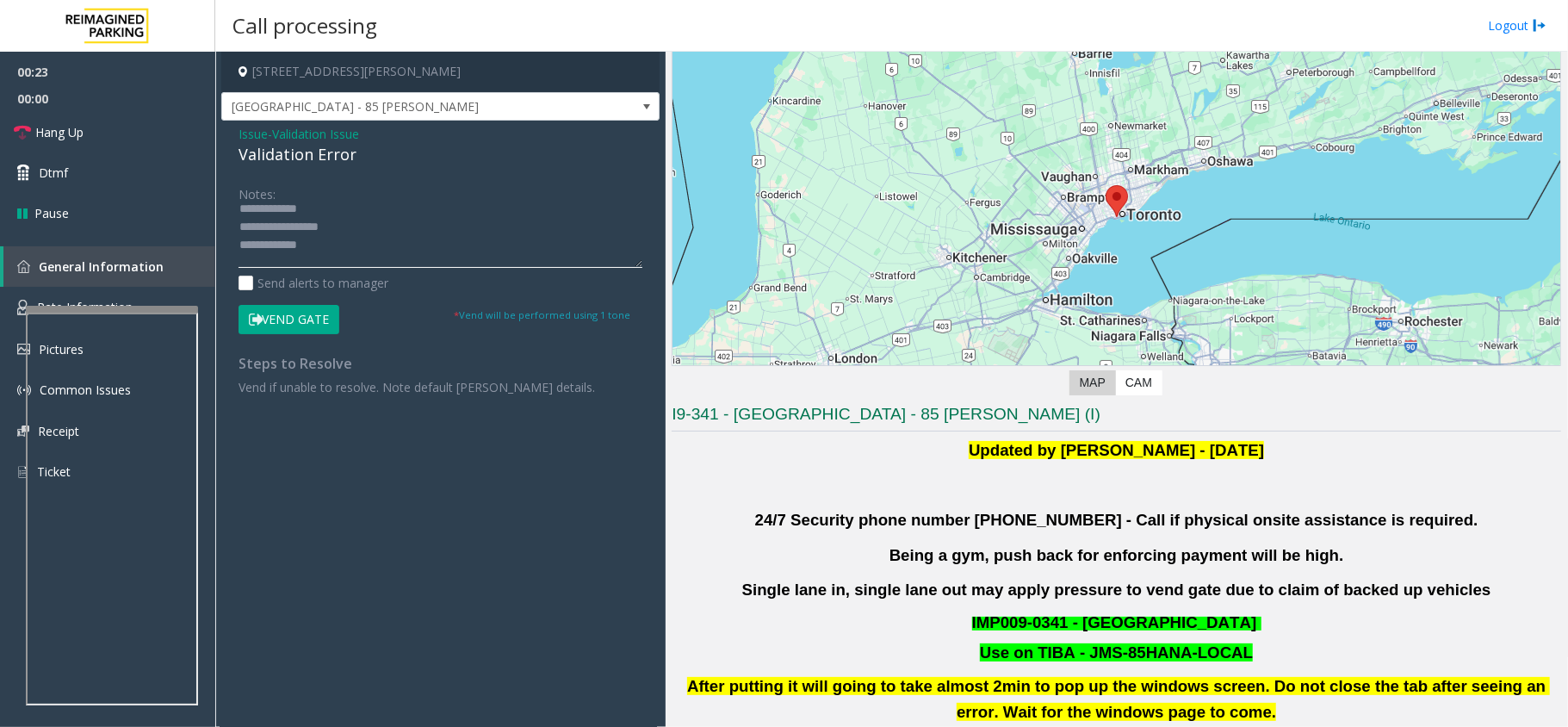
scroll to position [574, 0]
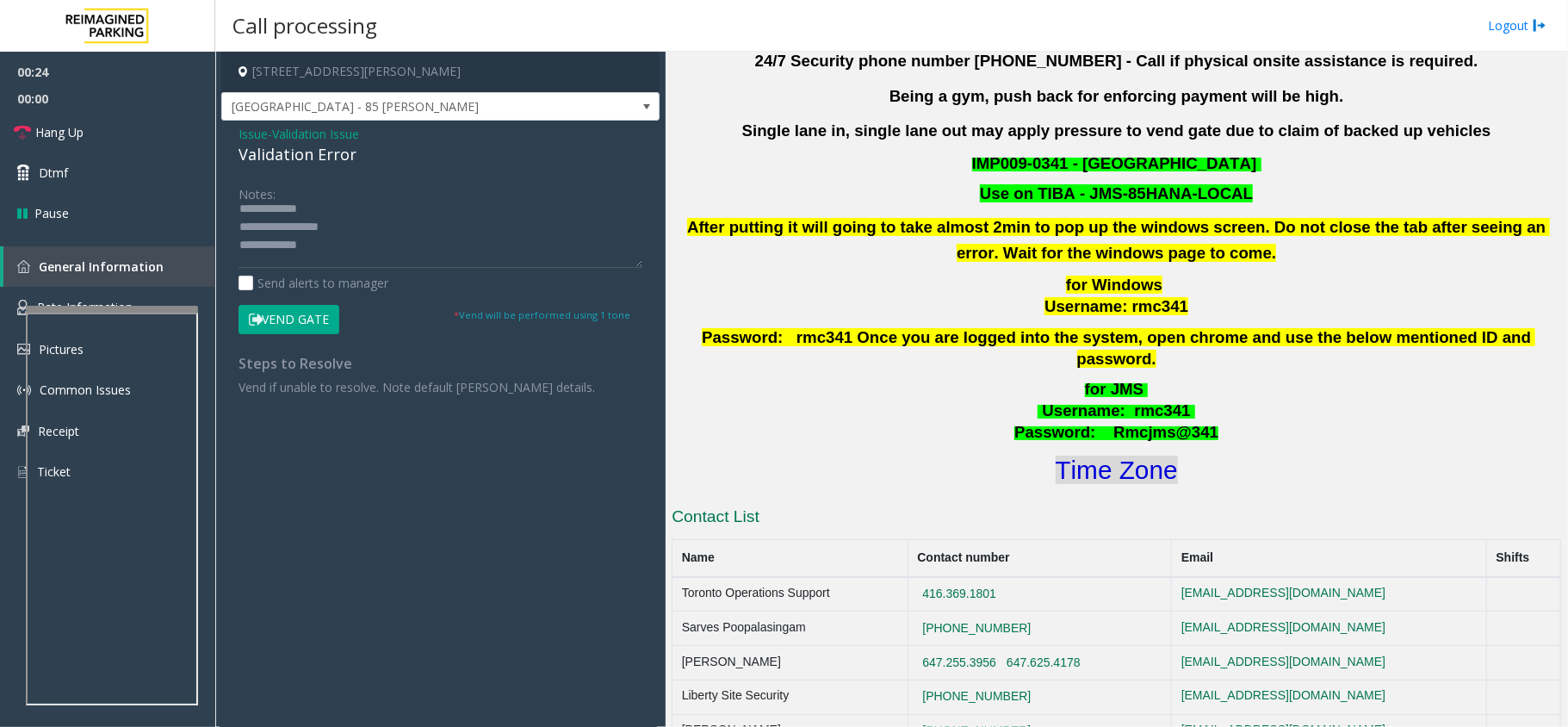
click at [1123, 456] on font "Time Zone" at bounding box center [1116, 470] width 122 height 28
click at [369, 246] on textarea at bounding box center [440, 236] width 404 height 65
click at [409, 246] on textarea at bounding box center [440, 236] width 404 height 65
type textarea "**********"
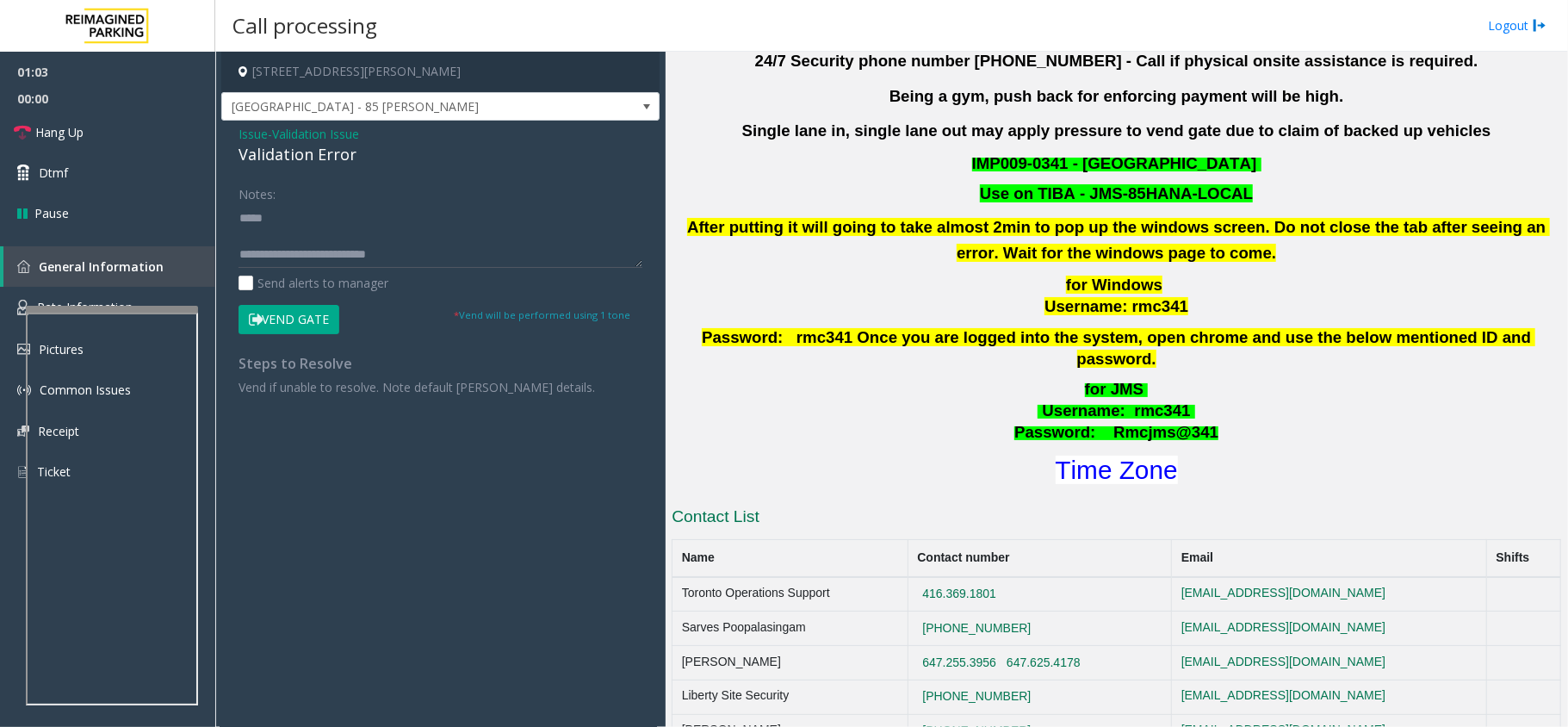
click at [283, 314] on button "Vend Gate" at bounding box center [289, 319] width 101 height 29
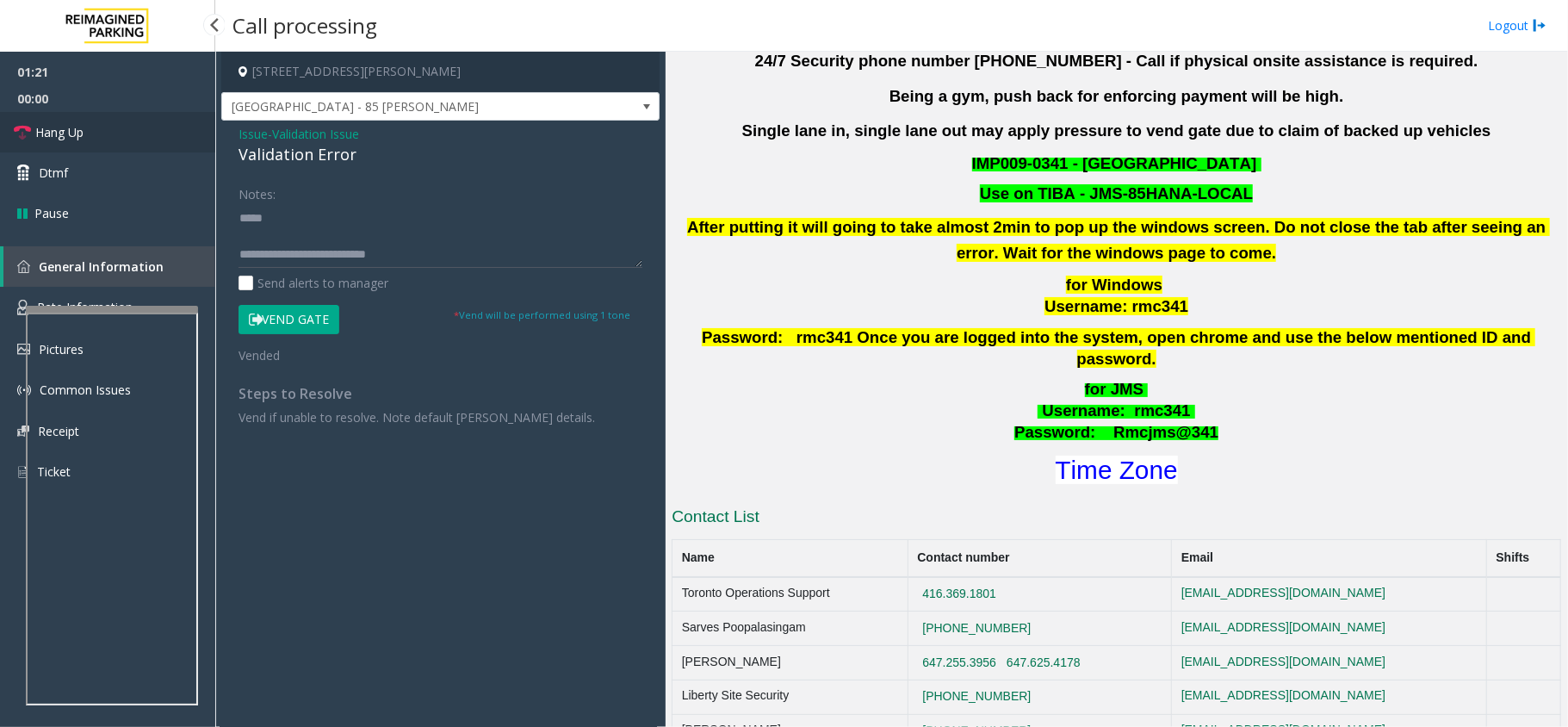
click at [114, 136] on link "Hang Up" at bounding box center [108, 132] width 216 height 40
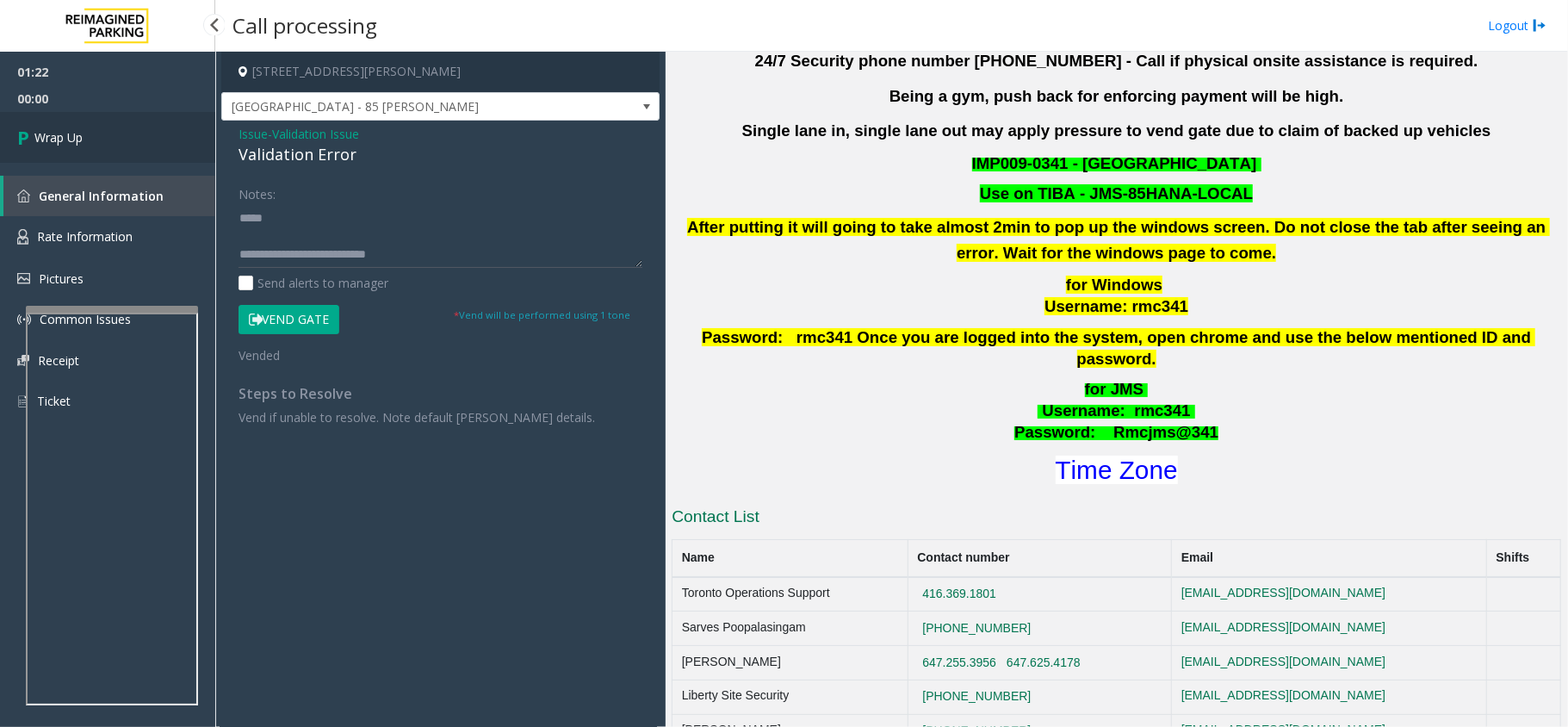
click at [114, 136] on link "Wrap Up" at bounding box center [108, 138] width 216 height 51
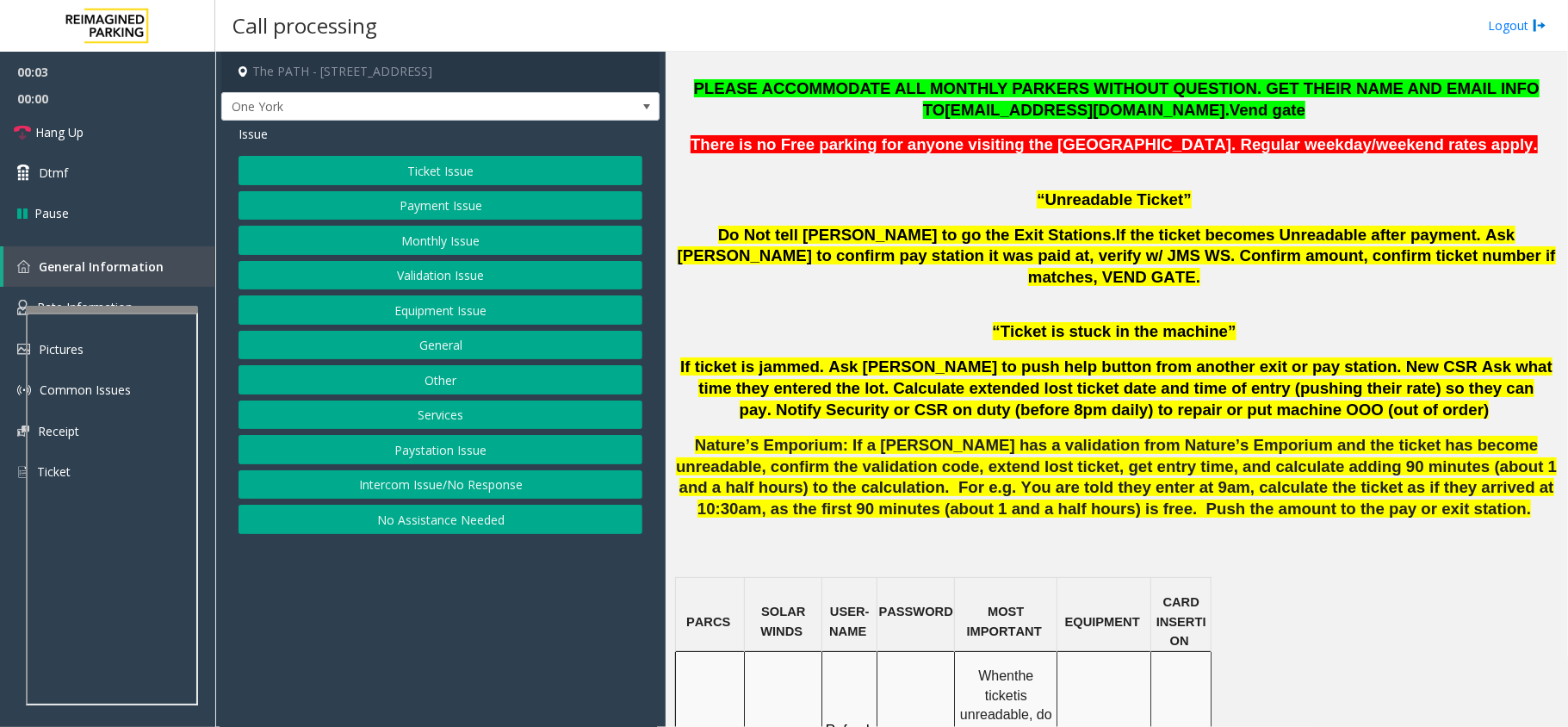
scroll to position [918, 0]
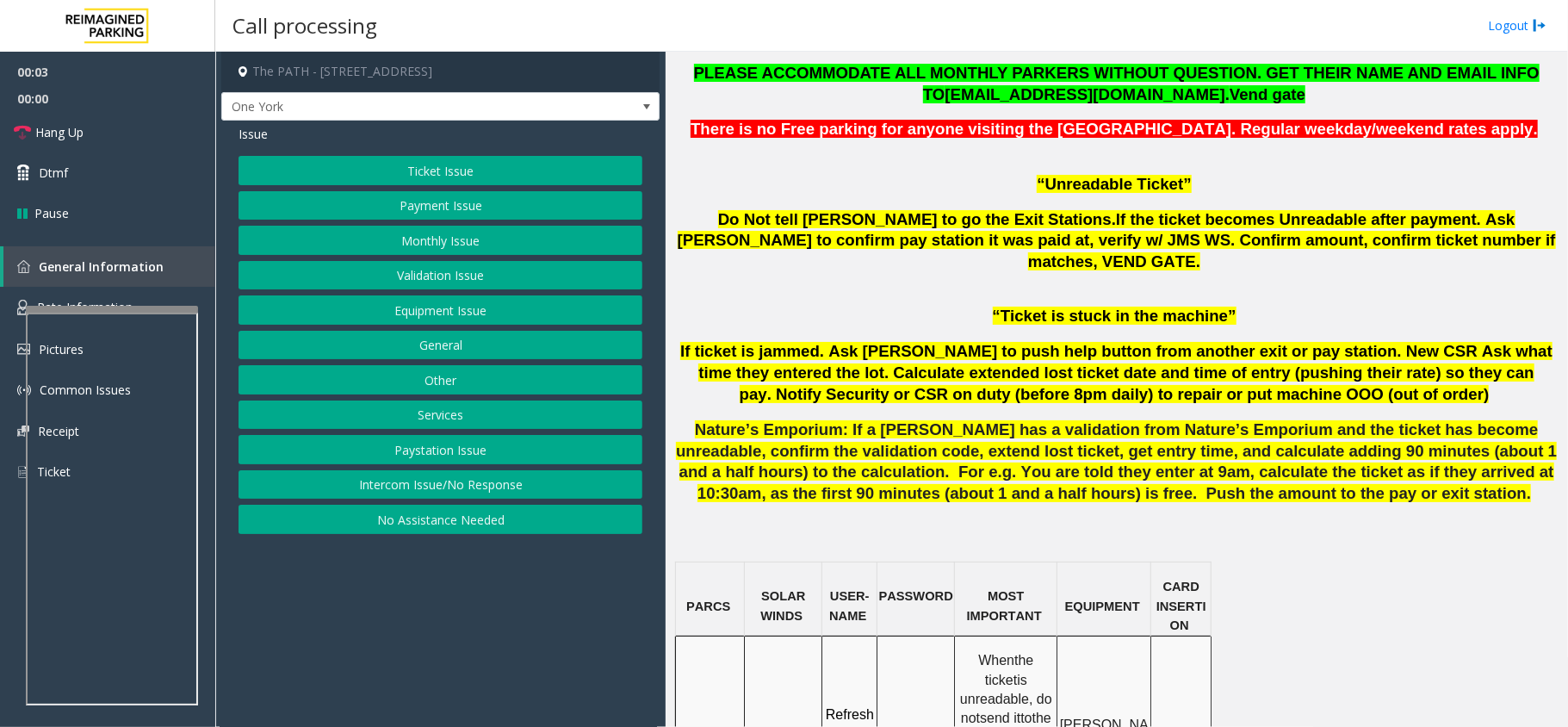
click at [493, 167] on button "Ticket Issue" at bounding box center [440, 170] width 404 height 29
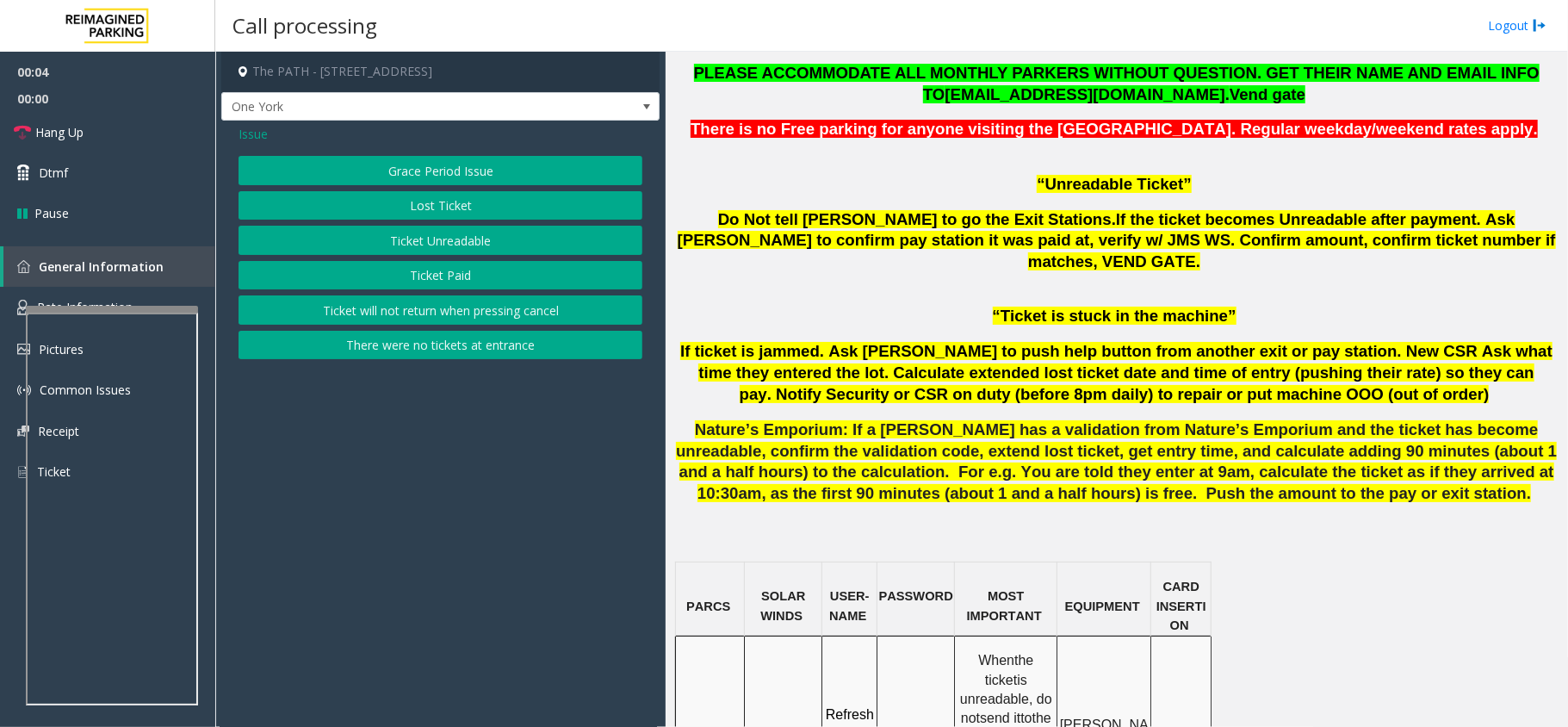
click at [438, 246] on button "Ticket Unreadable" at bounding box center [440, 239] width 404 height 29
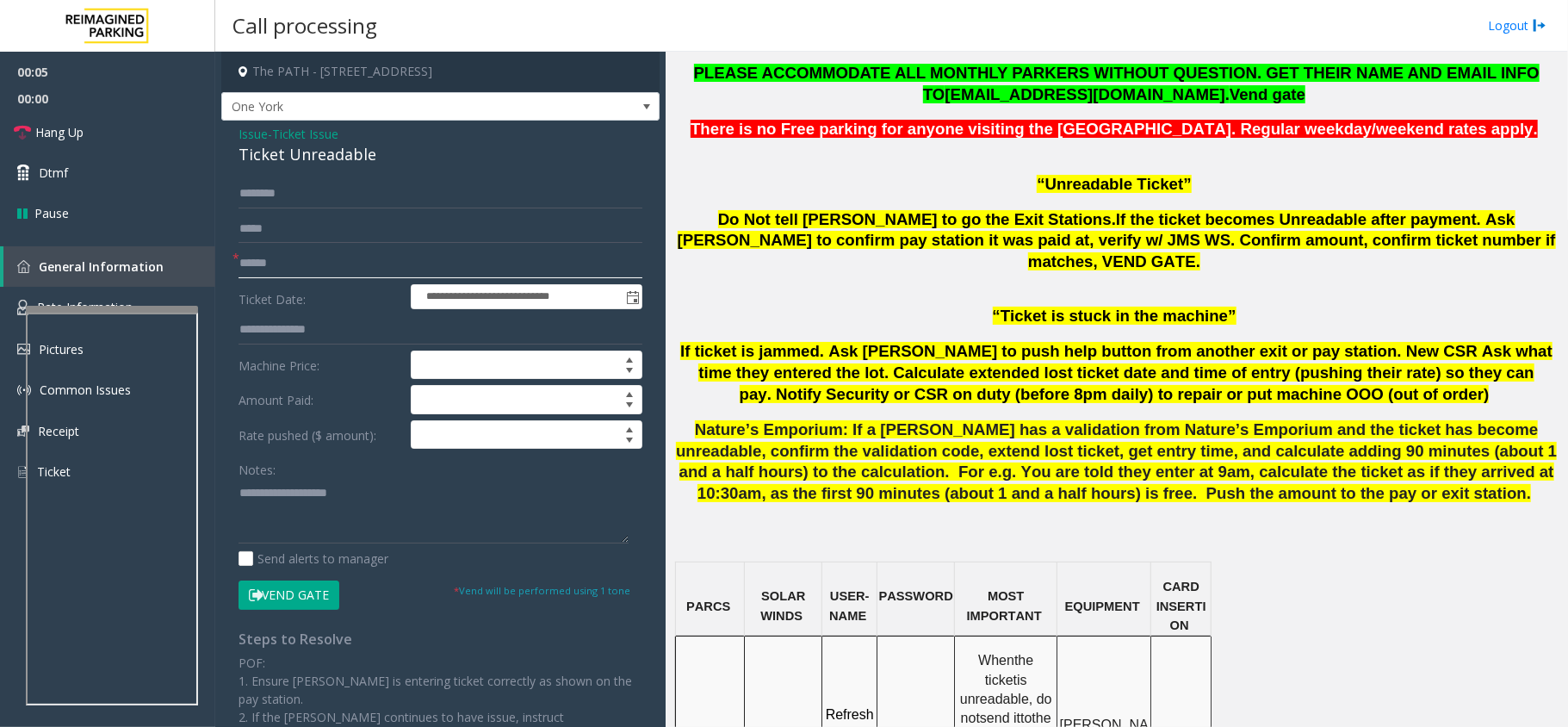
click at [253, 253] on input "text" at bounding box center [440, 263] width 404 height 29
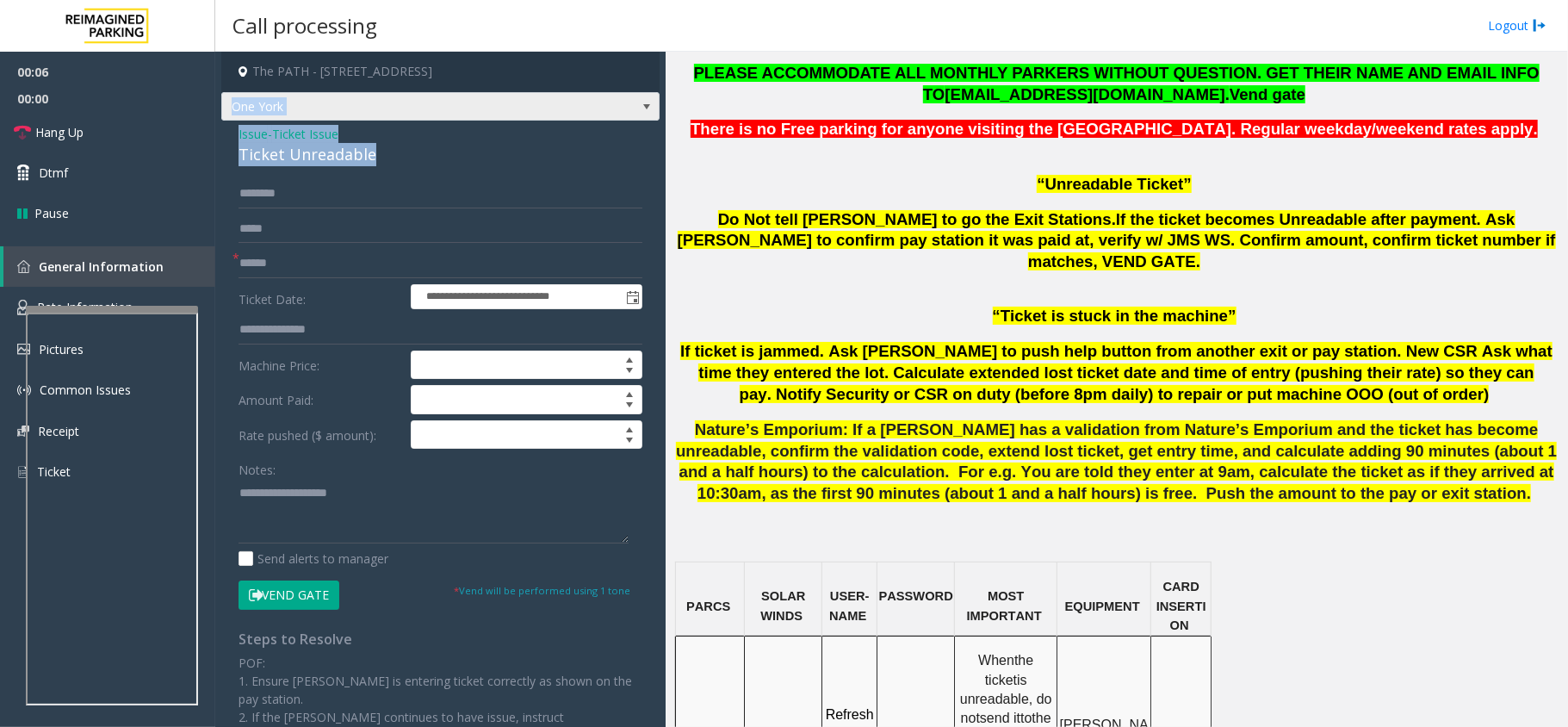
drag, startPoint x: 375, startPoint y: 148, endPoint x: 222, endPoint y: 119, distance: 155.7
click at [222, 119] on div "**********" at bounding box center [440, 496] width 438 height 890
click at [415, 159] on div "Ticket Unreadable" at bounding box center [440, 154] width 404 height 24
click at [398, 159] on div "Ticket Unreadable" at bounding box center [440, 154] width 404 height 24
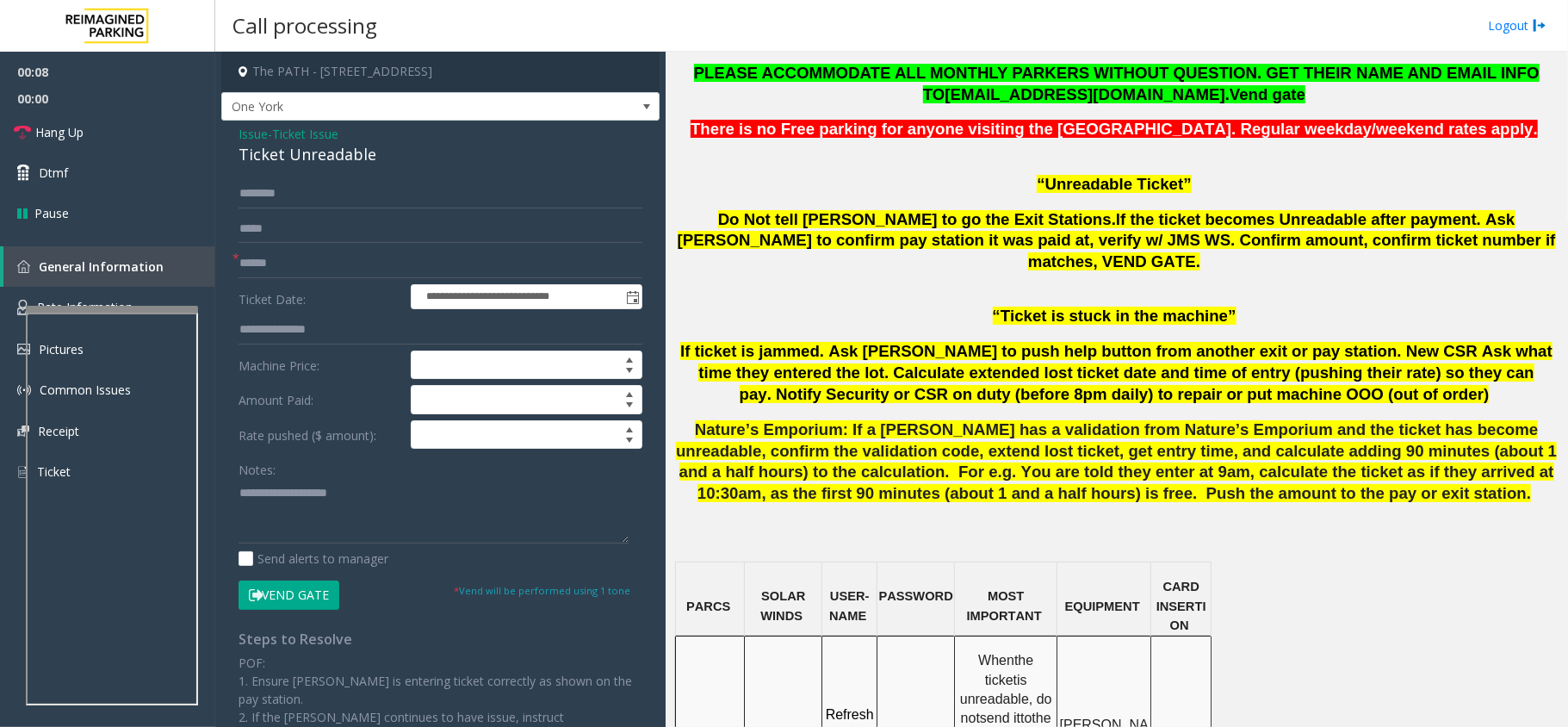
click at [393, 156] on div "Ticket Unreadable" at bounding box center [440, 154] width 404 height 24
drag, startPoint x: 380, startPoint y: 155, endPoint x: 232, endPoint y: 138, distance: 149.0
click at [232, 138] on div "**********" at bounding box center [440, 531] width 438 height 822
click at [390, 515] on textarea at bounding box center [433, 511] width 390 height 65
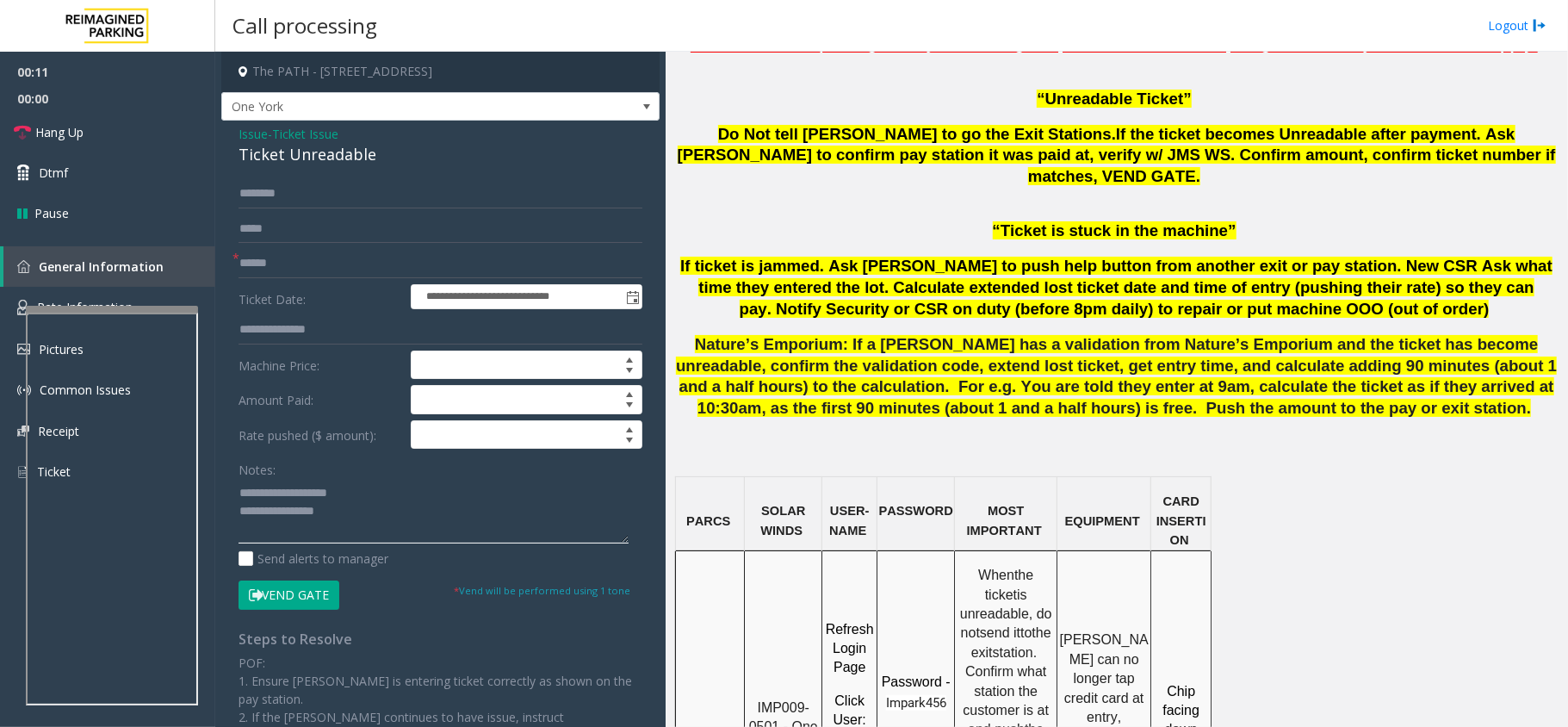
scroll to position [1148, 0]
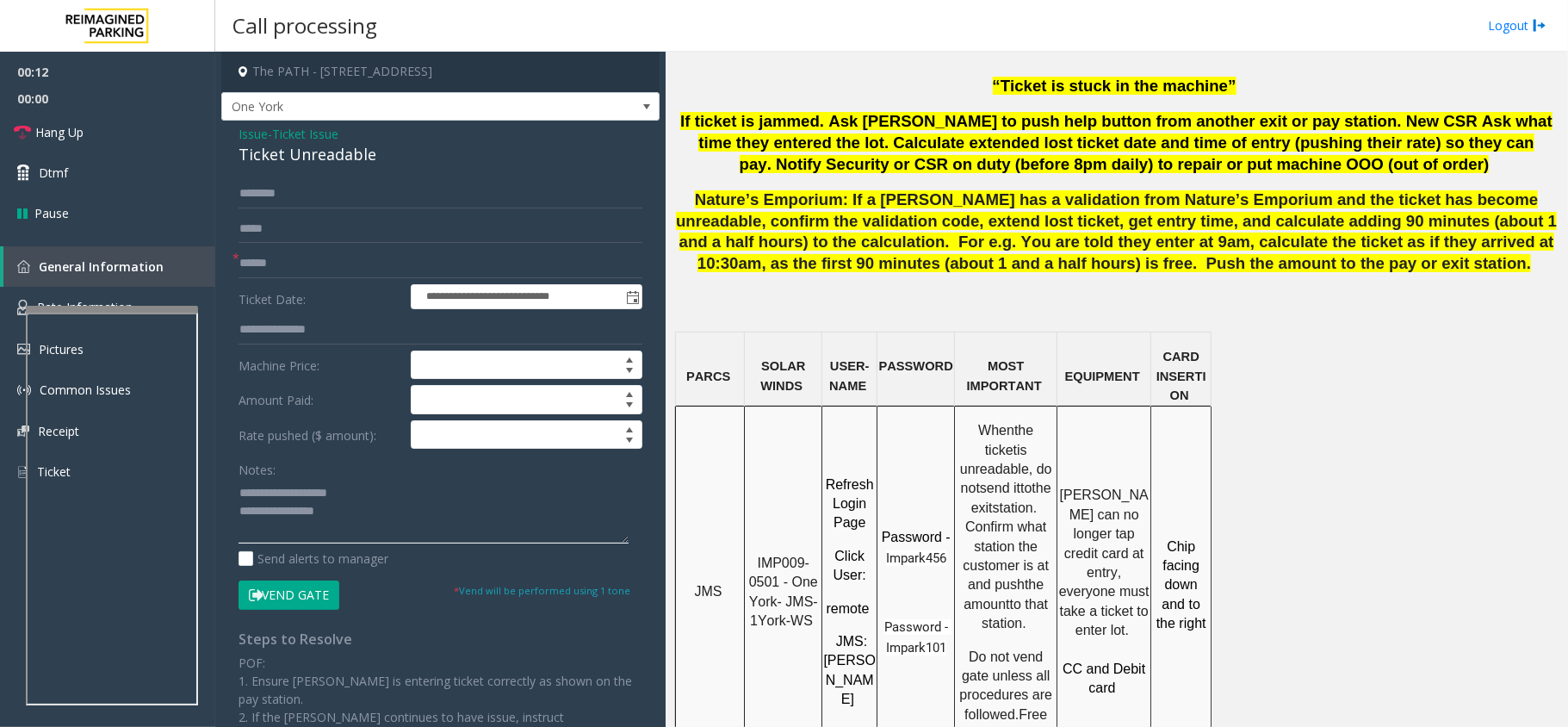
type textarea "**********"
drag, startPoint x: 786, startPoint y: 532, endPoint x: 811, endPoint y: 552, distance: 32.0
click at [811, 553] on p "IMP009-0501 - One York- JMS-1York-WS" at bounding box center [782, 592] width 75 height 77
click at [782, 555] on span "IMP009-0501 - One York- JMS-1York-WS" at bounding box center [785, 591] width 73 height 72
drag, startPoint x: 780, startPoint y: 517, endPoint x: 755, endPoint y: 491, distance: 36.1
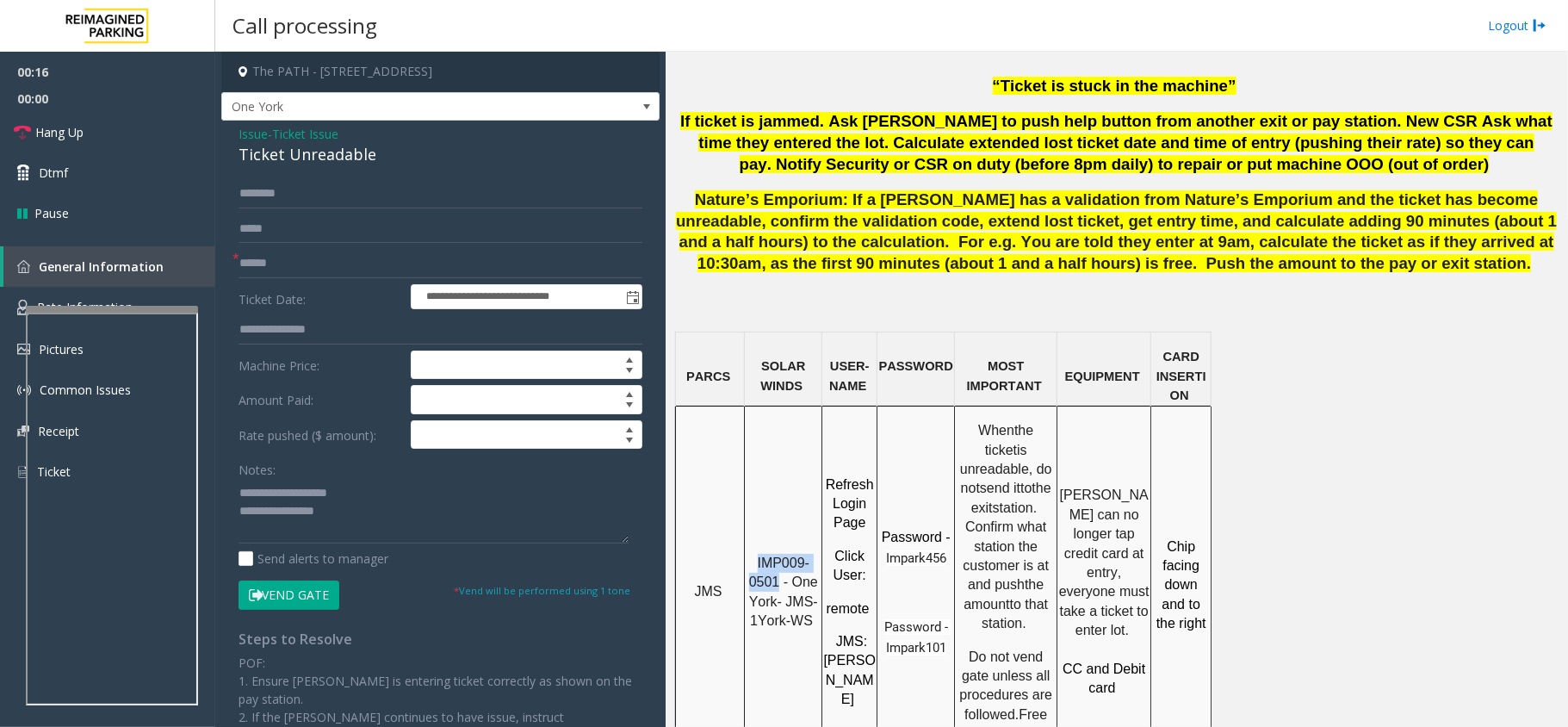
click at [755, 553] on p "IMP009-0501 - One York- JMS-1York-WS" at bounding box center [782, 592] width 75 height 77
click at [304, 273] on input "text" at bounding box center [440, 263] width 404 height 29
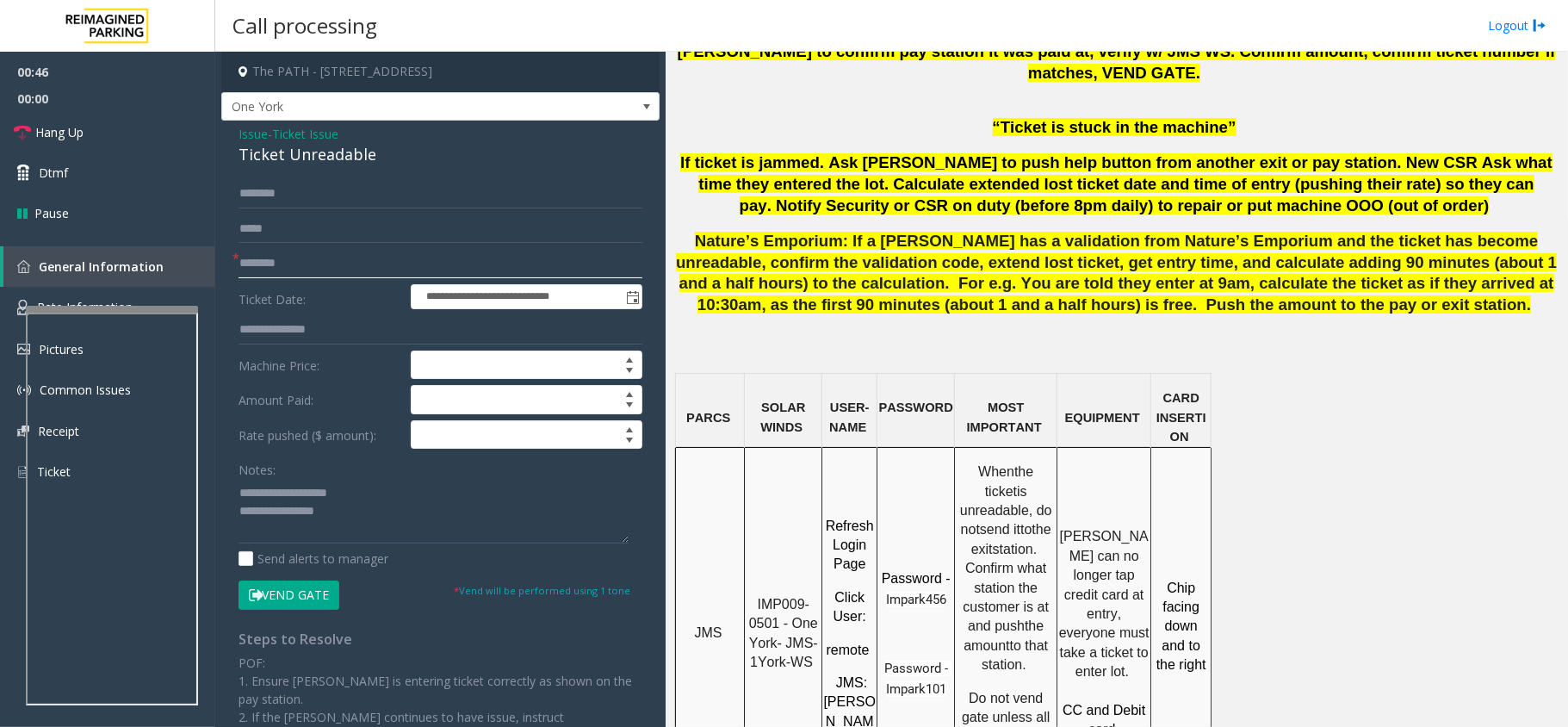
scroll to position [1263, 0]
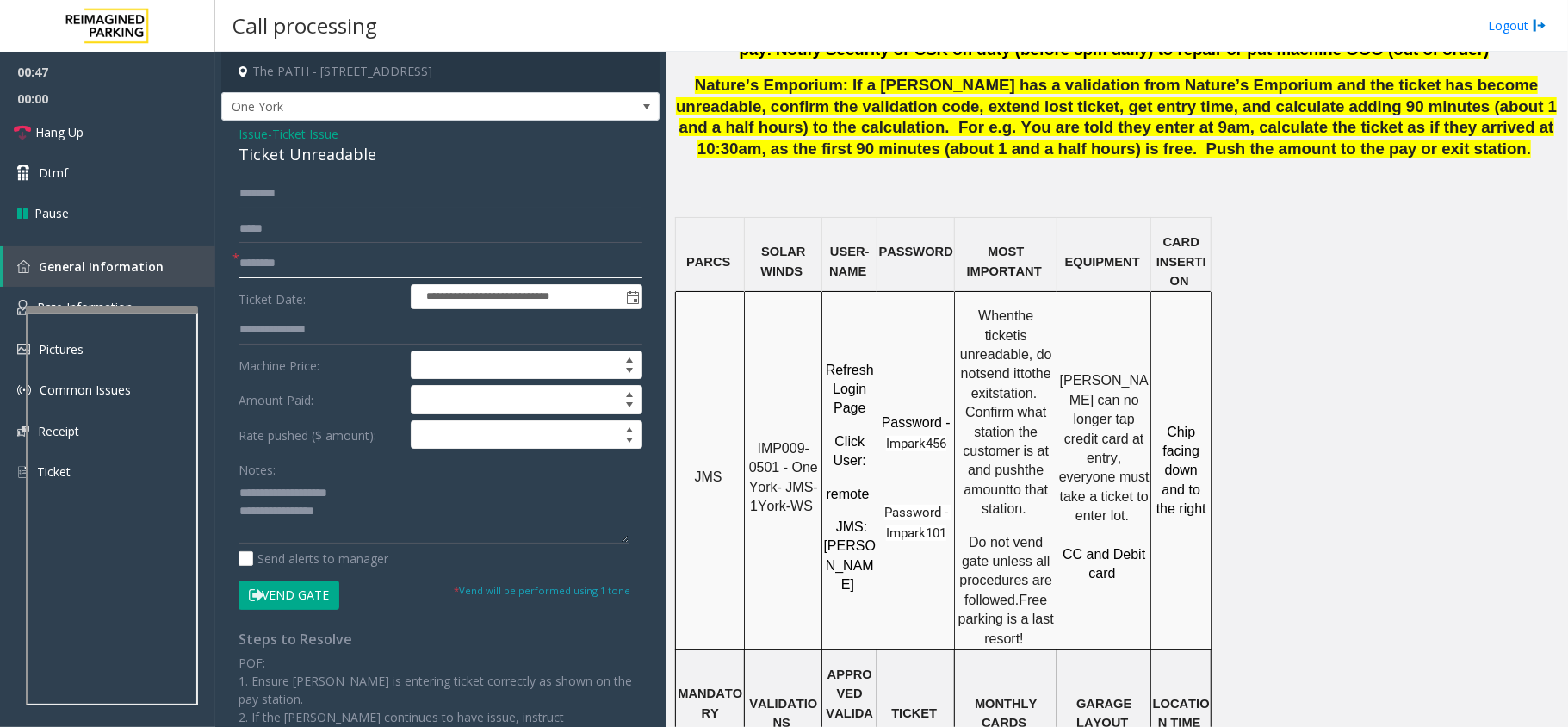
type input "********"
drag, startPoint x: 780, startPoint y: 397, endPoint x: 761, endPoint y: 379, distance: 26.2
click at [761, 441] on span "IMP009-0501 - One York- JMS-1York-WS" at bounding box center [785, 477] width 73 height 72
copy span "IMP009-0501"
click at [367, 525] on textarea at bounding box center [433, 511] width 390 height 65
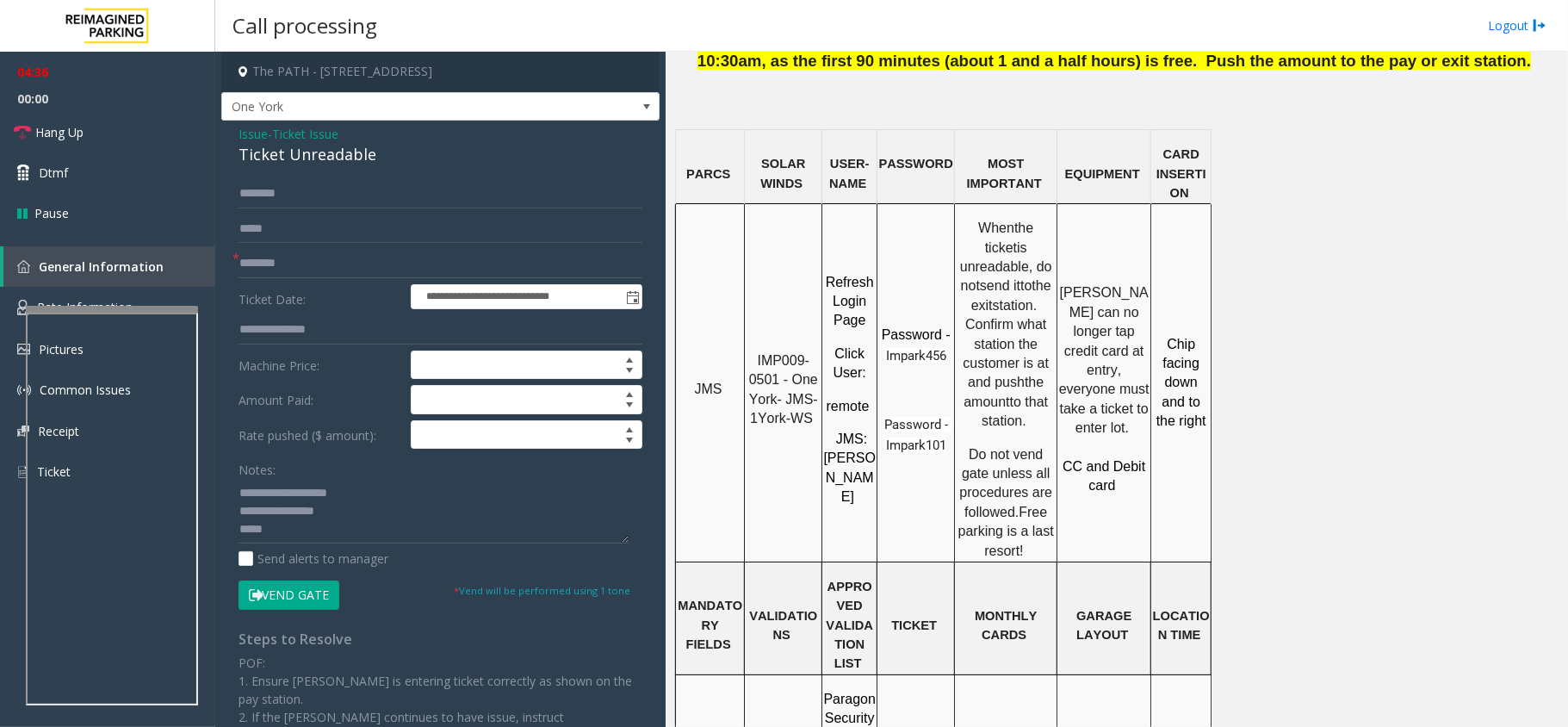
scroll to position [1607, 0]
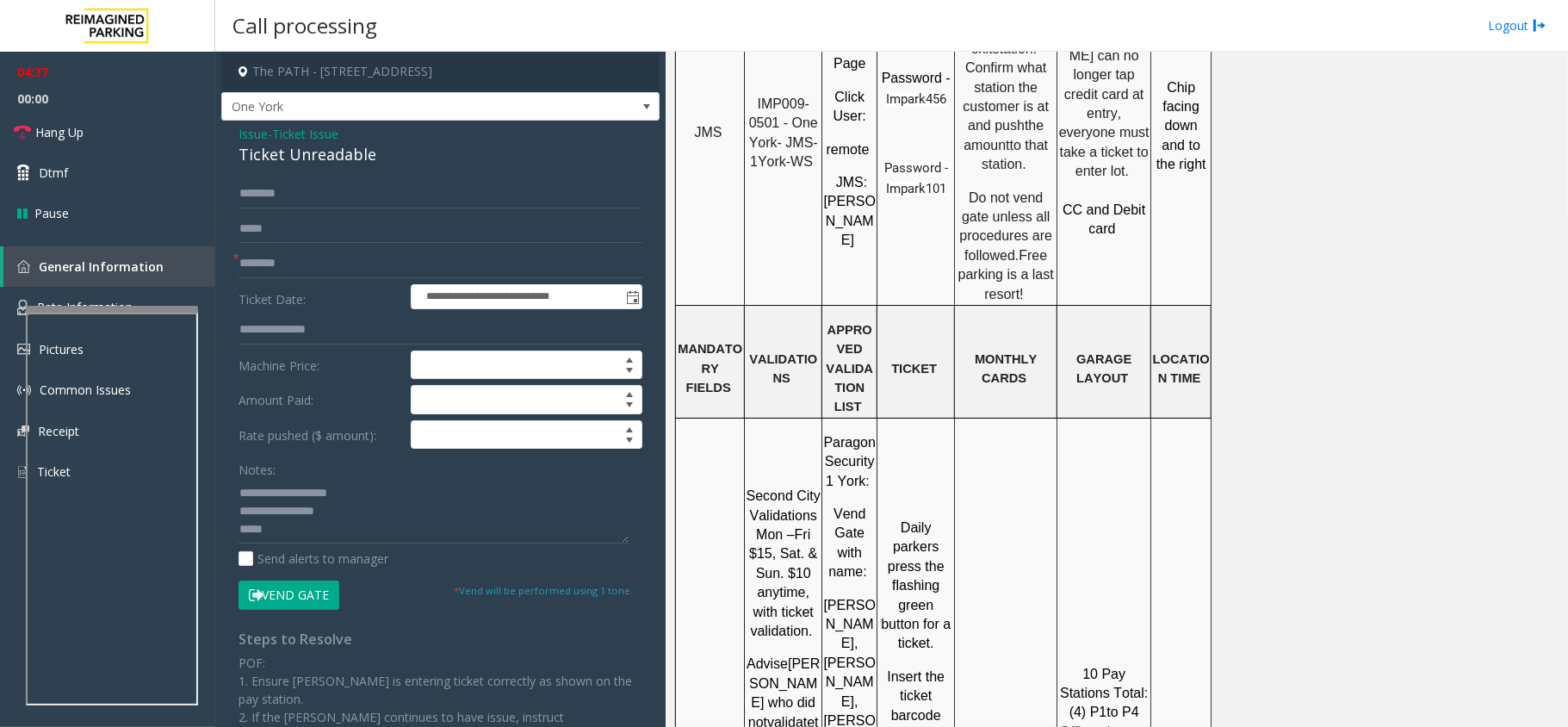
click at [120, 293] on link "Rate Information" at bounding box center [108, 308] width 216 height 42
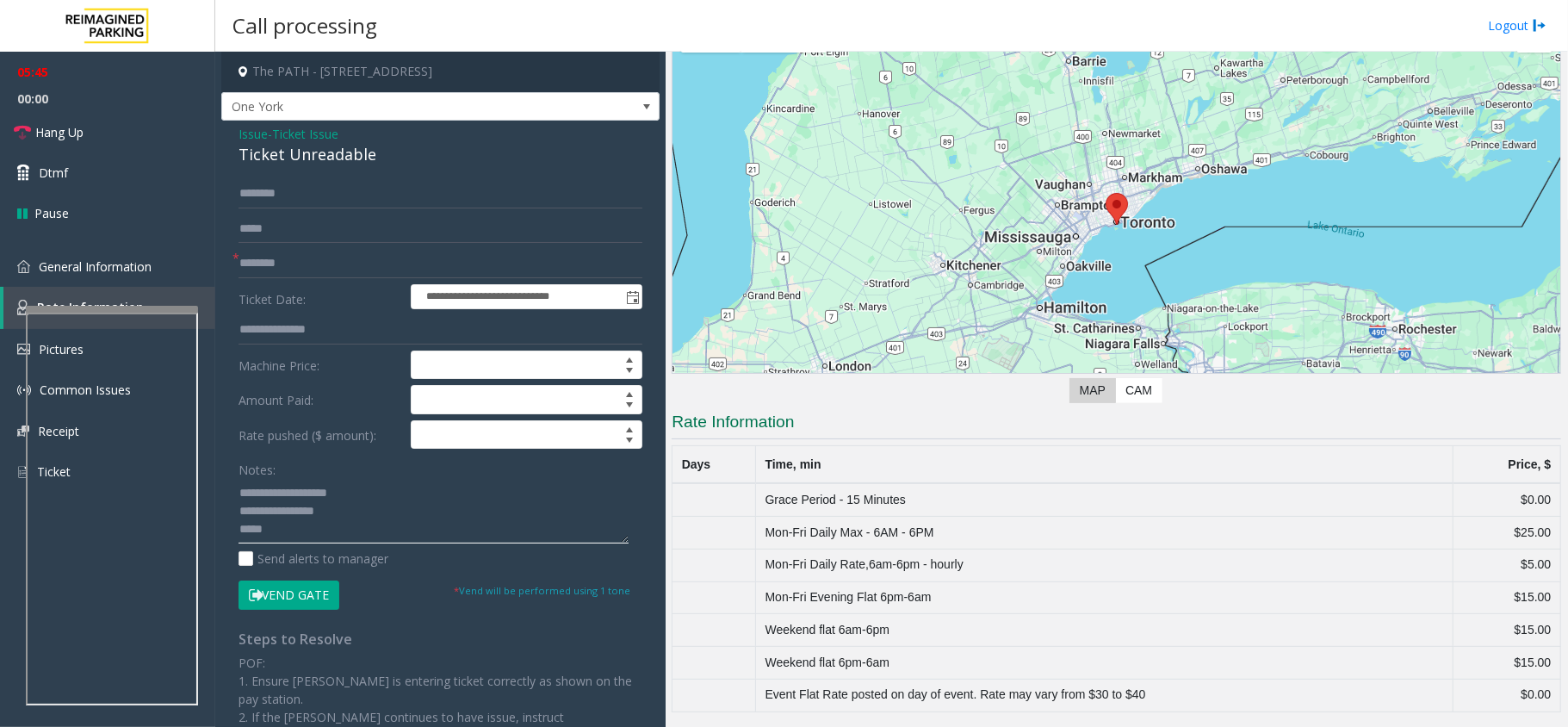
click at [315, 538] on textarea at bounding box center [433, 511] width 390 height 65
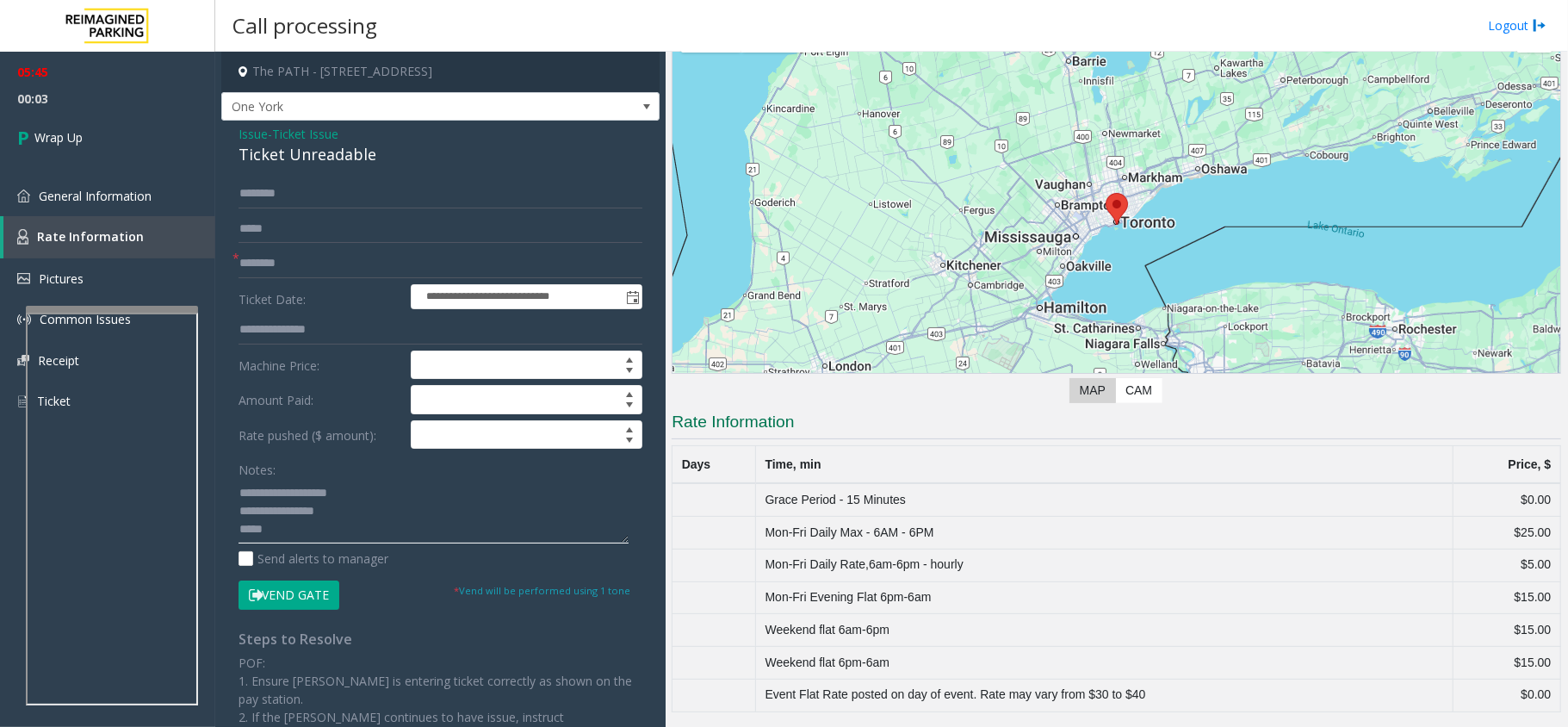
click at [295, 532] on textarea at bounding box center [433, 511] width 390 height 65
type textarea "**********"
click at [115, 127] on link "Wrap Up" at bounding box center [108, 138] width 216 height 51
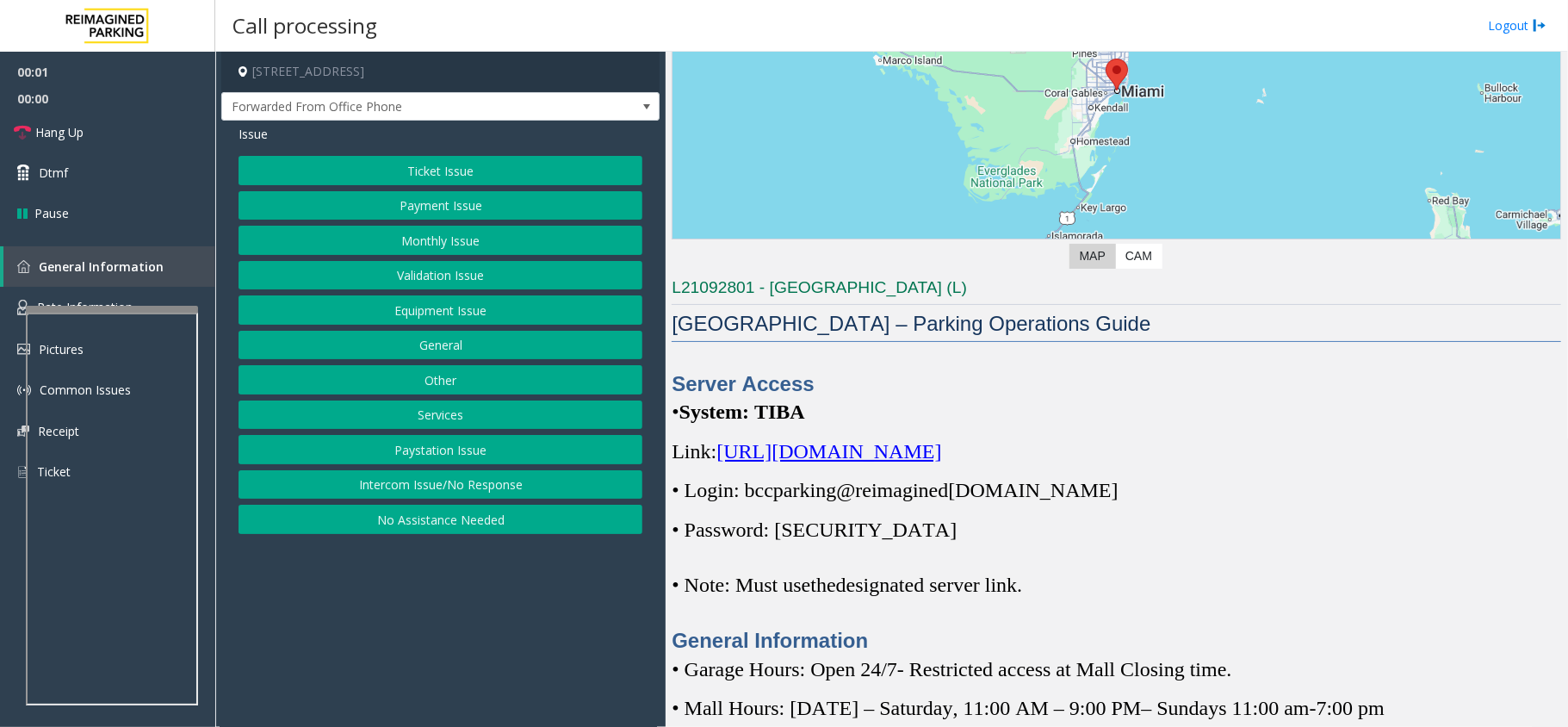
scroll to position [574, 0]
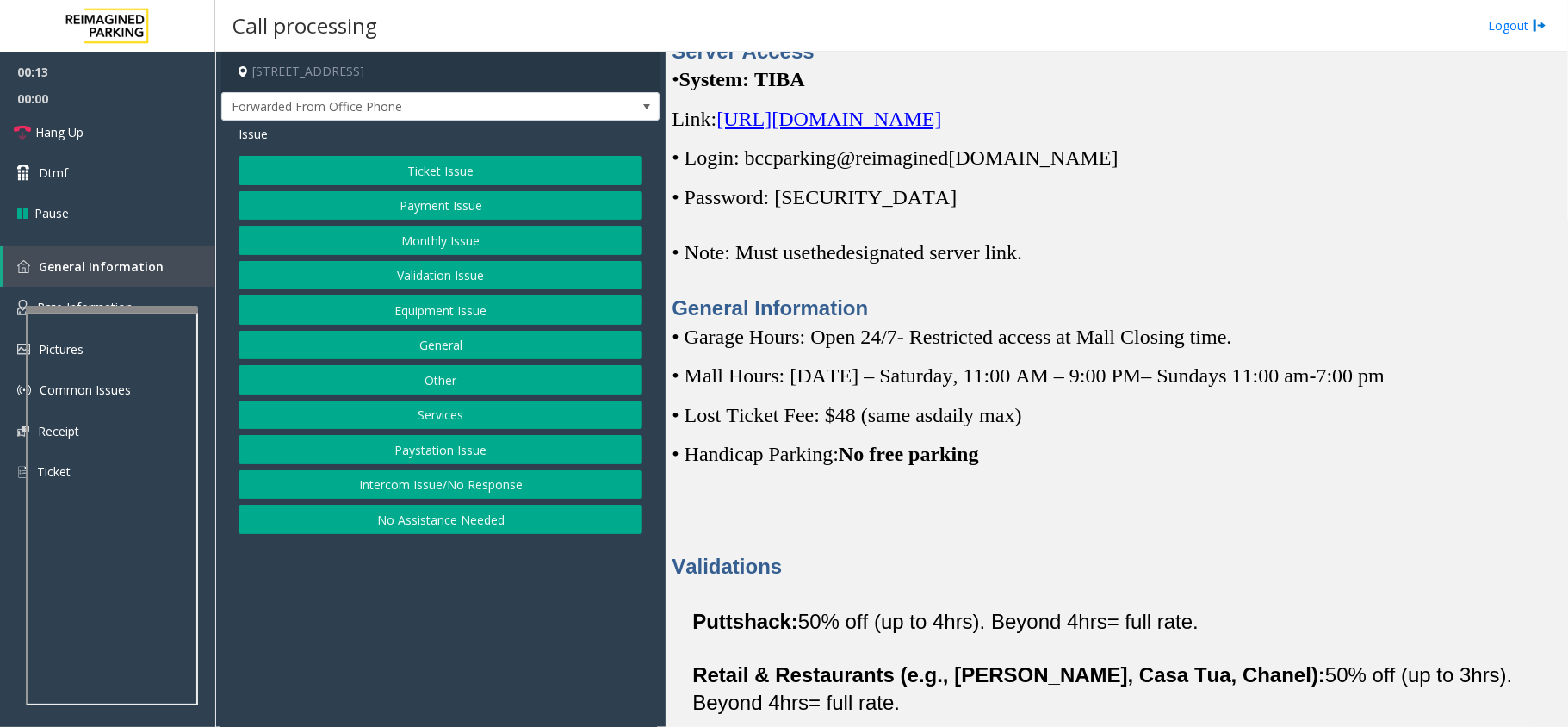
click at [468, 163] on button "Ticket Issue" at bounding box center [440, 170] width 404 height 29
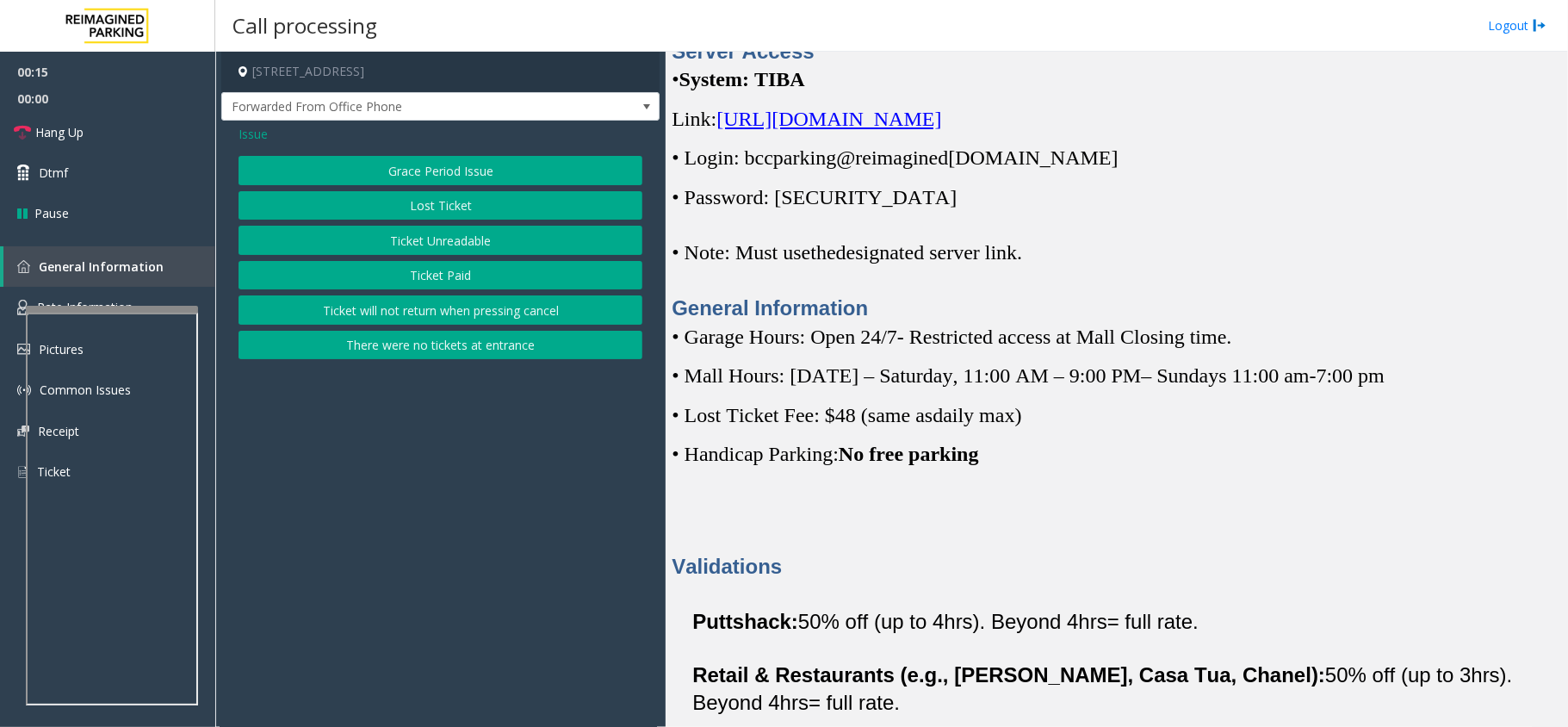
click at [441, 235] on button "Ticket Unreadable" at bounding box center [440, 239] width 404 height 29
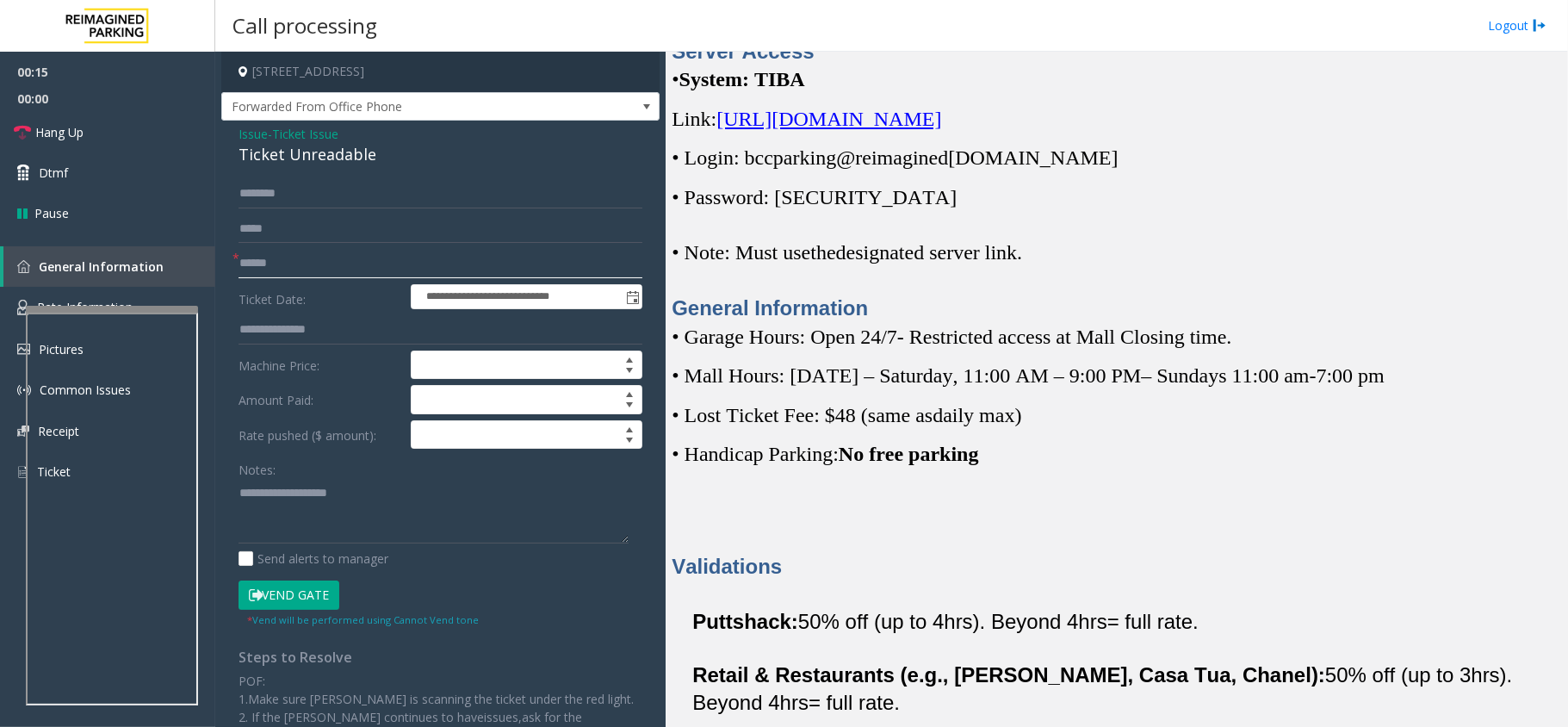
click at [301, 270] on input "text" at bounding box center [440, 263] width 404 height 29
drag, startPoint x: 375, startPoint y: 156, endPoint x: 234, endPoint y: 138, distance: 142.1
click at [234, 138] on div "**********" at bounding box center [440, 549] width 438 height 858
click at [279, 139] on span "Ticket Issue" at bounding box center [305, 133] width 67 height 18
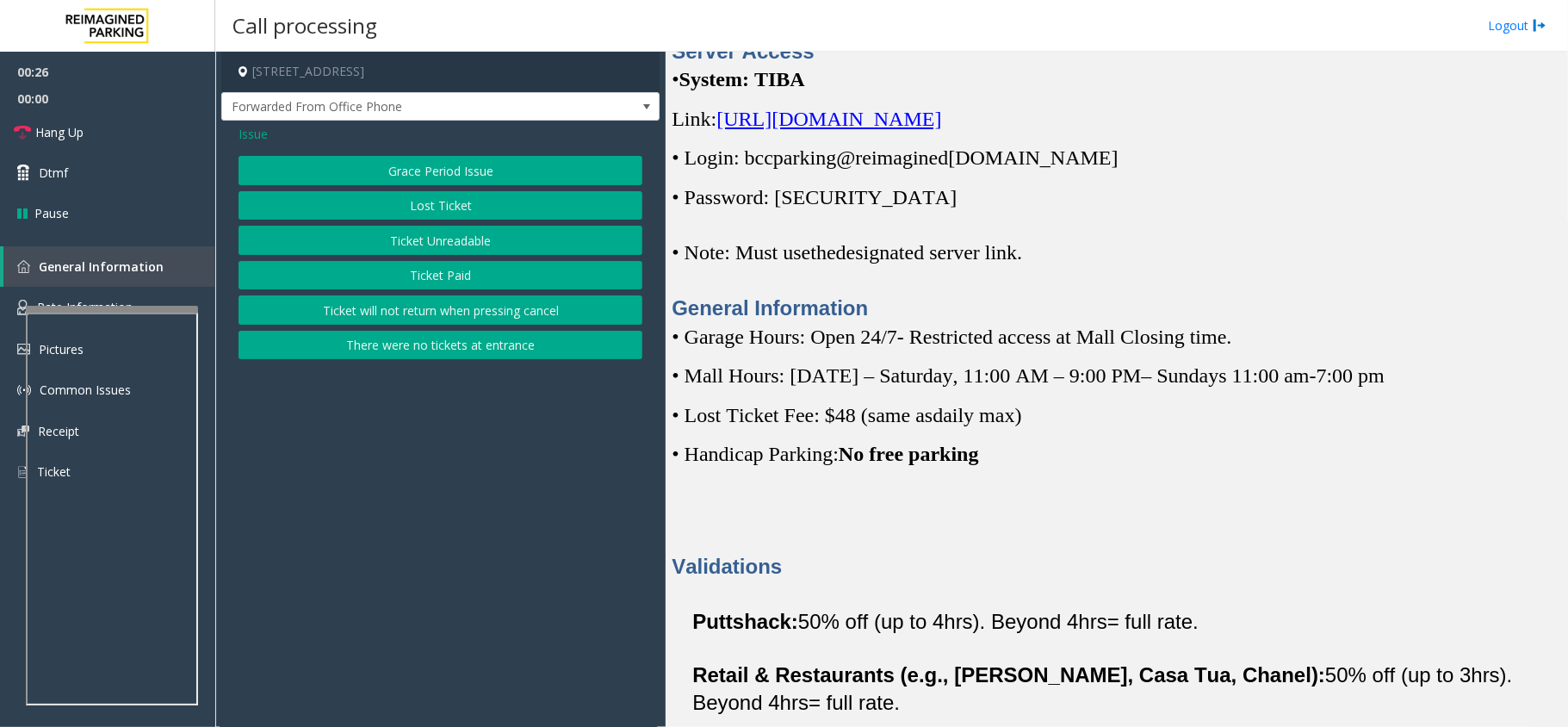
click at [260, 135] on span "Issue" at bounding box center [253, 133] width 29 height 18
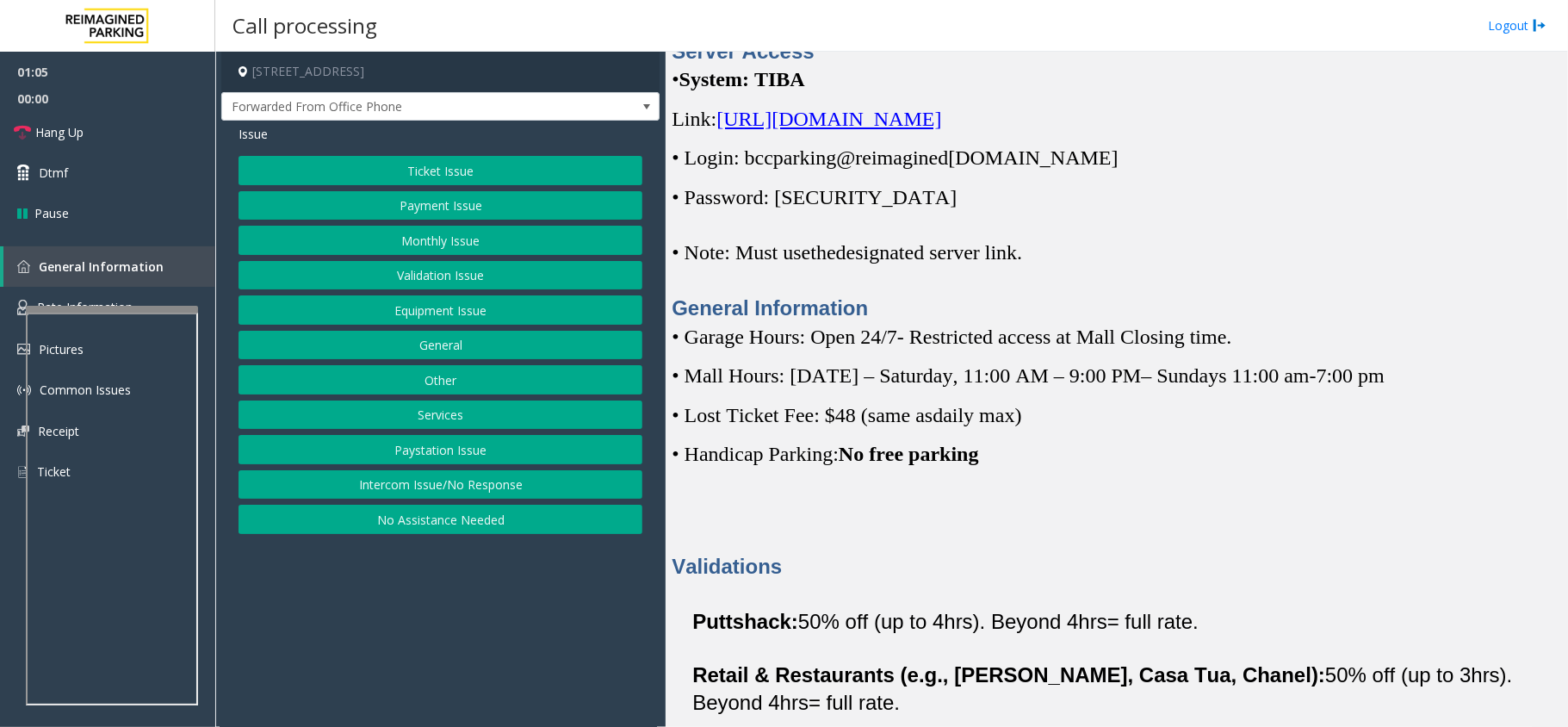
click at [438, 313] on button "Equipment Issue" at bounding box center [440, 310] width 404 height 29
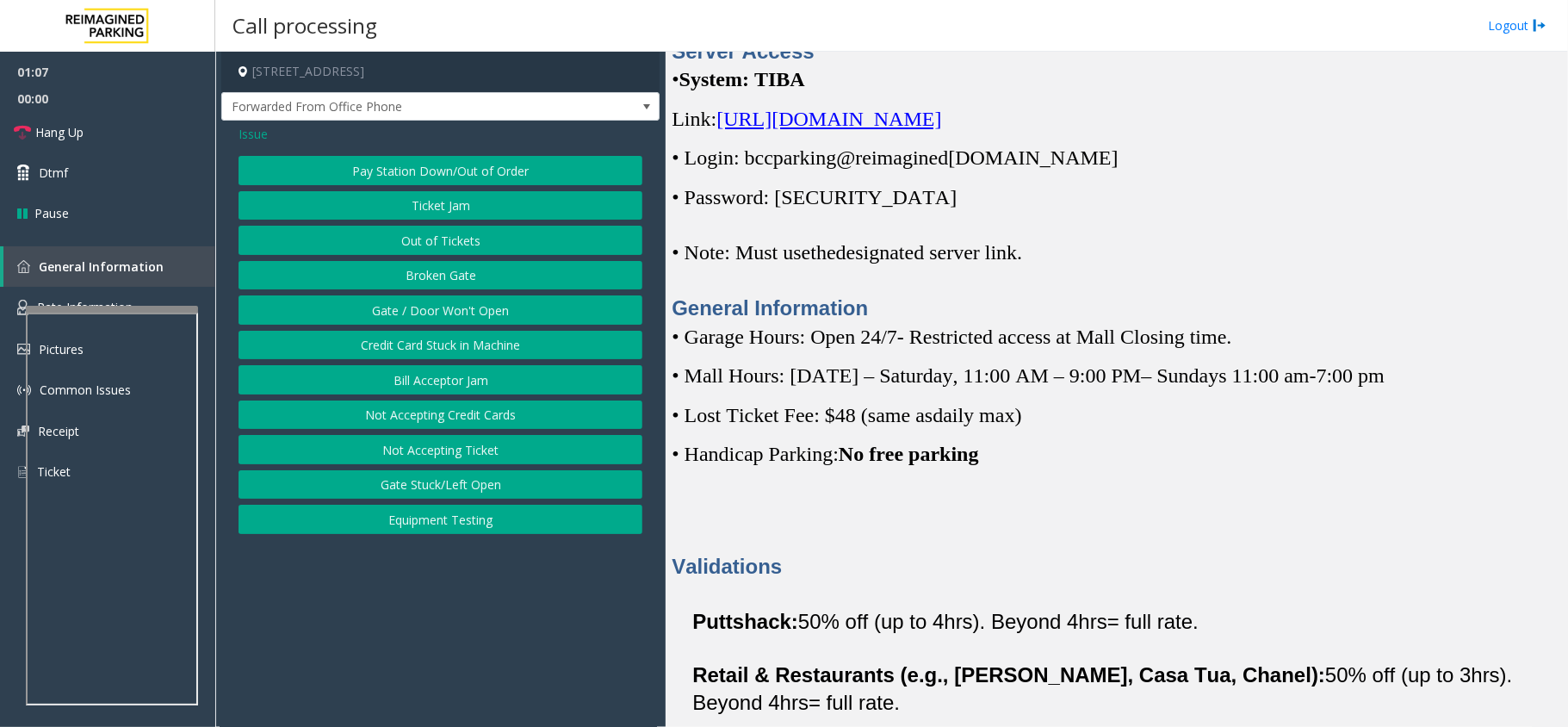
click at [242, 128] on span "Issue" at bounding box center [253, 133] width 29 height 18
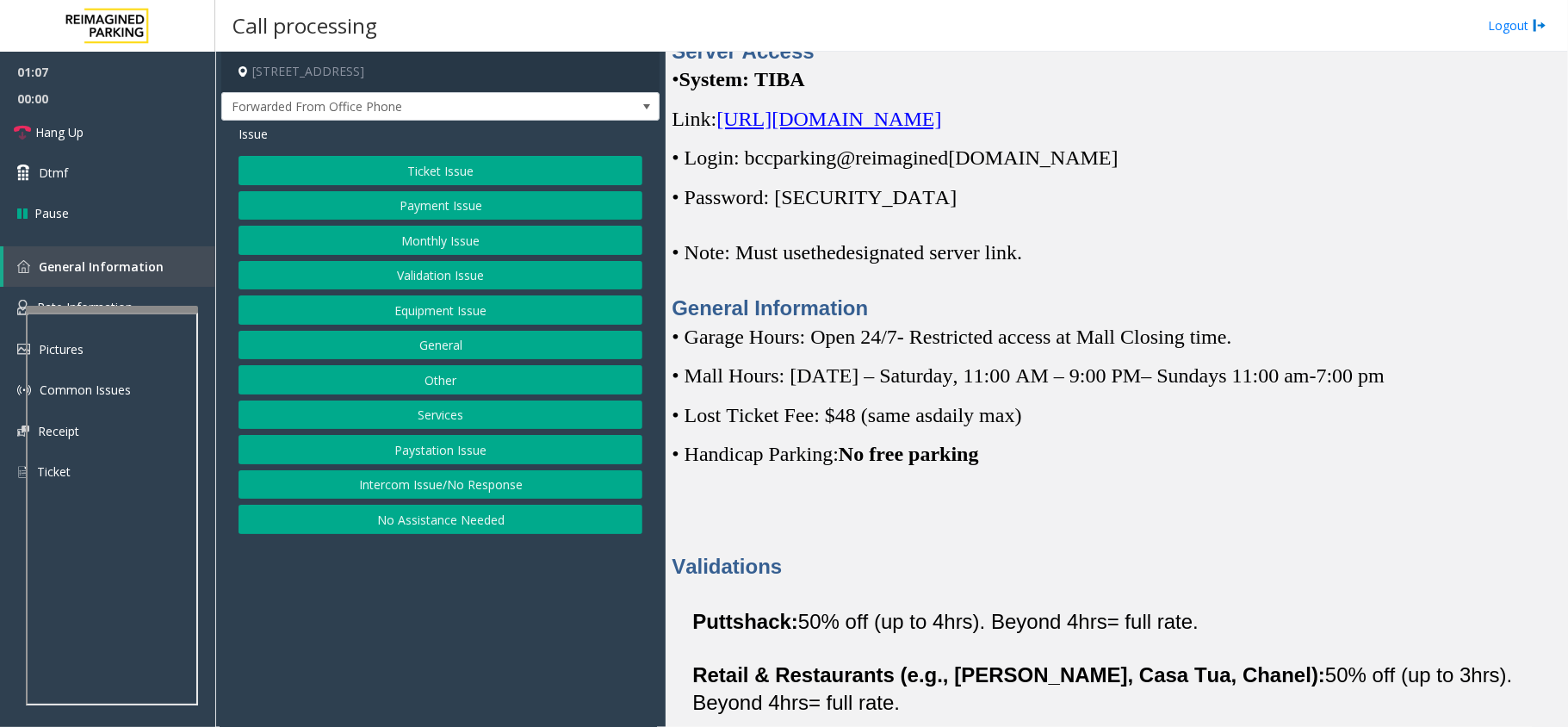
click at [442, 179] on button "Ticket Issue" at bounding box center [440, 170] width 404 height 29
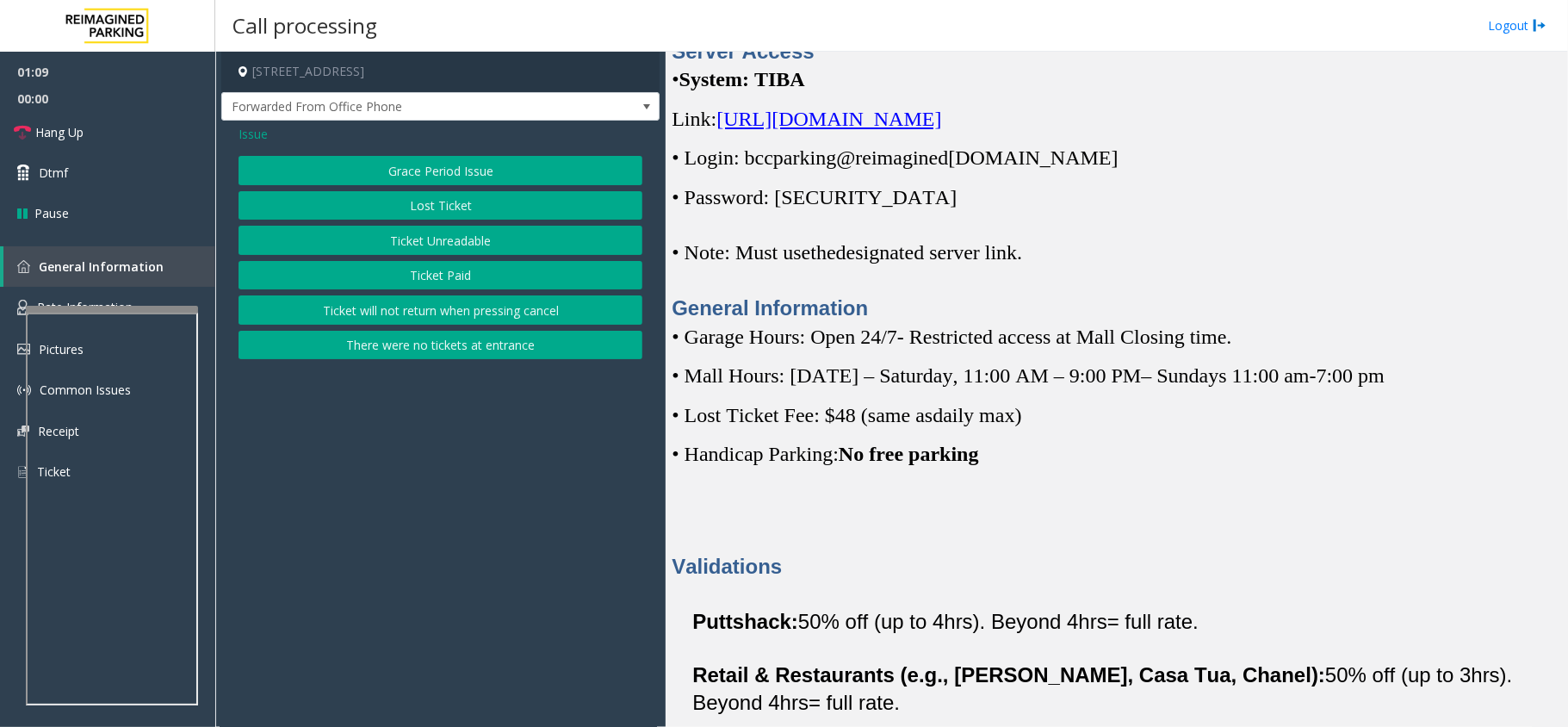
click at [398, 353] on button "There were no tickets at entrance" at bounding box center [440, 345] width 404 height 29
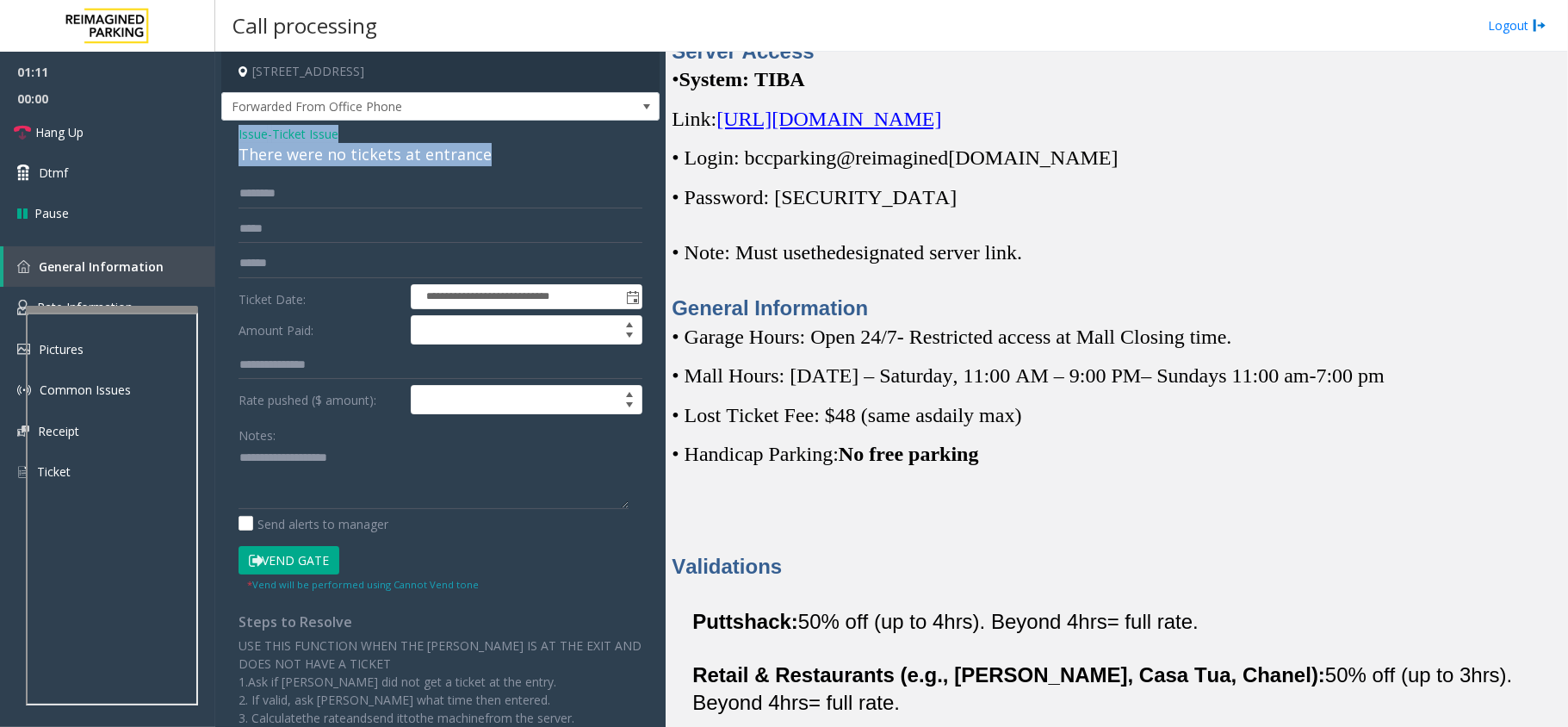
drag, startPoint x: 491, startPoint y: 152, endPoint x: 238, endPoint y: 132, distance: 253.8
click at [238, 132] on div "**********" at bounding box center [440, 459] width 438 height 678
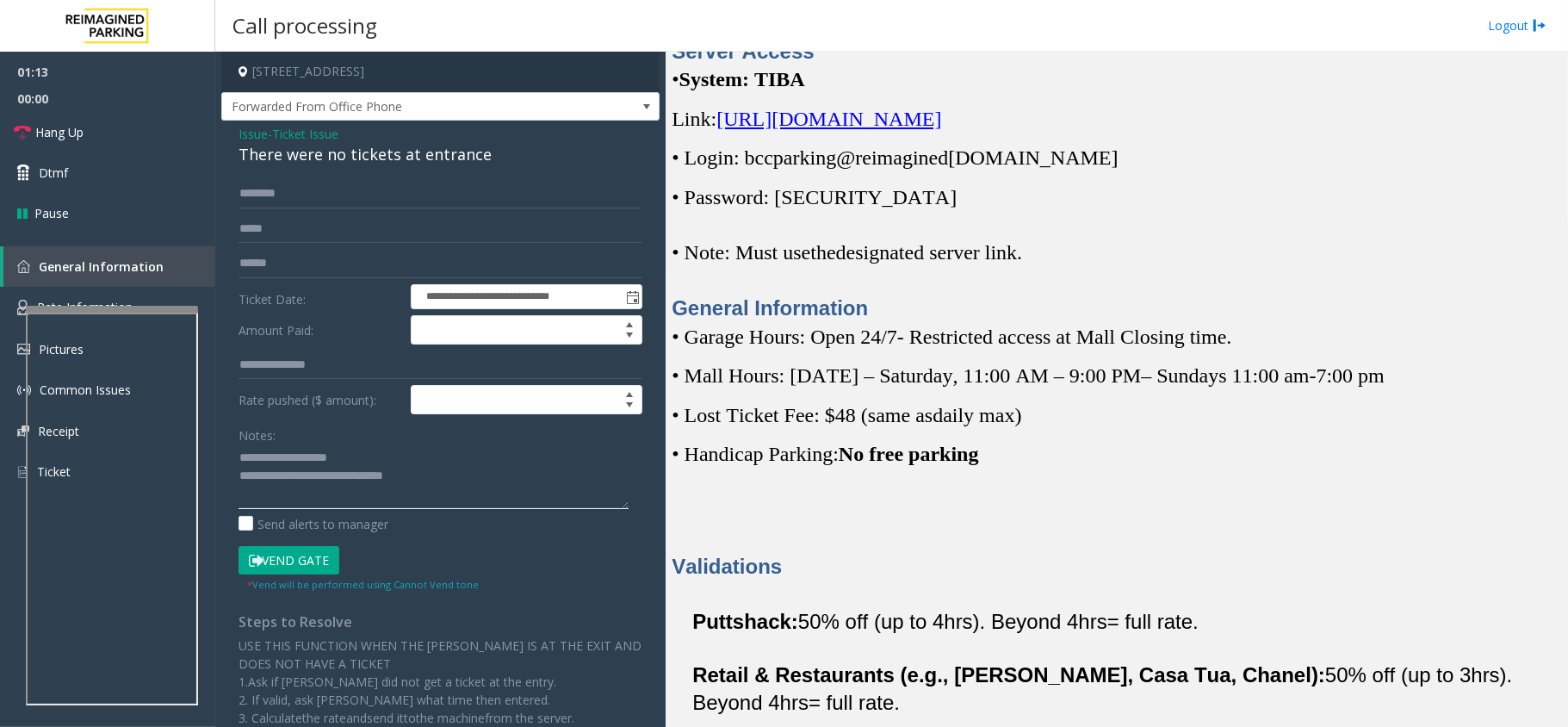
click at [456, 489] on textarea at bounding box center [433, 477] width 390 height 65
click at [104, 291] on link "Rate Information" at bounding box center [108, 308] width 216 height 42
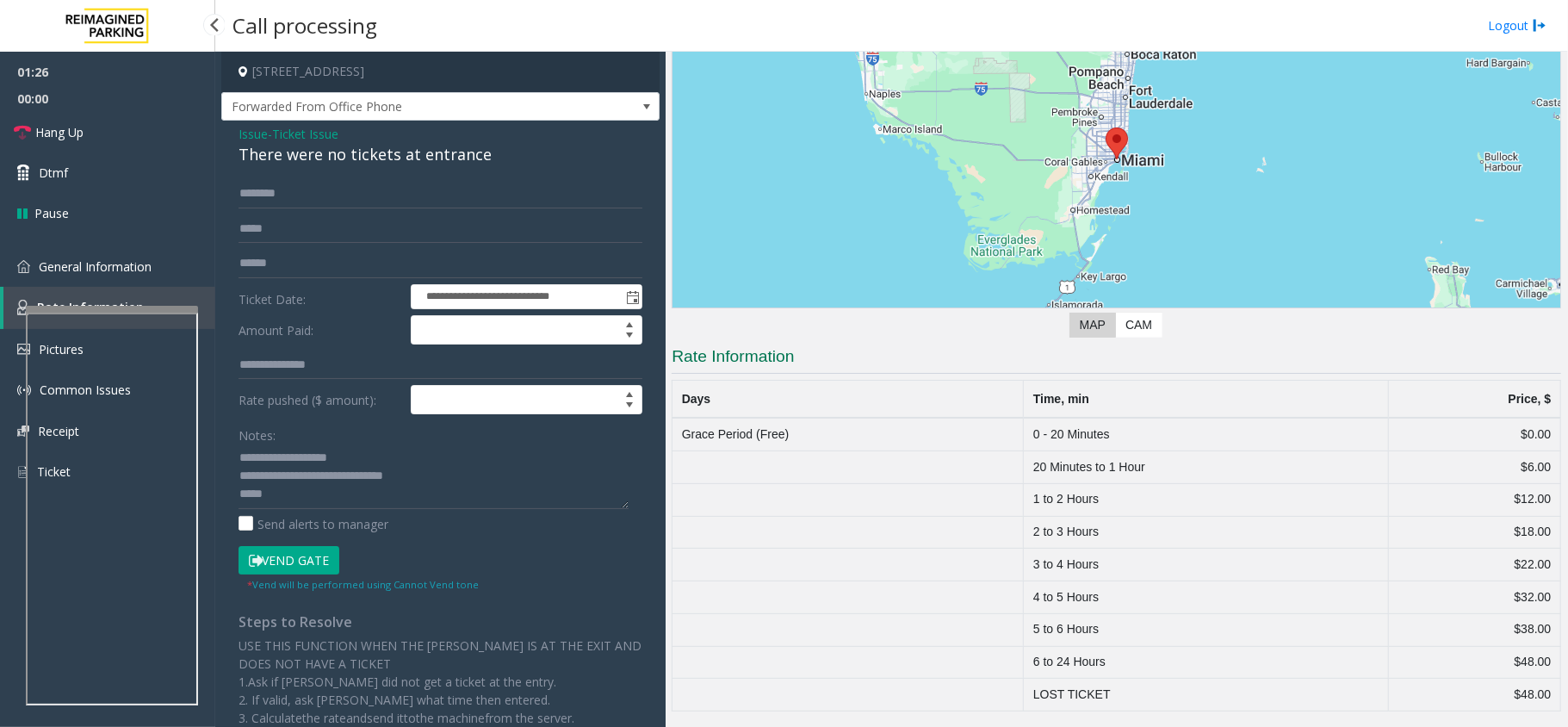
scroll to position [175, 0]
click at [103, 274] on link "General Information" at bounding box center [108, 267] width 216 height 40
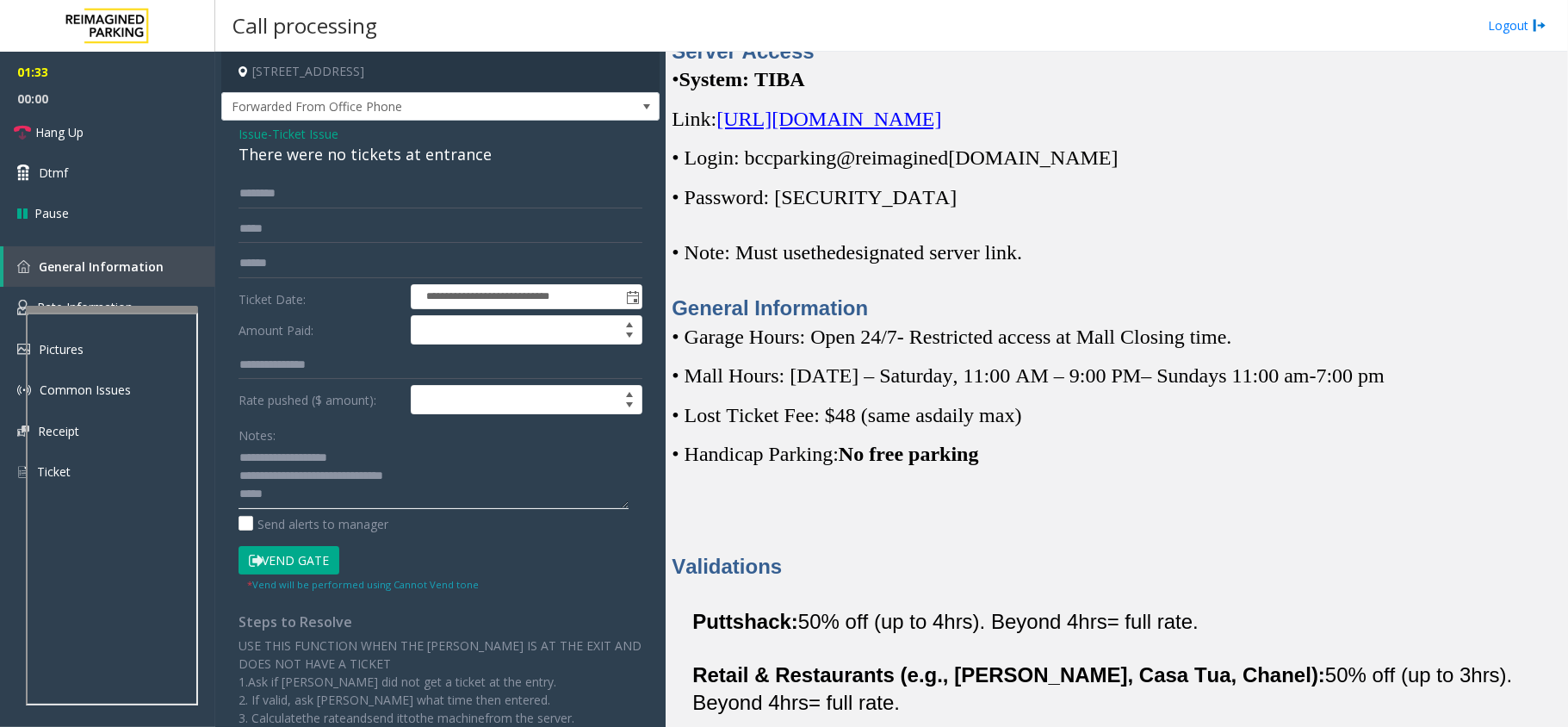
click at [304, 497] on textarea at bounding box center [433, 477] width 390 height 65
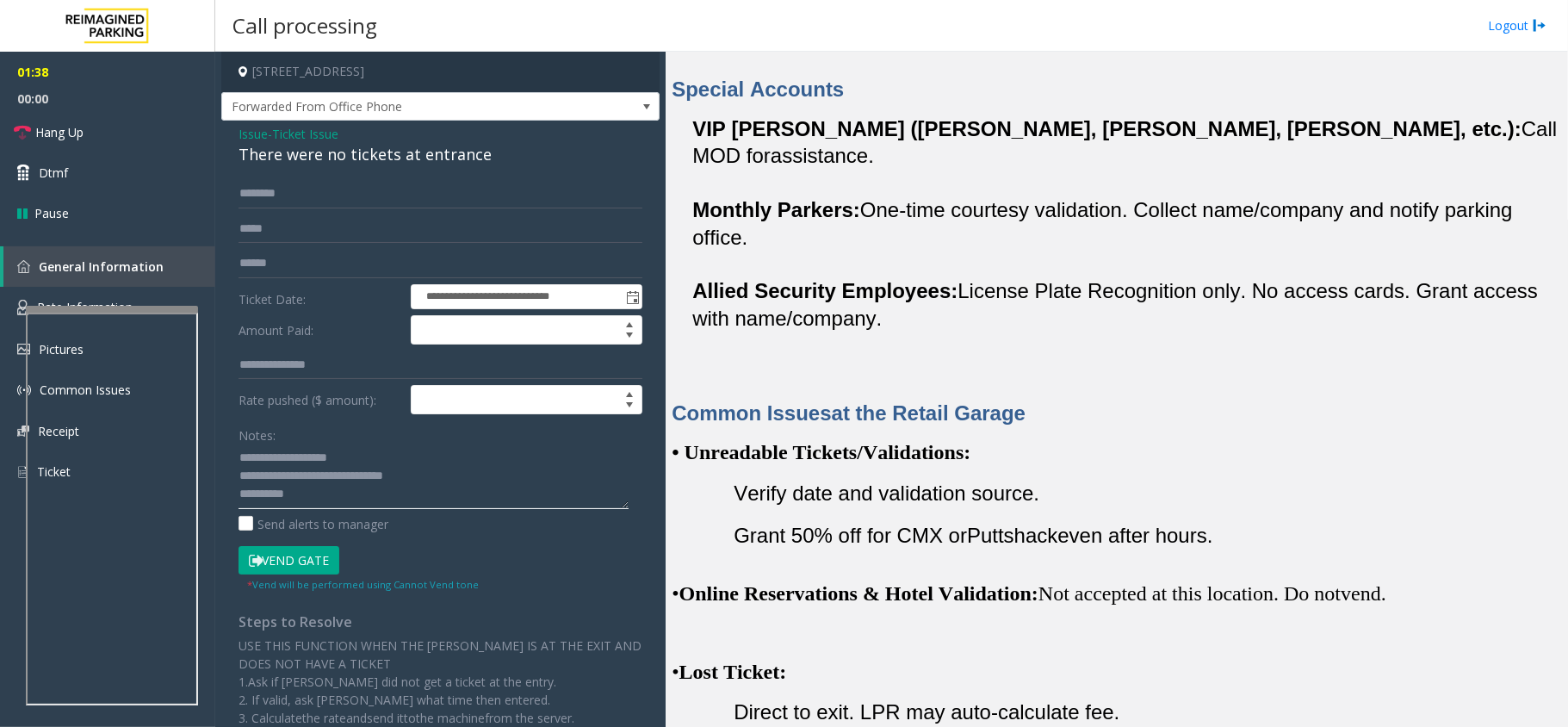
scroll to position [1493, 0]
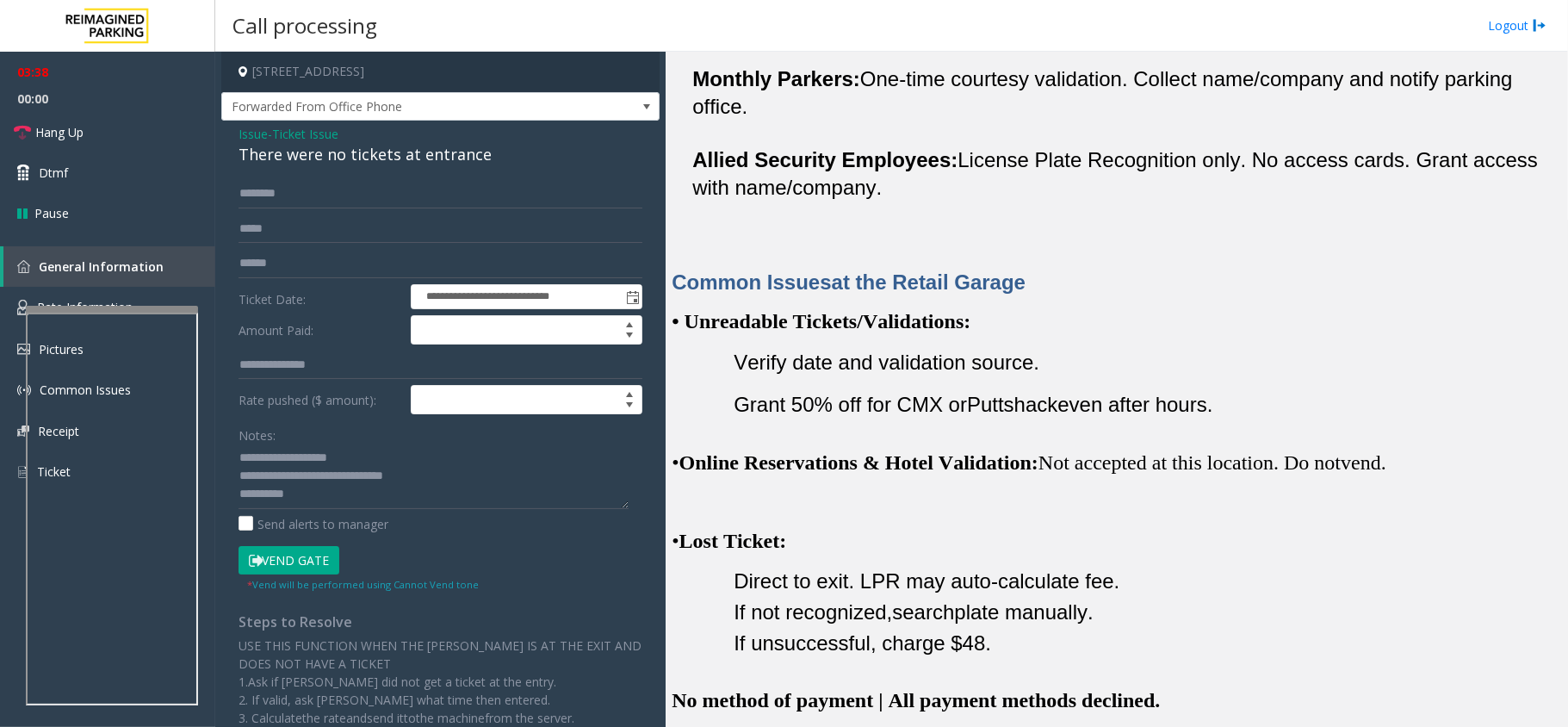
click at [287, 562] on button "Vend Gate" at bounding box center [289, 560] width 101 height 29
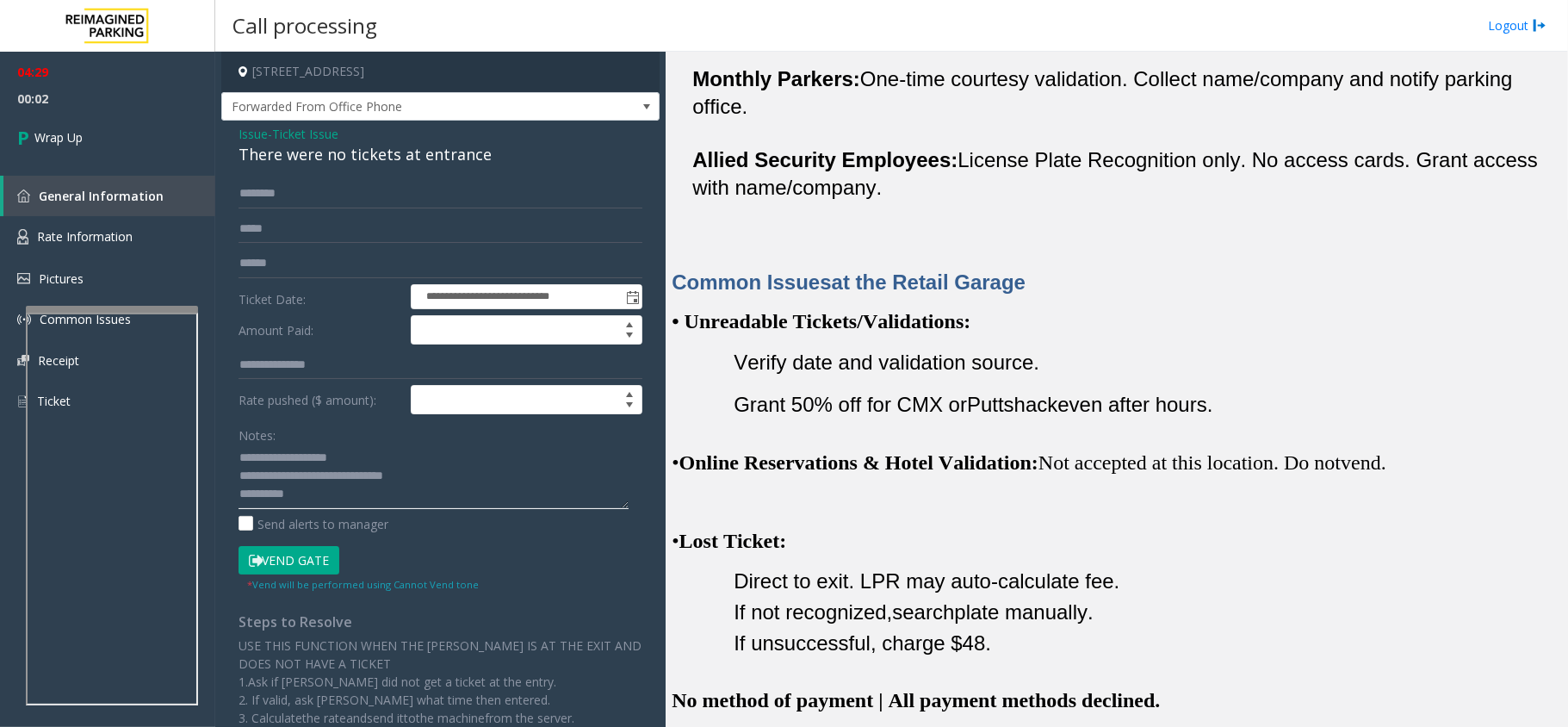
click at [318, 493] on textarea at bounding box center [433, 477] width 390 height 65
type textarea "**********"
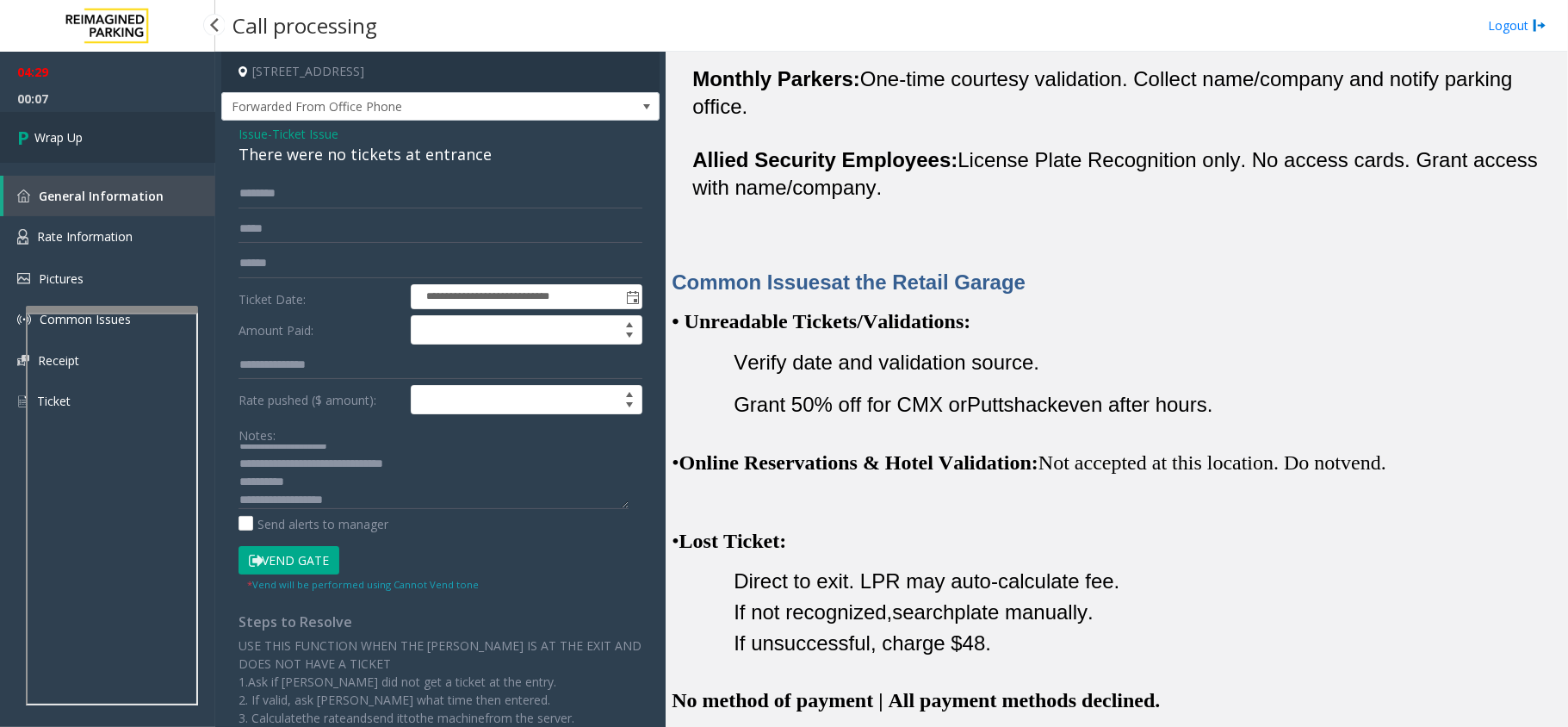
click at [81, 112] on ul "04:29 00:07 Wrap Up" at bounding box center [108, 107] width 216 height 111
click at [74, 131] on span "Wrap Up" at bounding box center [58, 137] width 48 height 18
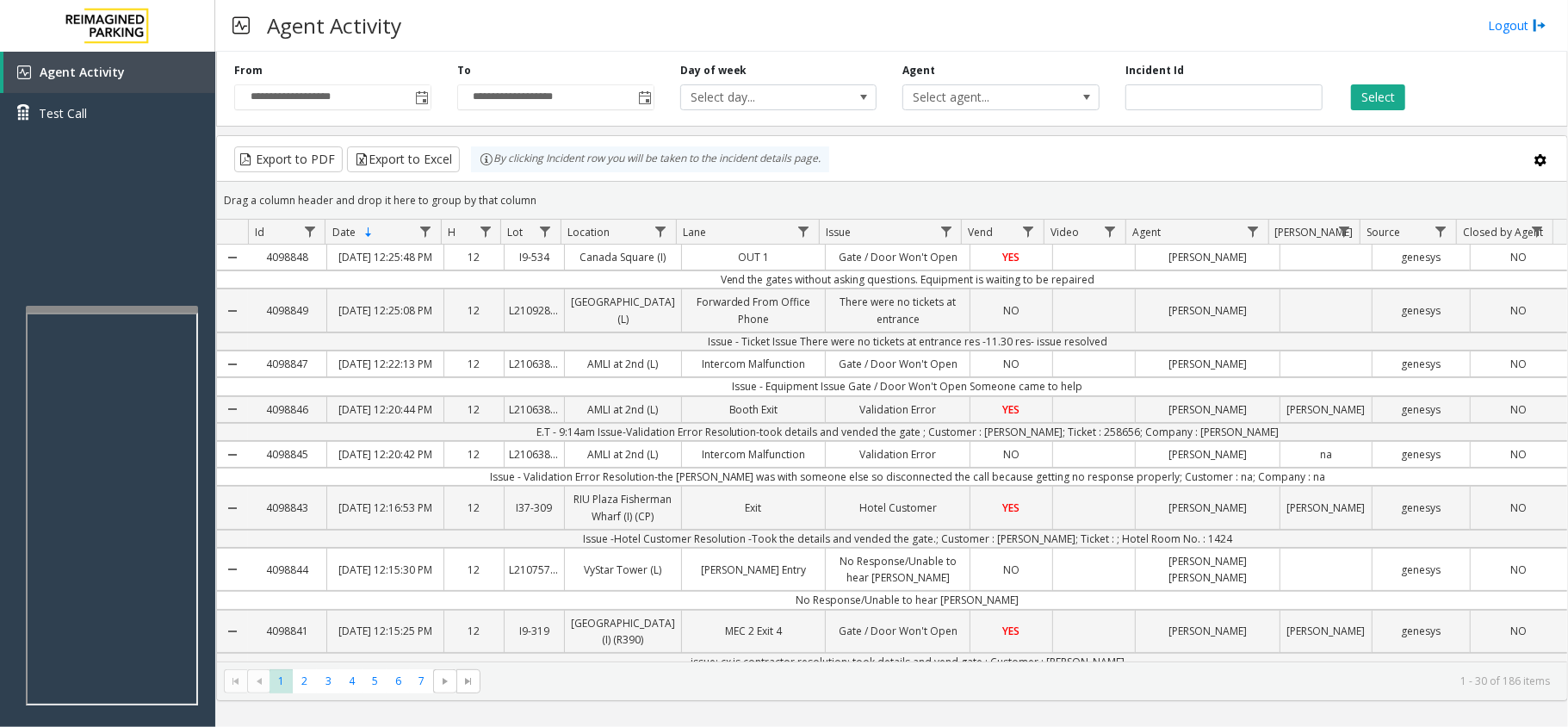
click at [1538, 34] on div "Agent Activity Logout" at bounding box center [892, 25] width 1353 height 52
click at [1534, 25] on img at bounding box center [1540, 25] width 14 height 18
